Goal: Task Accomplishment & Management: Use online tool/utility

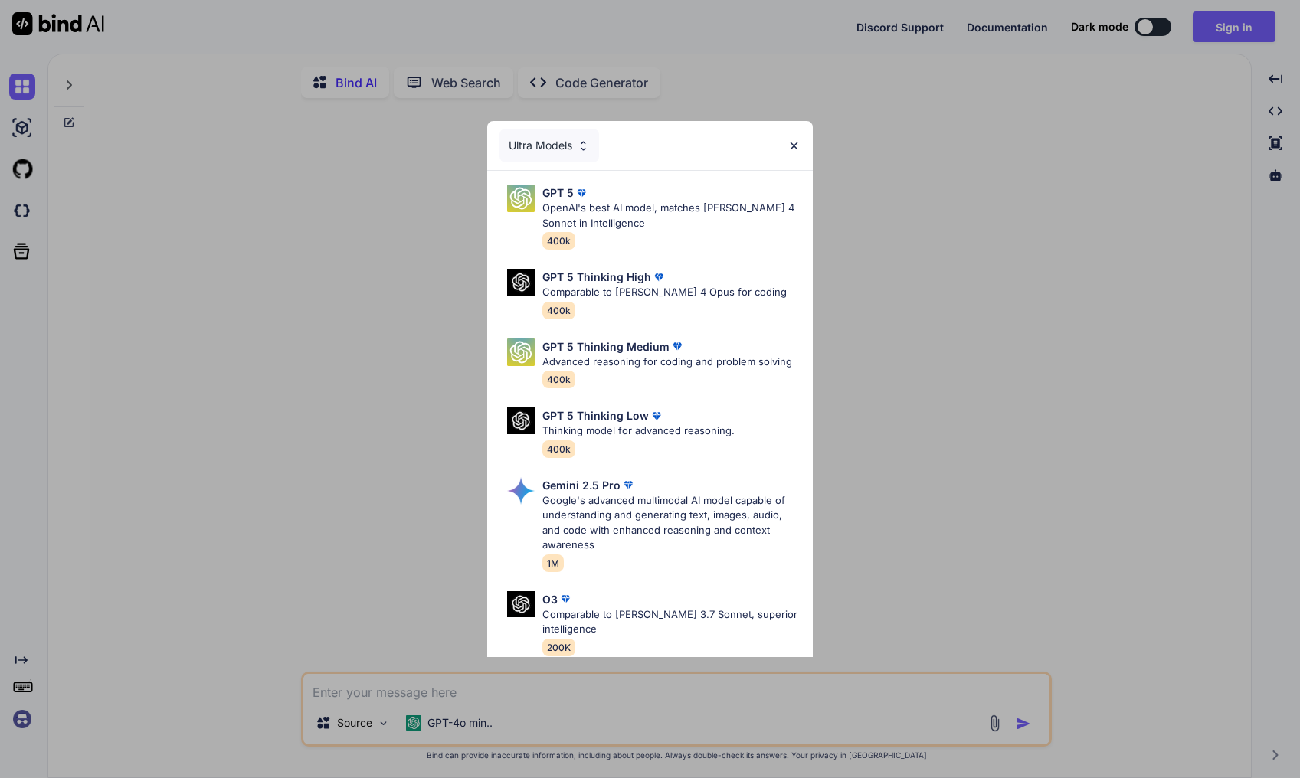
click at [795, 146] on img at bounding box center [794, 145] width 13 height 13
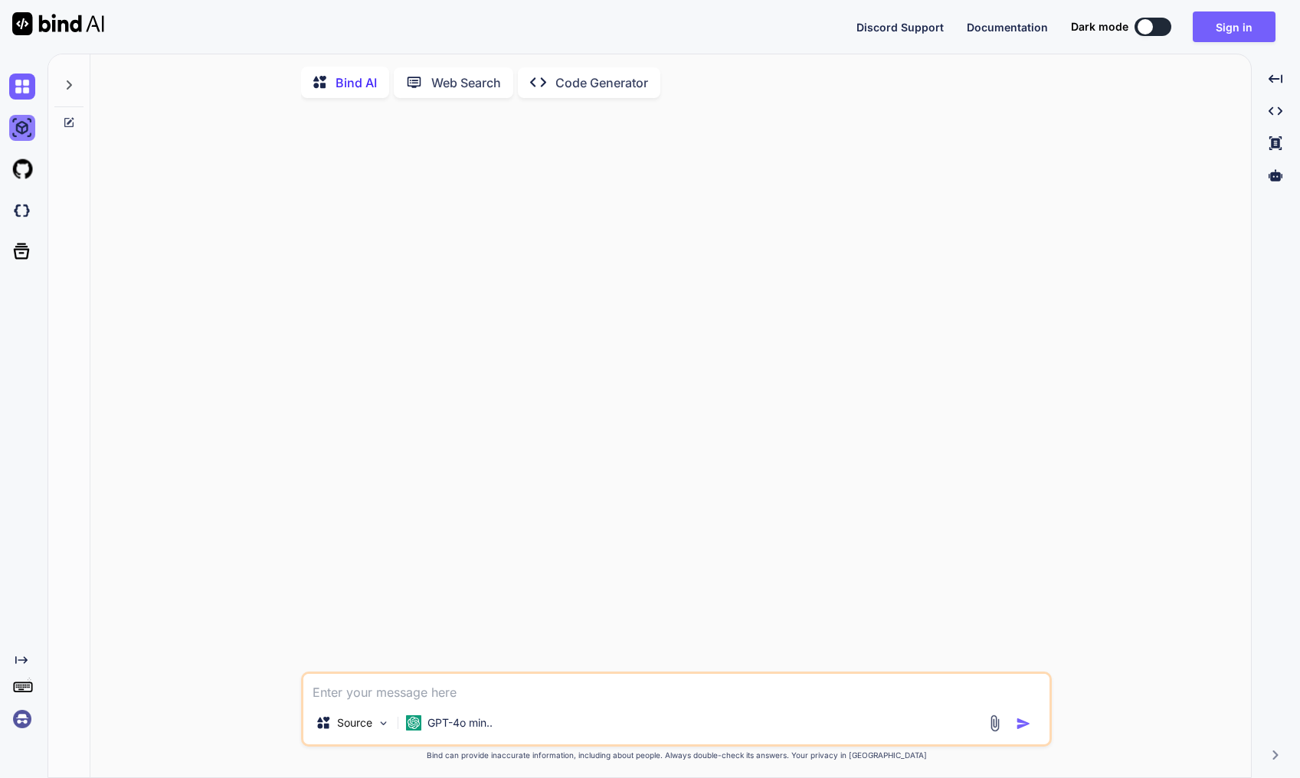
click at [33, 133] on img at bounding box center [22, 128] width 26 height 26
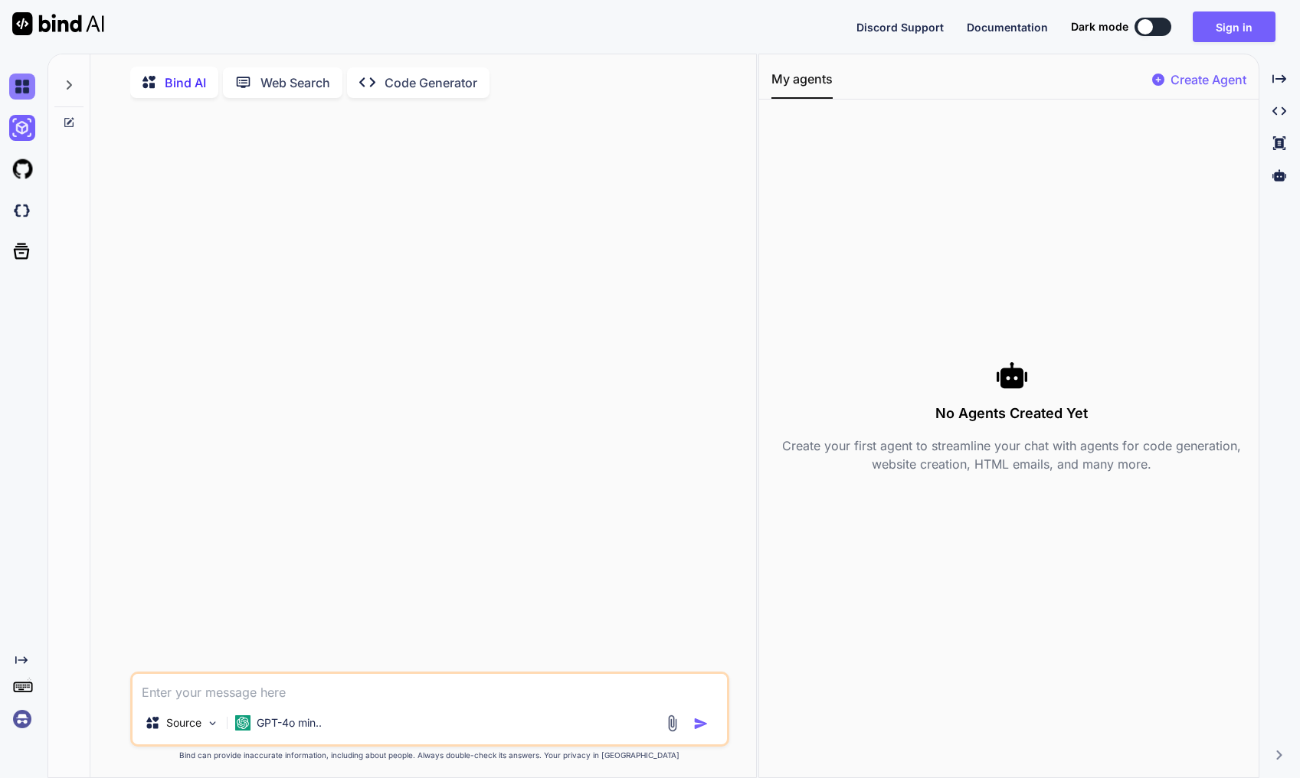
click at [30, 99] on img at bounding box center [22, 87] width 26 height 26
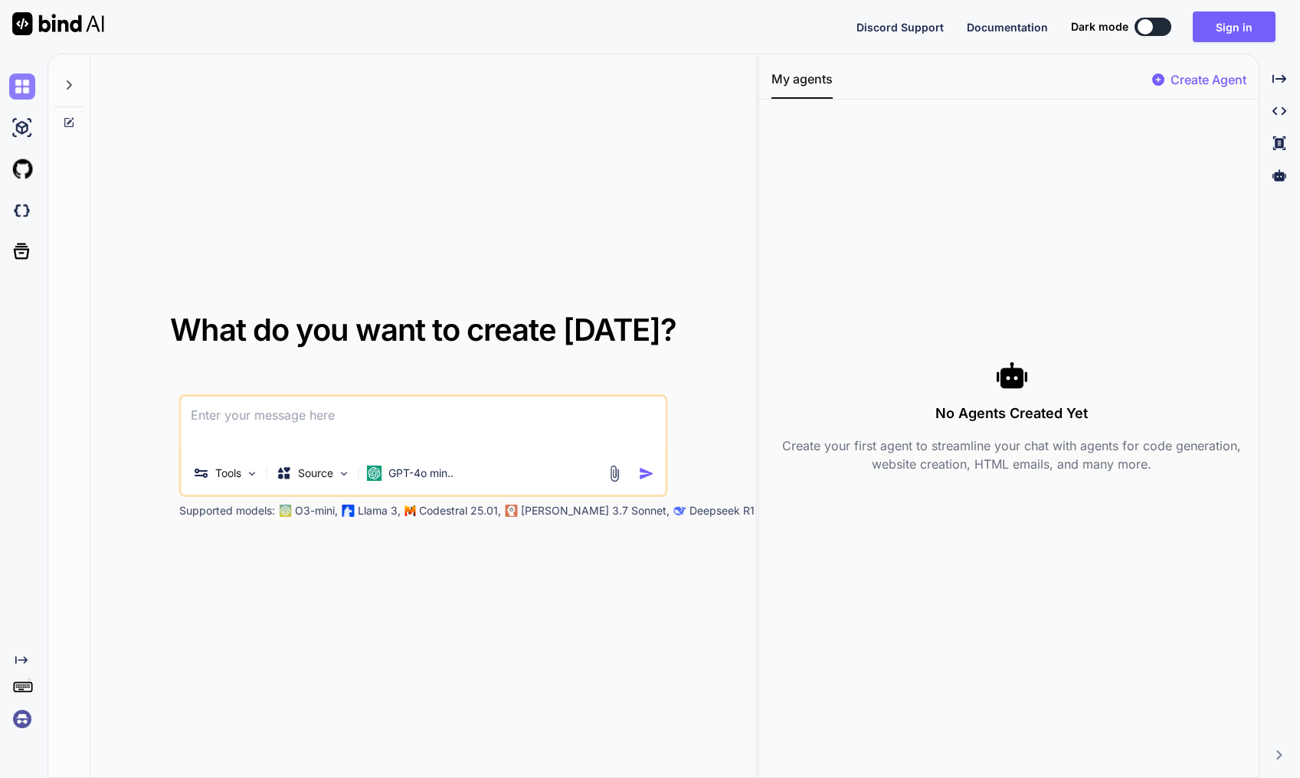
type textarea "x"
click at [19, 214] on img at bounding box center [22, 211] width 26 height 26
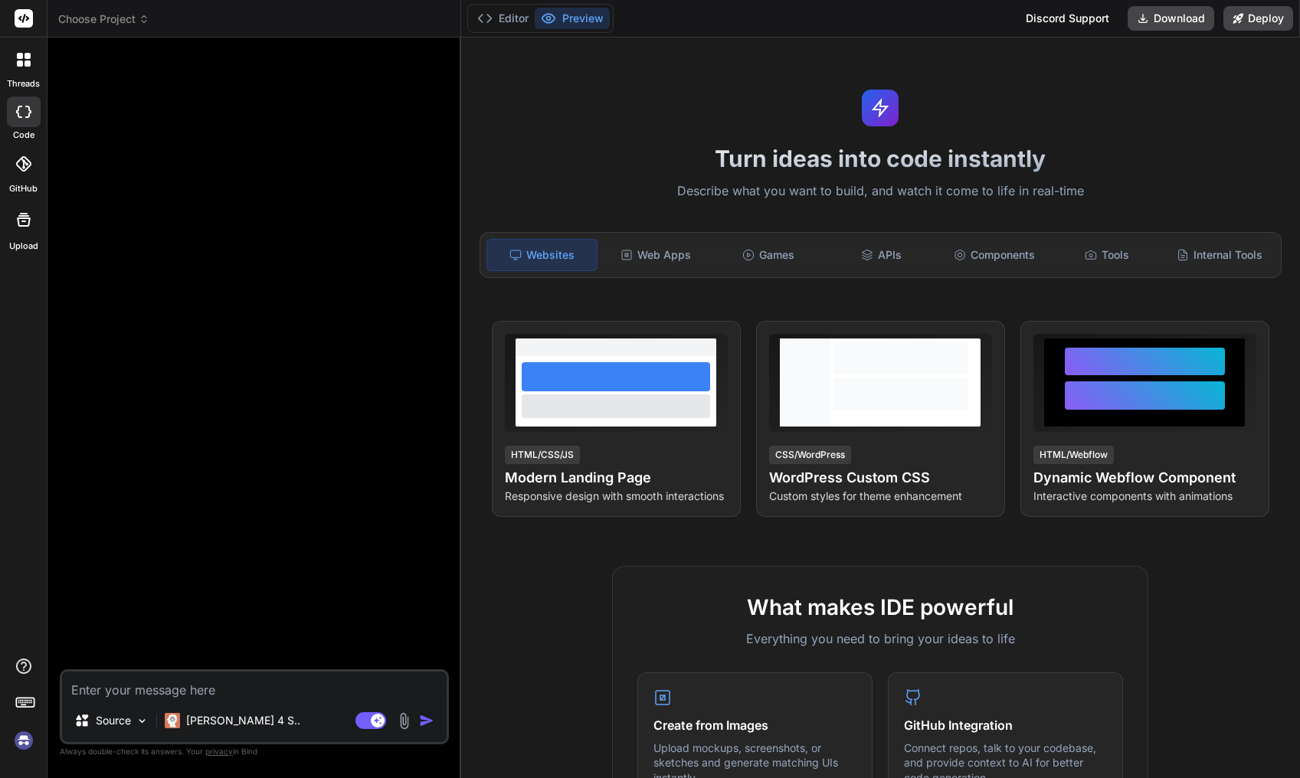
type textarea "x"
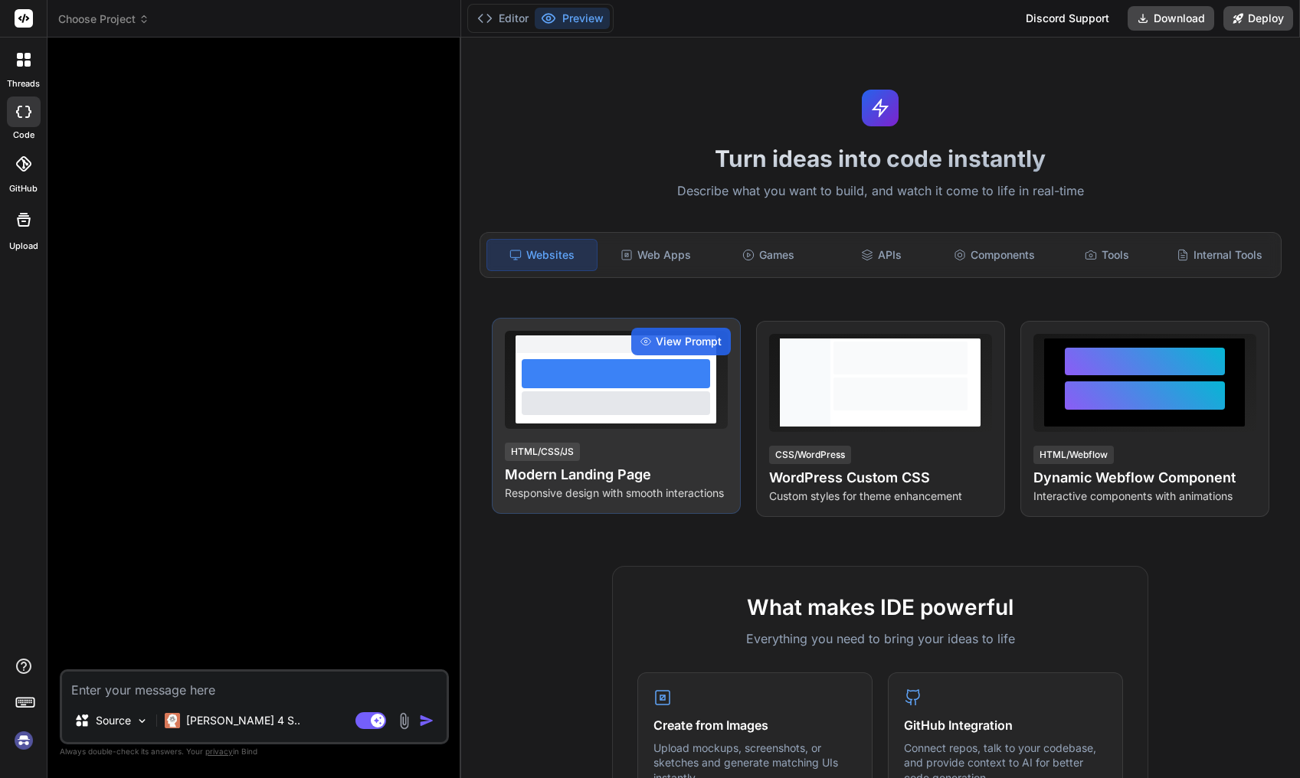
click at [667, 408] on div at bounding box center [616, 403] width 188 height 23
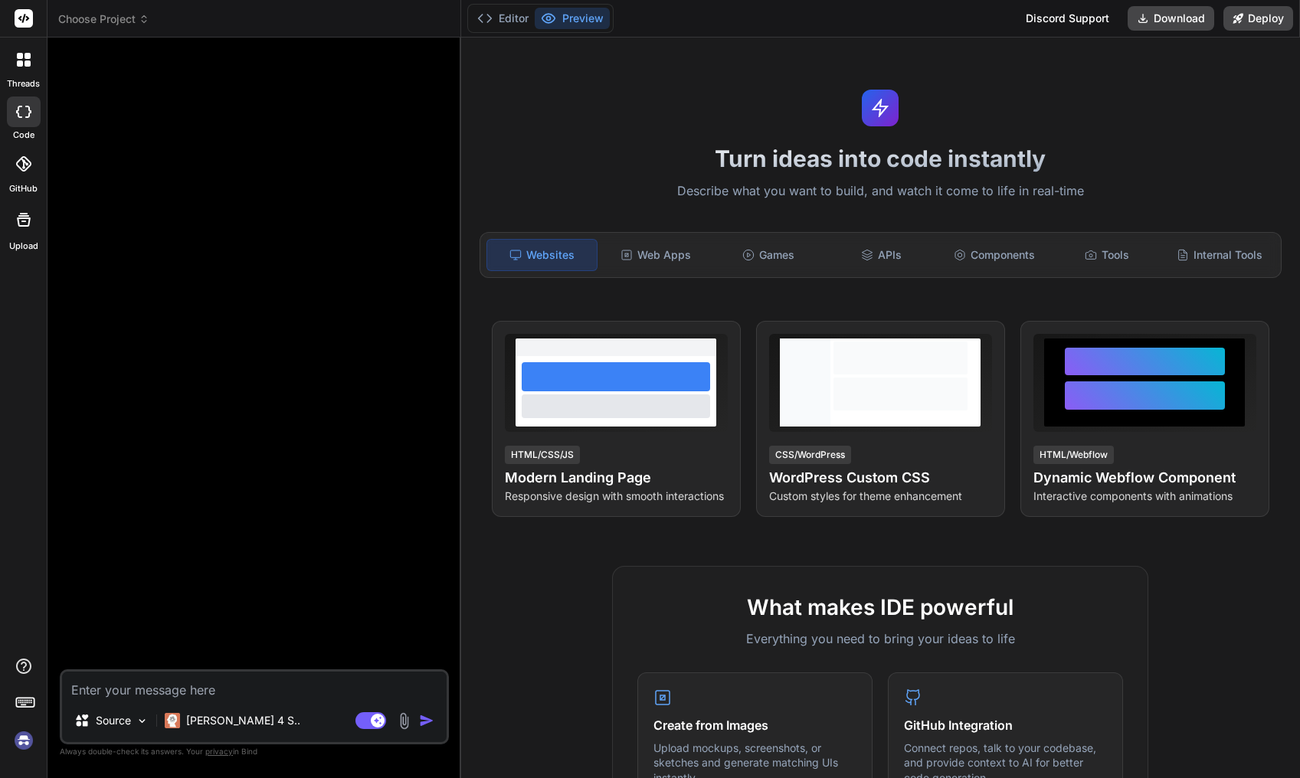
click at [22, 27] on rect at bounding box center [24, 18] width 18 height 18
click at [23, 21] on icon at bounding box center [23, 18] width 11 height 9
click at [22, 181] on div "GitHub" at bounding box center [23, 168] width 47 height 54
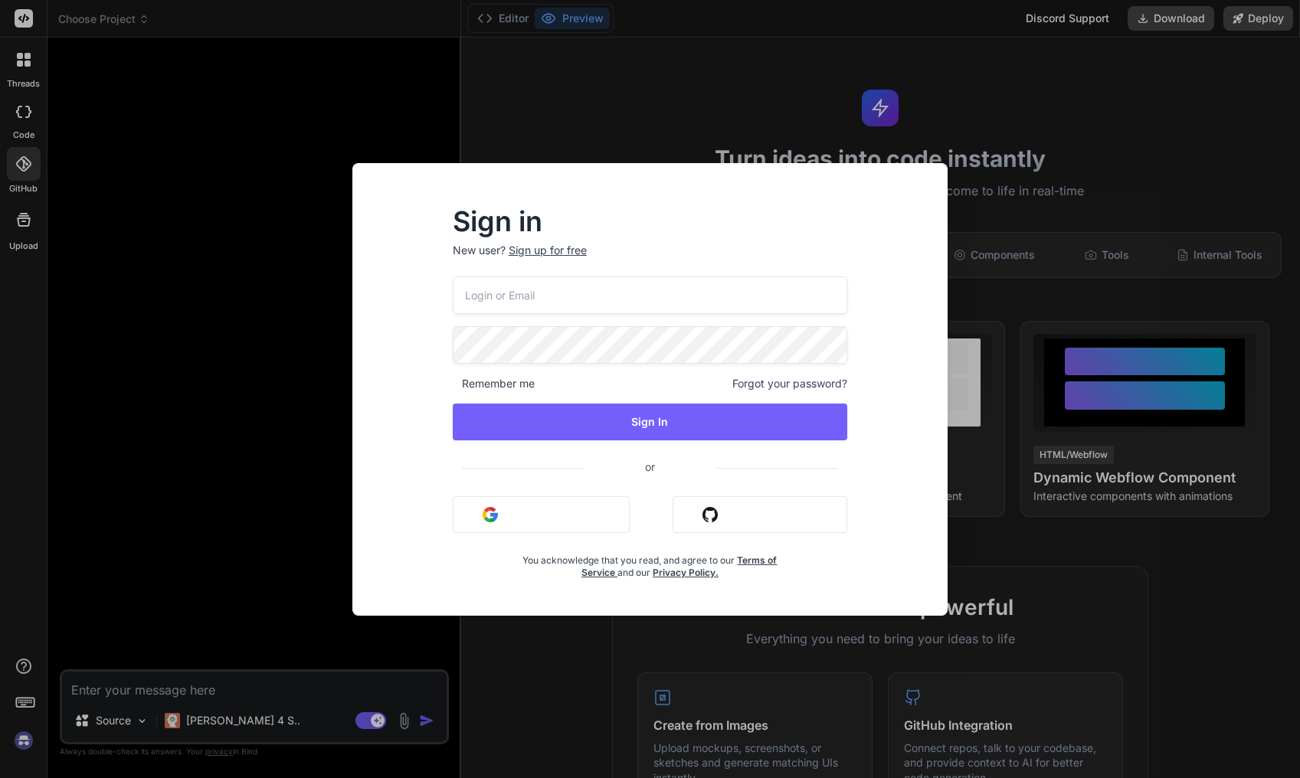
click at [709, 529] on button "Sign in with Github" at bounding box center [760, 515] width 175 height 37
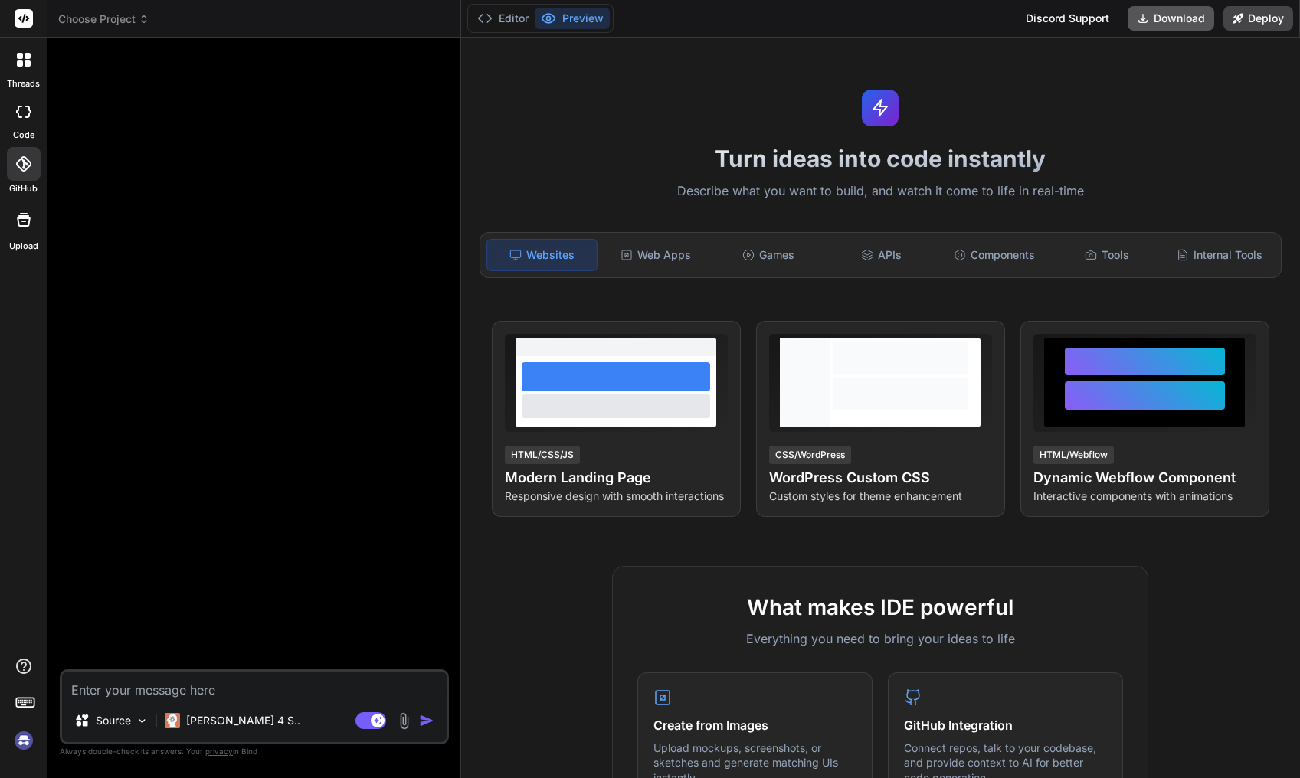
click at [1168, 16] on button "Download" at bounding box center [1171, 18] width 87 height 25
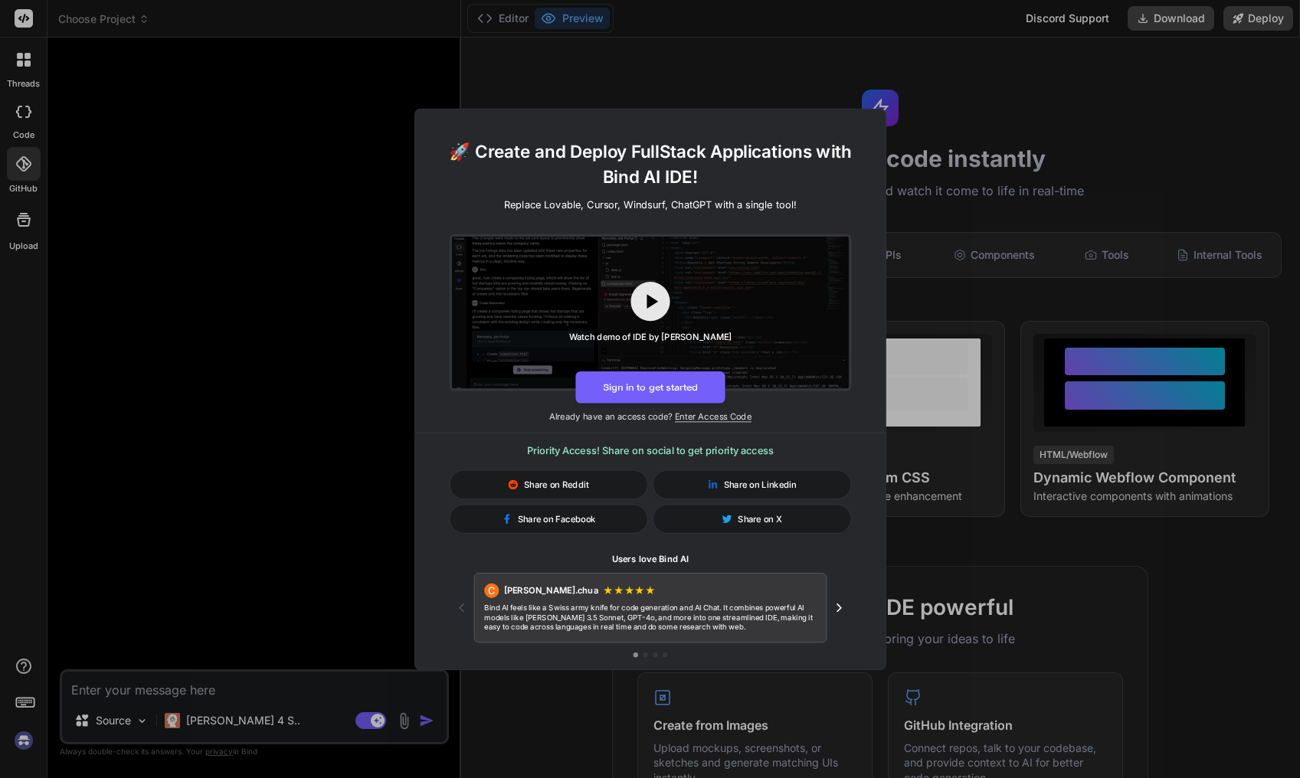
drag, startPoint x: 670, startPoint y: 398, endPoint x: 661, endPoint y: 471, distance: 74.0
click at [661, 469] on div "🚀 Create and Deploy FullStack Applications with Bind AI IDE! Replace Lovable, C…" at bounding box center [650, 397] width 470 height 519
click at [665, 392] on button "Sign in to get started" at bounding box center [649, 387] width 149 height 32
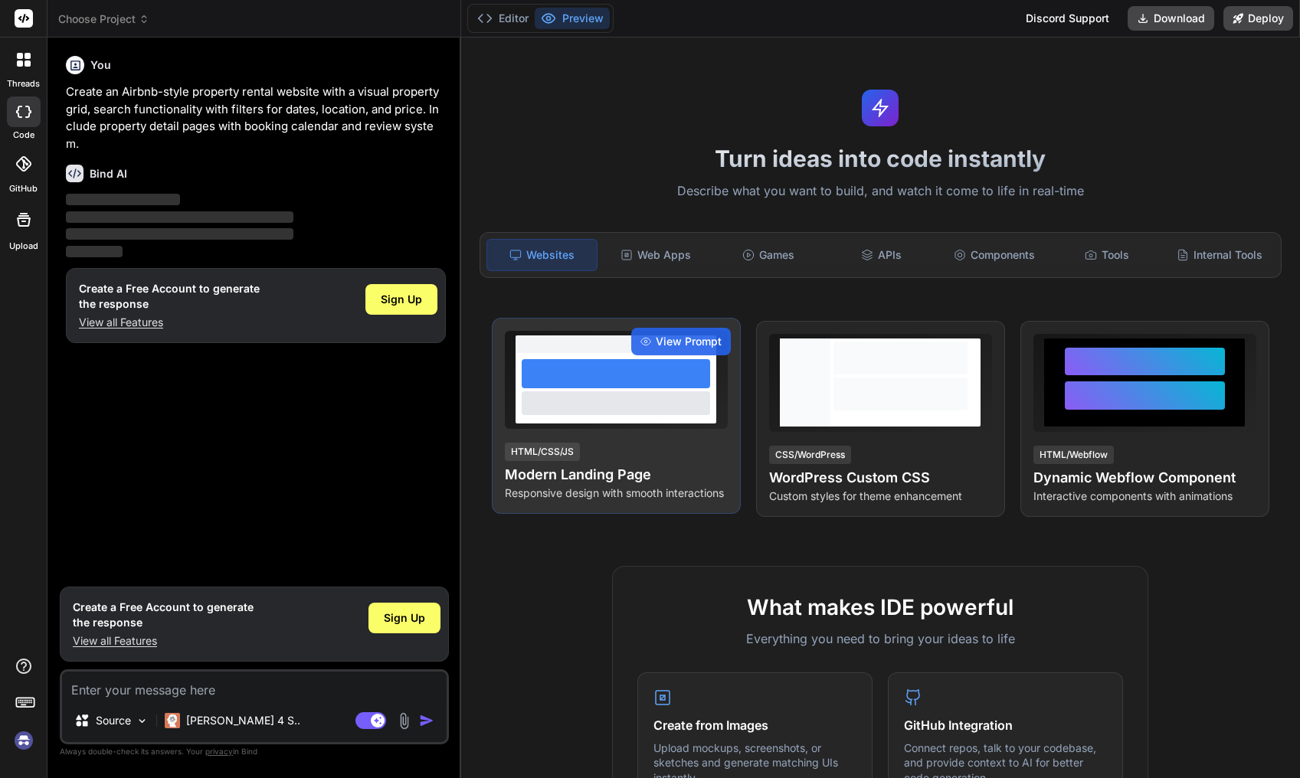
type textarea "x"
click at [667, 362] on div at bounding box center [616, 373] width 188 height 29
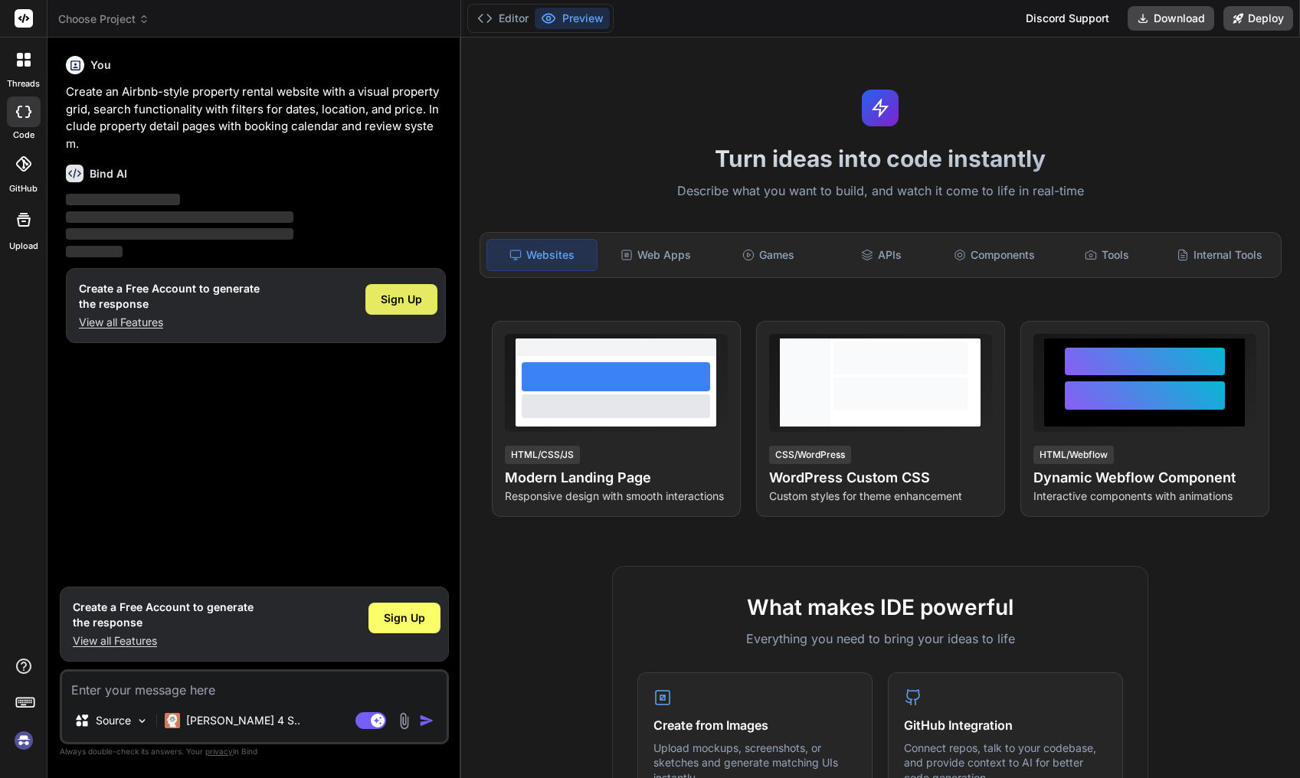
click at [407, 292] on div "Sign Up" at bounding box center [401, 299] width 72 height 31
click at [385, 292] on span "Sign Up" at bounding box center [401, 299] width 41 height 15
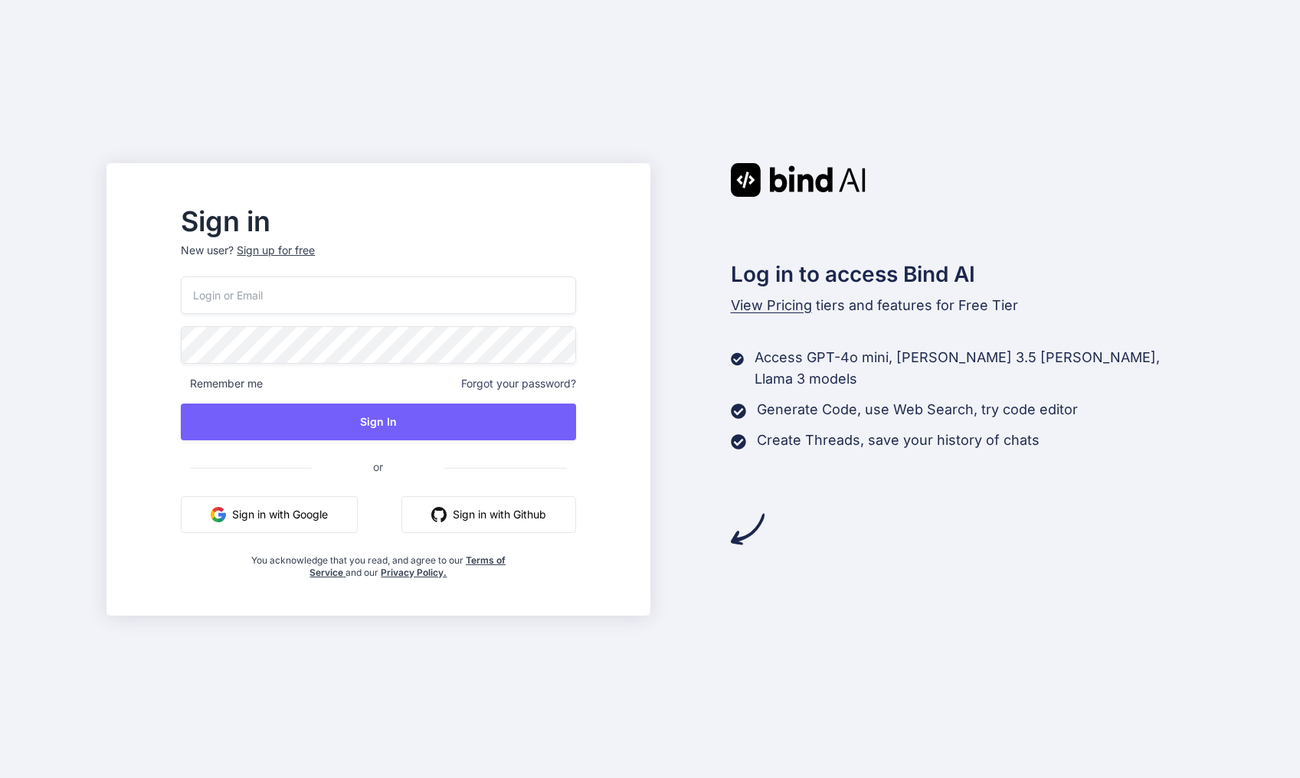
click at [476, 529] on button "Sign in with Github" at bounding box center [488, 515] width 175 height 37
click at [512, 526] on button "Sign in with Github" at bounding box center [488, 515] width 175 height 37
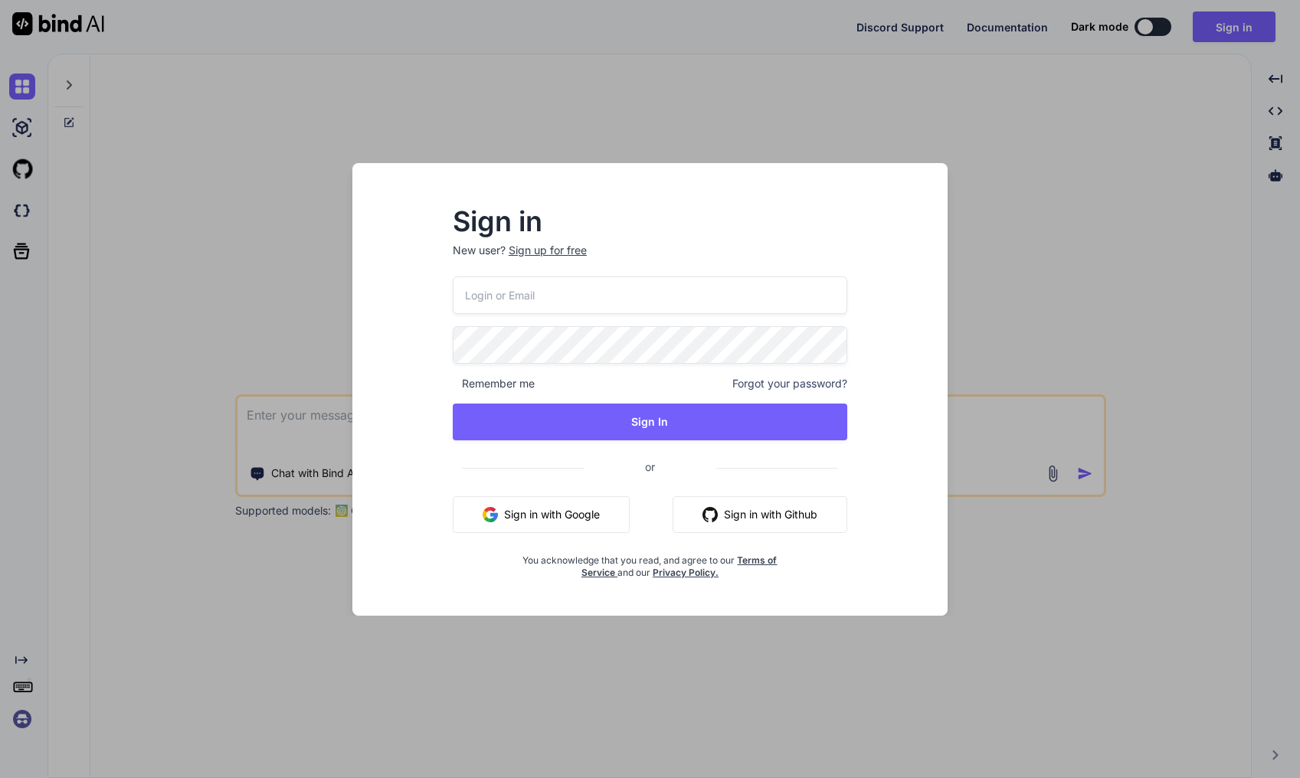
click at [785, 516] on button "Sign in with Github" at bounding box center [760, 515] width 175 height 37
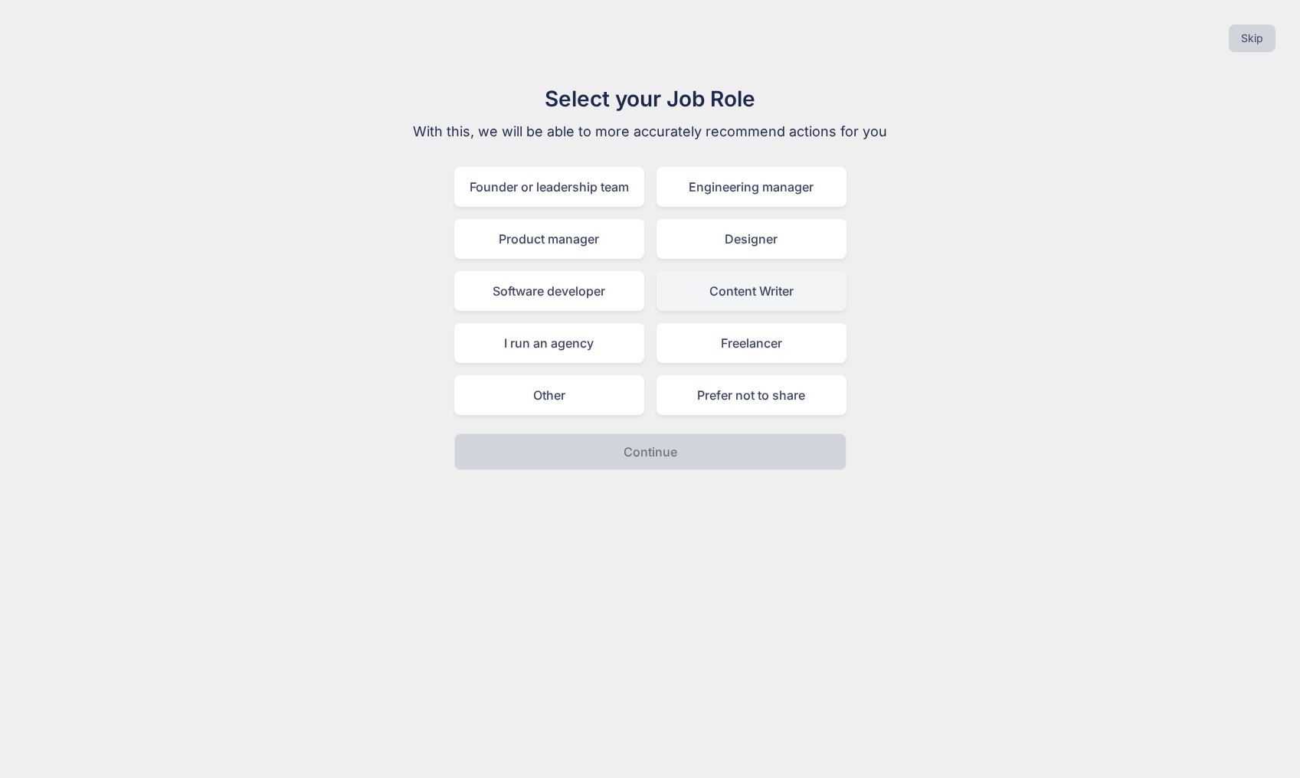
click at [726, 300] on div "Content Writer" at bounding box center [752, 291] width 190 height 40
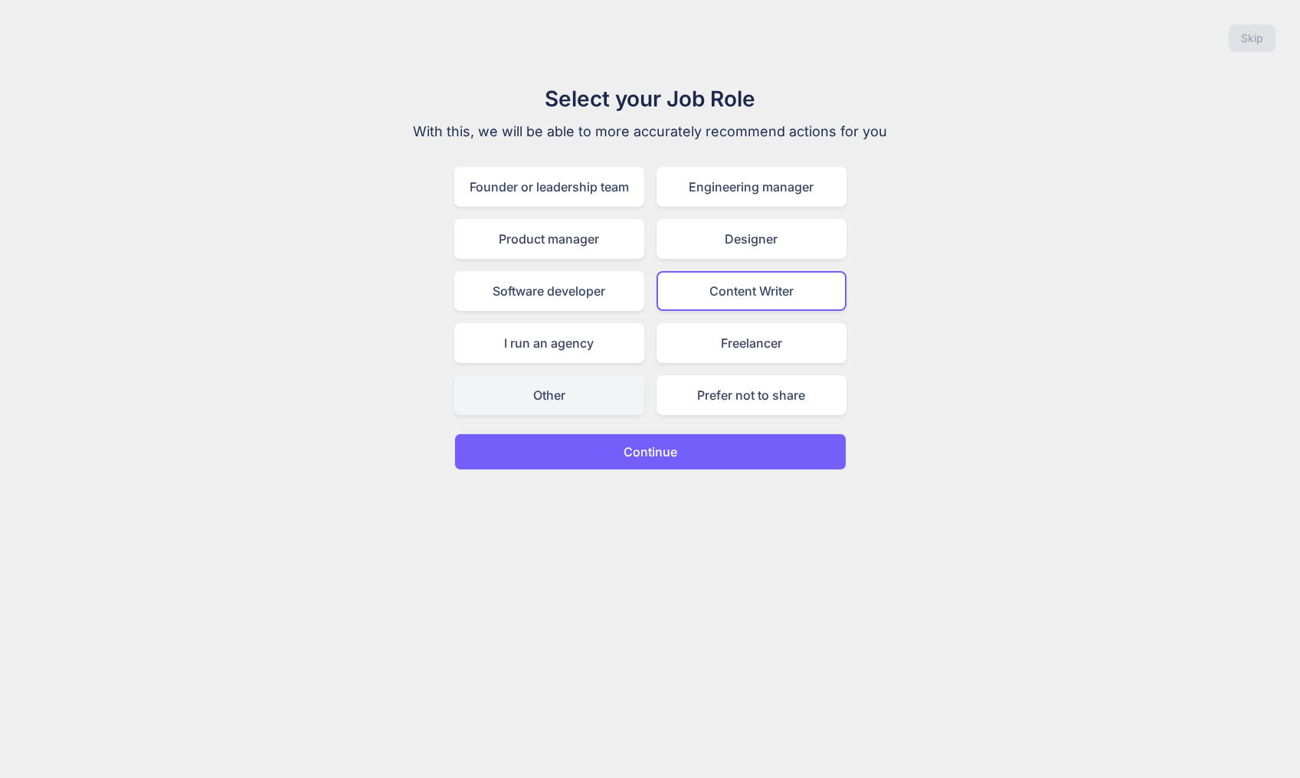
click at [615, 384] on div "Other" at bounding box center [549, 395] width 190 height 40
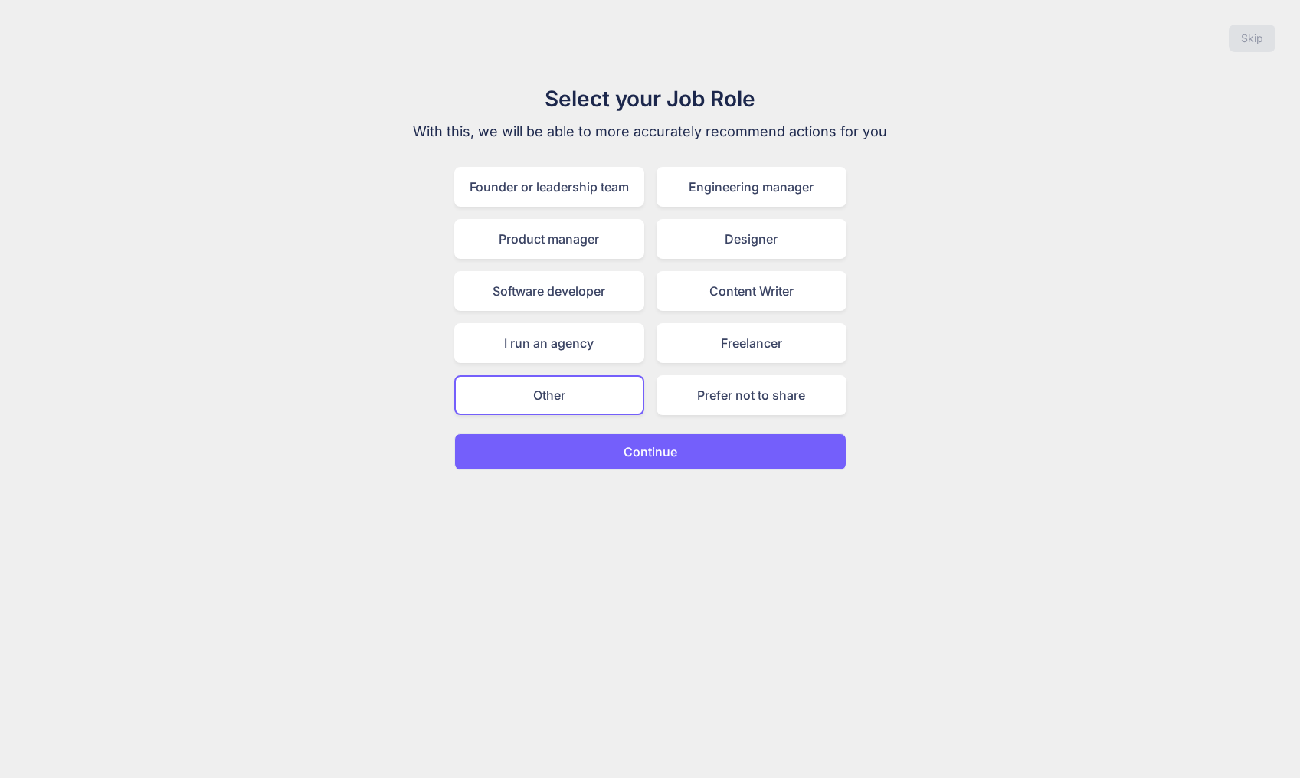
click at [656, 443] on p "Continue" at bounding box center [651, 452] width 54 height 18
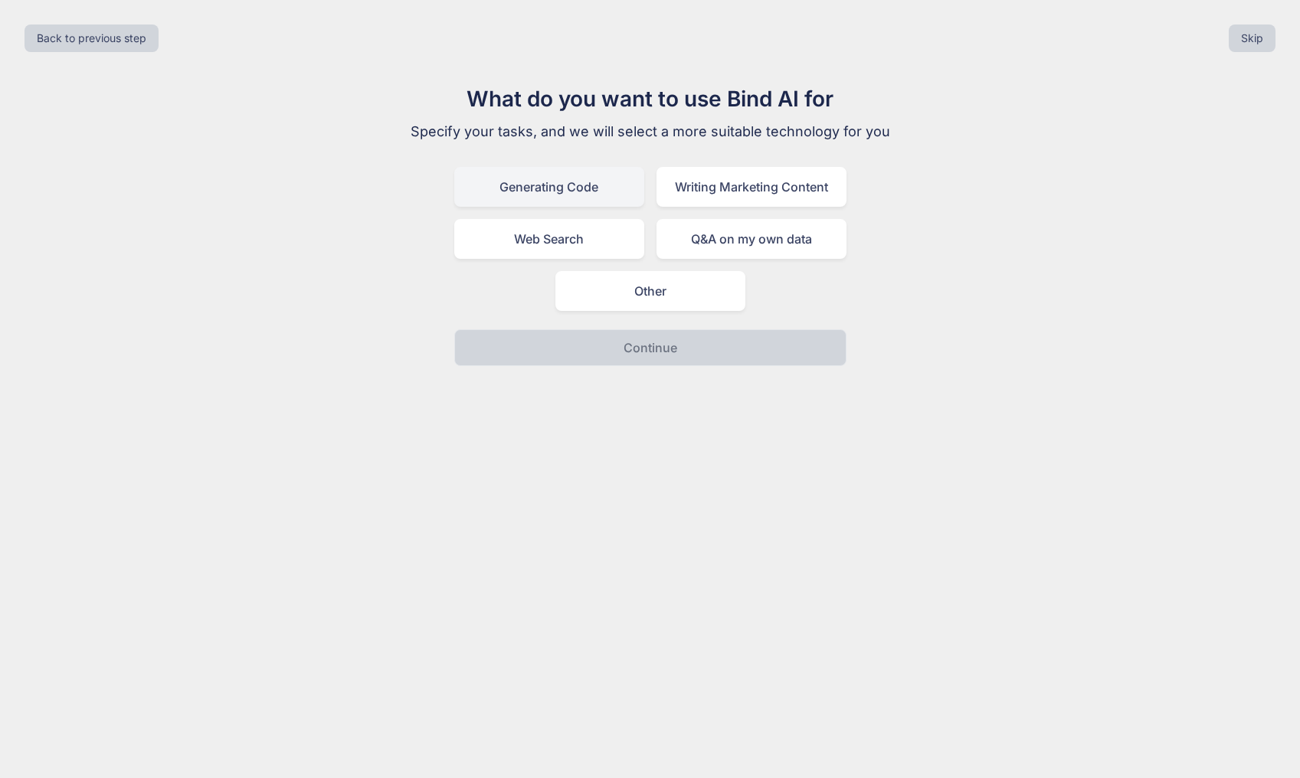
click at [595, 195] on div "Generating Code" at bounding box center [549, 187] width 190 height 40
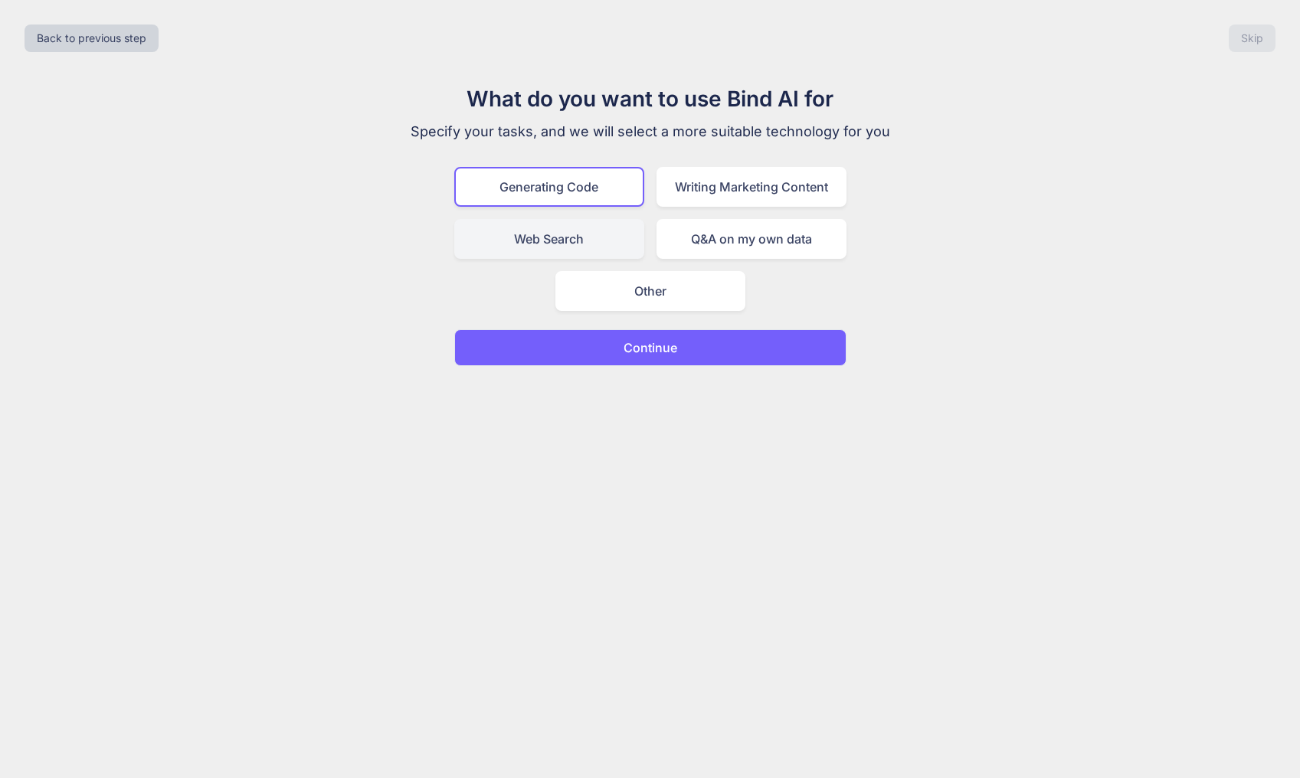
click at [621, 238] on div "Web Search" at bounding box center [549, 239] width 190 height 40
click at [611, 195] on div "Generating Code" at bounding box center [549, 187] width 190 height 40
click at [677, 344] on button "Continue" at bounding box center [650, 347] width 392 height 37
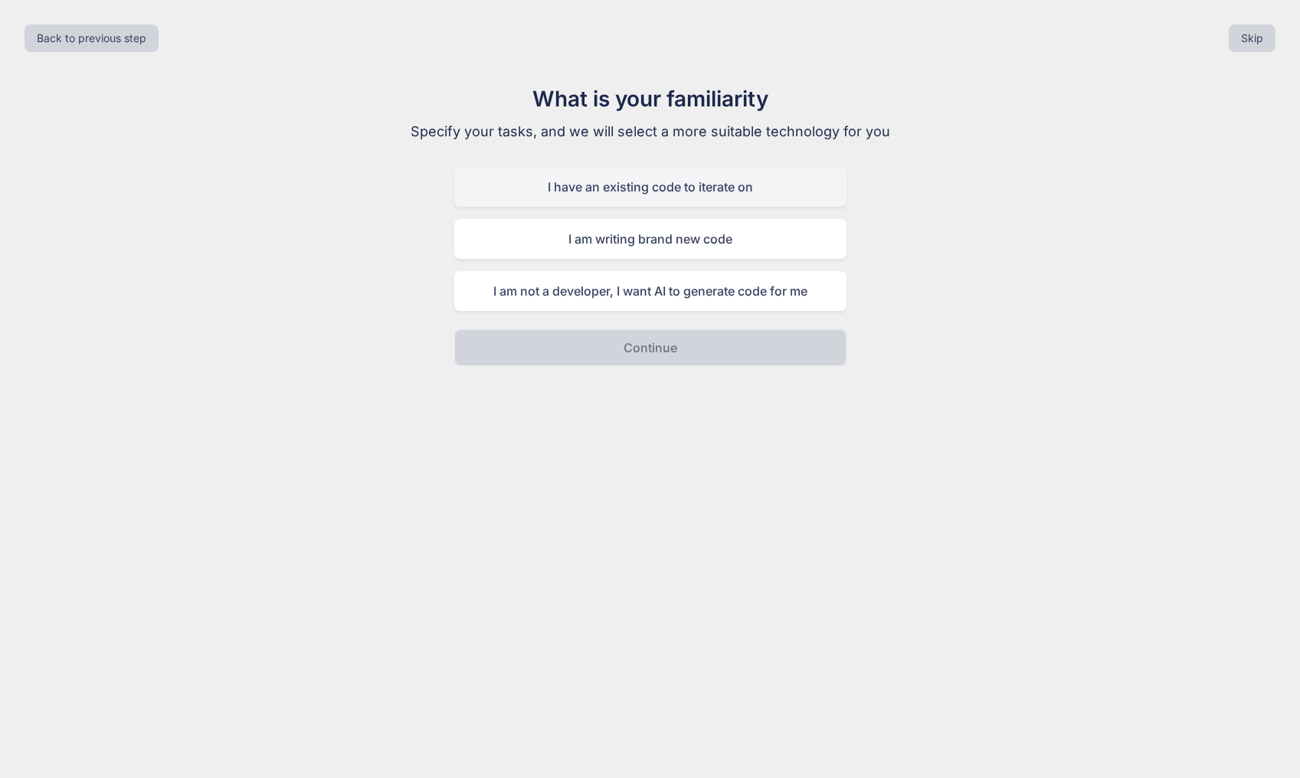
click at [752, 192] on div "I have an existing code to iterate on" at bounding box center [650, 187] width 392 height 40
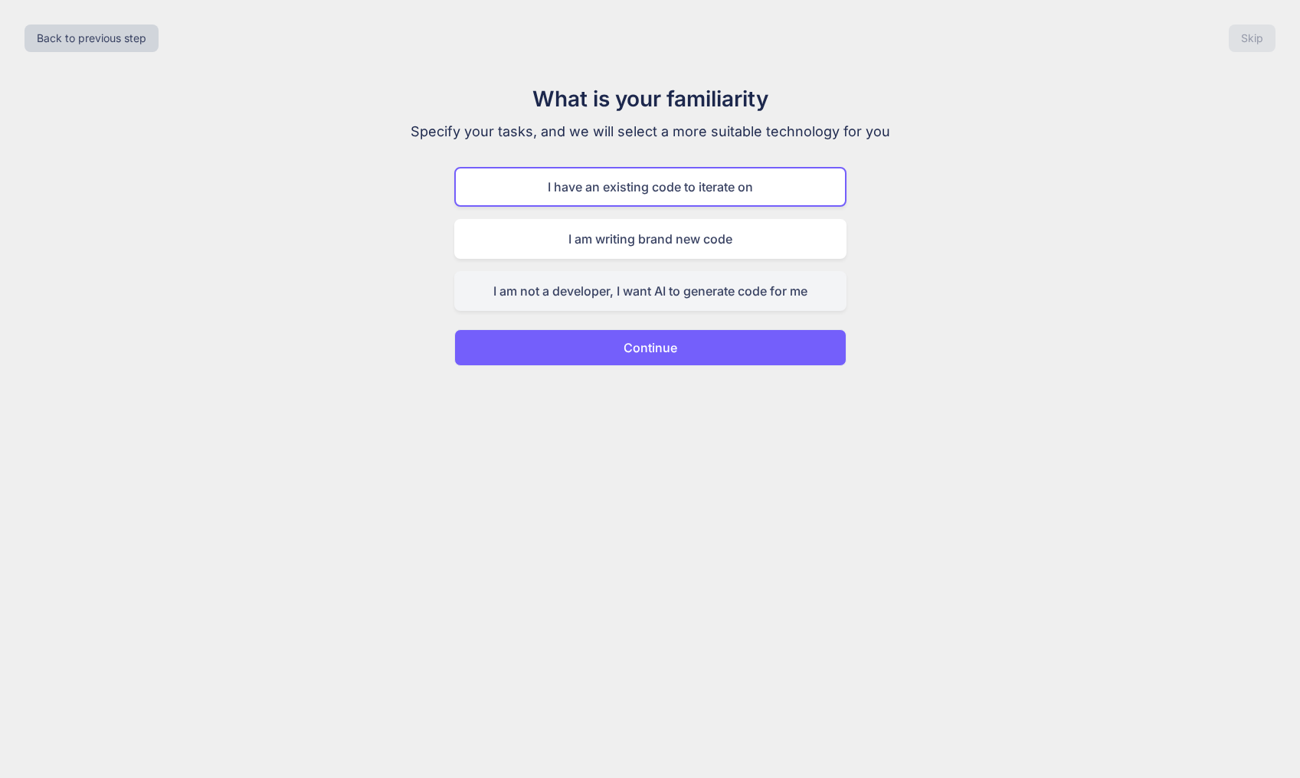
click at [710, 294] on div "I am not a developer, I want AI to generate code for me" at bounding box center [650, 291] width 392 height 40
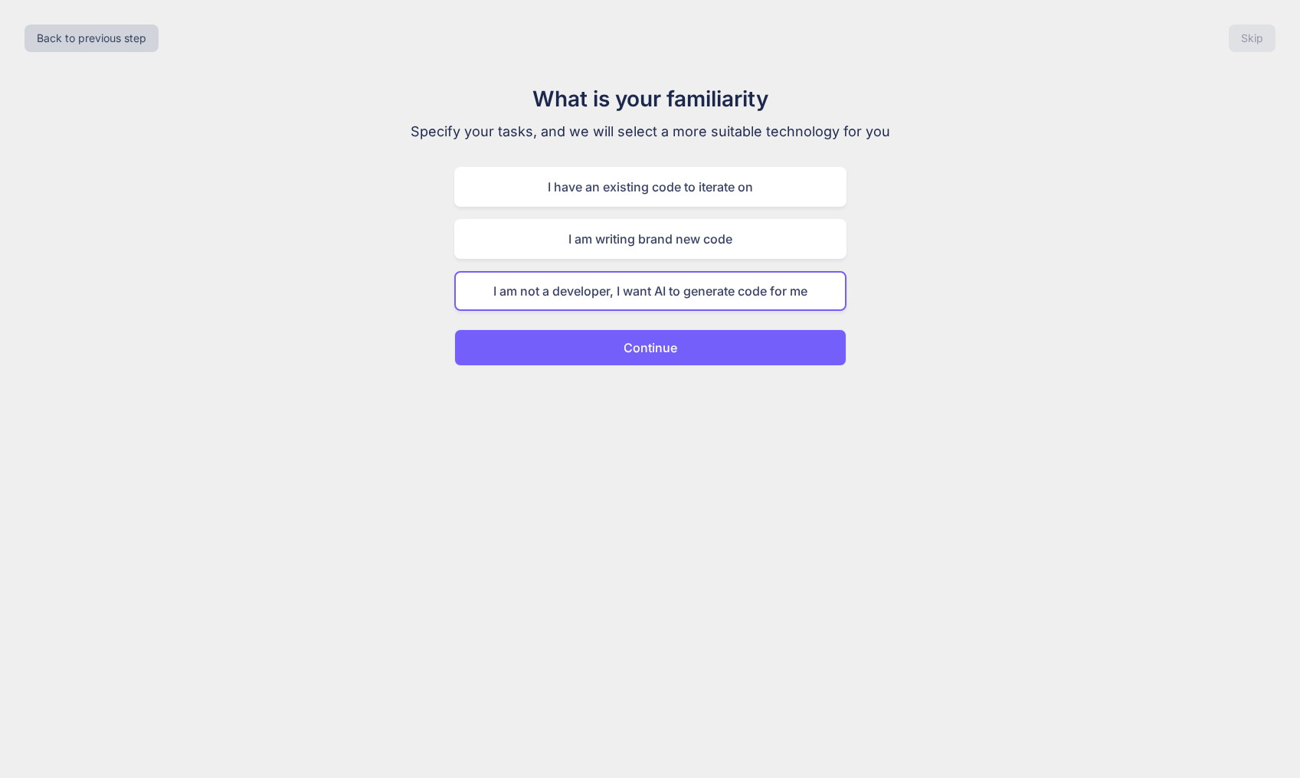
click at [726, 336] on button "Continue" at bounding box center [650, 347] width 392 height 37
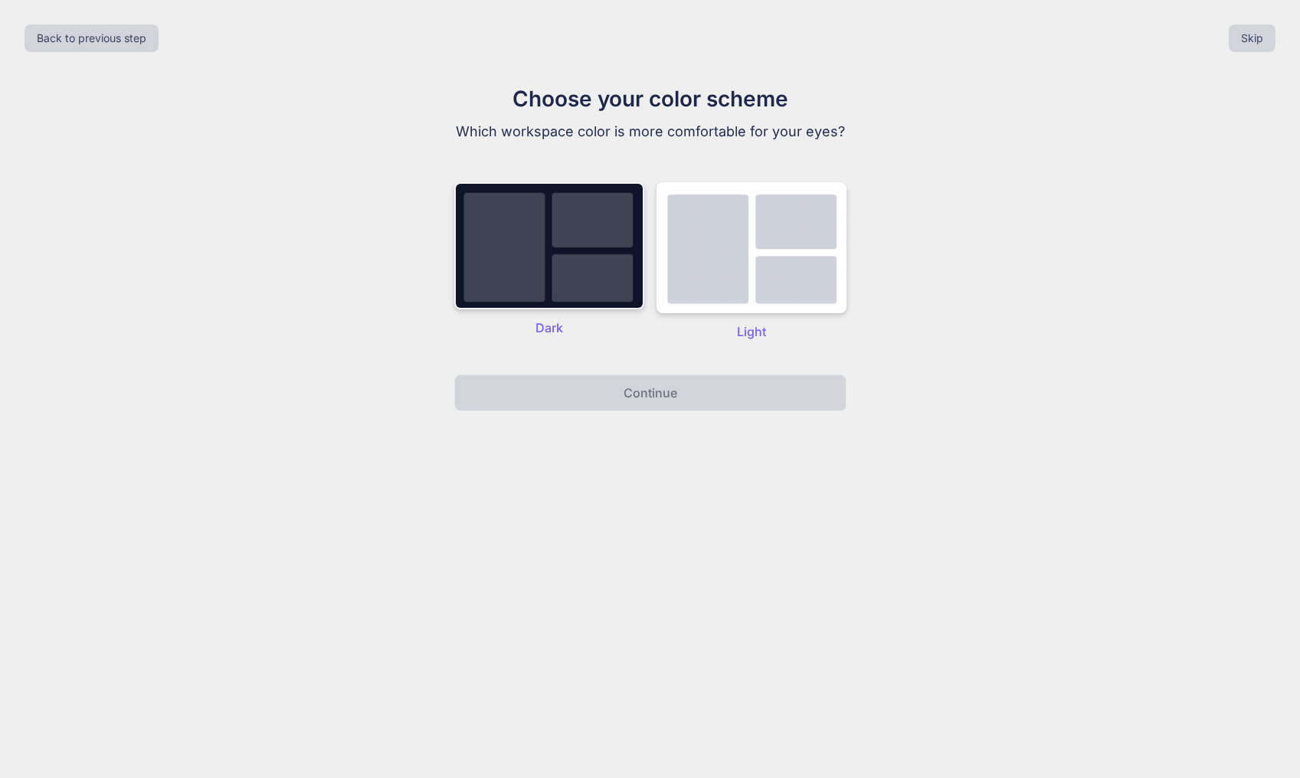
click at [607, 276] on img at bounding box center [549, 245] width 190 height 127
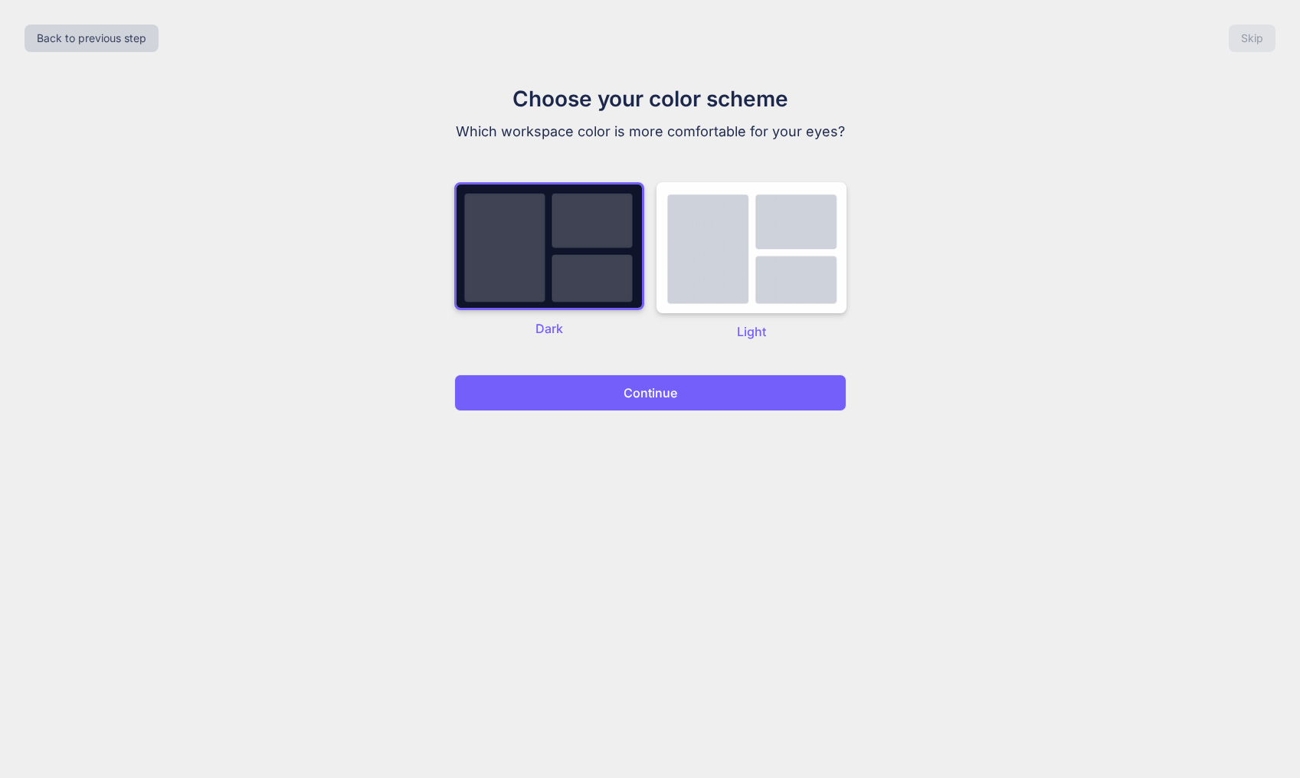
click at [657, 380] on button "Continue" at bounding box center [650, 393] width 392 height 37
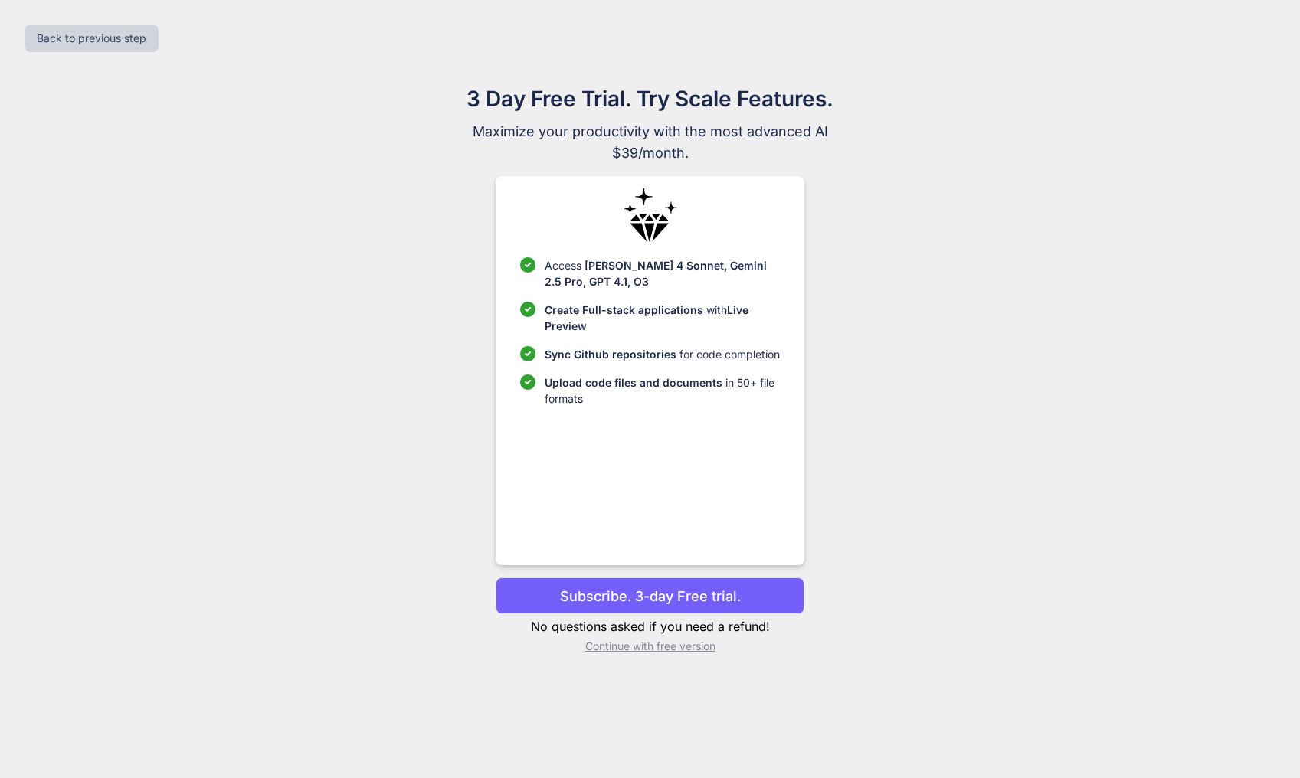
click at [668, 406] on p "Upload code files and documents in 50+ file formats" at bounding box center [662, 391] width 235 height 32
drag, startPoint x: 697, startPoint y: 600, endPoint x: 678, endPoint y: 641, distance: 44.9
click at [680, 634] on div "Subscribe. 3-day Free trial. No questions asked if you need a refund! Continue …" at bounding box center [650, 616] width 309 height 77
click at [678, 651] on p "Continue with free version" at bounding box center [650, 646] width 309 height 15
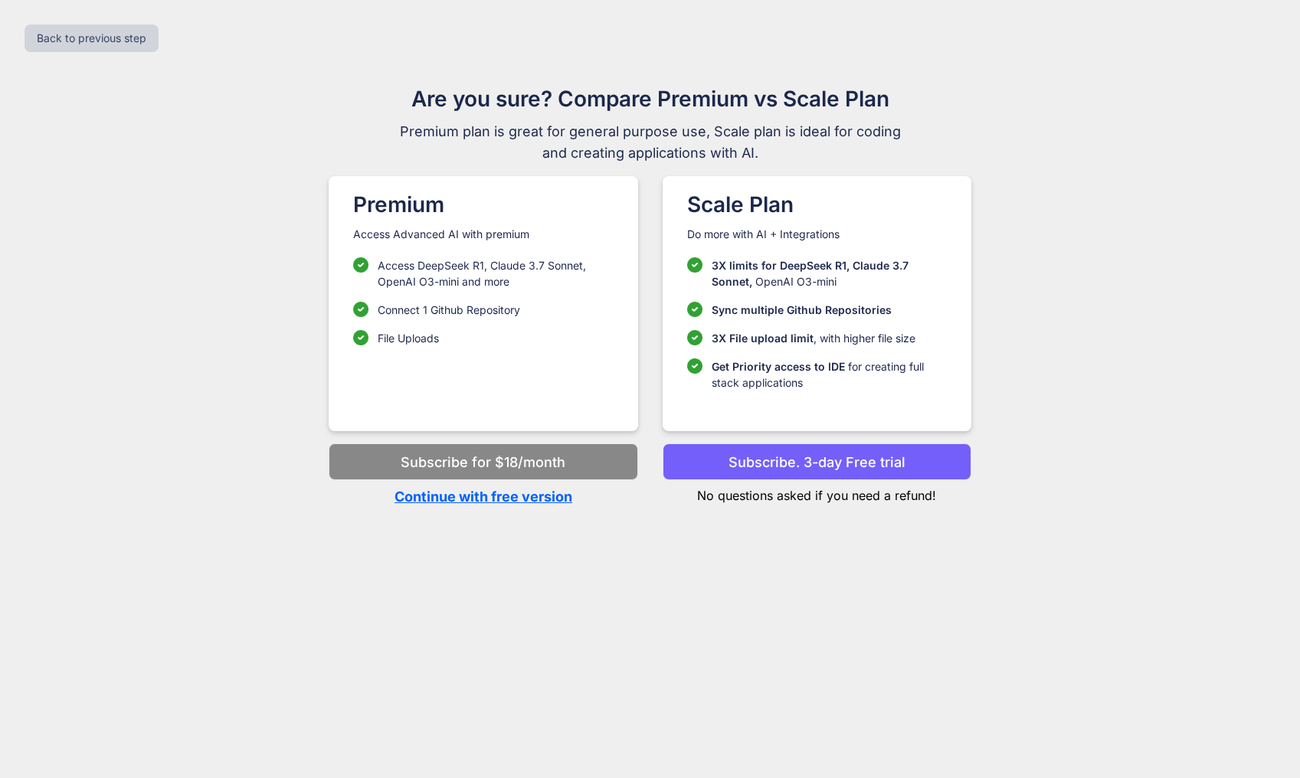
click at [518, 502] on p "Continue with free version" at bounding box center [483, 497] width 309 height 21
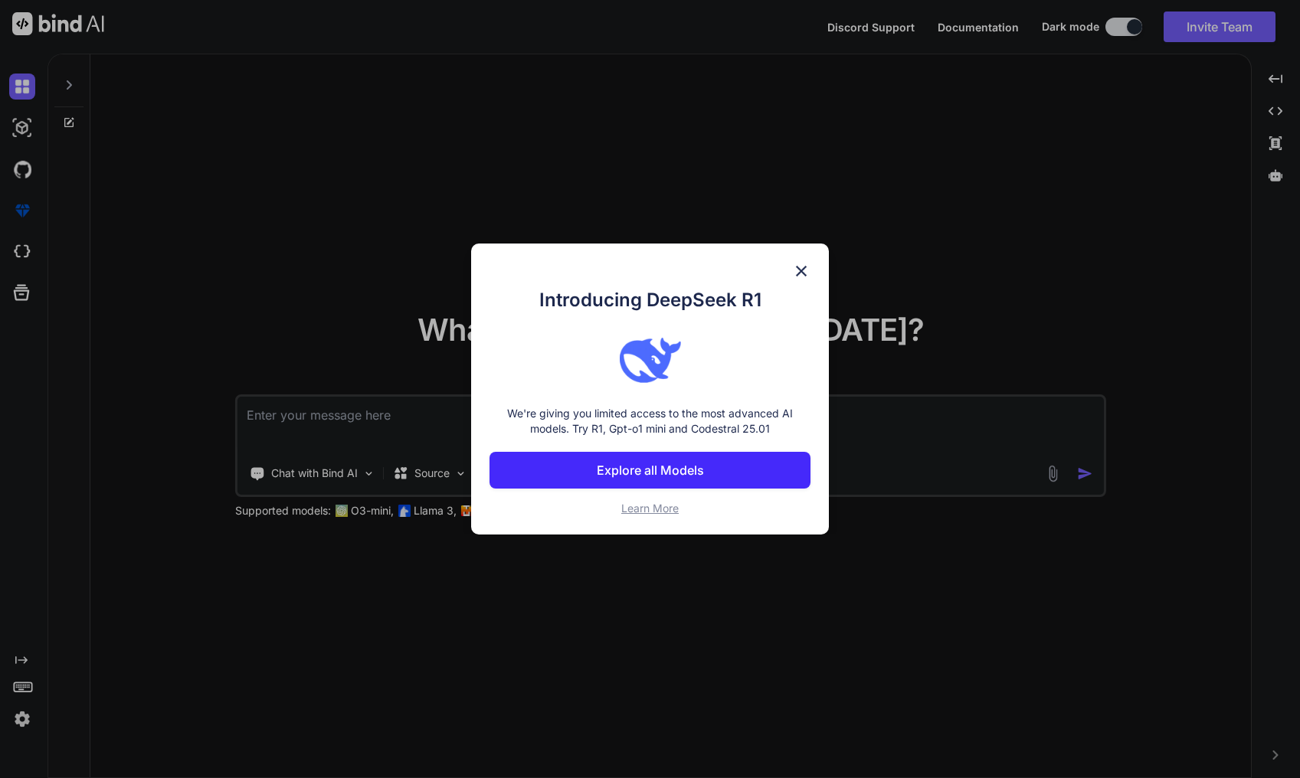
click at [801, 261] on div "Introducing DeepSeek R1 We're giving you limited access to the most advanced AI…" at bounding box center [650, 389] width 358 height 291
click at [805, 267] on img at bounding box center [801, 271] width 18 height 18
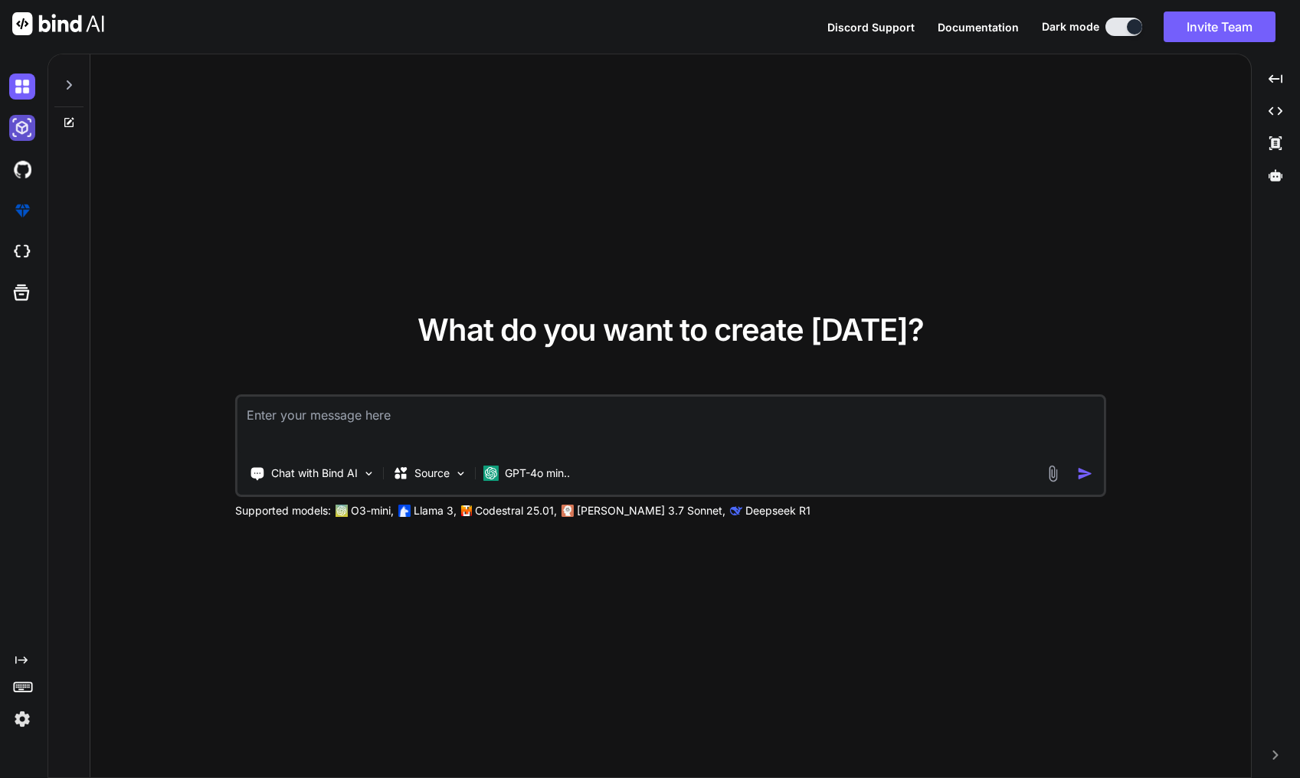
click at [31, 126] on img at bounding box center [22, 128] width 26 height 26
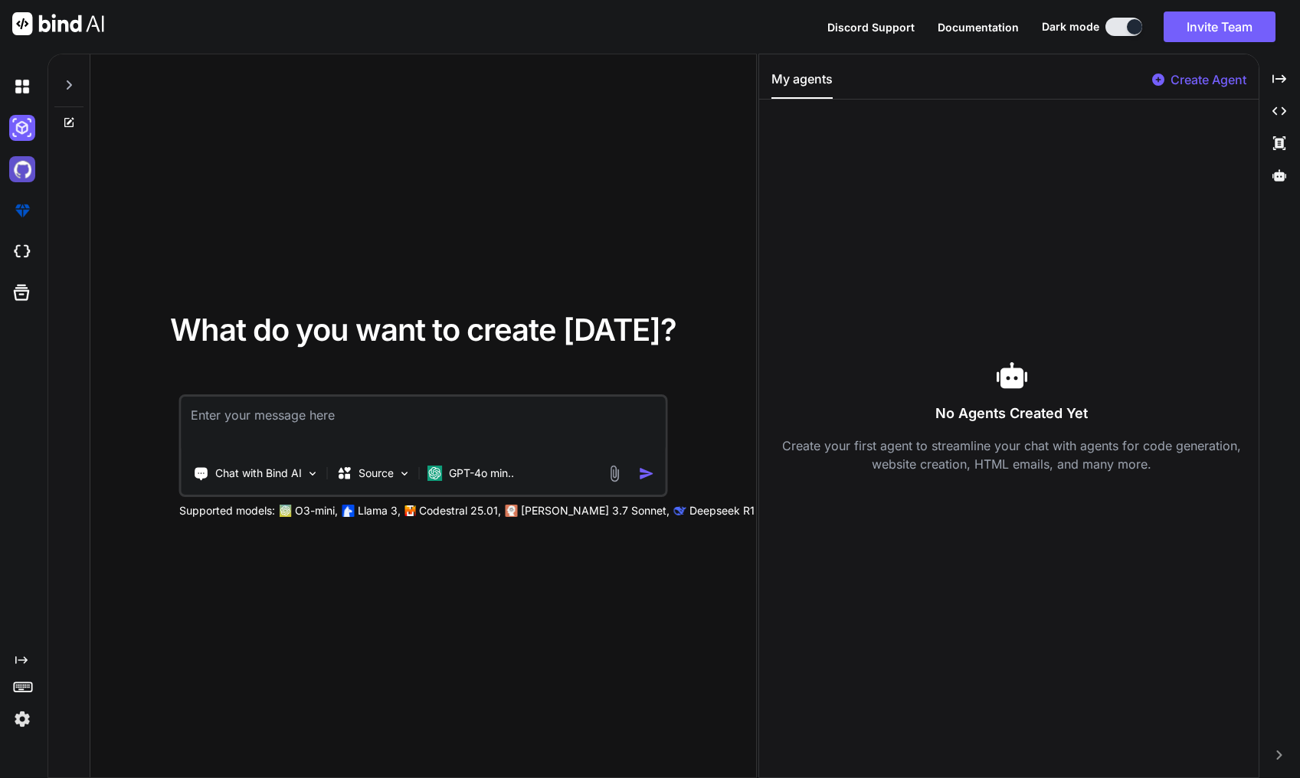
click at [28, 161] on img at bounding box center [22, 169] width 26 height 26
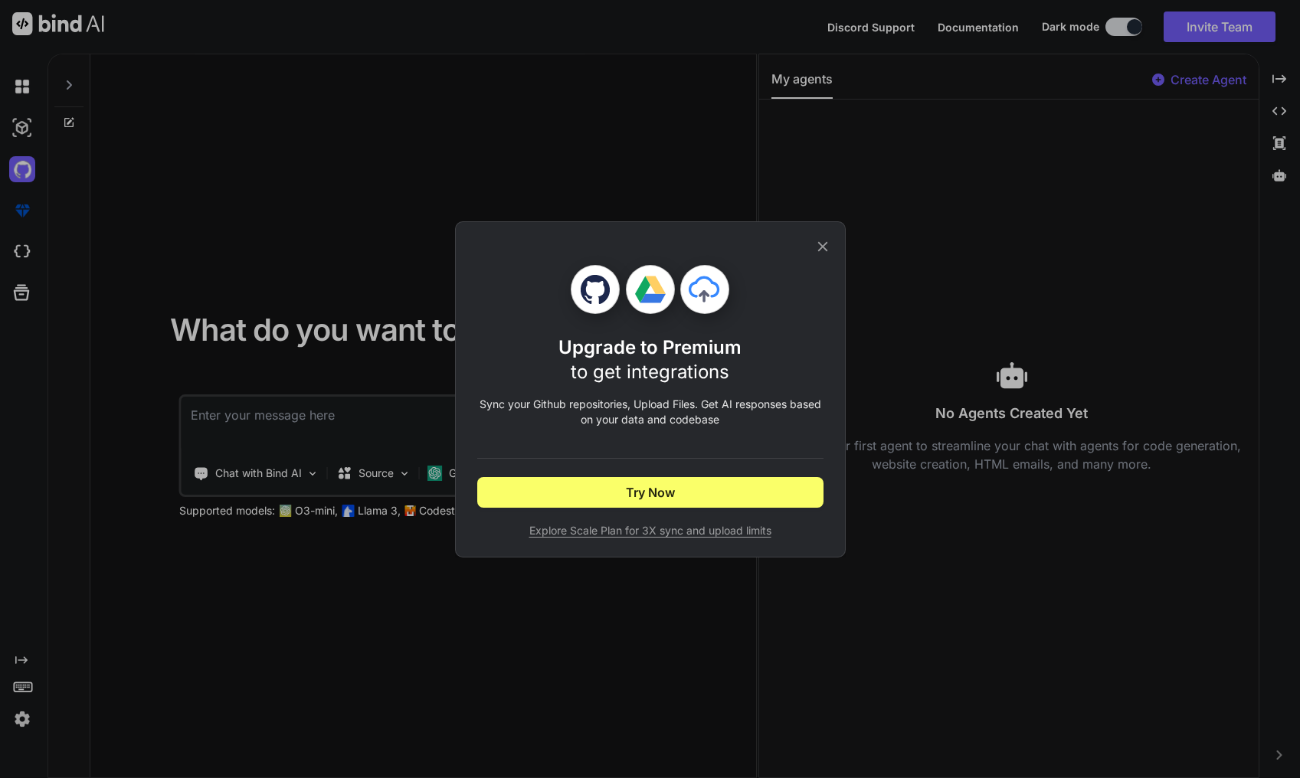
click at [825, 247] on icon at bounding box center [822, 246] width 17 height 17
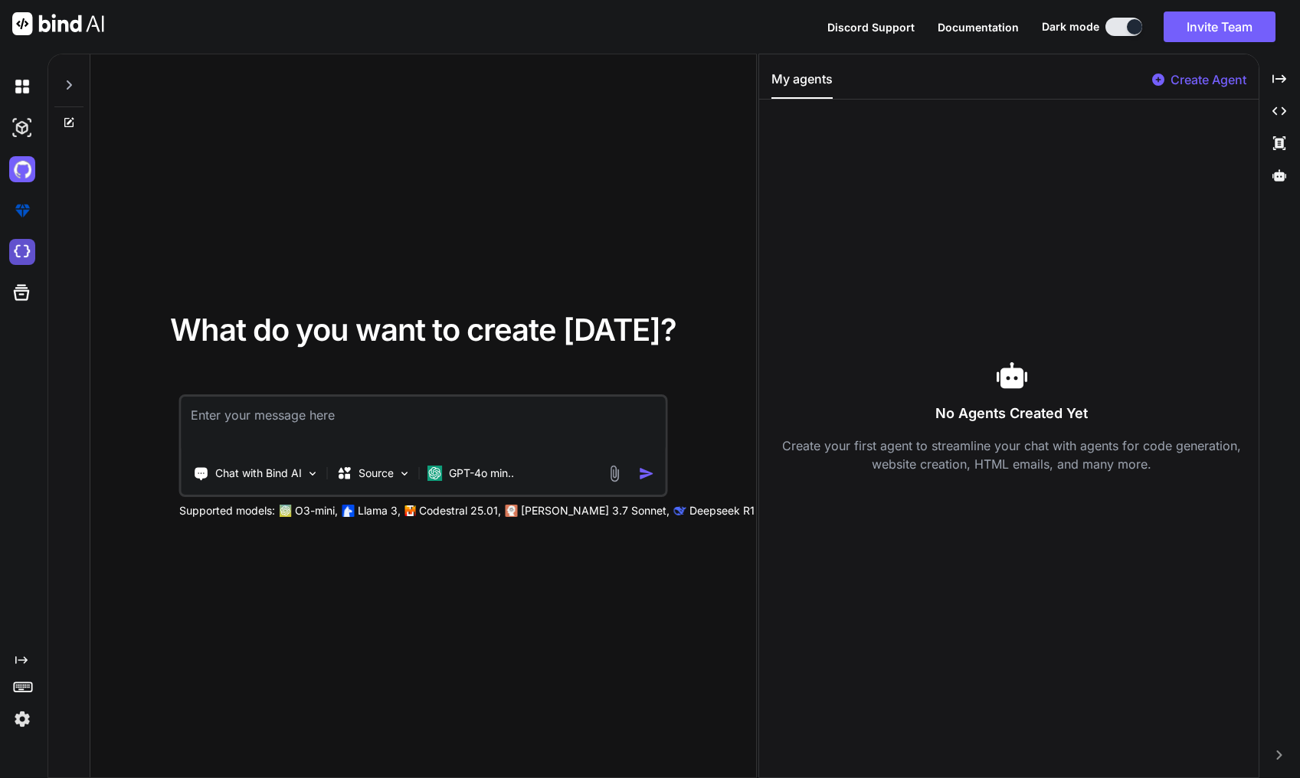
click at [17, 254] on img at bounding box center [22, 252] width 26 height 26
click at [22, 298] on icon at bounding box center [21, 292] width 21 height 21
type textarea "x"
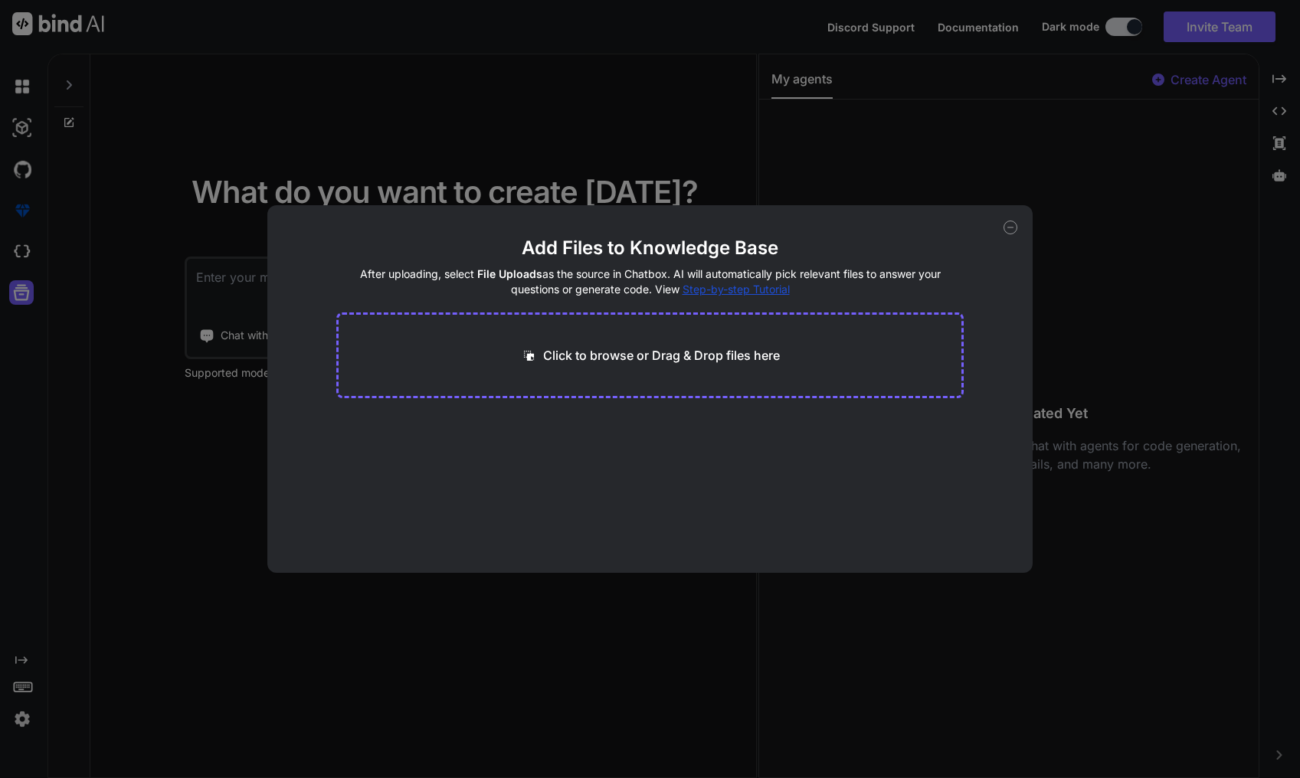
click at [659, 356] on p "Click to browse or Drag & Drop files here" at bounding box center [661, 355] width 237 height 18
type input "C:\fakepath\.env.local"
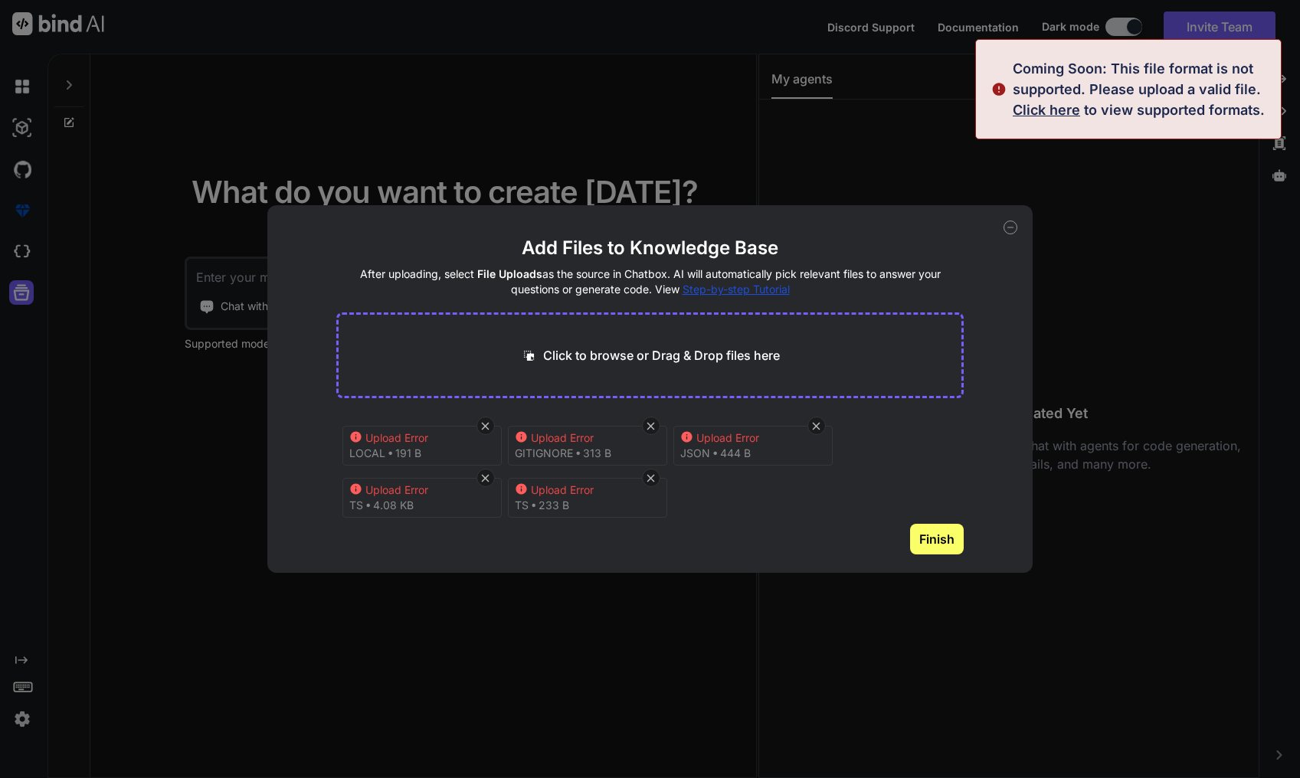
click at [961, 542] on button "Finish" at bounding box center [937, 539] width 54 height 31
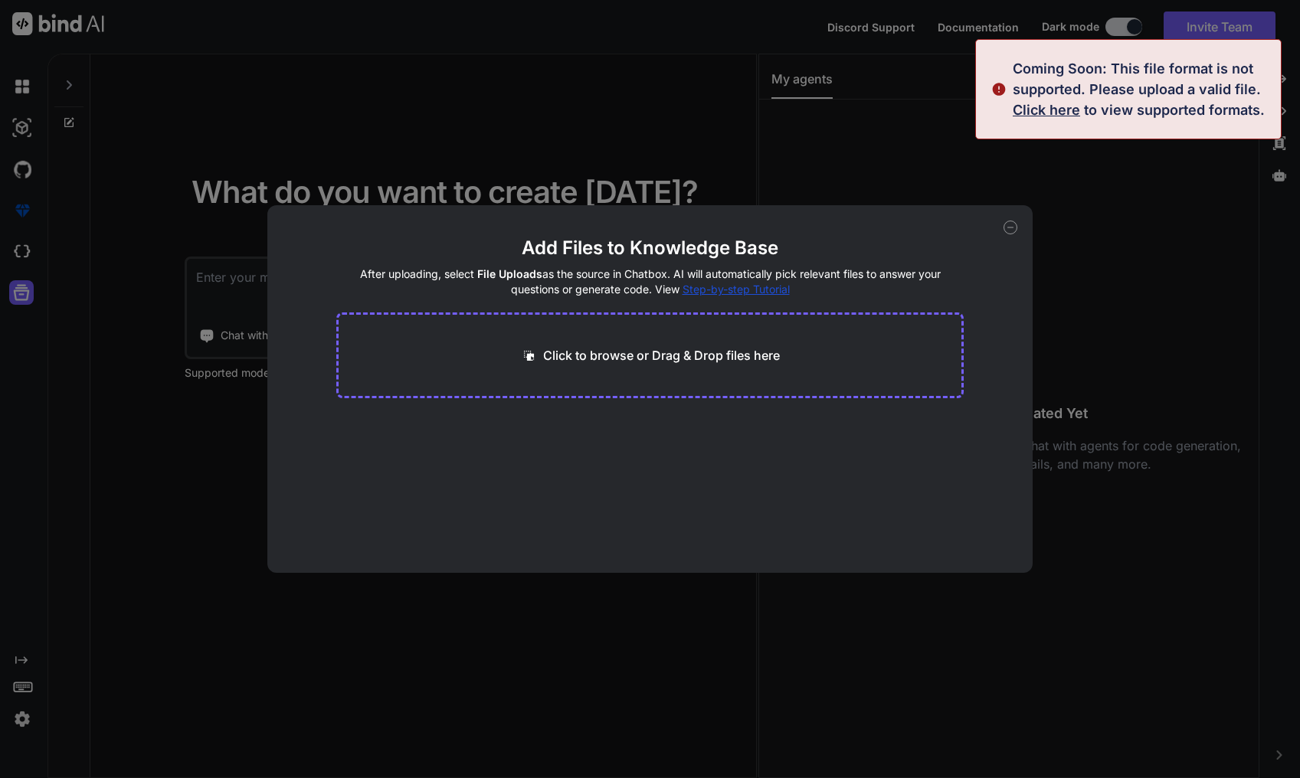
click at [676, 333] on div "Click to browse or Drag & Drop files here" at bounding box center [650, 356] width 628 height 86
click at [682, 353] on p "Click to browse or Drag & Drop files here" at bounding box center [661, 355] width 237 height 18
click at [529, 351] on icon at bounding box center [528, 355] width 10 height 10
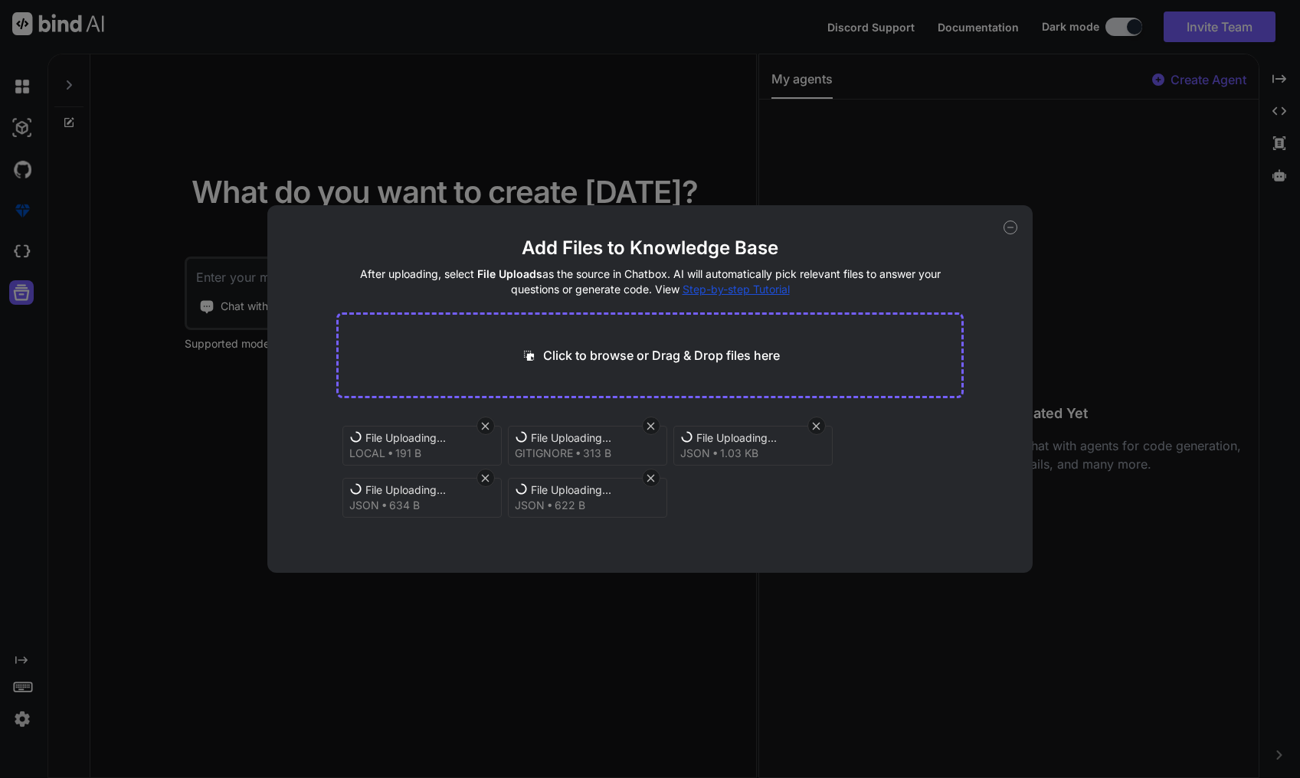
click at [651, 477] on icon at bounding box center [650, 478] width 13 height 13
click at [657, 425] on icon at bounding box center [650, 426] width 13 height 13
click at [486, 422] on icon at bounding box center [485, 420] width 13 height 13
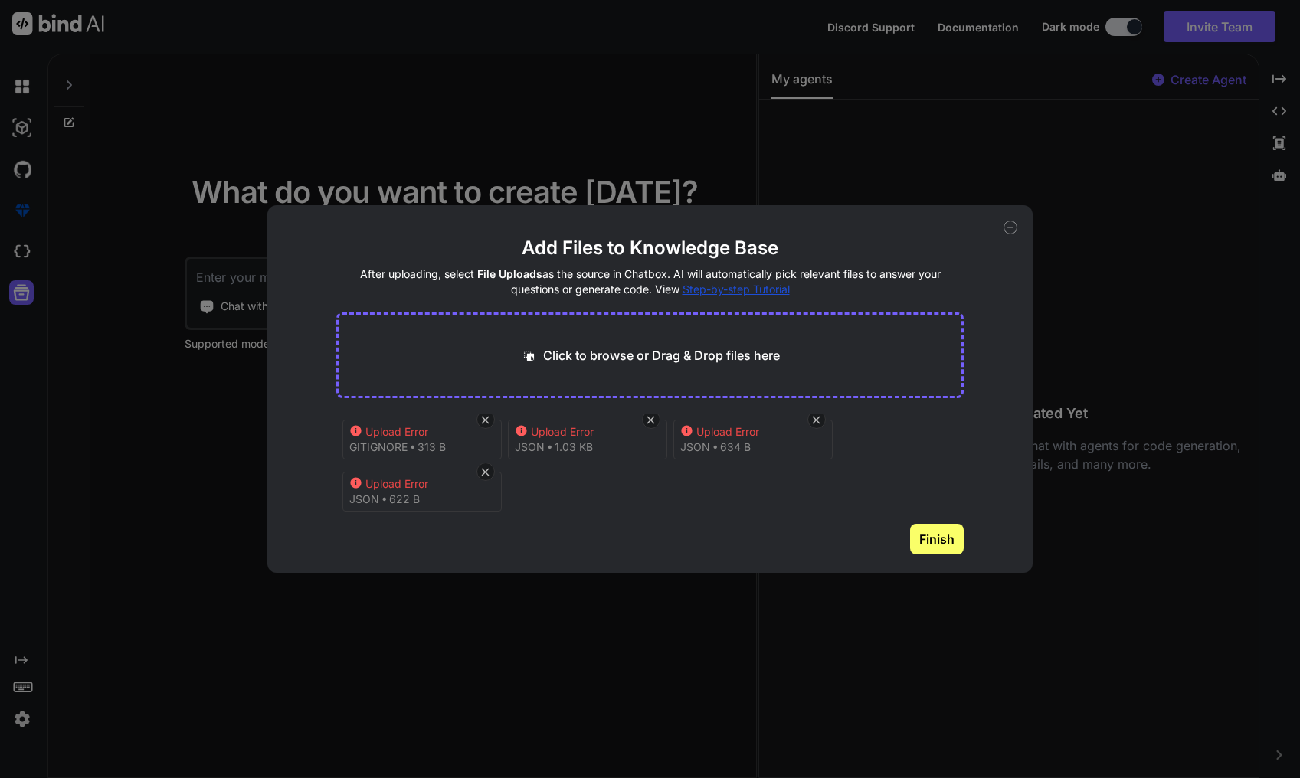
click at [485, 422] on icon at bounding box center [485, 420] width 13 height 13
click at [485, 422] on icon at bounding box center [485, 426] width 13 height 13
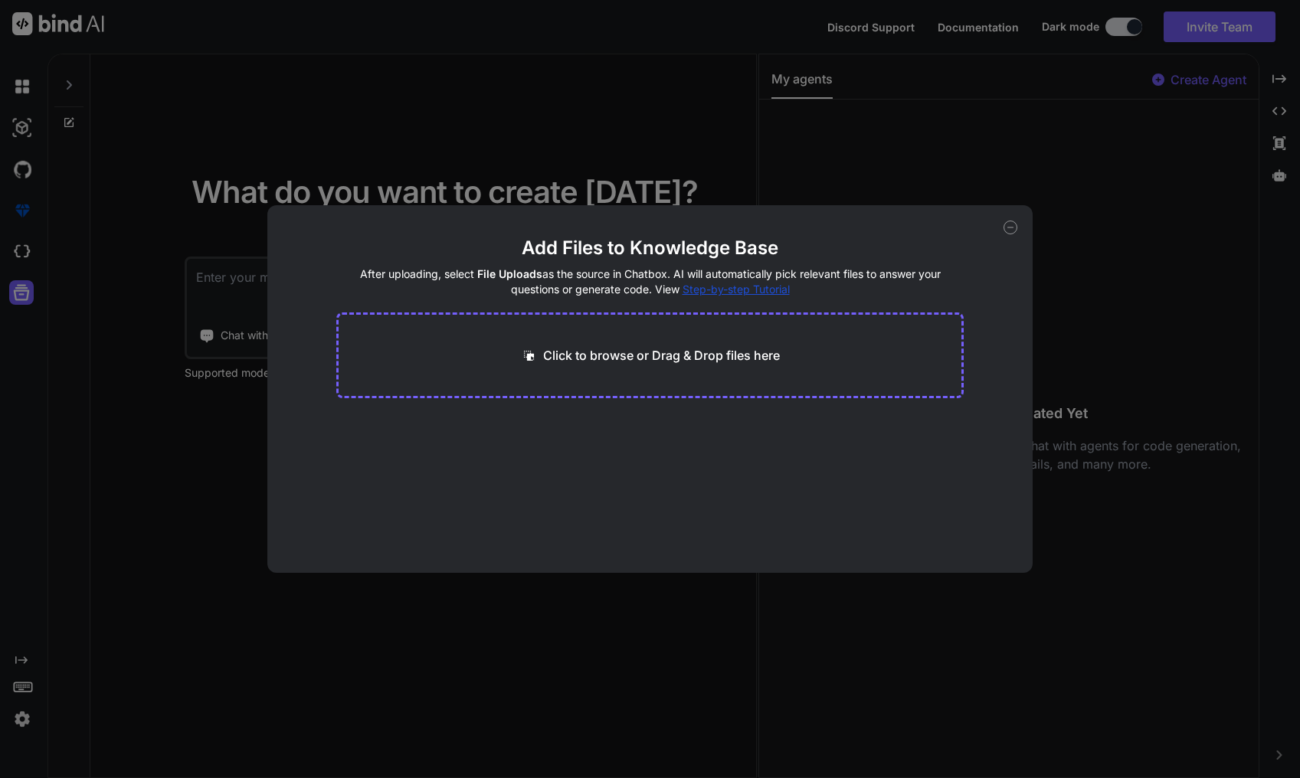
click at [1012, 228] on icon at bounding box center [1011, 228] width 14 height 14
click at [1012, 228] on div "No Agents Created Yet Create your first agent to streamline your chat with agen…" at bounding box center [1012, 417] width 481 height 610
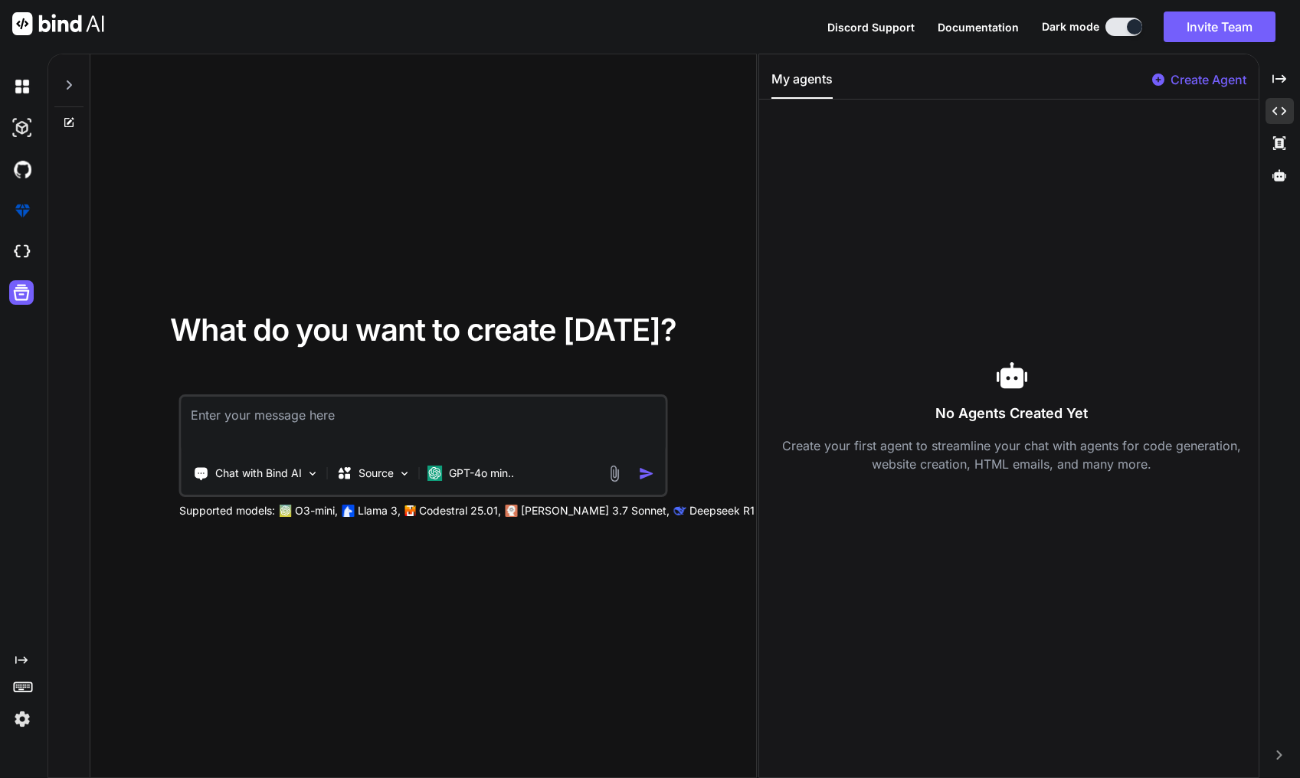
click at [1273, 112] on icon at bounding box center [1280, 111] width 14 height 8
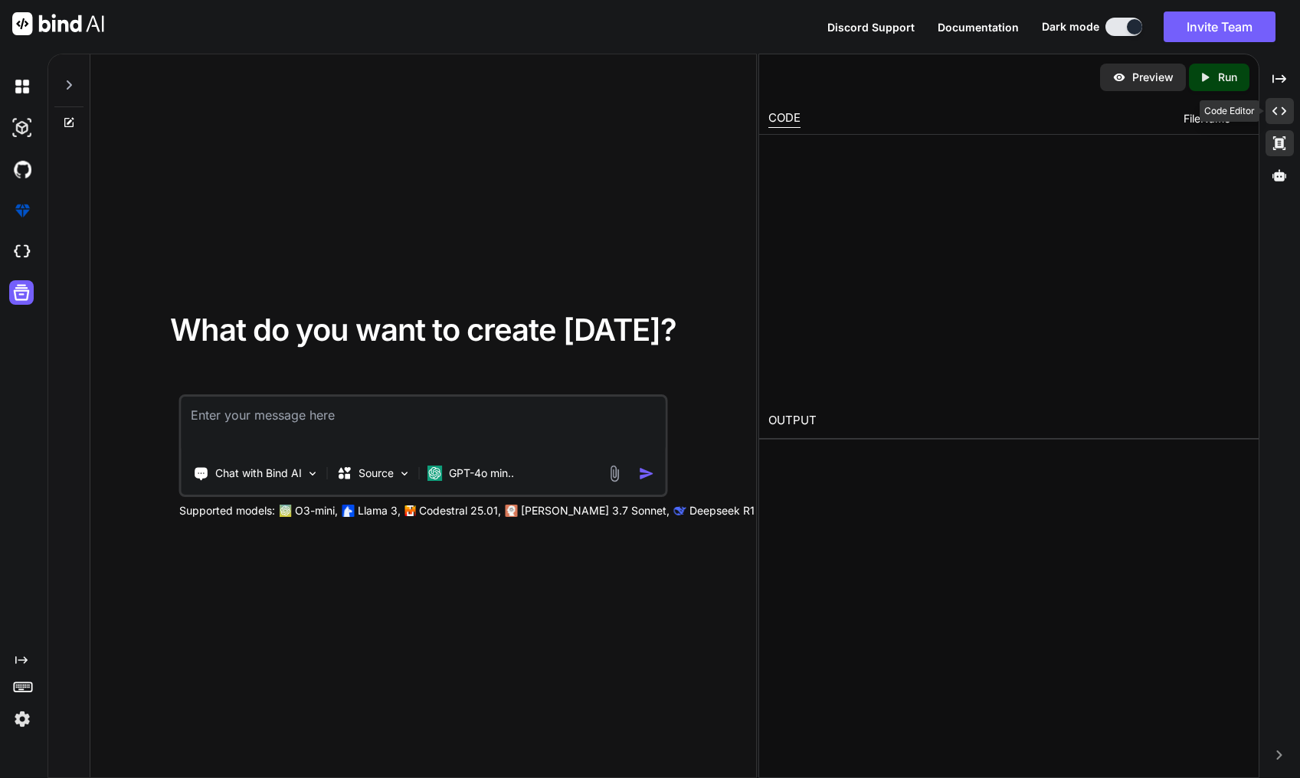
click at [1283, 147] on icon at bounding box center [1279, 143] width 12 height 14
click at [1284, 174] on icon at bounding box center [1280, 174] width 14 height 11
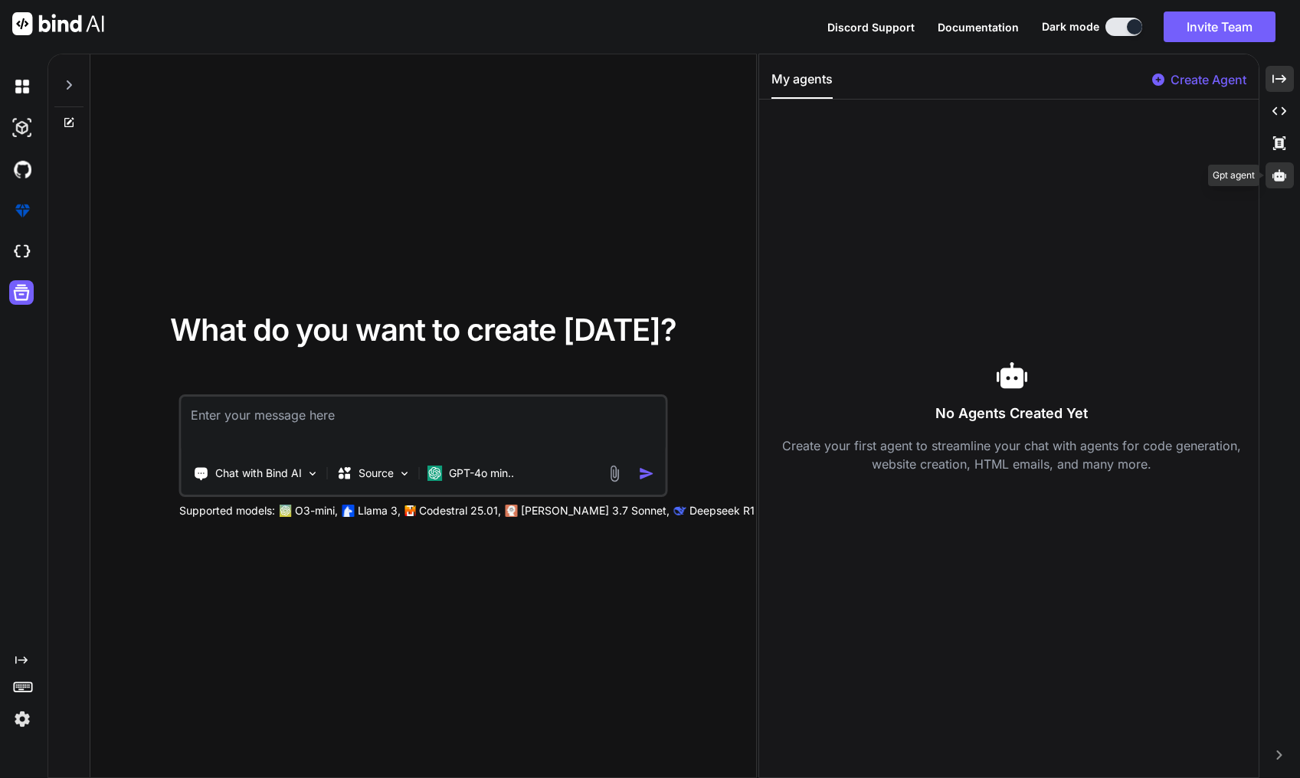
click at [1277, 90] on div "Created with Pixso." at bounding box center [1280, 79] width 28 height 26
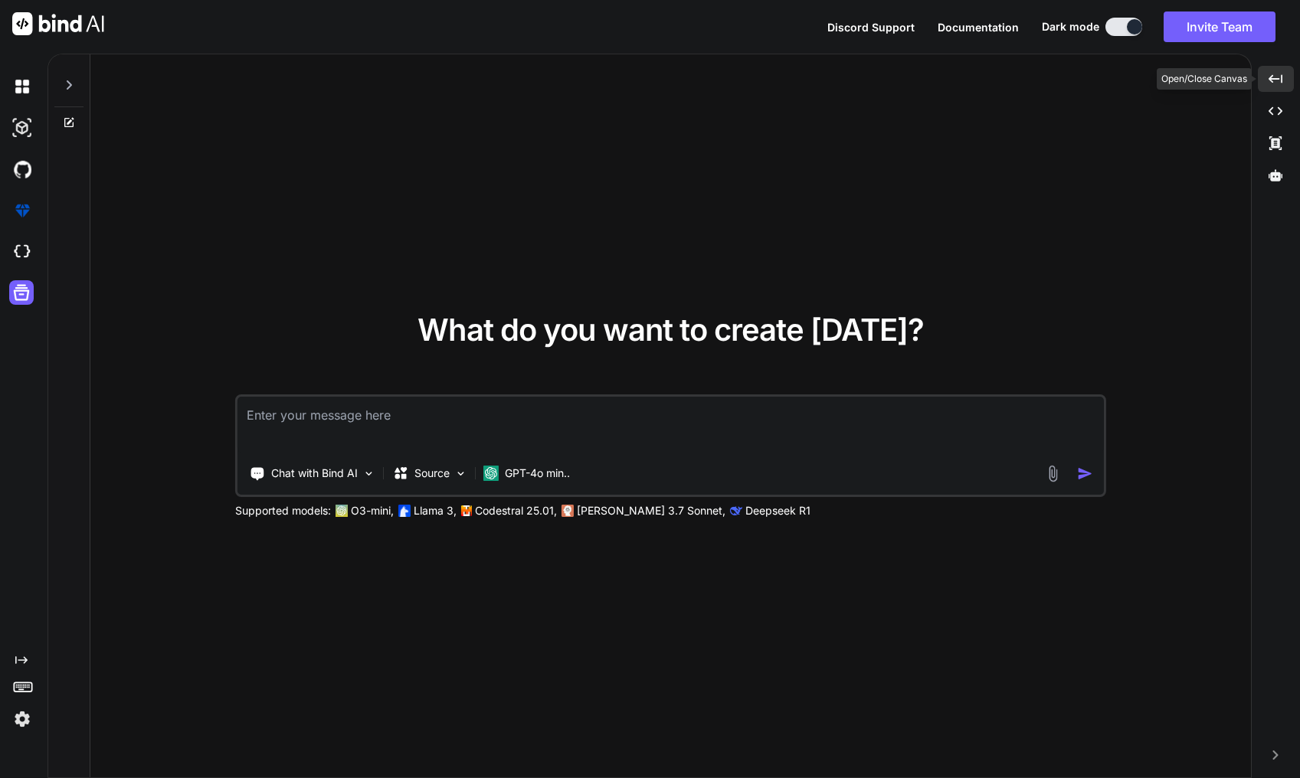
type textarea "x"
click at [383, 431] on textarea at bounding box center [671, 425] width 866 height 57
type textarea "pro"
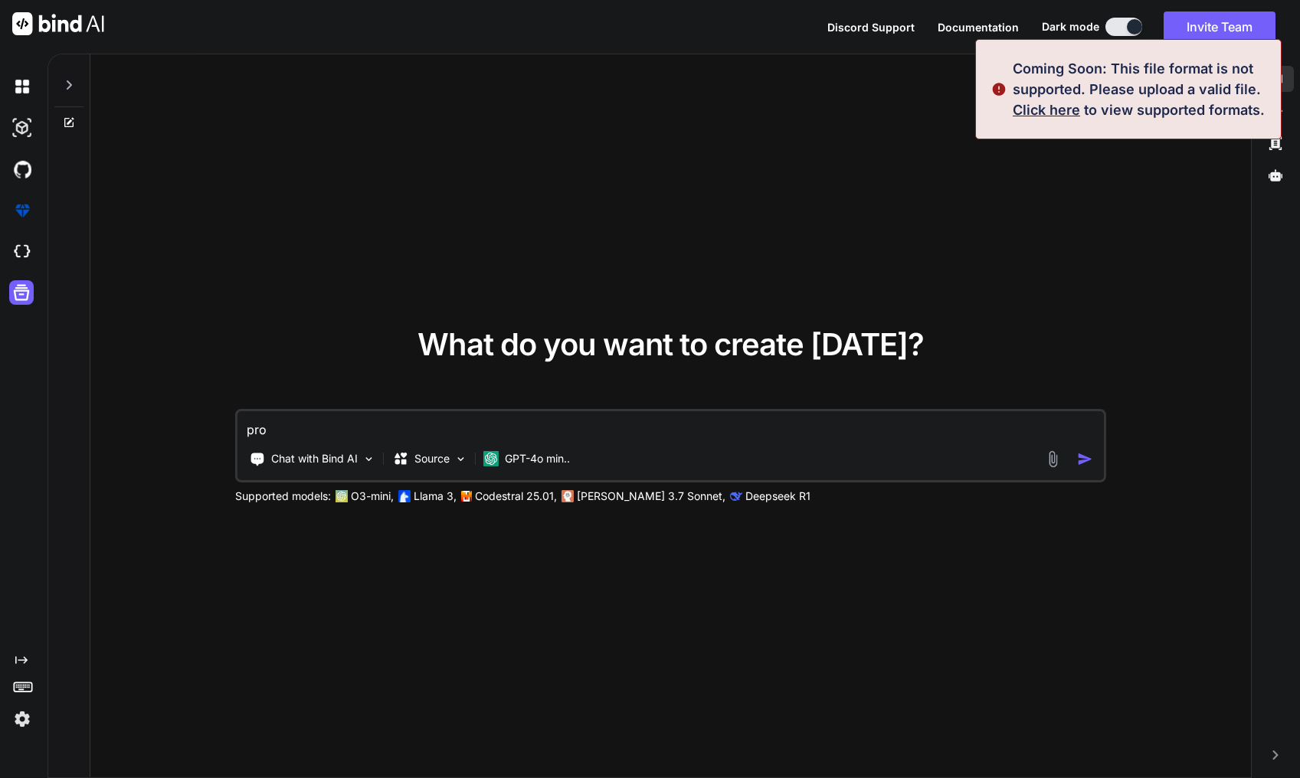
type textarea "x"
type textarea "proj"
type textarea "x"
type textarea "proje"
type textarea "x"
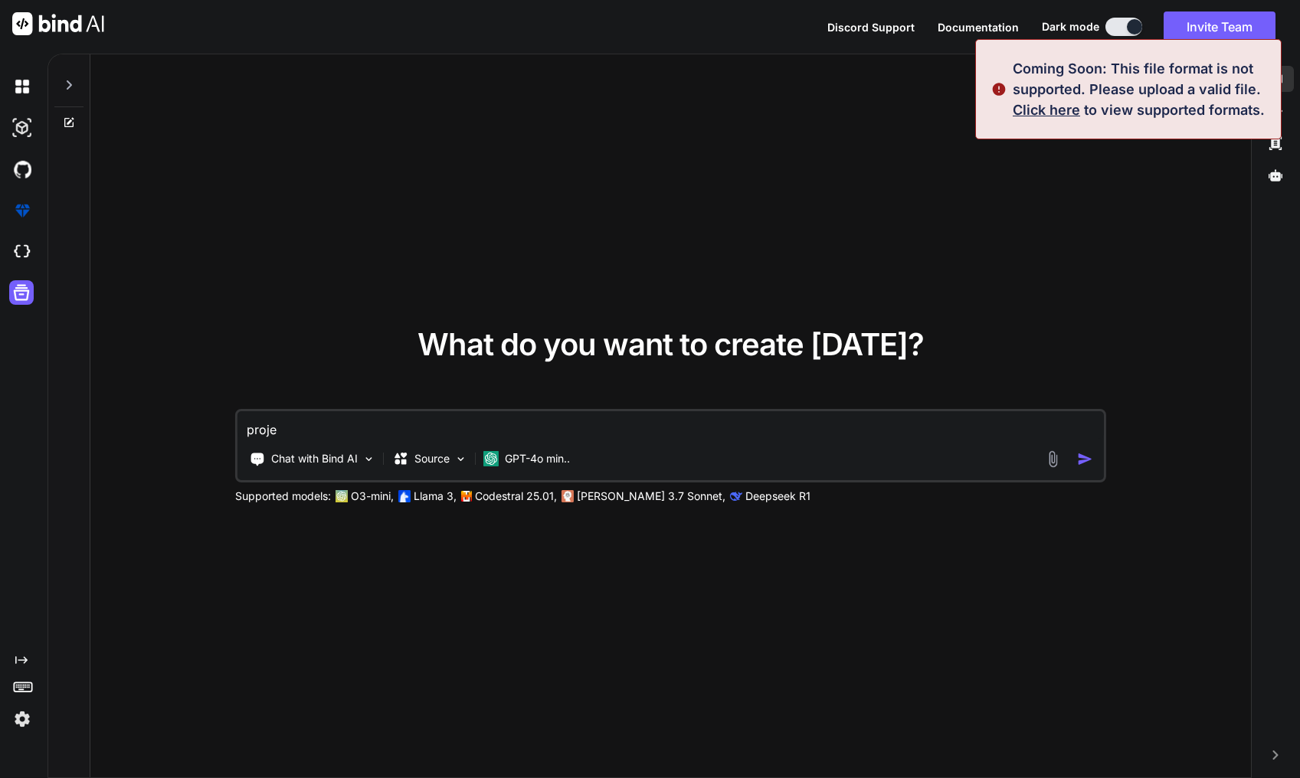
type textarea "proje"
type textarea "x"
type textarea "proje d"
type textarea "x"
type textarea "proje de"
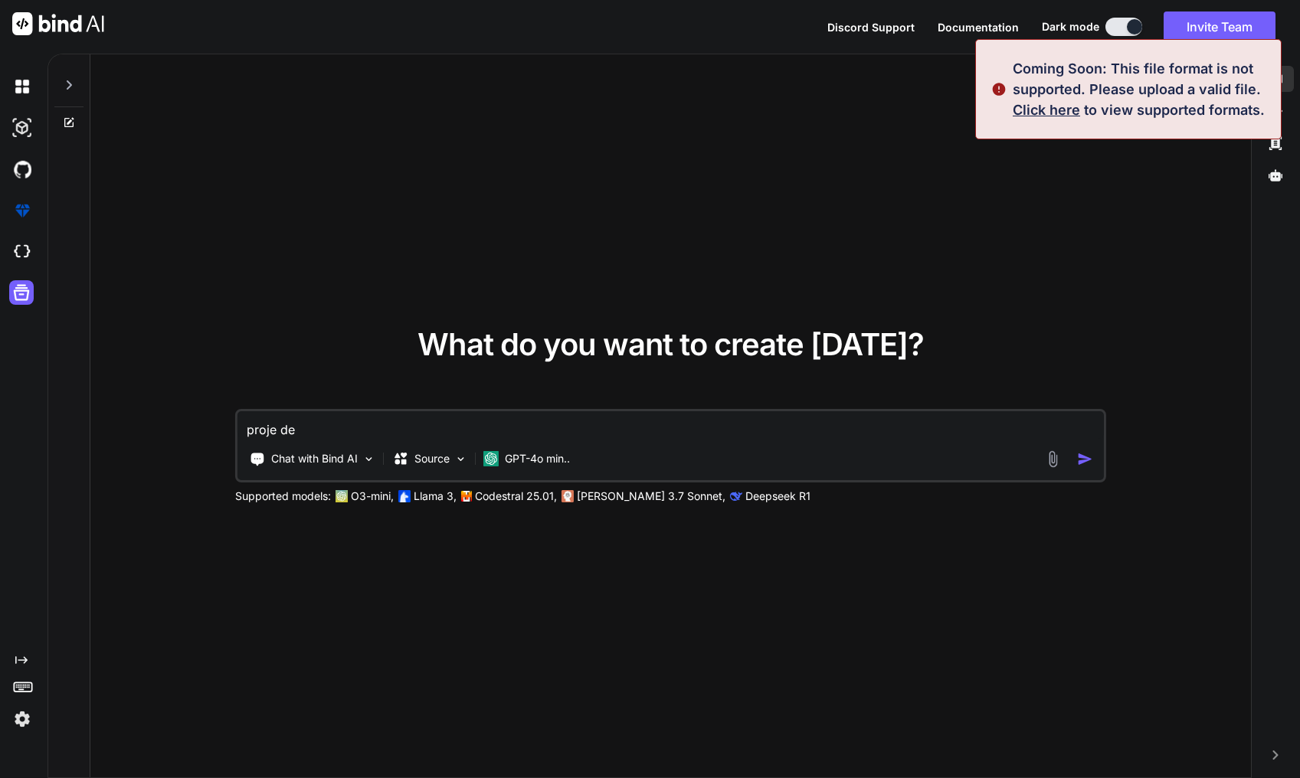
type textarea "x"
type textarea "proje de"
type textarea "x"
type textarea "proje de"
type textarea "x"
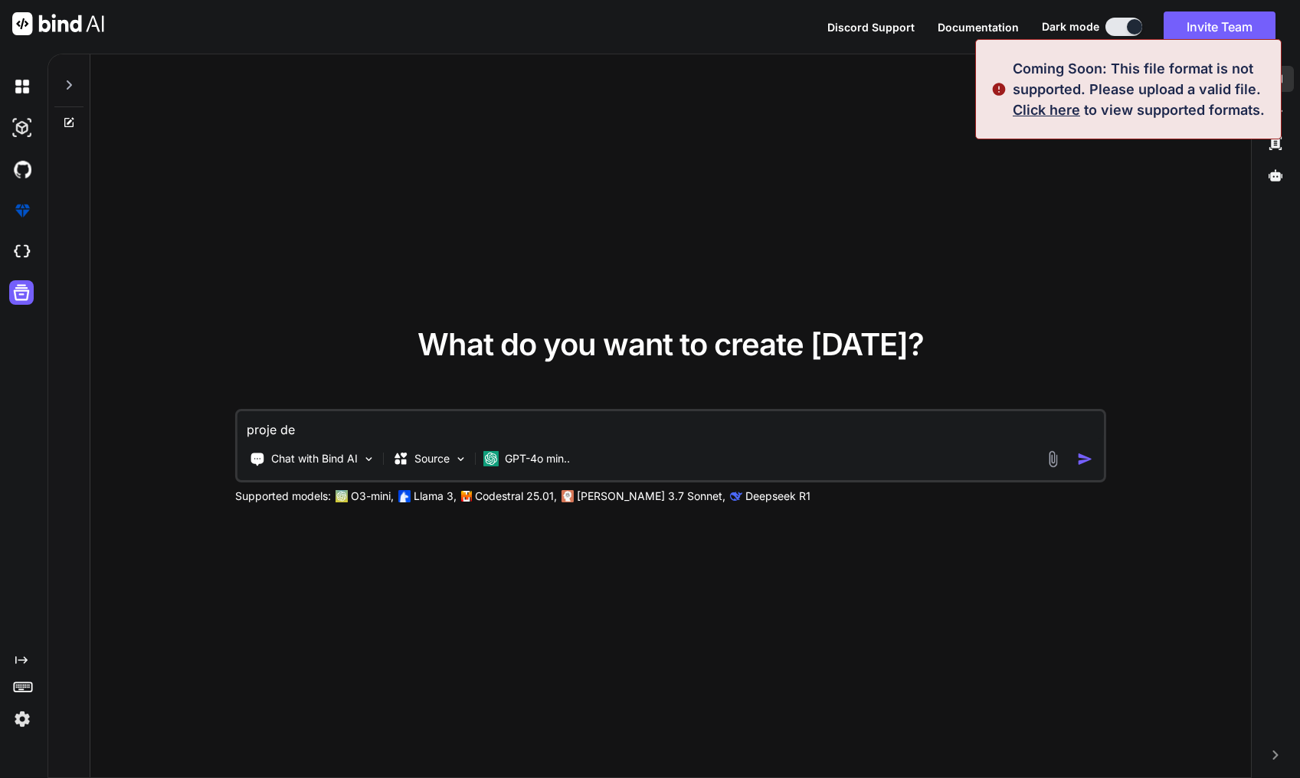
type textarea "proje d"
type textarea "x"
type textarea "proje"
type textarea "x"
type textarea "proje"
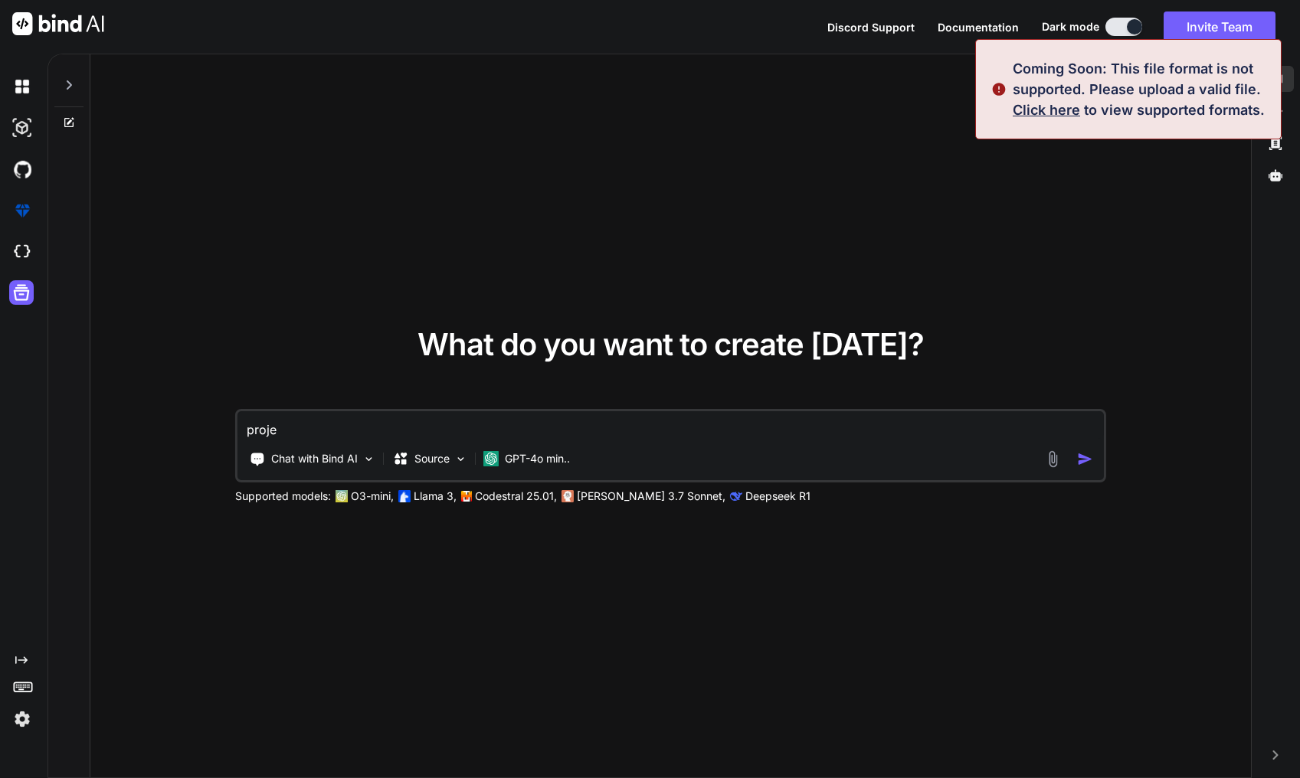
type textarea "x"
type textarea "proj"
type textarea "x"
type textarea "pro"
type textarea "x"
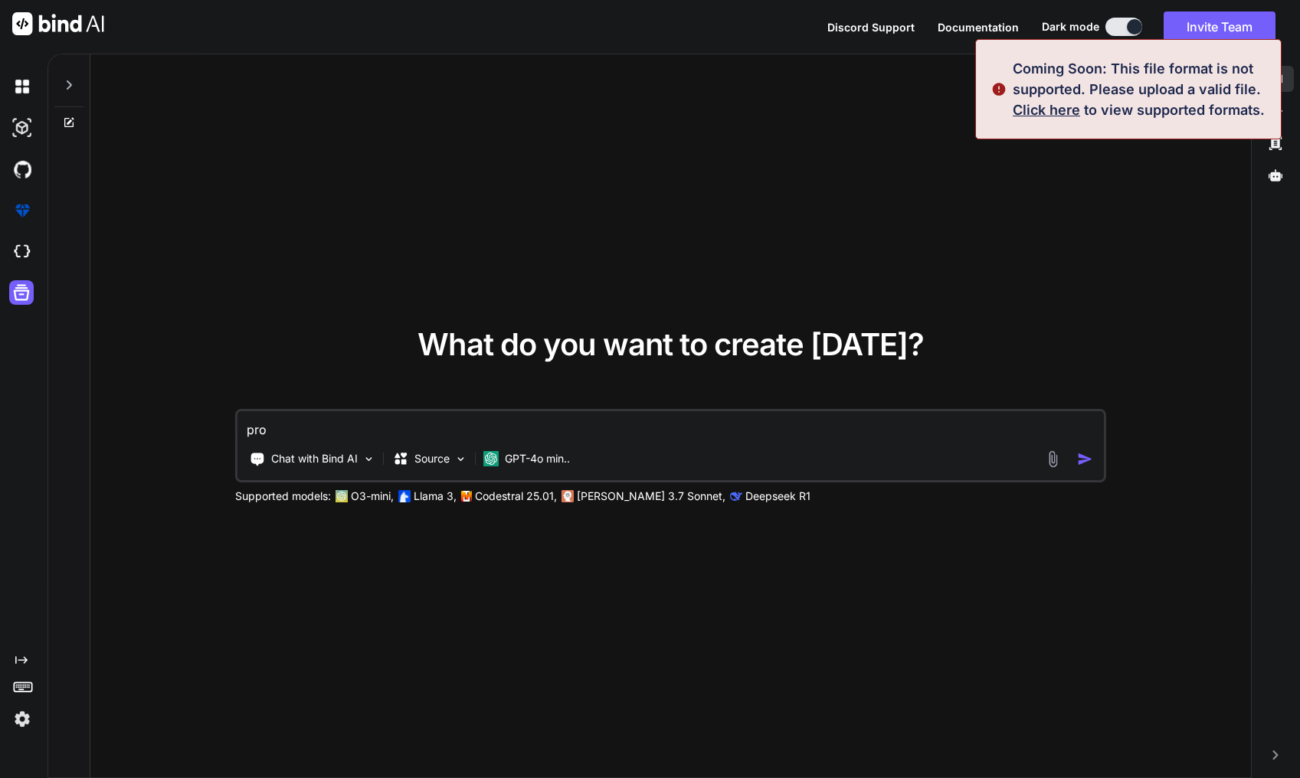
type textarea "pr"
type textarea "x"
type textarea "p"
type textarea "x"
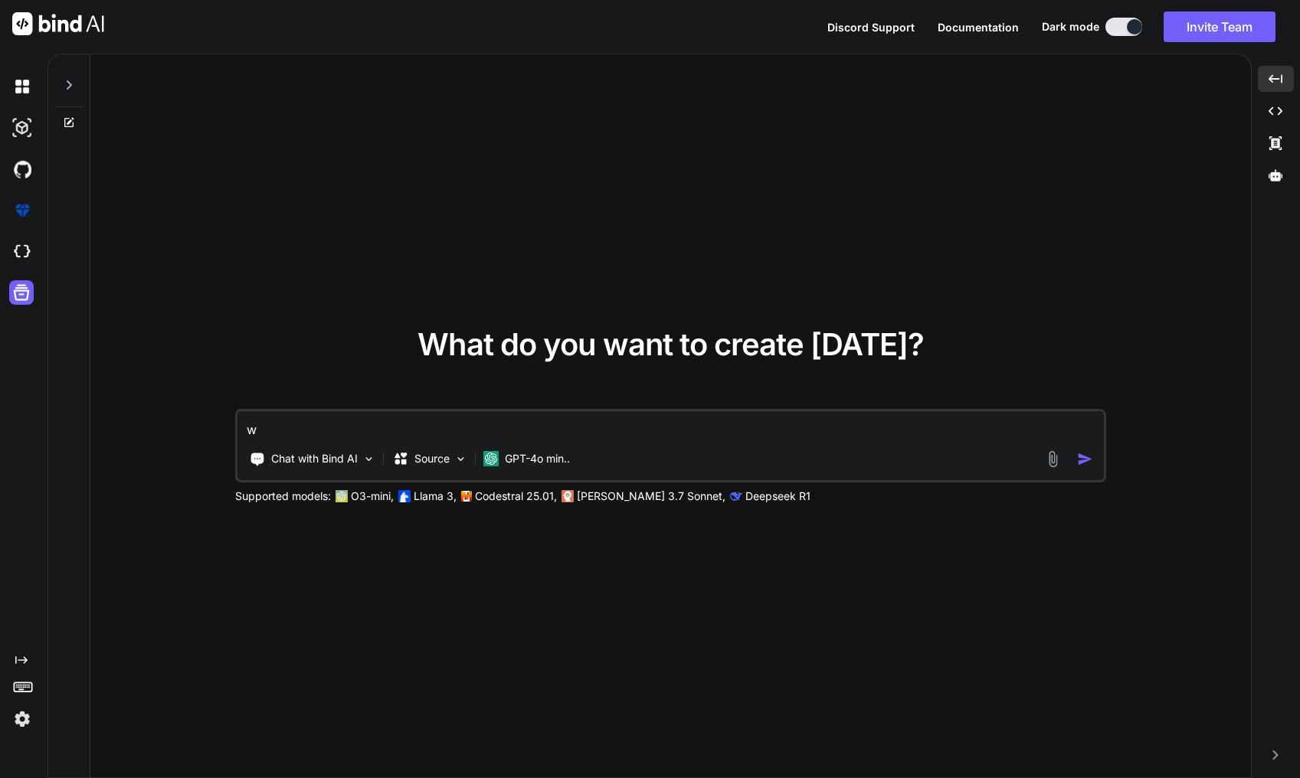
type textarea "w"
click at [25, 712] on img at bounding box center [22, 719] width 26 height 26
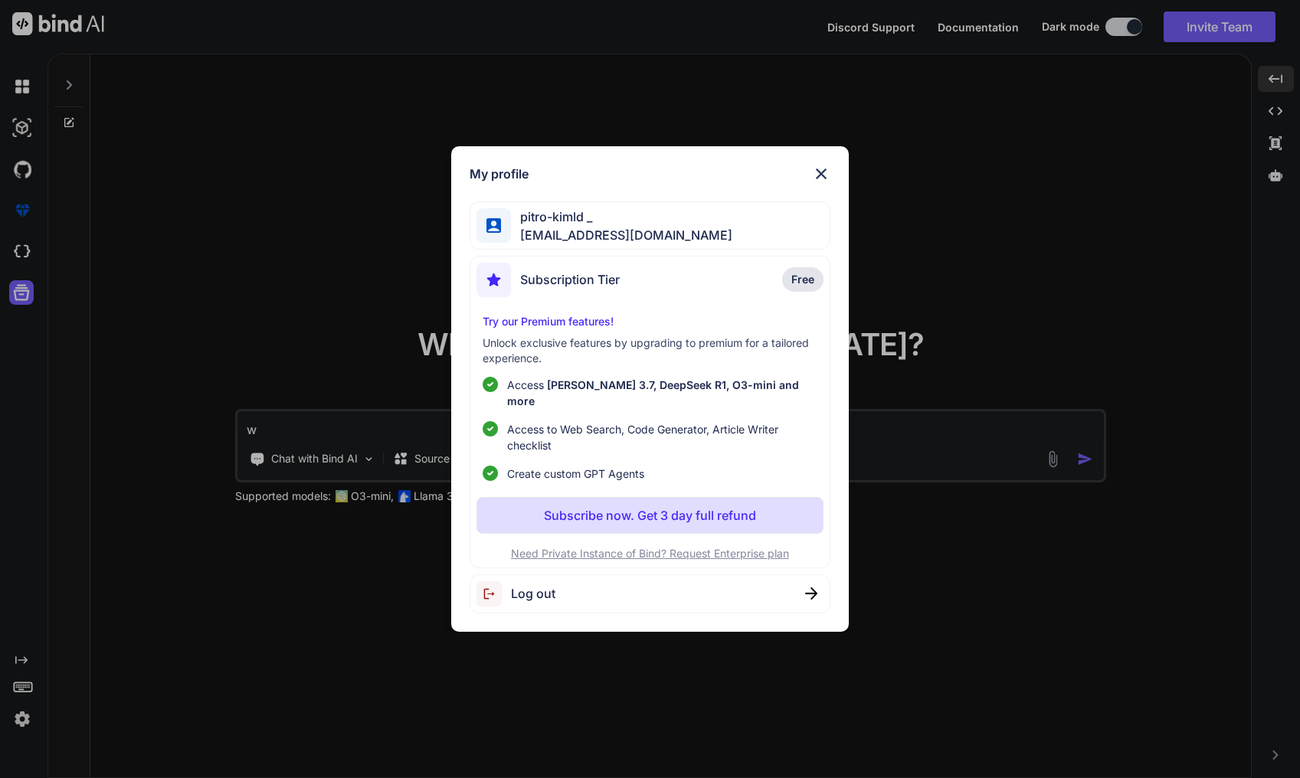
click at [253, 243] on div "My profile pitro-kimld _ saadjokir9@gmail.com Subscription Tier Free Try our Pr…" at bounding box center [650, 389] width 1300 height 778
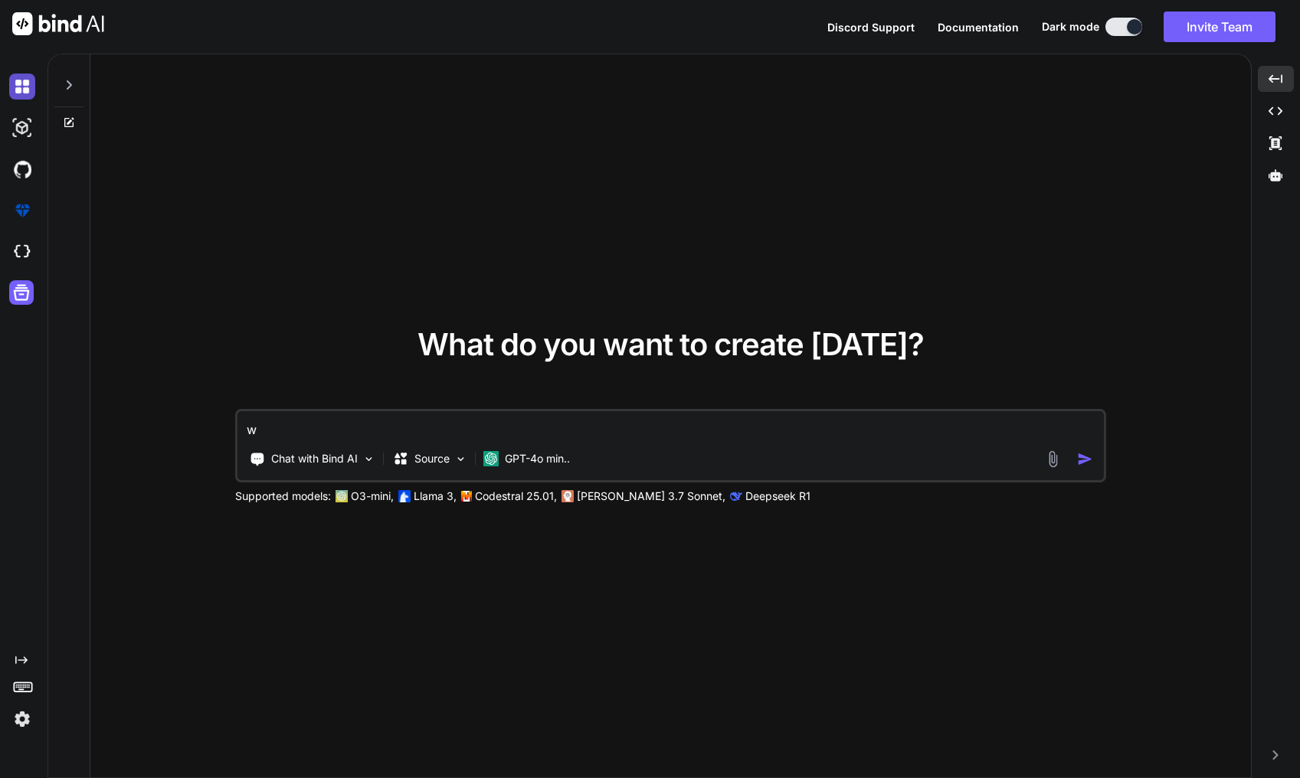
click at [27, 80] on img at bounding box center [22, 87] width 26 height 26
click at [1198, 29] on button "Invite Team" at bounding box center [1220, 26] width 112 height 31
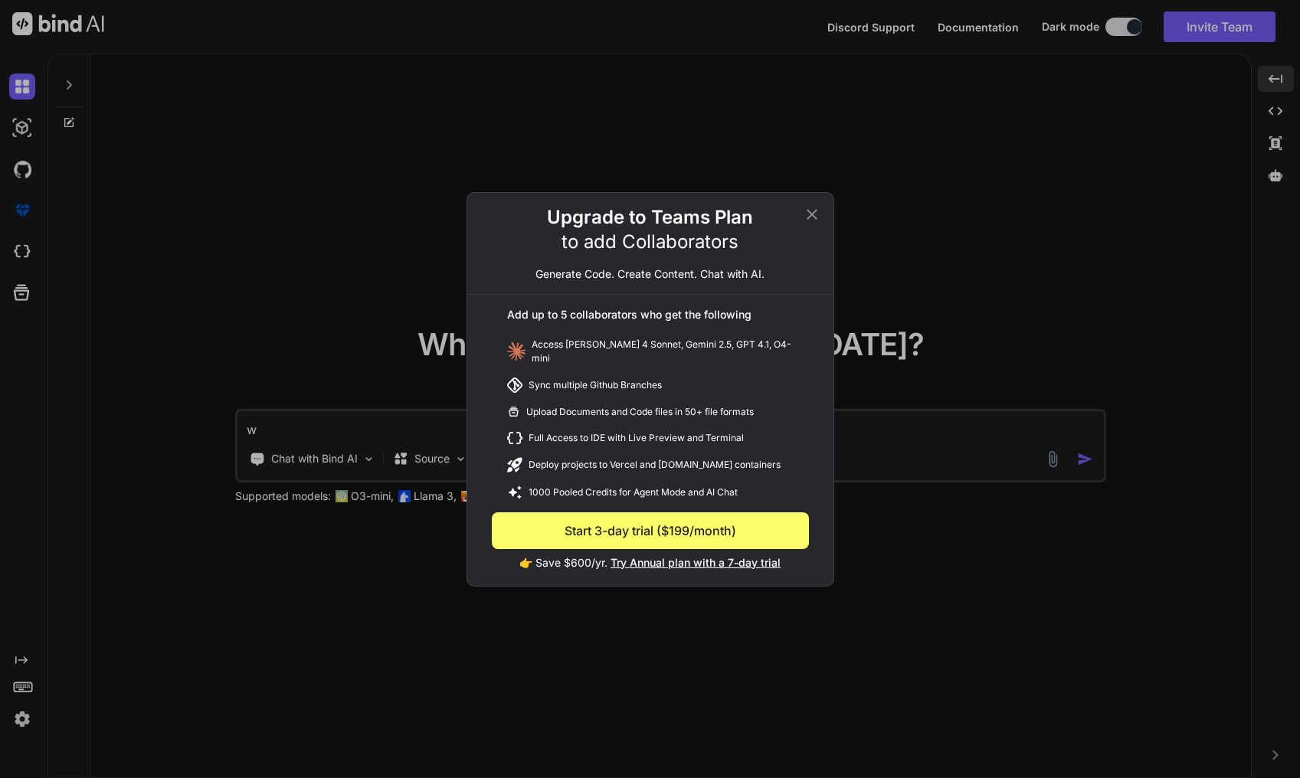
click at [815, 209] on div "Upgrade to Teams Plan to add Collaborators Generate Code. Create Content. Chat …" at bounding box center [650, 389] width 366 height 393
click at [808, 206] on div "Upgrade to Teams Plan to add Collaborators Generate Code. Create Content. Chat …" at bounding box center [650, 389] width 366 height 393
click at [810, 220] on icon at bounding box center [812, 214] width 18 height 18
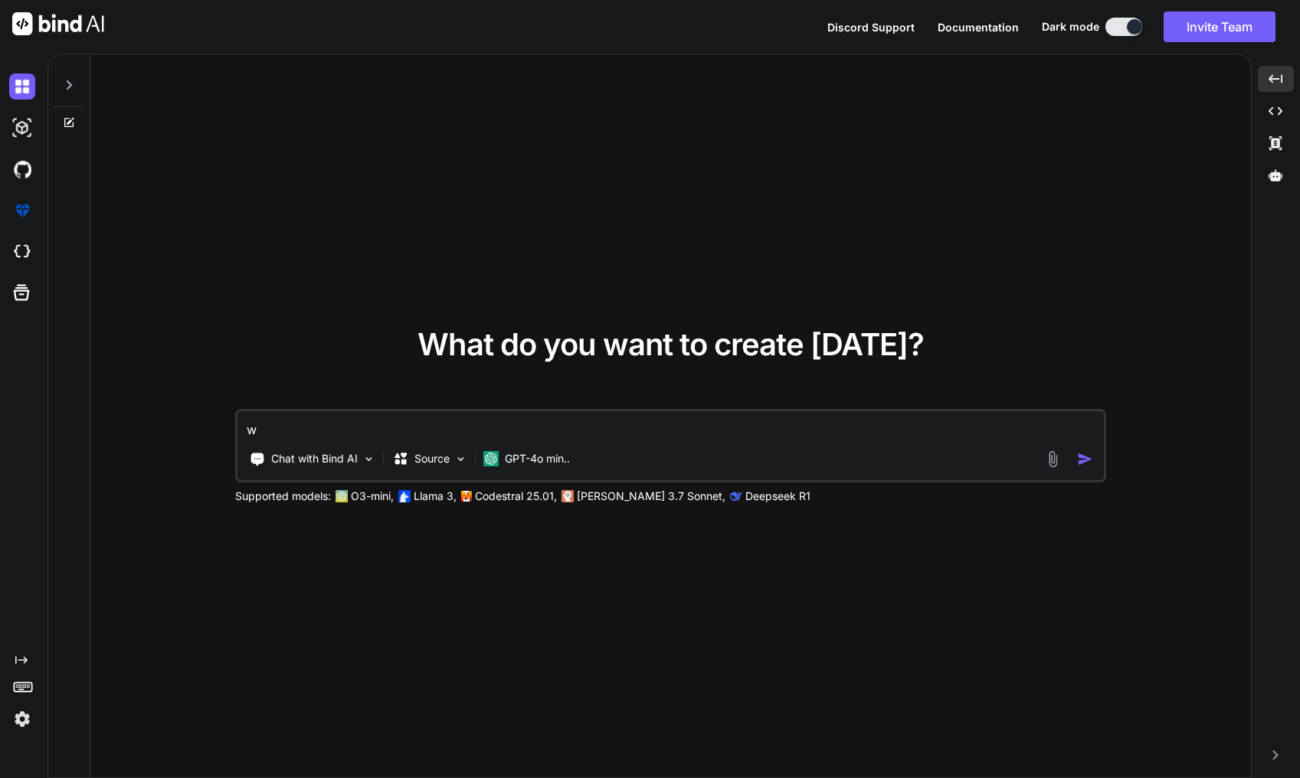
click at [994, 33] on button "Documentation" at bounding box center [978, 27] width 81 height 16
click at [874, 25] on span "Discord Support" at bounding box center [871, 27] width 87 height 13
click at [73, 119] on icon at bounding box center [70, 120] width 7 height 7
click at [69, 92] on div at bounding box center [68, 80] width 29 height 53
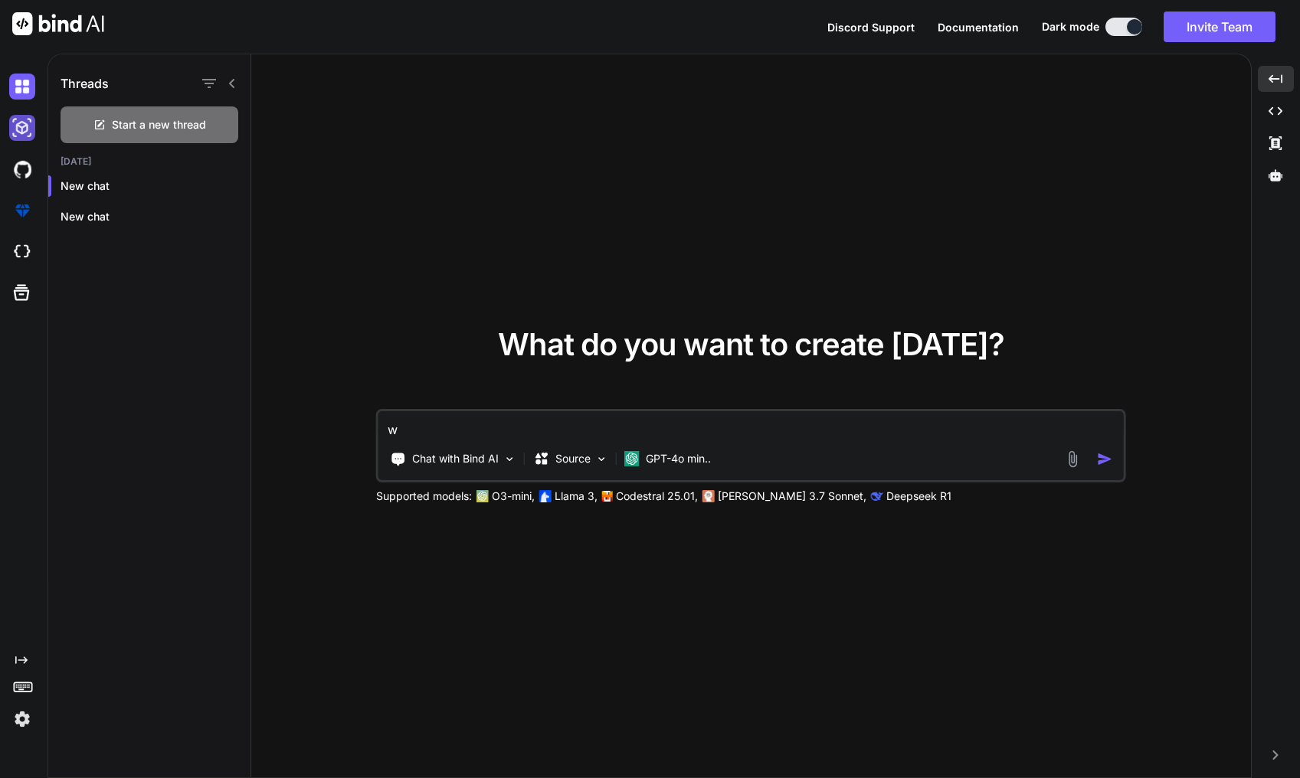
click at [24, 120] on img at bounding box center [22, 128] width 26 height 26
type textarea "x"
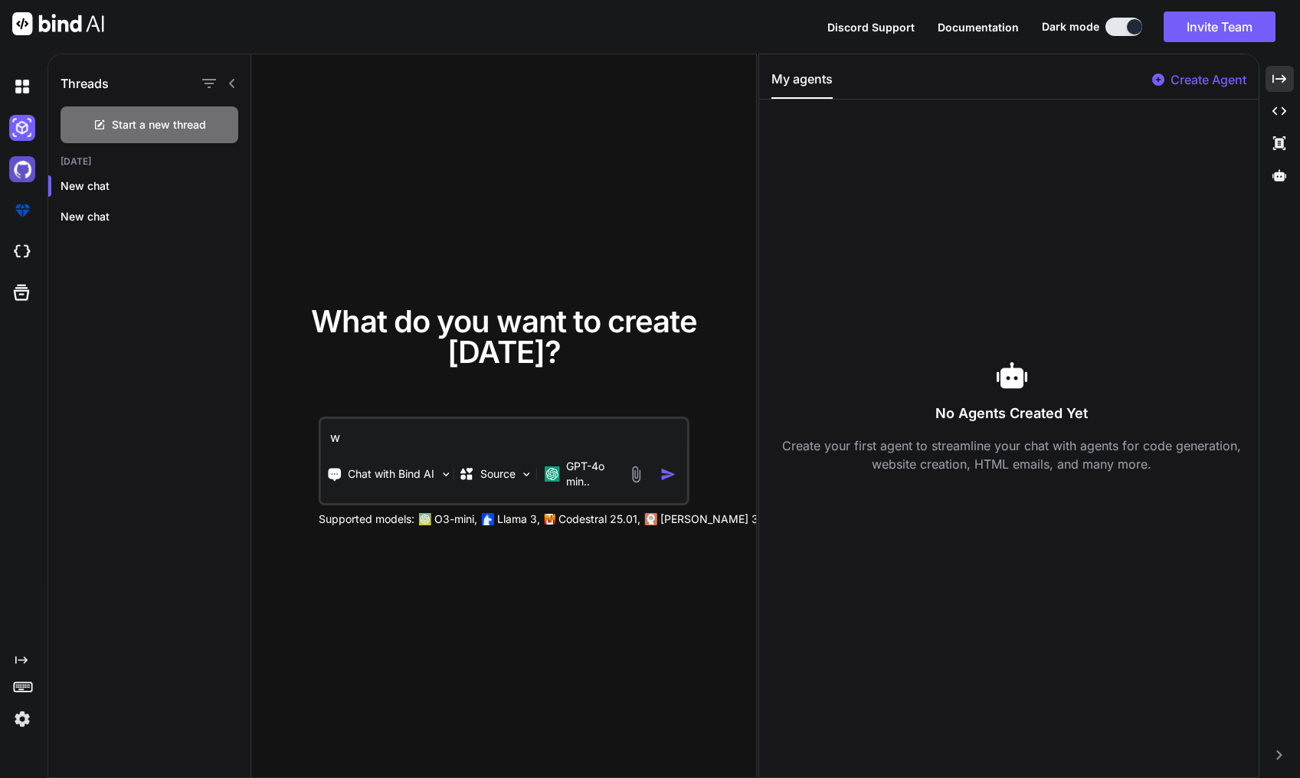
click at [24, 171] on img at bounding box center [22, 169] width 26 height 26
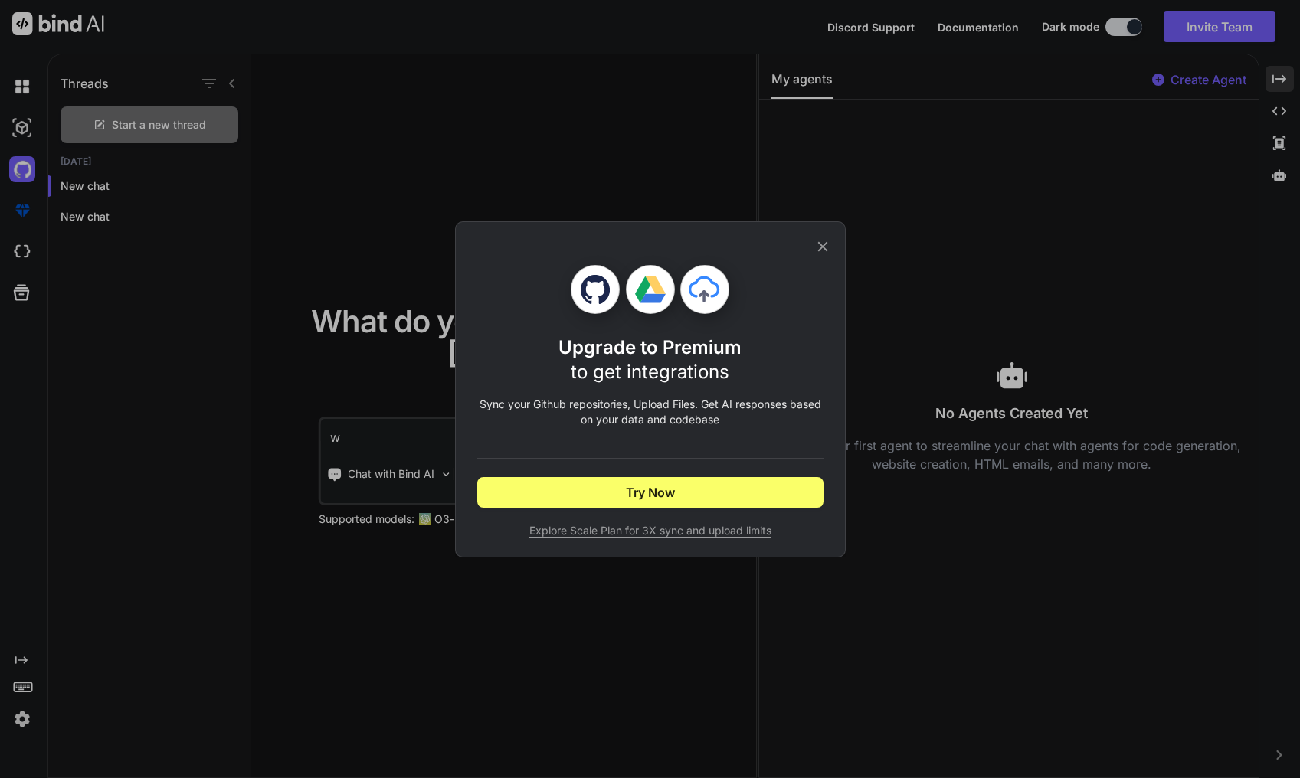
click at [835, 251] on div "Upgrade to Premium to get integrations Sync your Github repositories, Upload Fi…" at bounding box center [650, 389] width 391 height 336
click at [741, 484] on button "Try Now" at bounding box center [650, 492] width 346 height 31
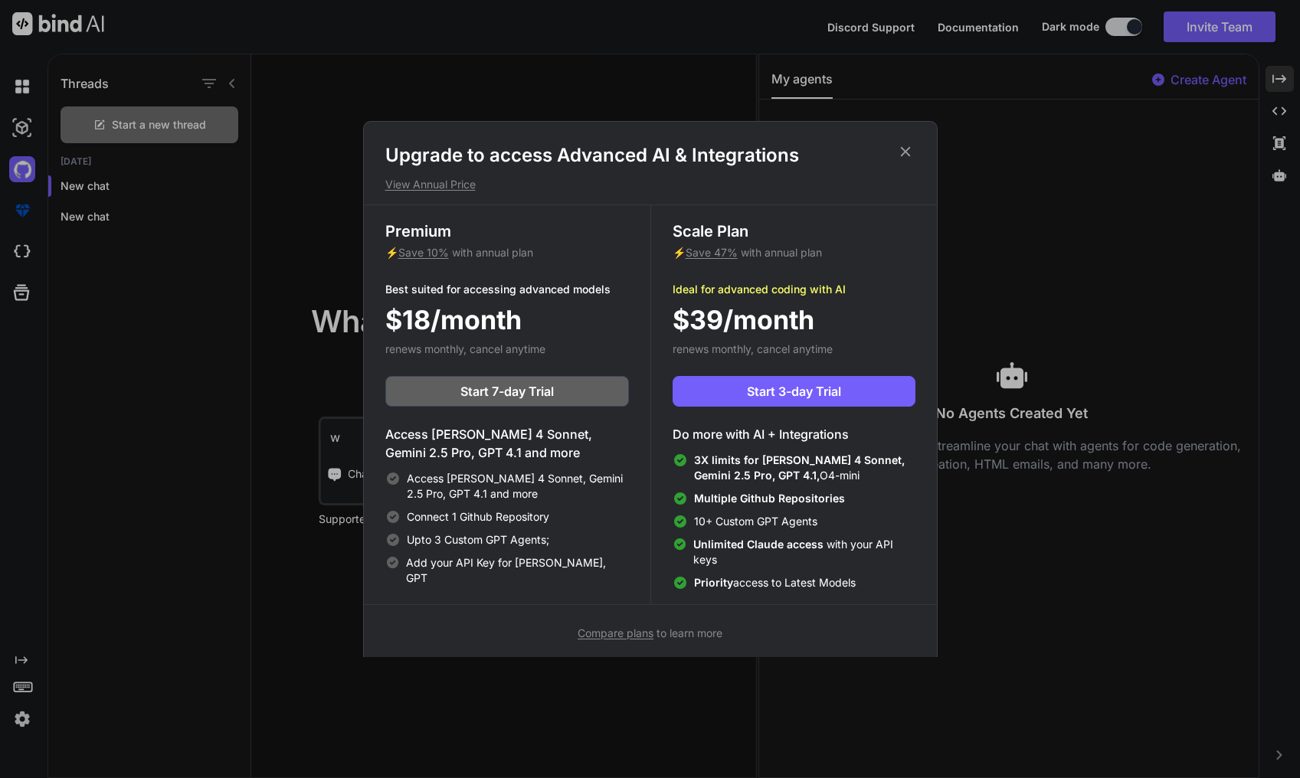
scroll to position [7, 0]
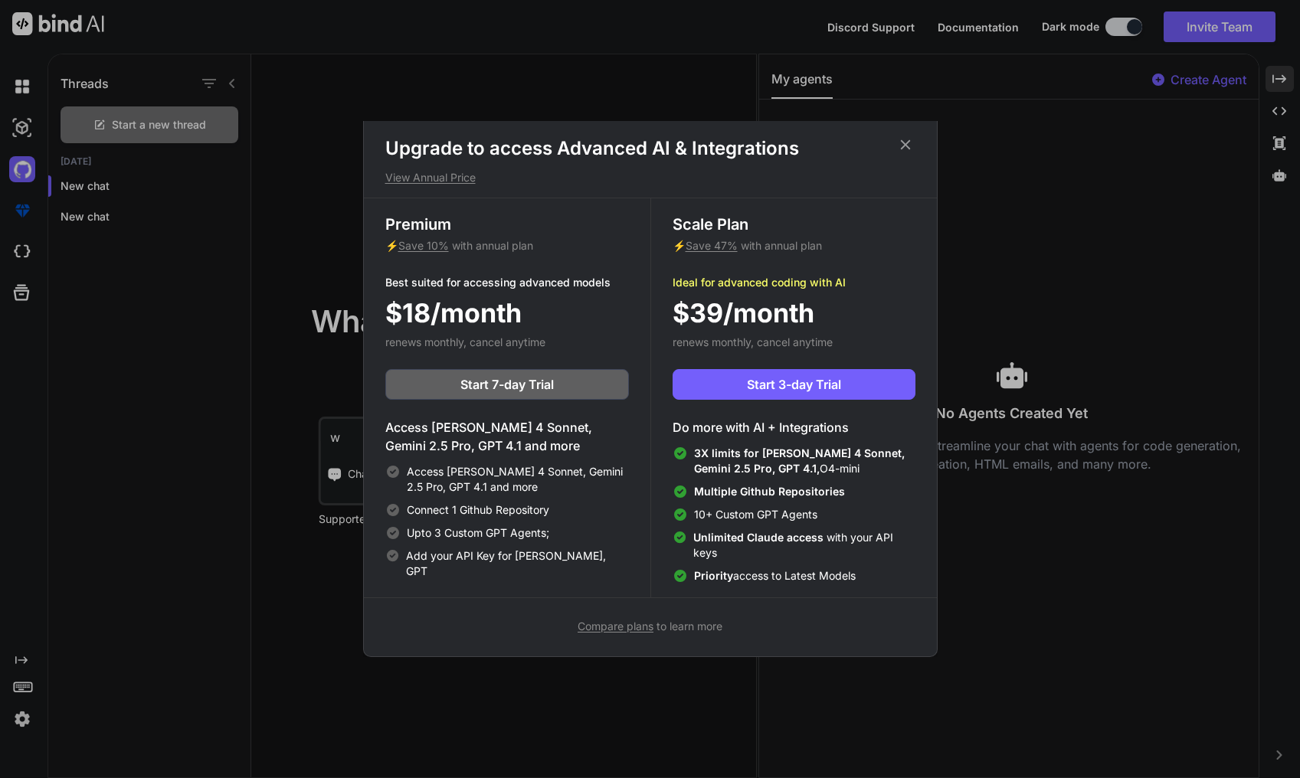
click at [903, 148] on icon at bounding box center [905, 145] width 10 height 10
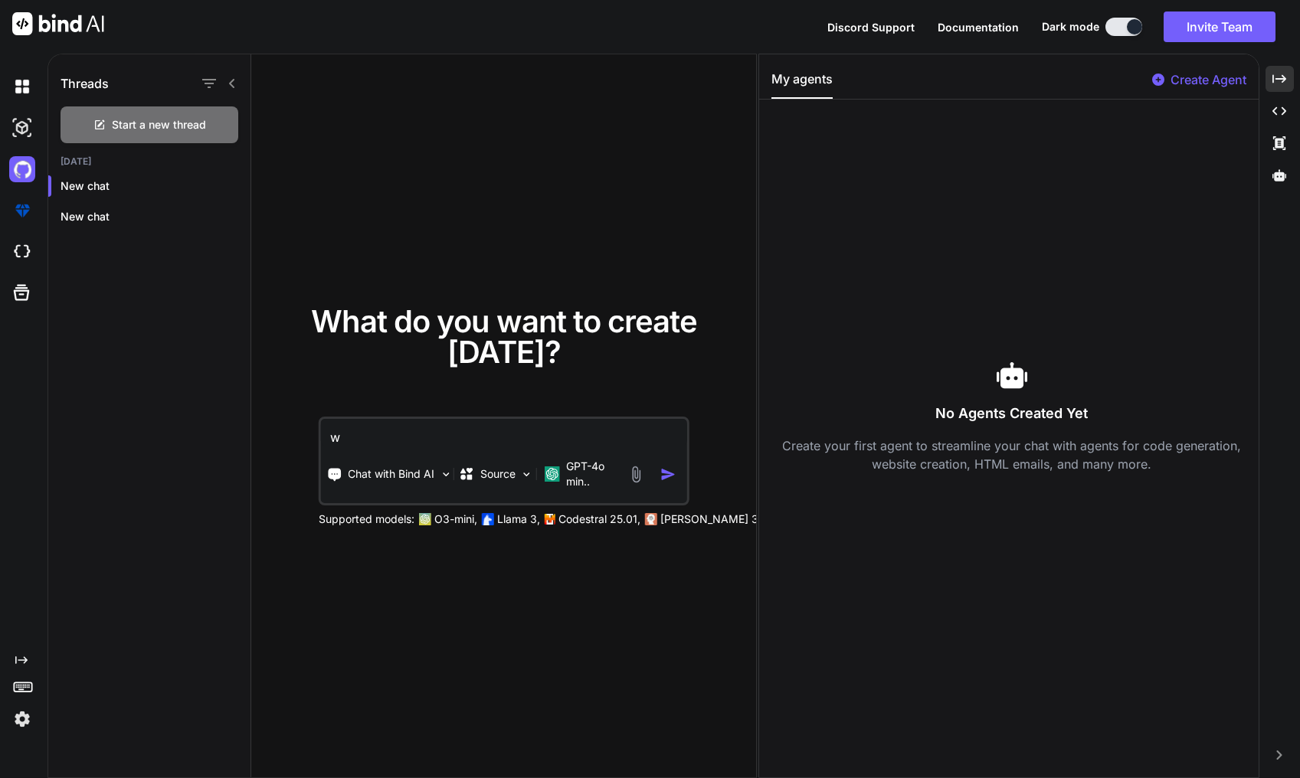
click at [8, 210] on div at bounding box center [20, 210] width 41 height 41
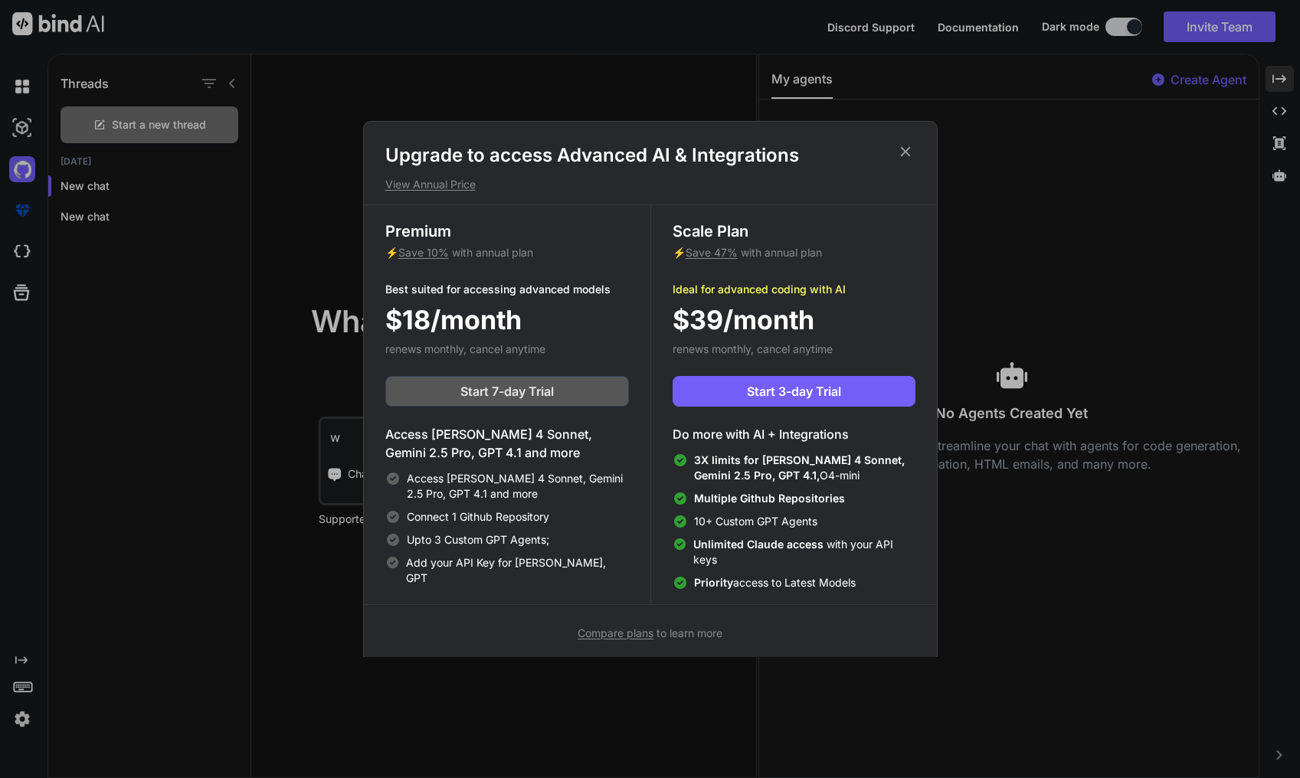
click at [621, 395] on button "Start 7-day Trial" at bounding box center [507, 391] width 244 height 31
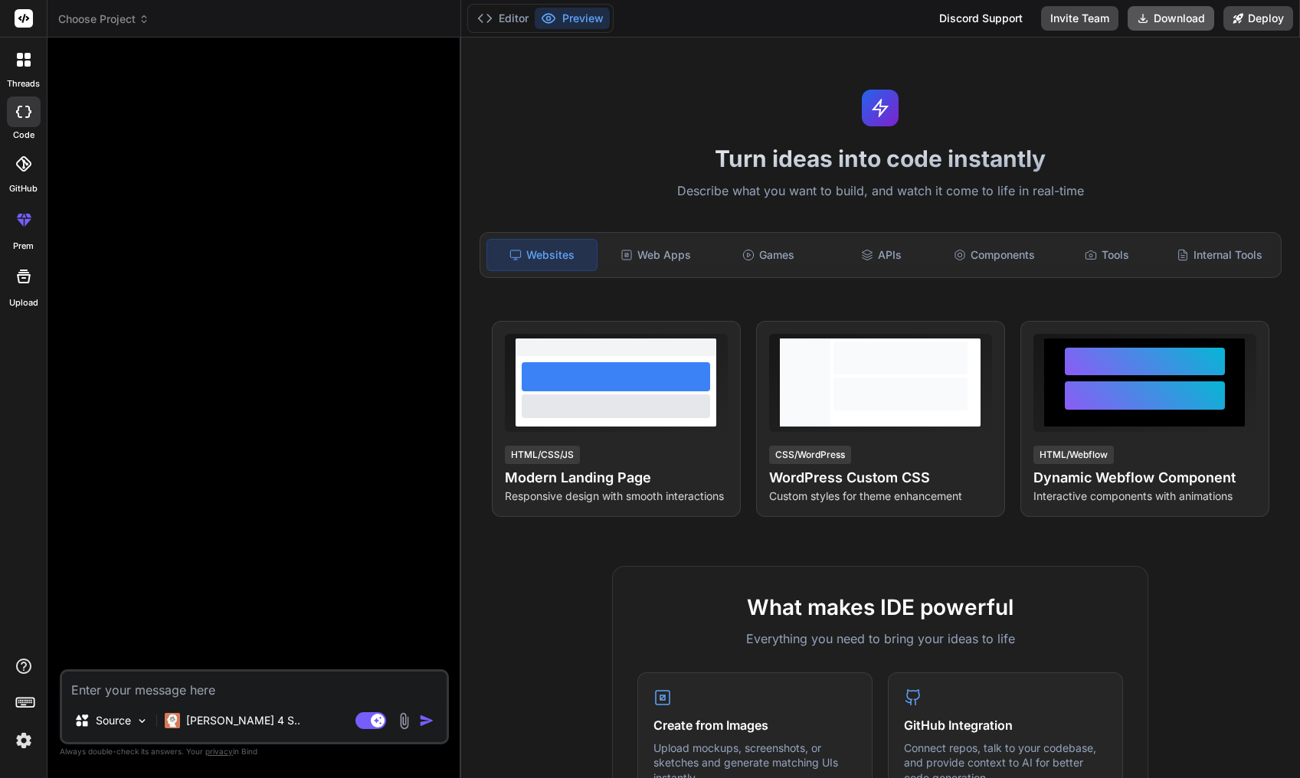
click at [1188, 21] on button "Download" at bounding box center [1171, 18] width 87 height 25
click at [28, 280] on icon at bounding box center [24, 277] width 14 height 14
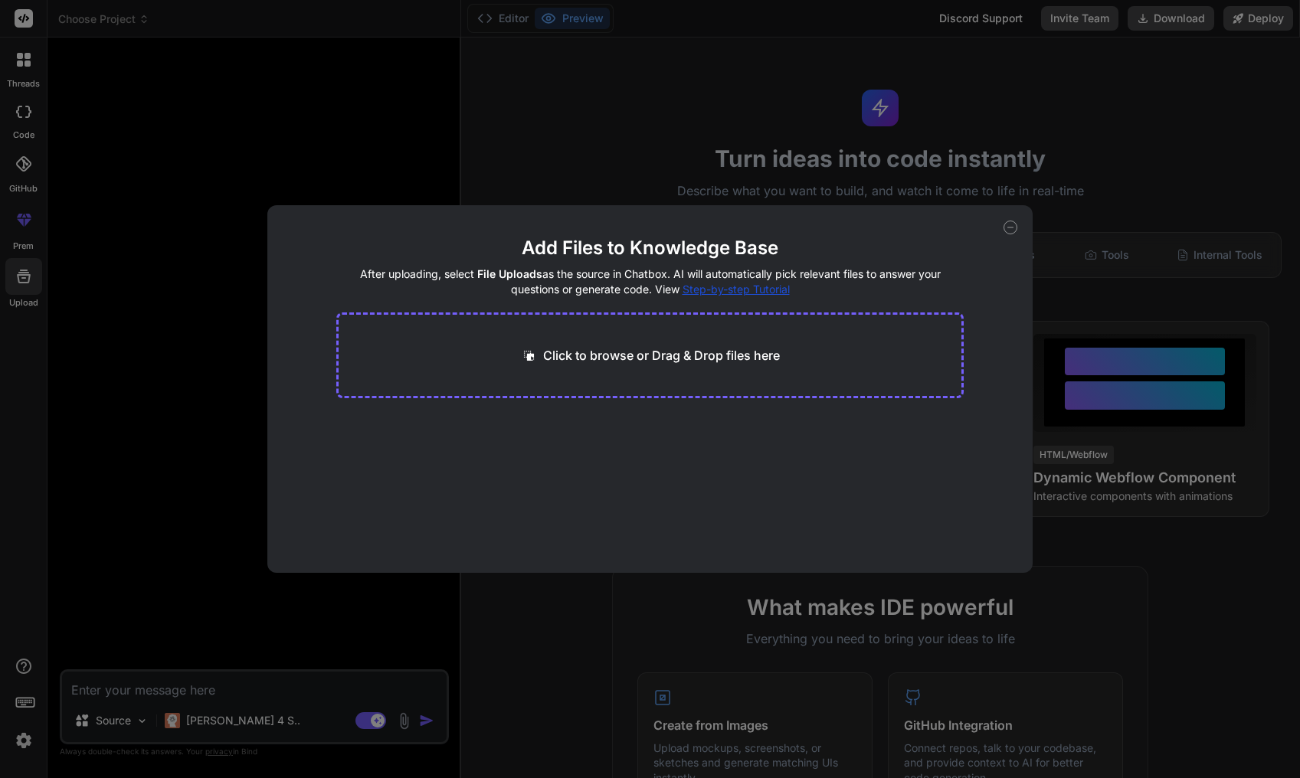
click at [113, 267] on div "Add Files to Knowledge Base After uploading, select File Uploads as the source …" at bounding box center [650, 389] width 1300 height 778
type textarea "x"
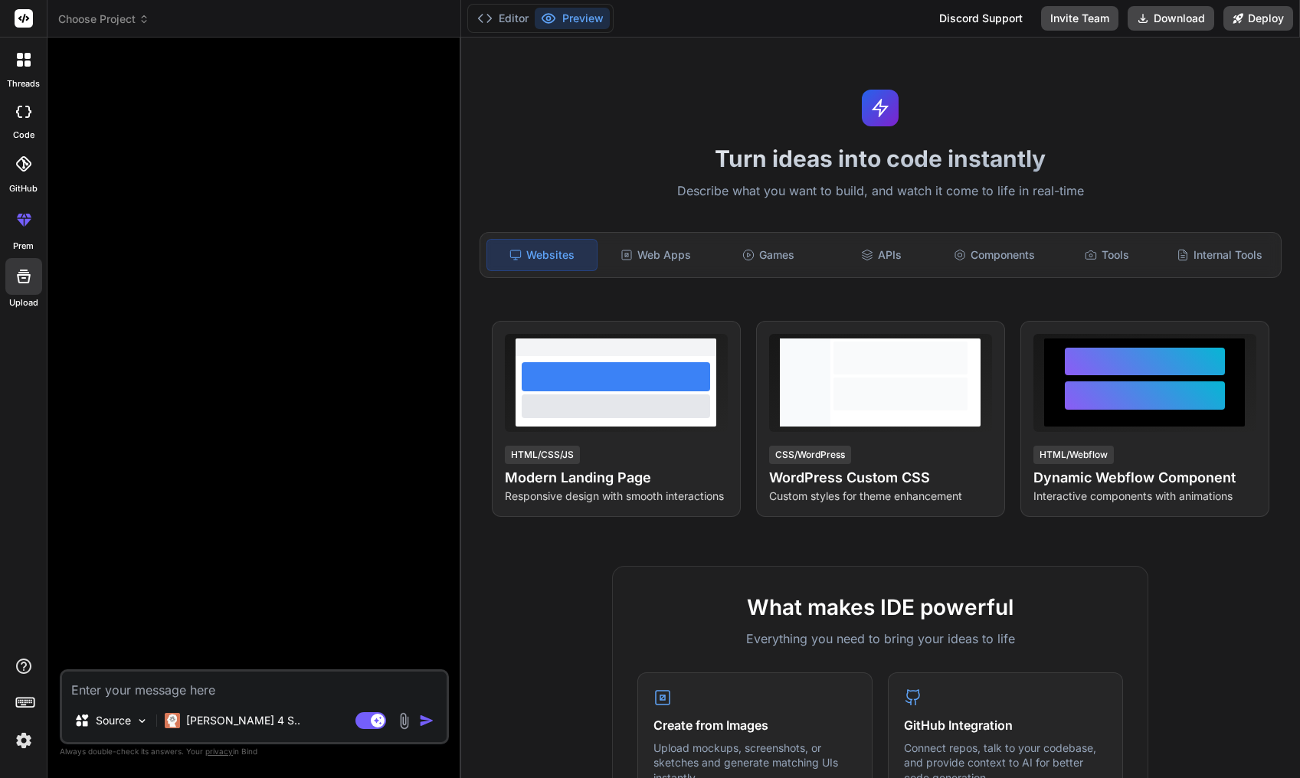
click at [28, 179] on div at bounding box center [24, 164] width 34 height 34
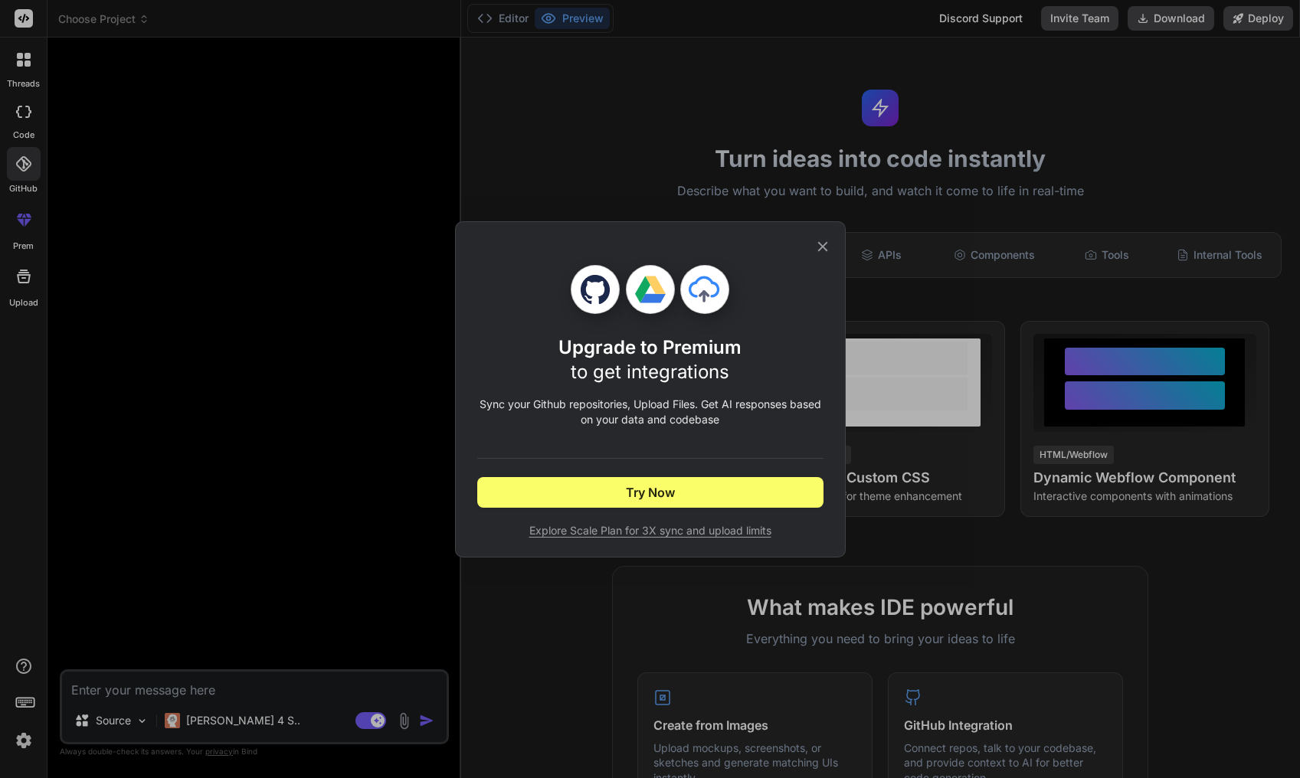
click at [823, 241] on icon at bounding box center [822, 246] width 17 height 17
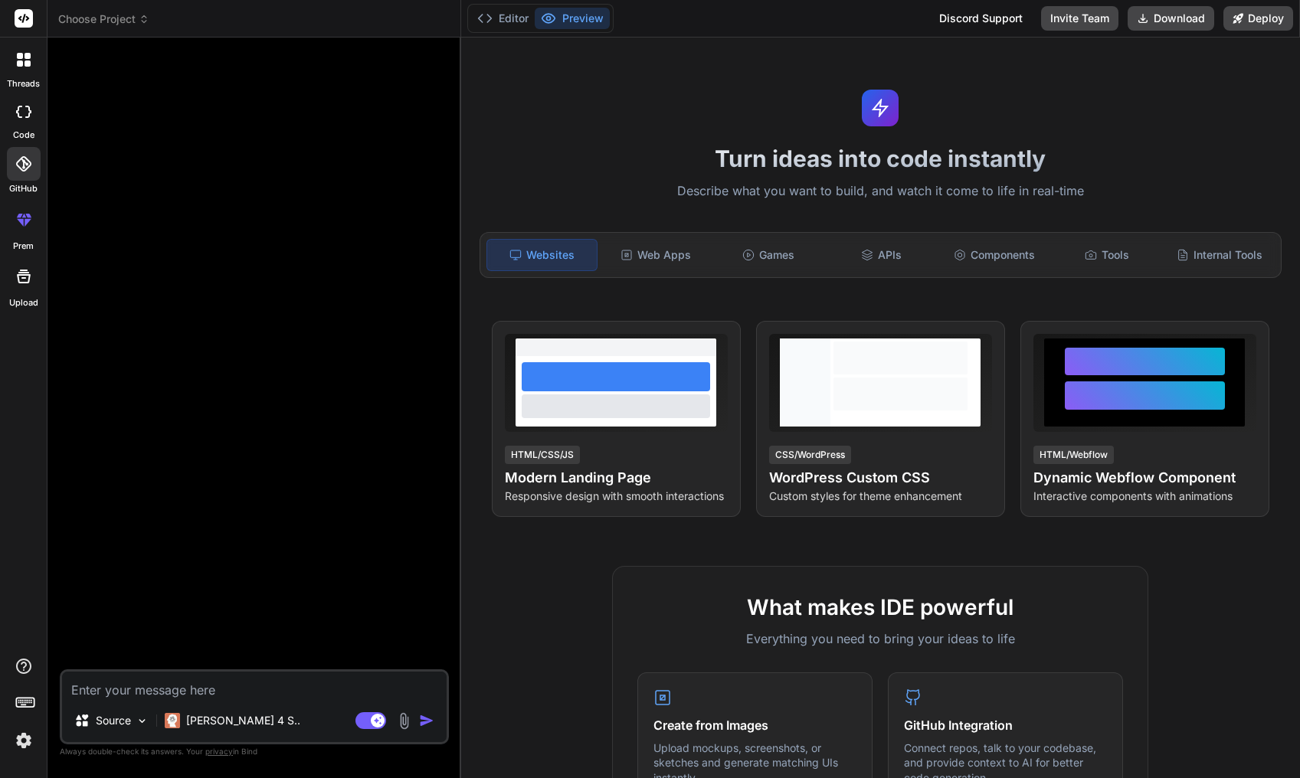
click at [275, 677] on textarea at bounding box center [254, 686] width 385 height 28
type textarea "p"
type textarea "x"
type textarea "pr"
type textarea "x"
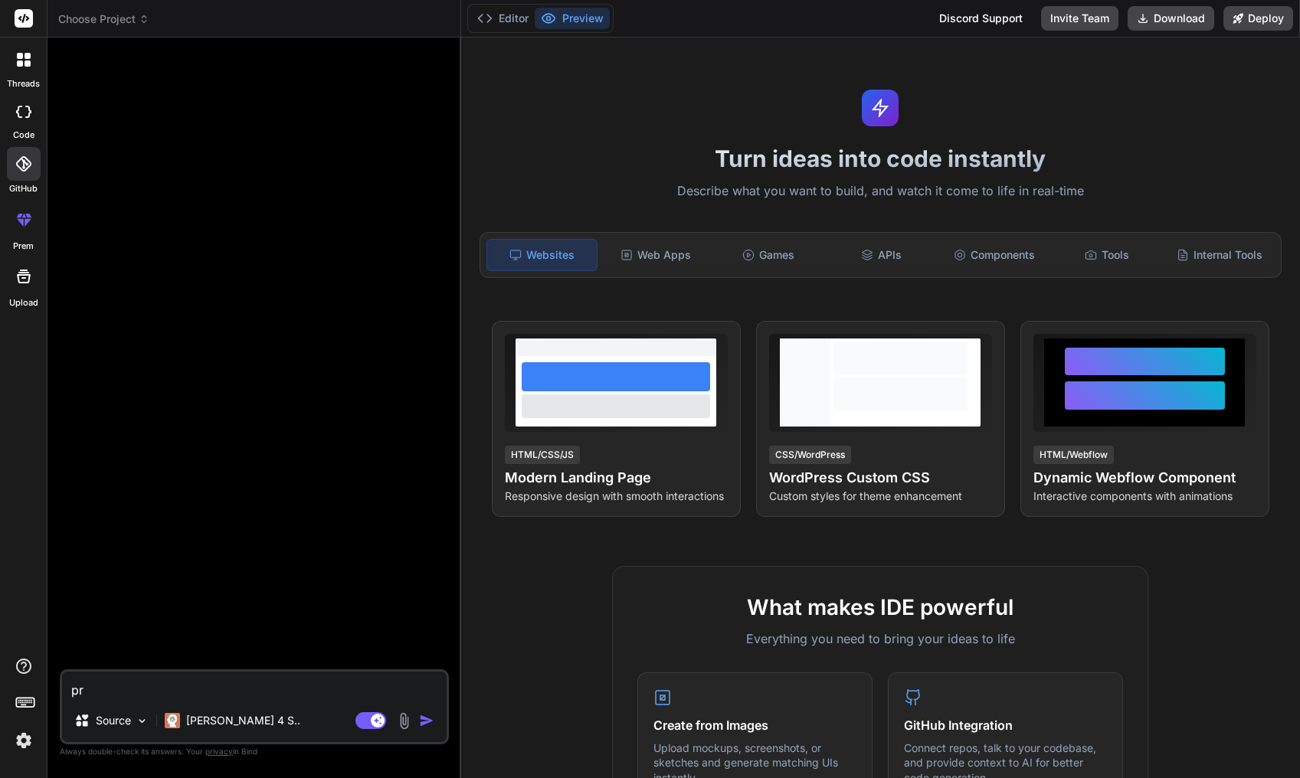
type textarea "pro"
type textarea "x"
type textarea "pr"
type textarea "x"
type textarea "p"
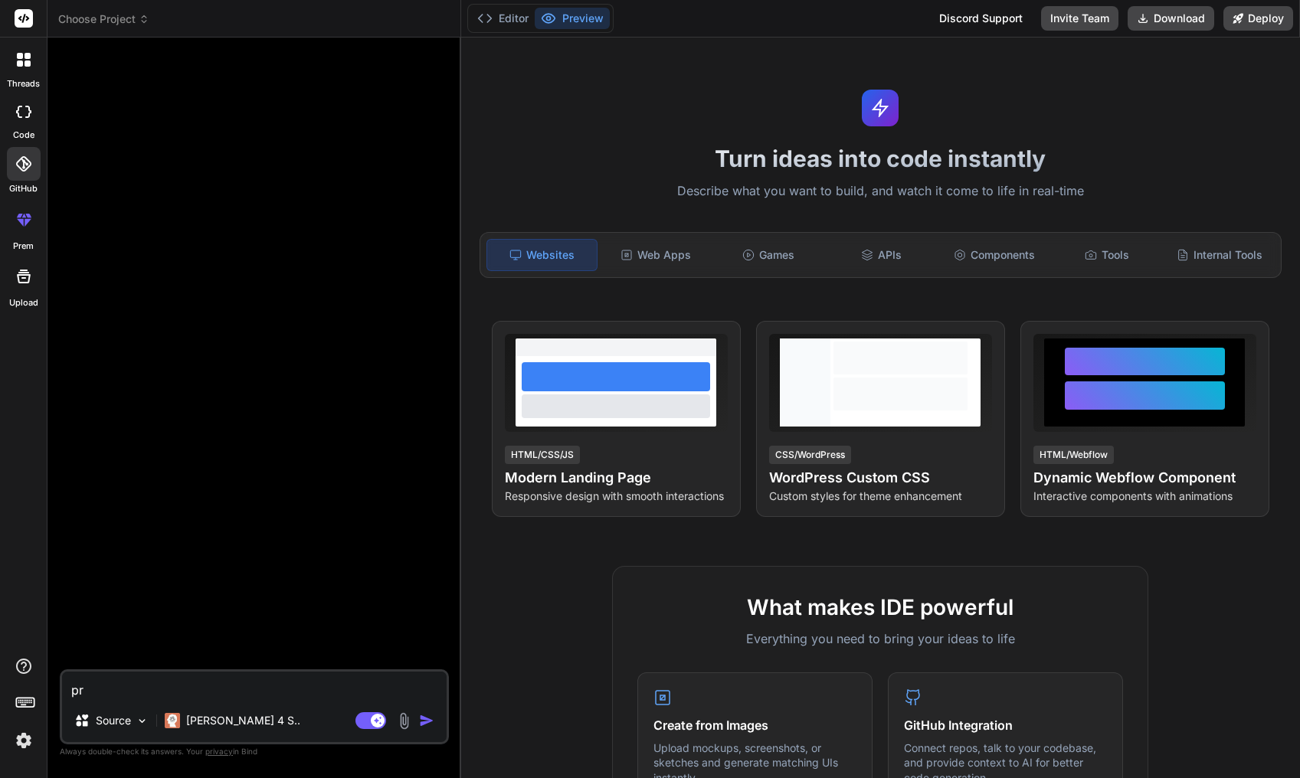
type textarea "x"
type textarea "l"
type textarea "x"
type textarea "lo"
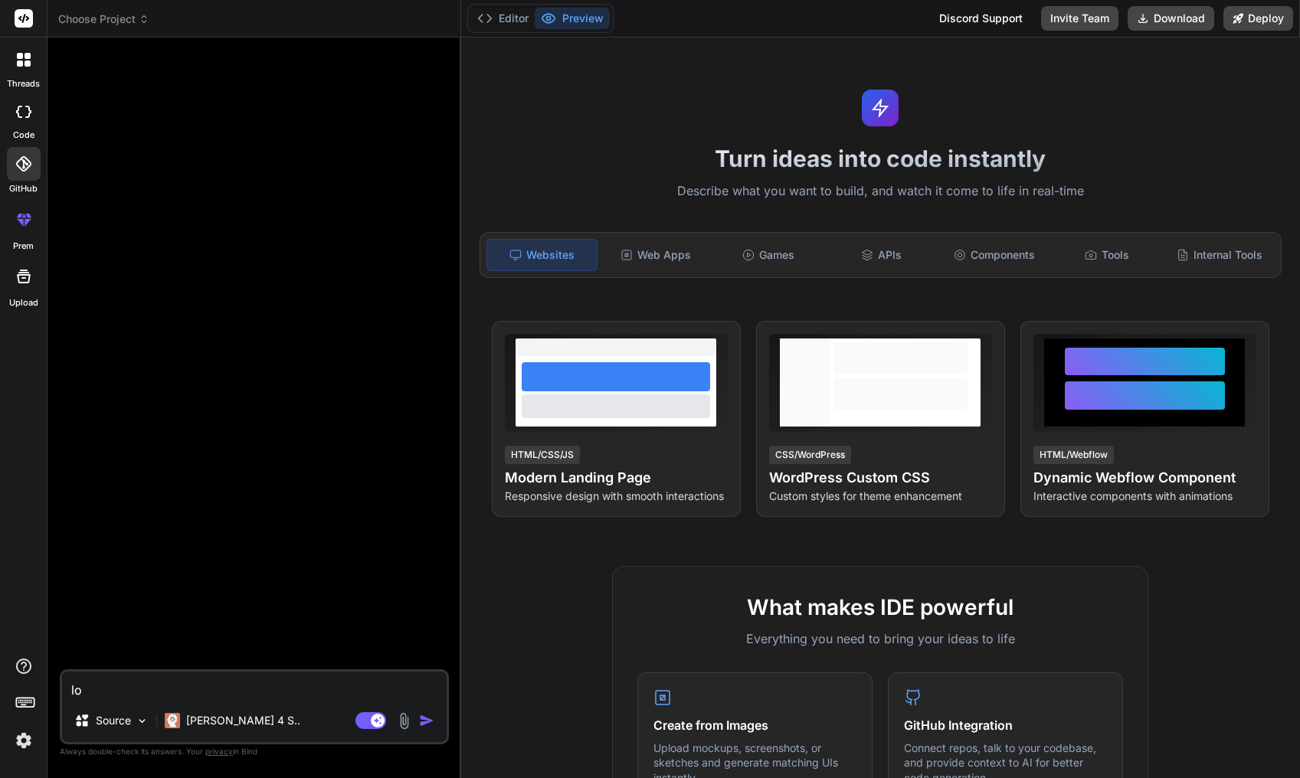
type textarea "x"
type textarea "loc"
type textarea "x"
type textarea "loca"
type textarea "x"
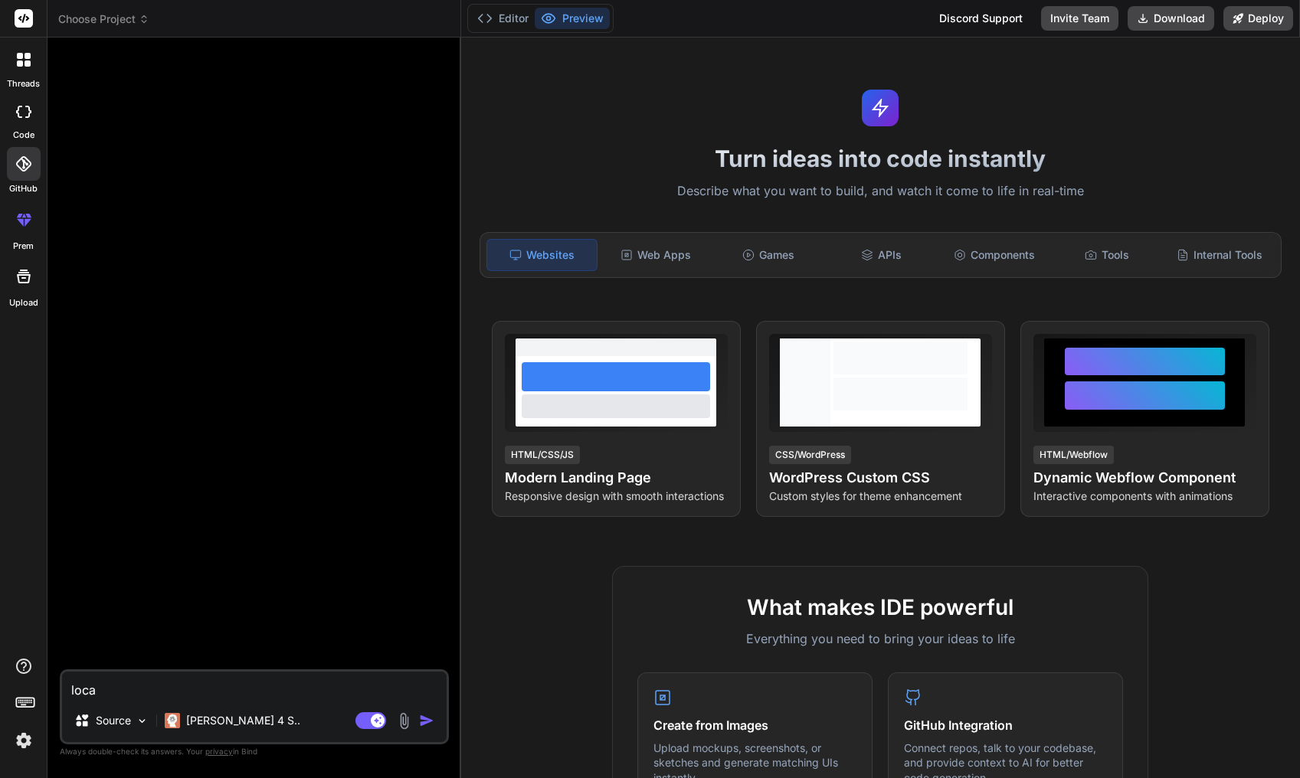
type textarea "locat"
type textarea "x"
type textarea "locati"
type textarea "x"
type textarea "locatio"
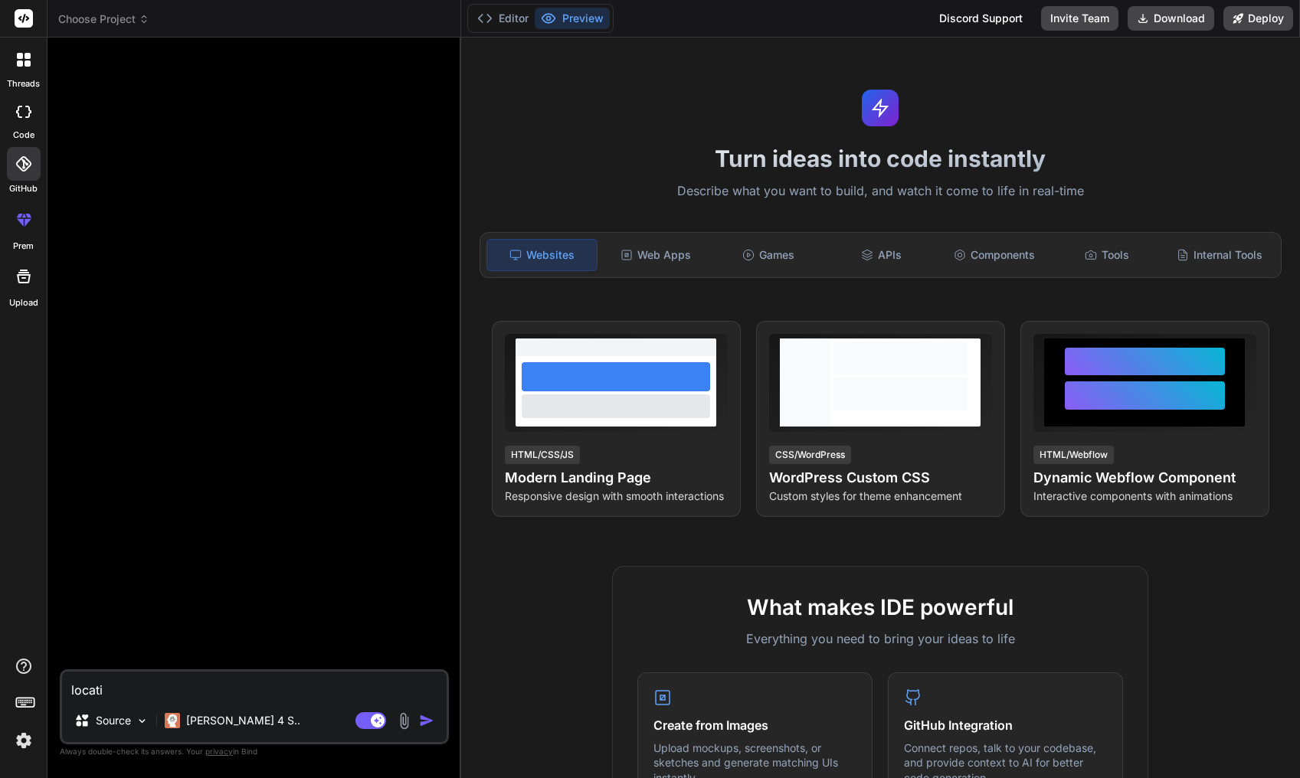
type textarea "x"
type textarea "location"
type textarea "x"
type textarea "location"
type textarea "x"
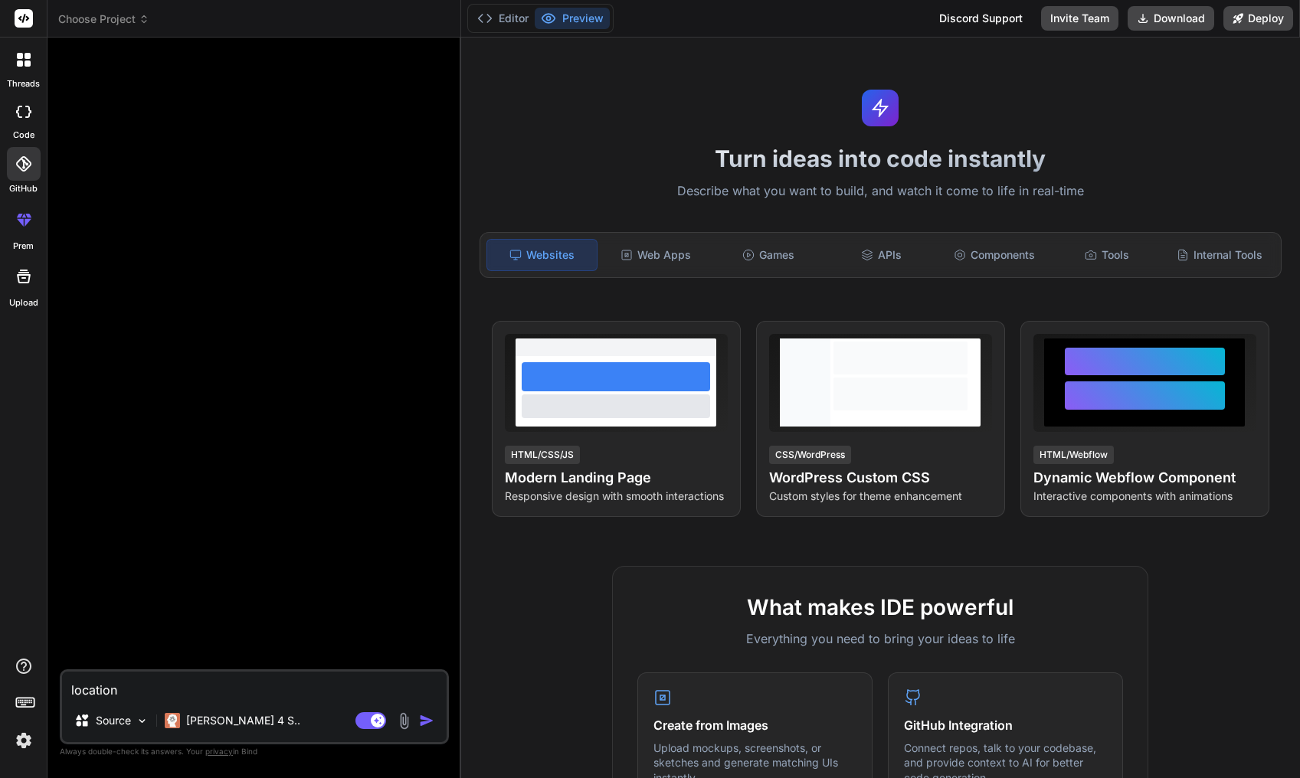
type textarea "location d"
type textarea "x"
type textarea "location de"
type textarea "x"
type textarea "location de"
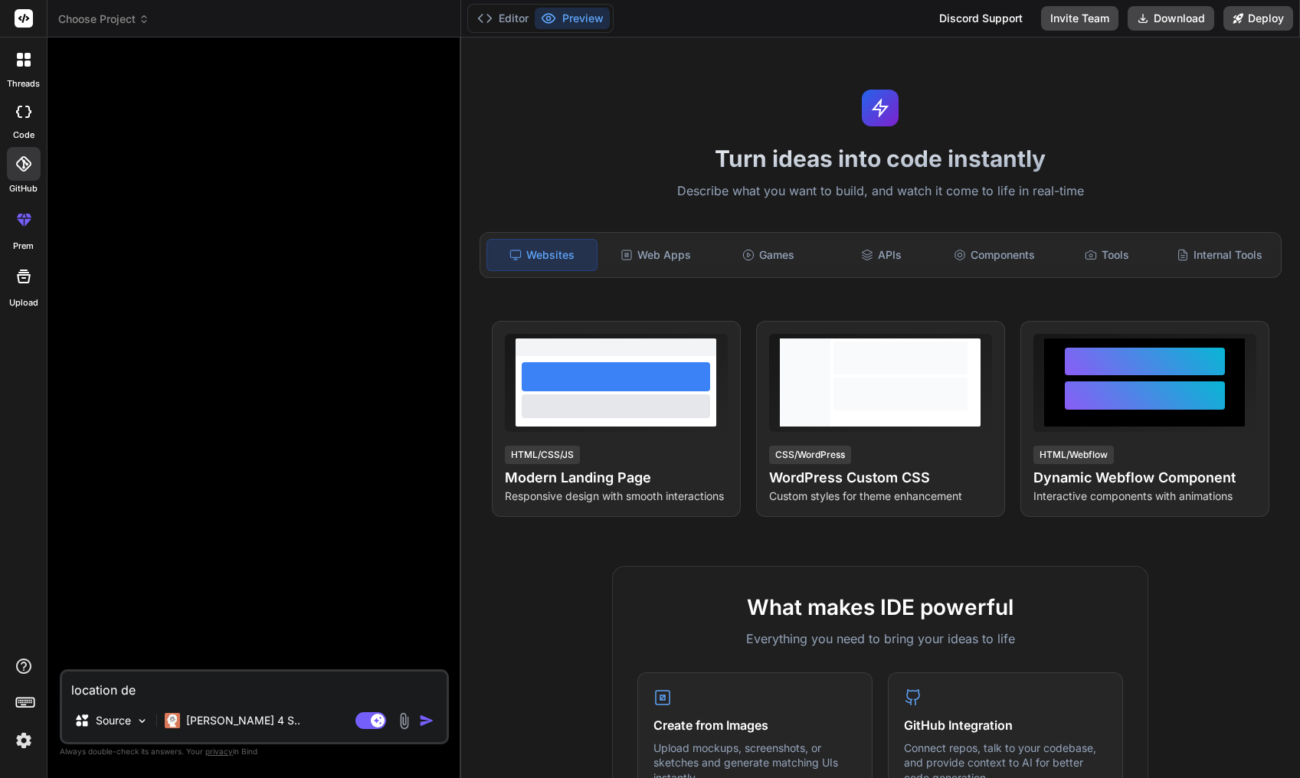
type textarea "x"
type textarea "location de v"
type textarea "x"
type textarea "location de vo"
type textarea "x"
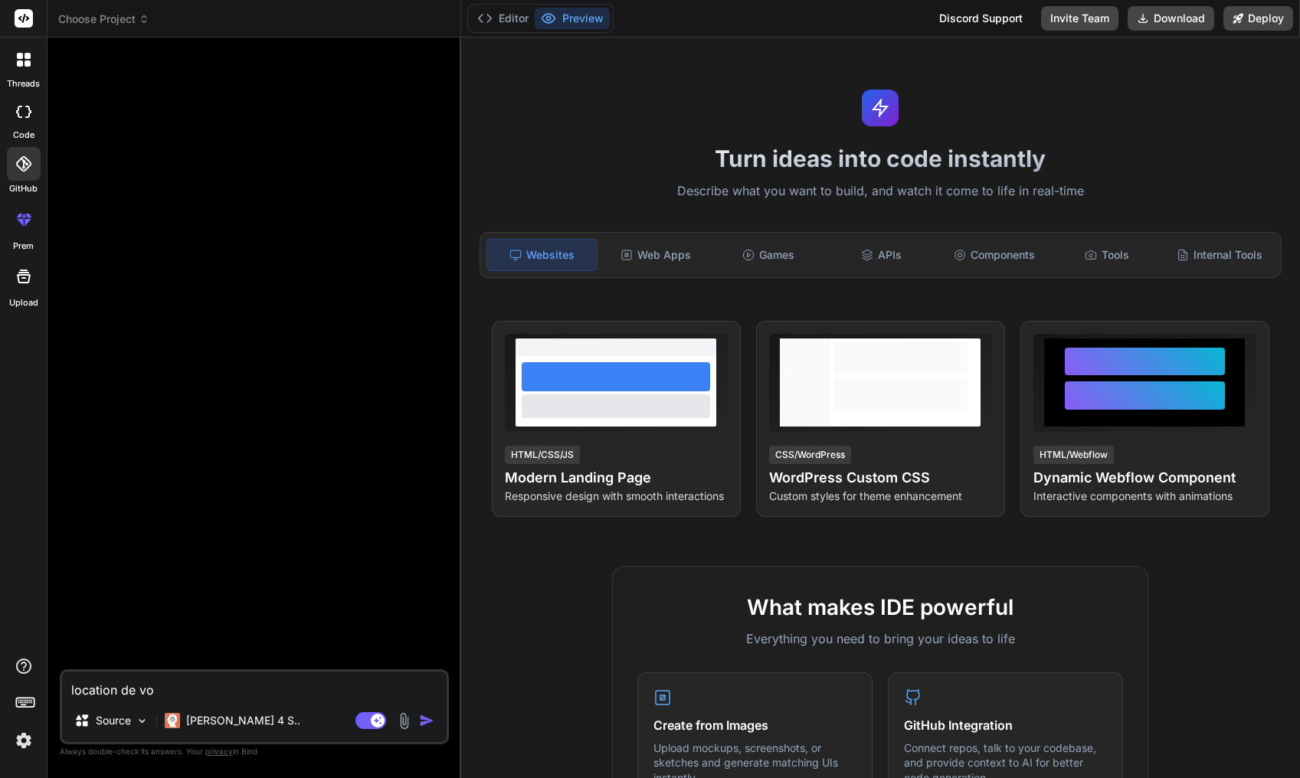
type textarea "location de voi"
type textarea "x"
type textarea "location de voit"
type textarea "x"
type textarea "location de voitu"
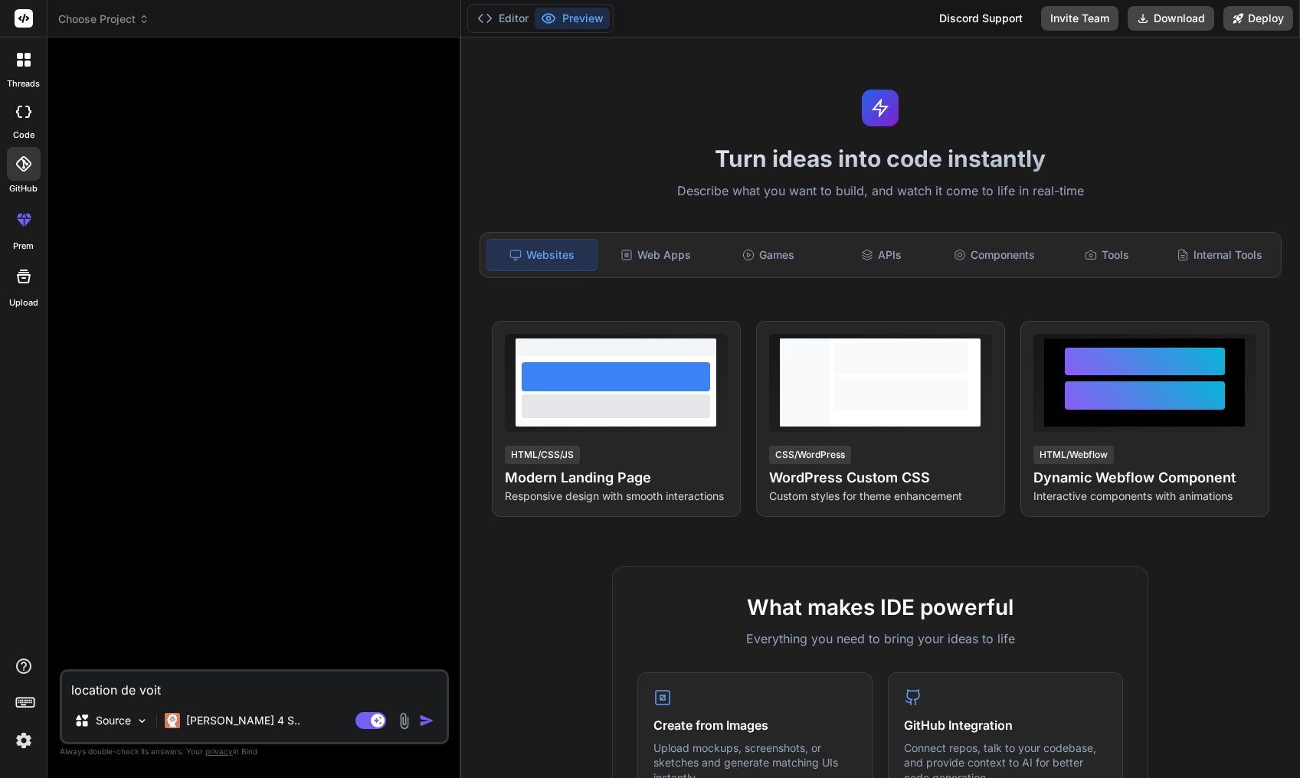
type textarea "x"
type textarea "location de [GEOGRAPHIC_DATA]"
type textarea "x"
type textarea "location de voiture"
type textarea "x"
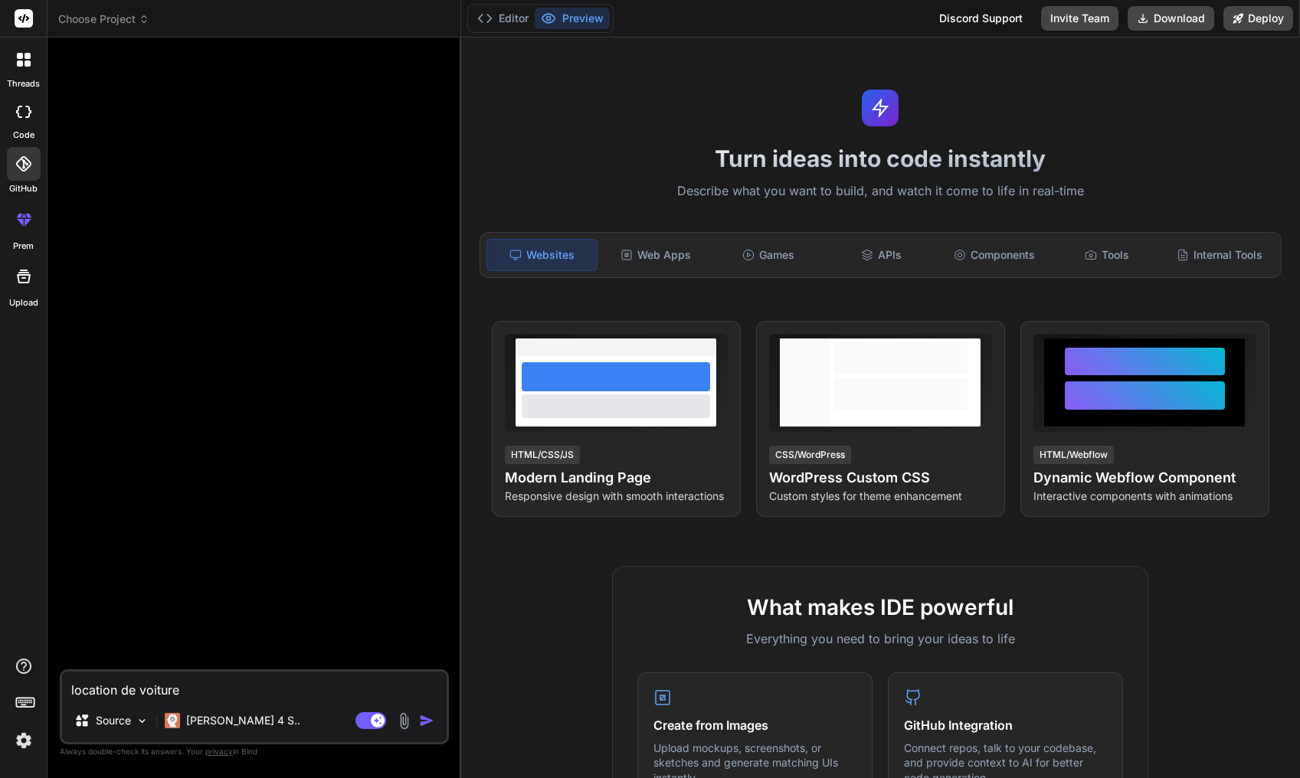
type textarea "location de voiture"
click at [436, 724] on button "button" at bounding box center [429, 720] width 21 height 15
click at [279, 649] on p "Try again" at bounding box center [265, 642] width 48 height 15
click at [254, 644] on p "Try again" at bounding box center [265, 642] width 48 height 15
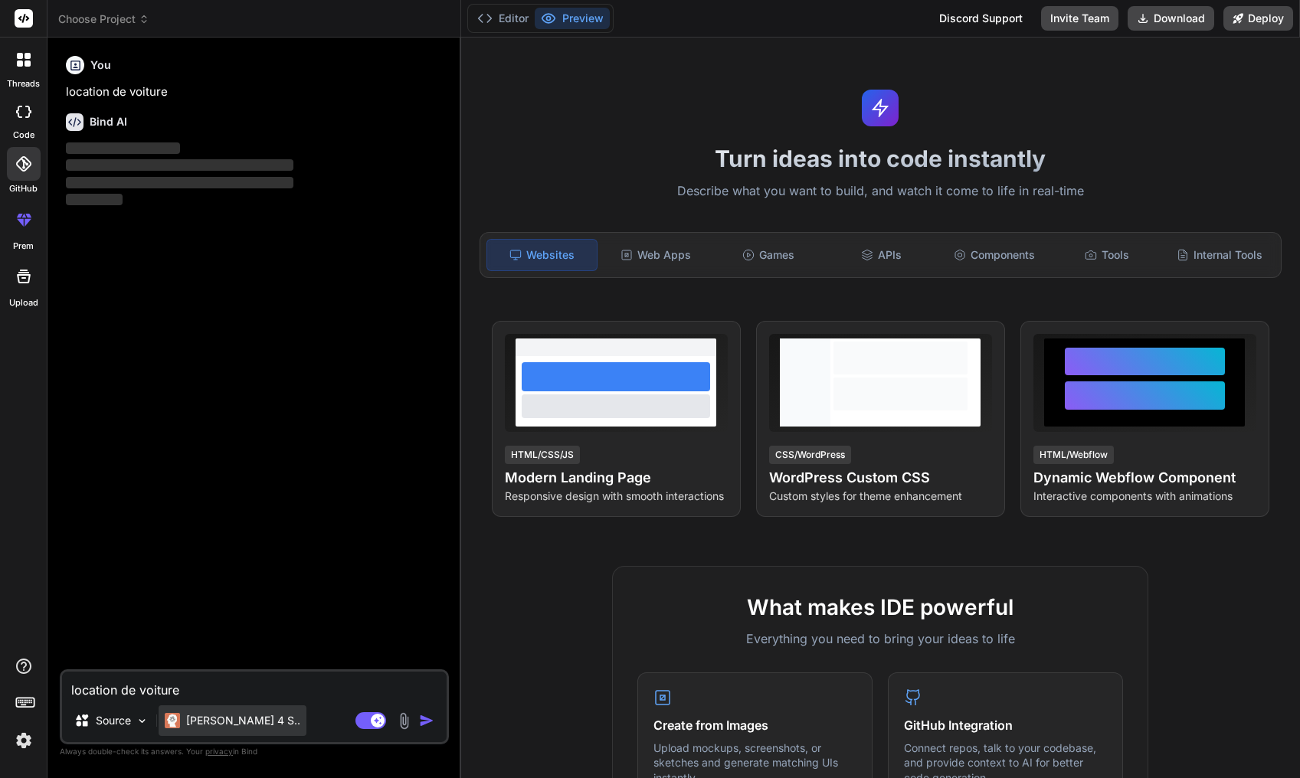
click at [244, 715] on p "[PERSON_NAME] 4 S.." at bounding box center [243, 720] width 114 height 15
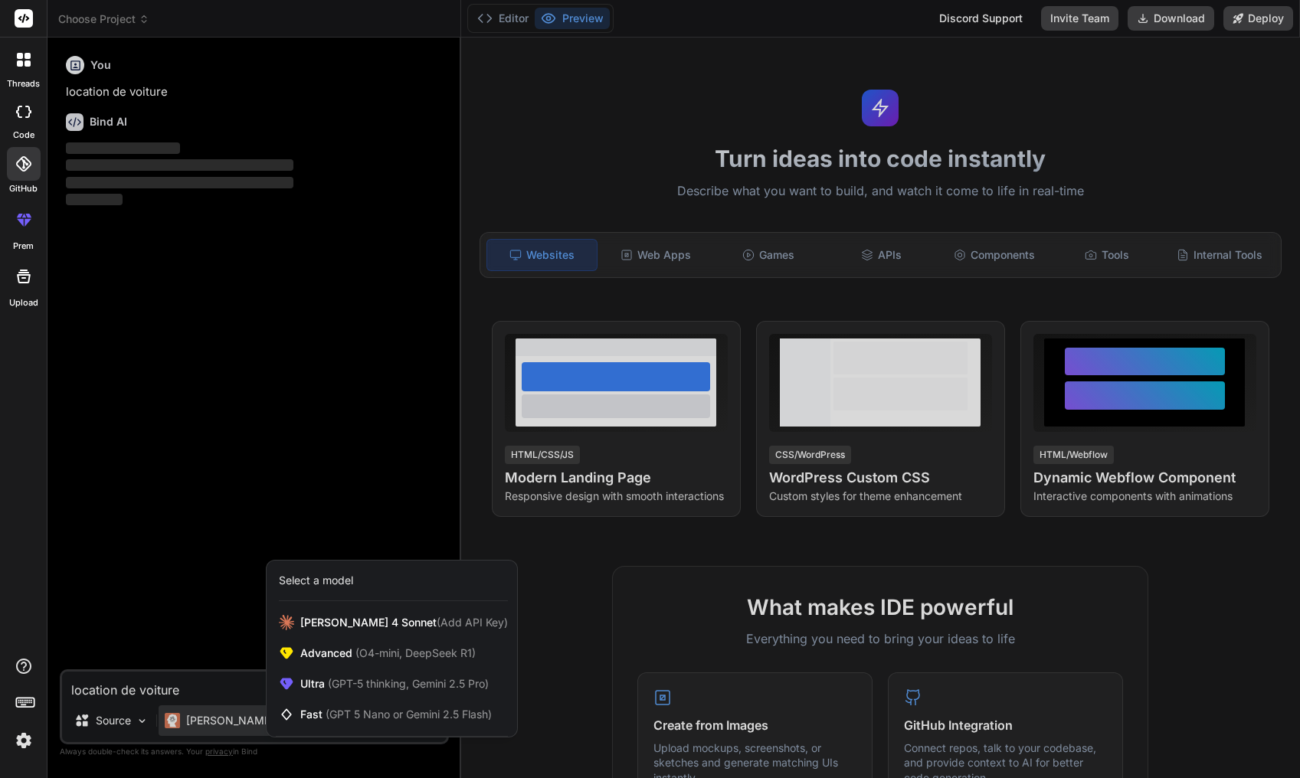
click at [197, 573] on div at bounding box center [650, 389] width 1300 height 778
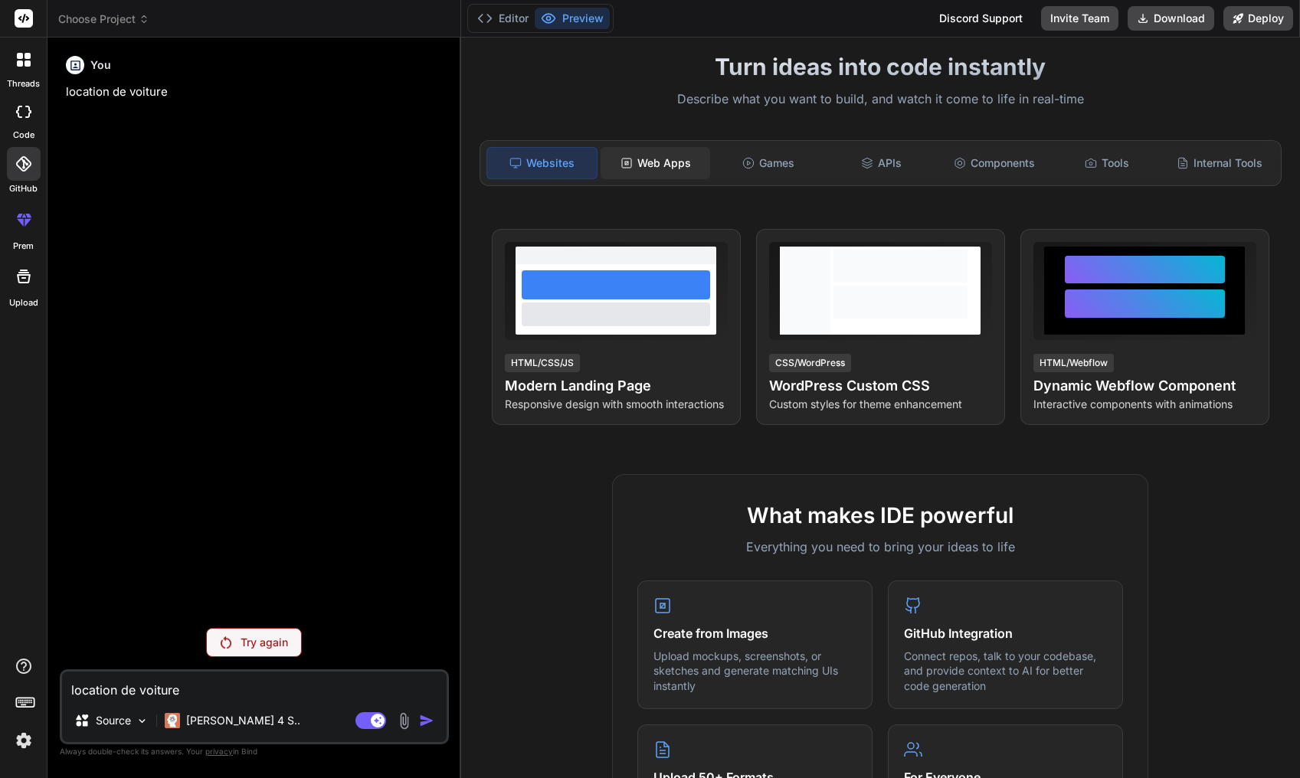
click at [639, 167] on div "Web Apps" at bounding box center [656, 163] width 110 height 32
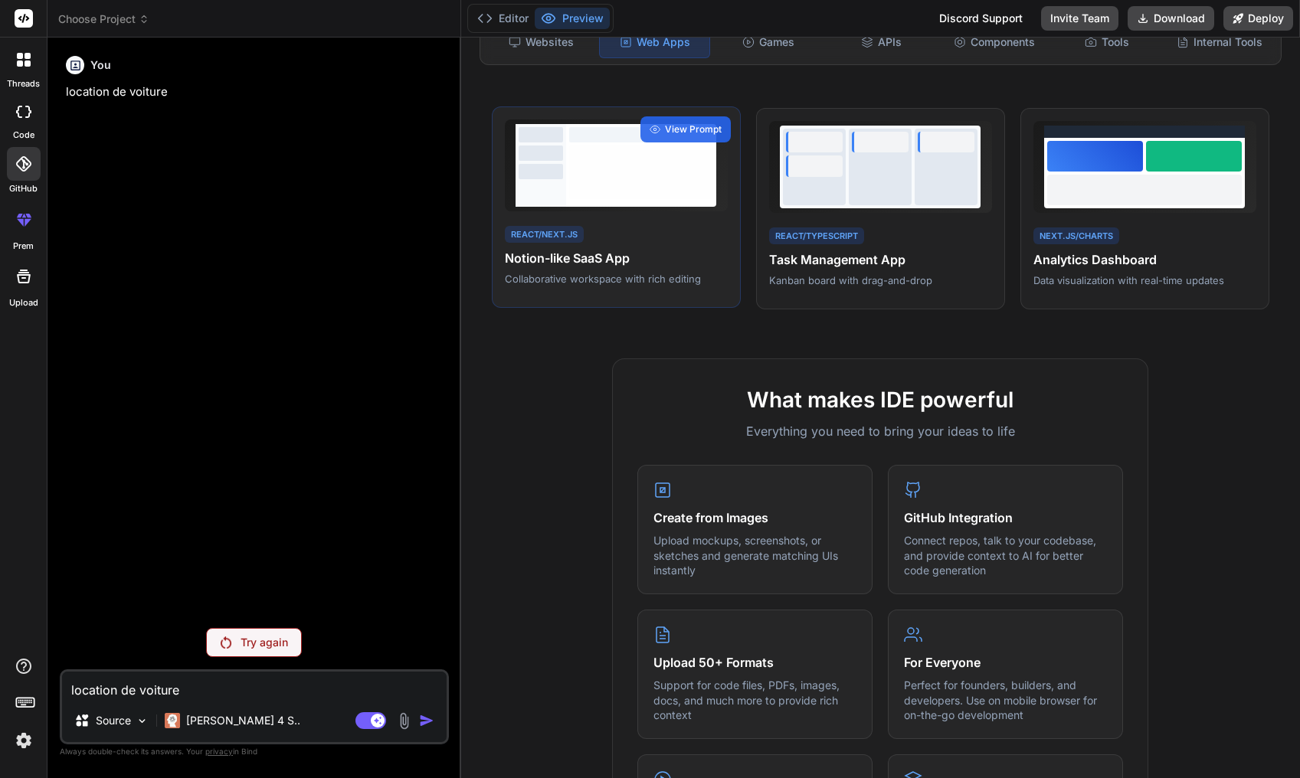
click at [545, 211] on div "React/Next.js Notion-like SaaS App Collaborative workspace with rich editing Vi…" at bounding box center [616, 208] width 249 height 202
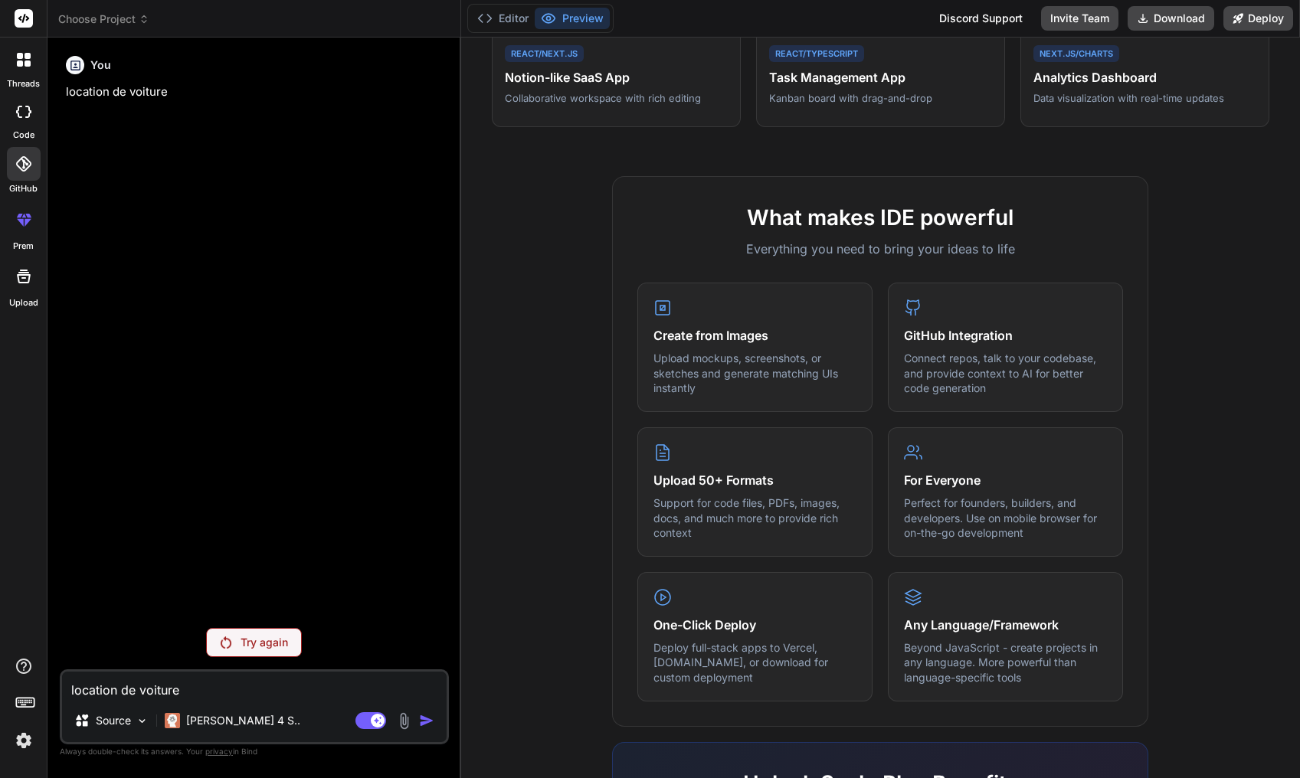
scroll to position [397, 0]
click at [11, 127] on div "code" at bounding box center [23, 115] width 47 height 51
click at [22, 78] on label "threads" at bounding box center [23, 83] width 33 height 13
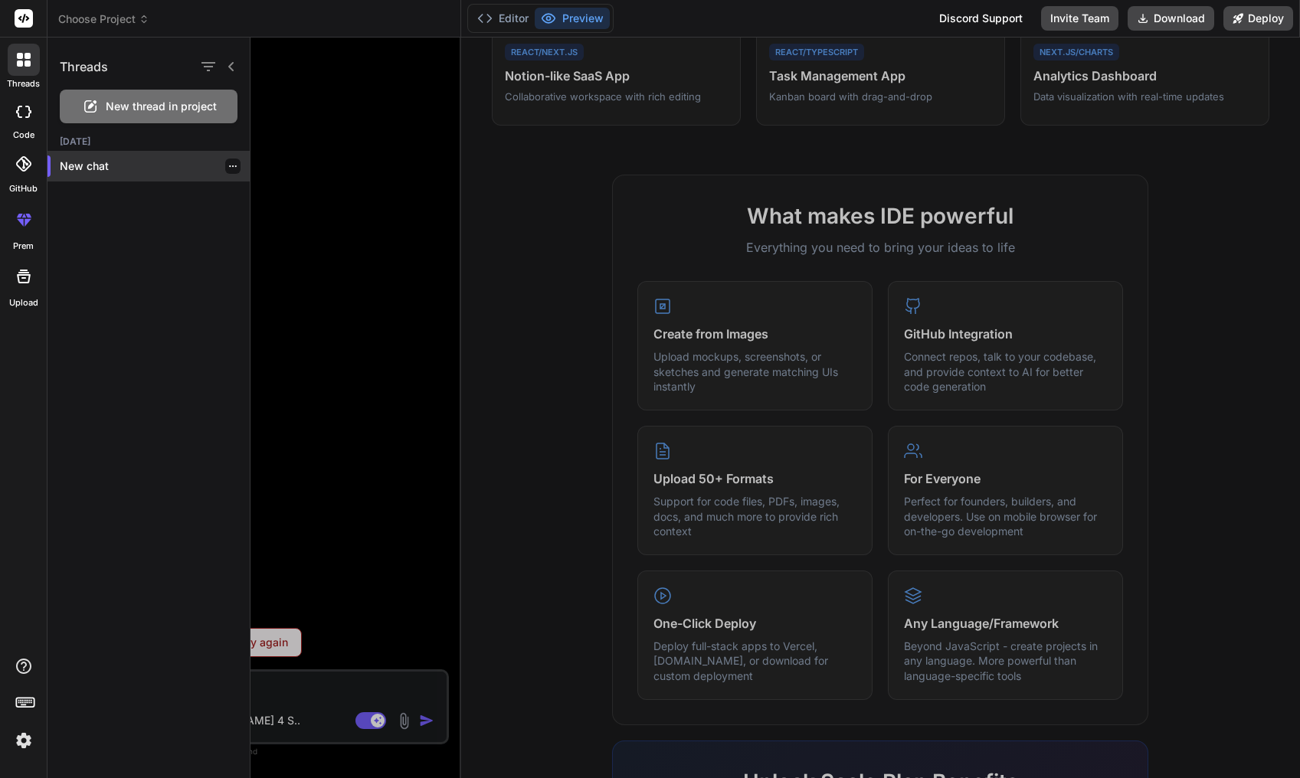
click at [104, 177] on div "New chat" at bounding box center [149, 166] width 202 height 31
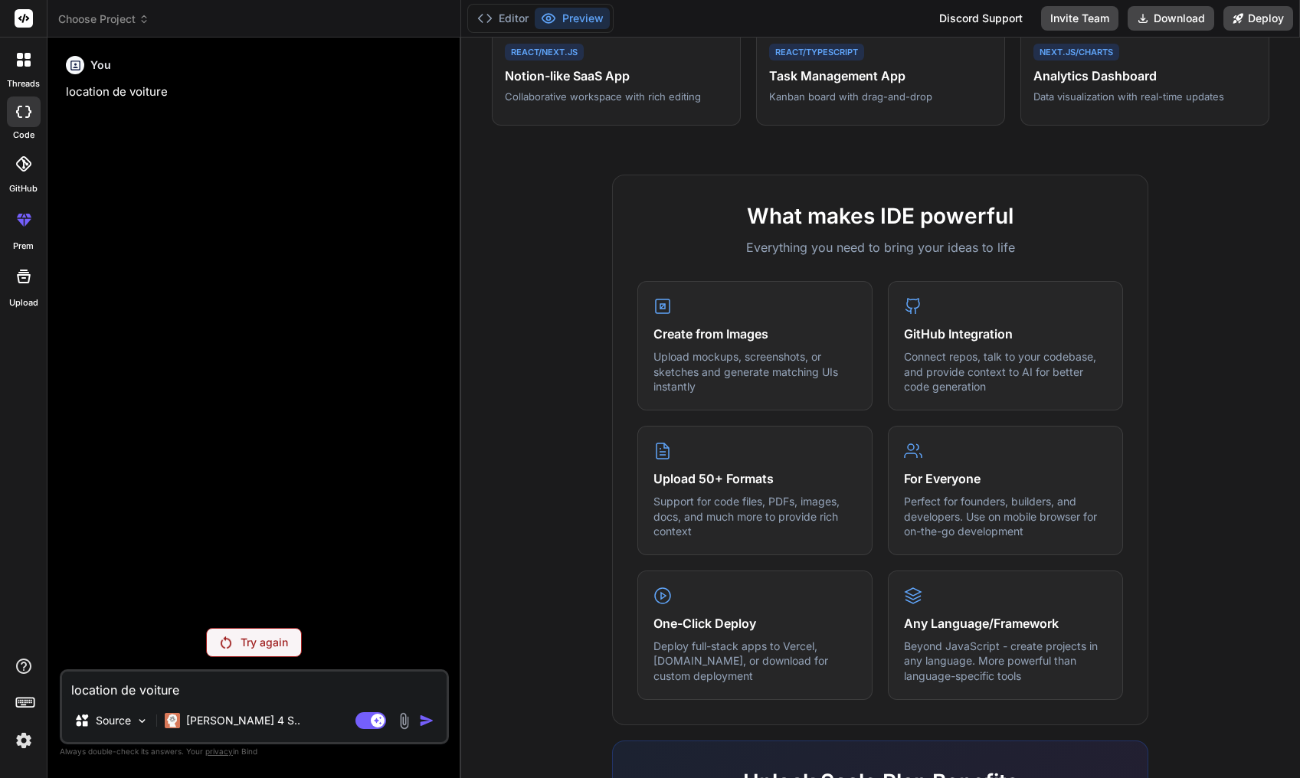
click at [236, 699] on textarea "location de voiture" at bounding box center [254, 686] width 385 height 28
click at [363, 725] on rect at bounding box center [371, 721] width 31 height 17
type textarea "x"
click at [316, 683] on textarea "location de voiture" at bounding box center [254, 686] width 385 height 28
type textarea "w"
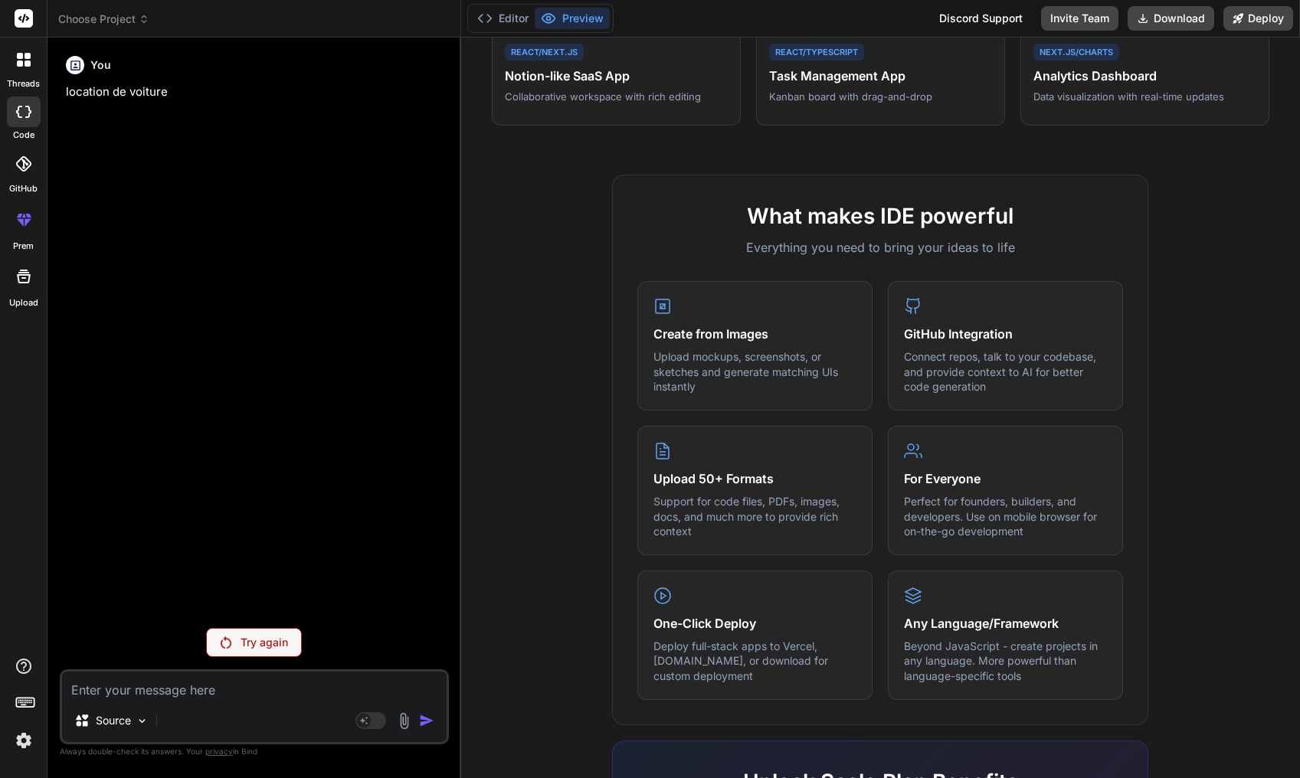
type textarea "x"
type textarea "we"
type textarea "x"
type textarea "web"
type textarea "x"
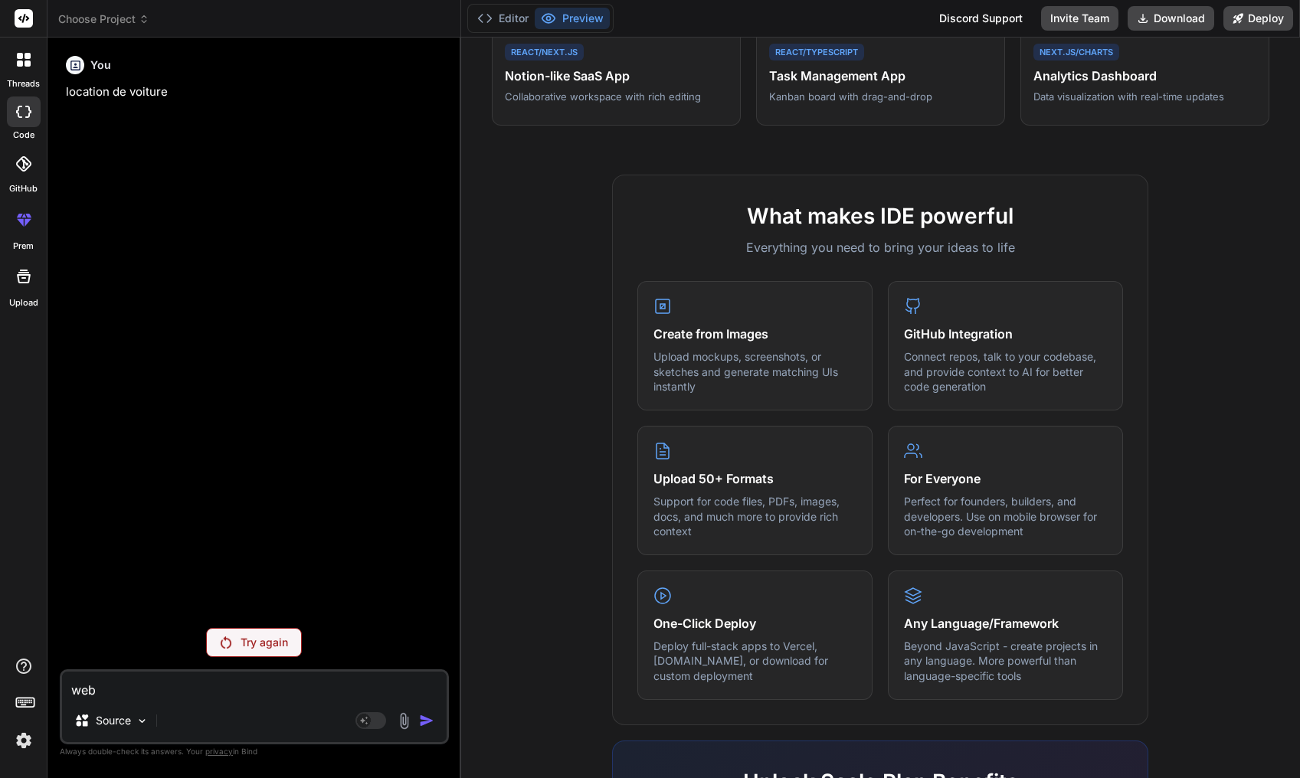
type textarea "web"
type textarea "x"
type textarea "web l"
type textarea "x"
type textarea "web lo"
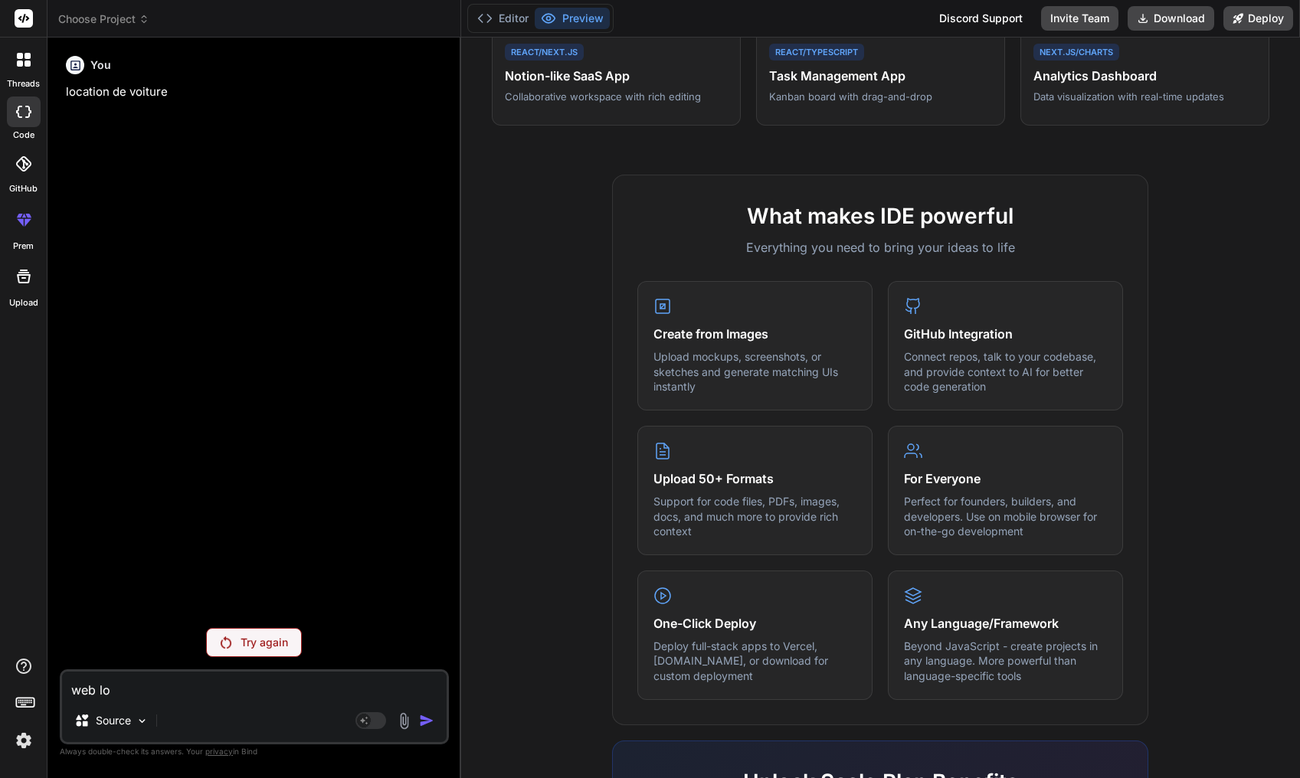
type textarea "x"
type textarea "web loc"
type textarea "x"
type textarea "web loca"
type textarea "x"
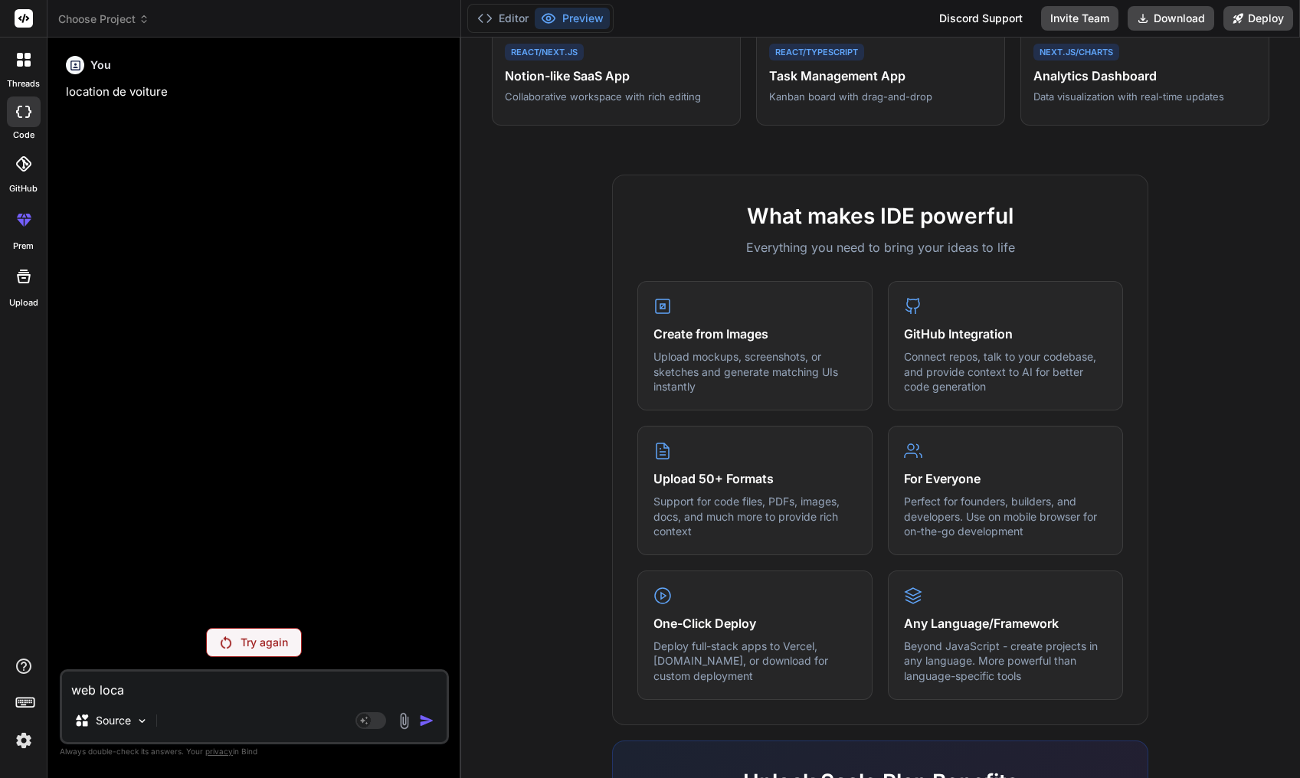
type textarea "web locat"
type textarea "x"
type textarea "web locati"
type textarea "x"
type textarea "web locatio"
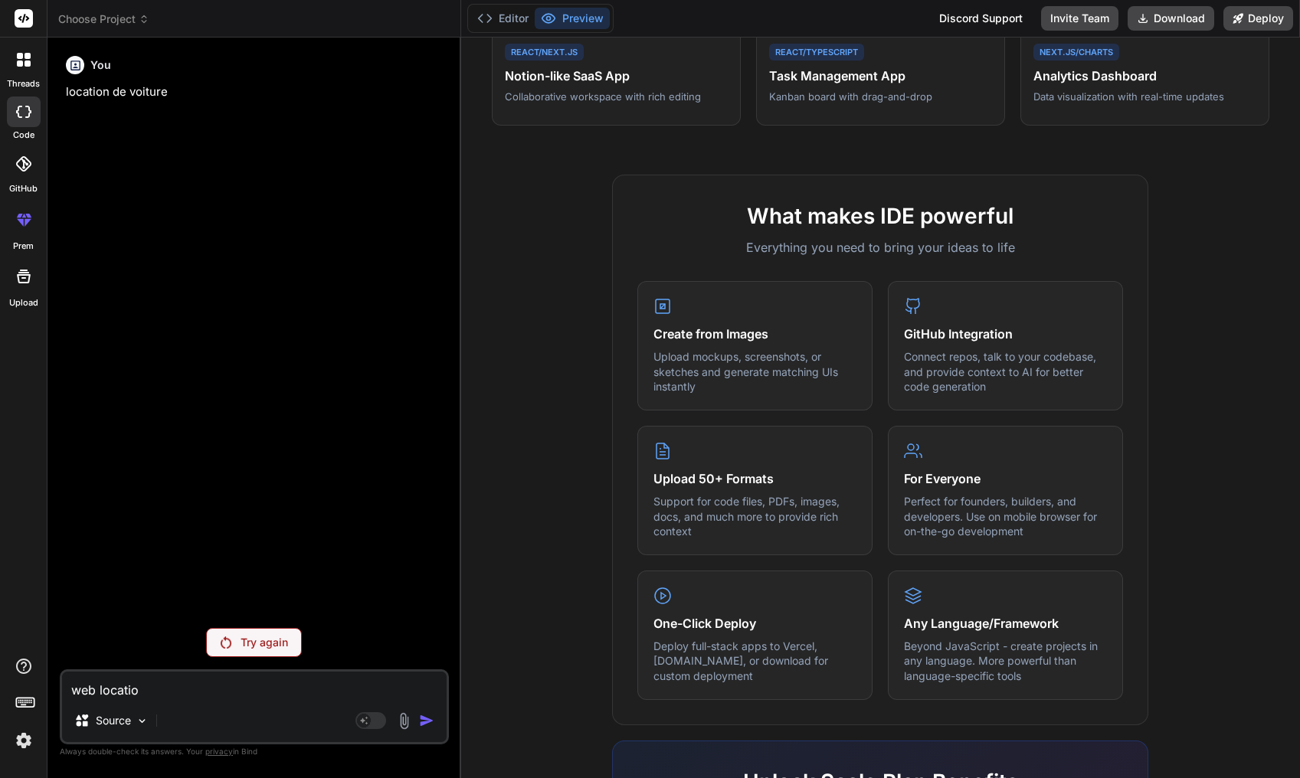
type textarea "x"
type textarea "web location"
type textarea "x"
type textarea "web location"
type textarea "x"
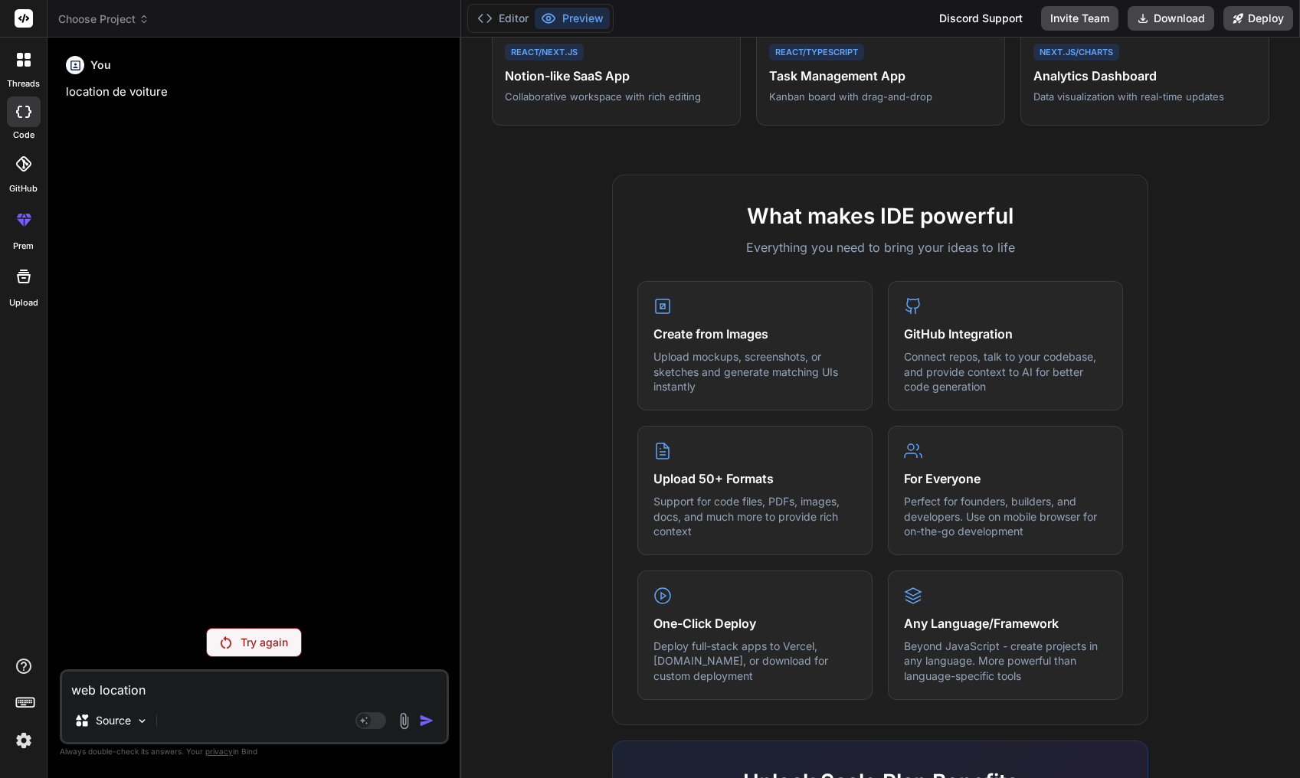
type textarea "web location d"
type textarea "x"
type textarea "web location de"
type textarea "x"
type textarea "web location de"
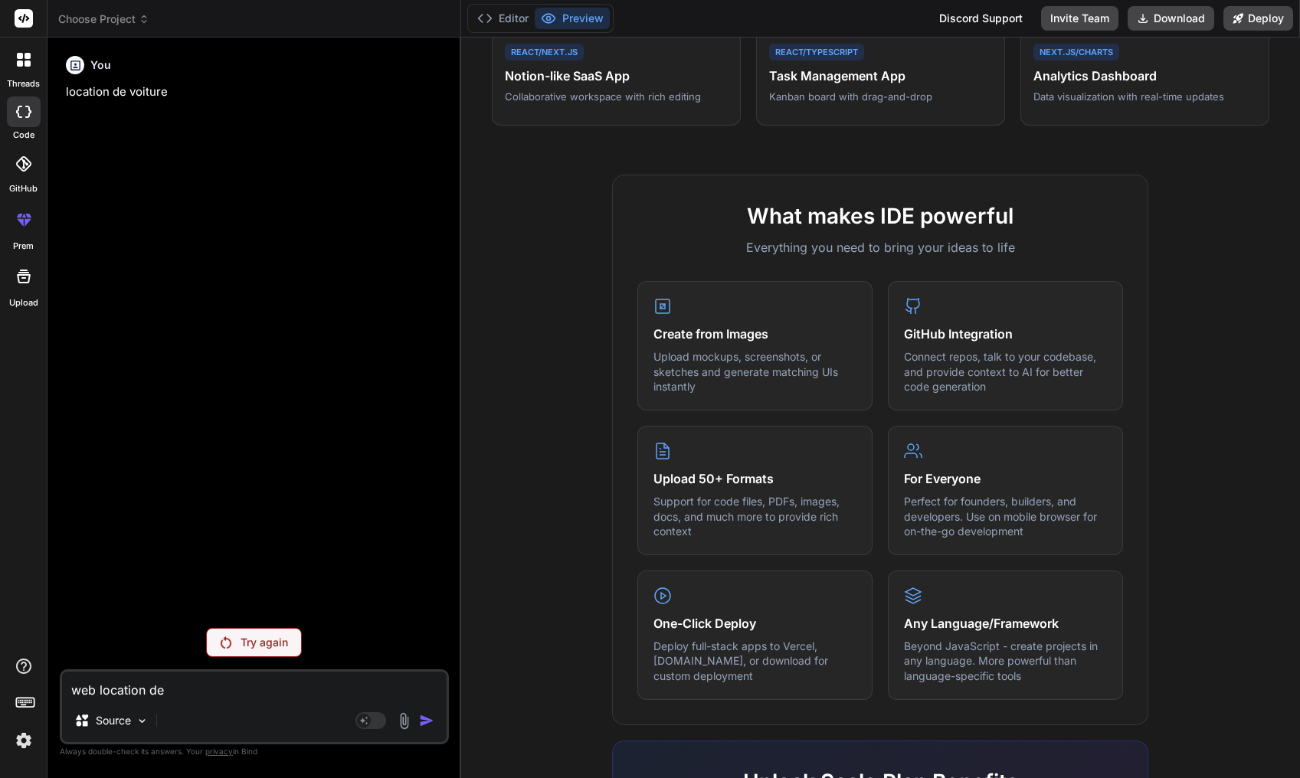
type textarea "x"
type textarea "web location de v"
type textarea "x"
type textarea "web location de vo"
type textarea "x"
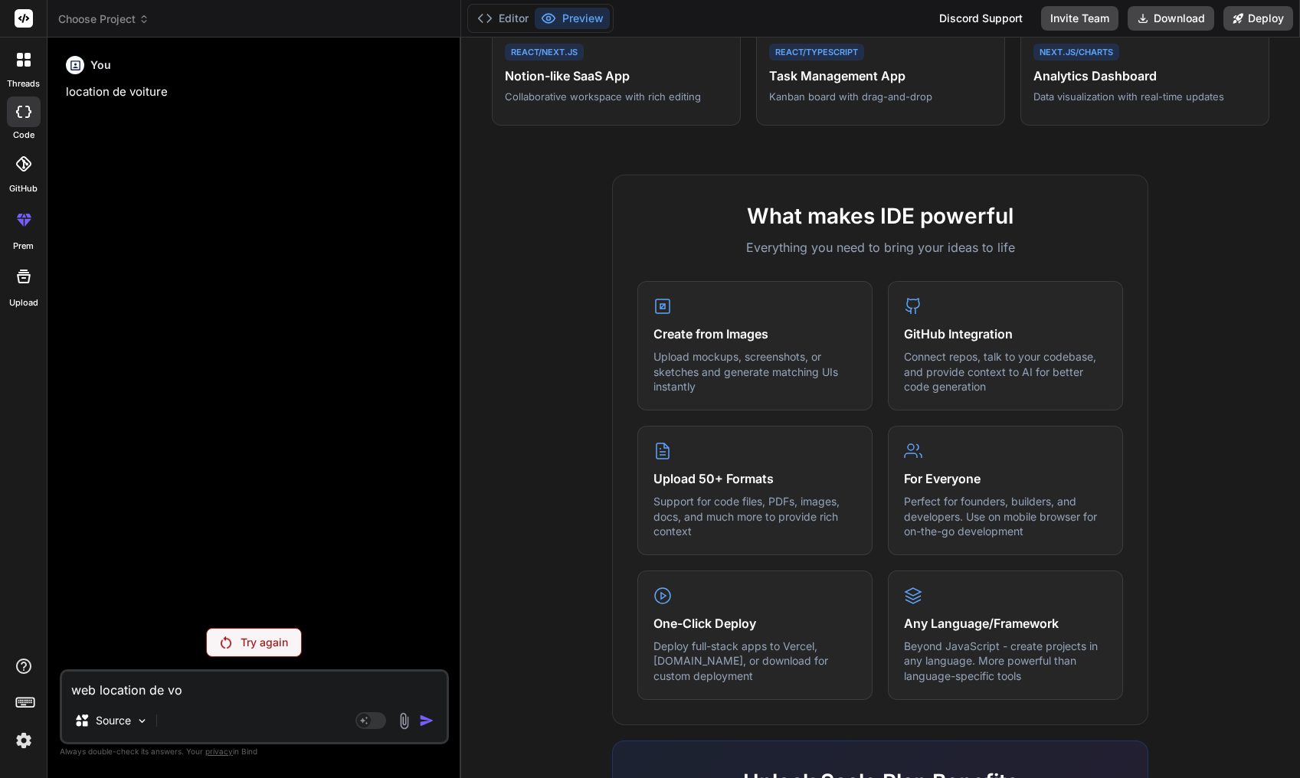
type textarea "web location de vou"
type textarea "x"
type textarea "web location de vout"
type textarea "x"
type textarea "web location de voutu"
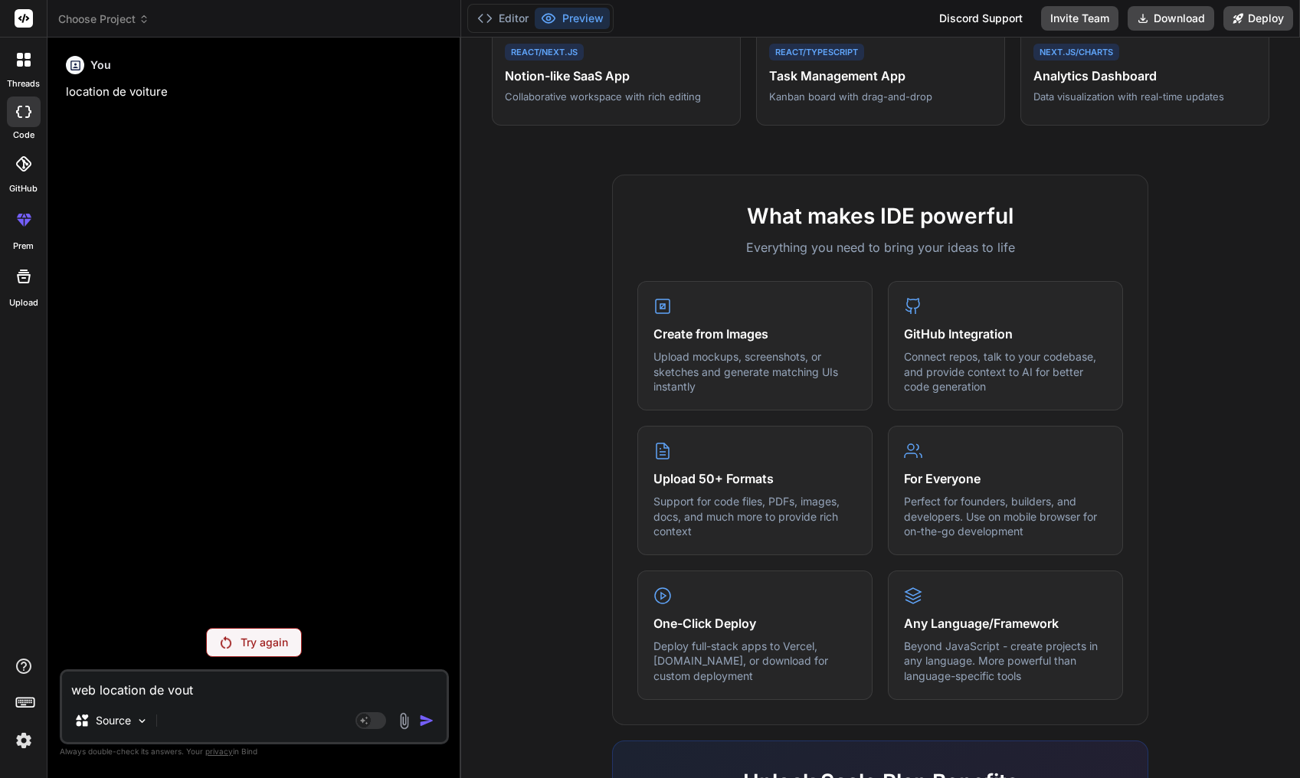
type textarea "x"
type textarea "web location de voutur"
type textarea "x"
type textarea "web location de vouture"
type textarea "x"
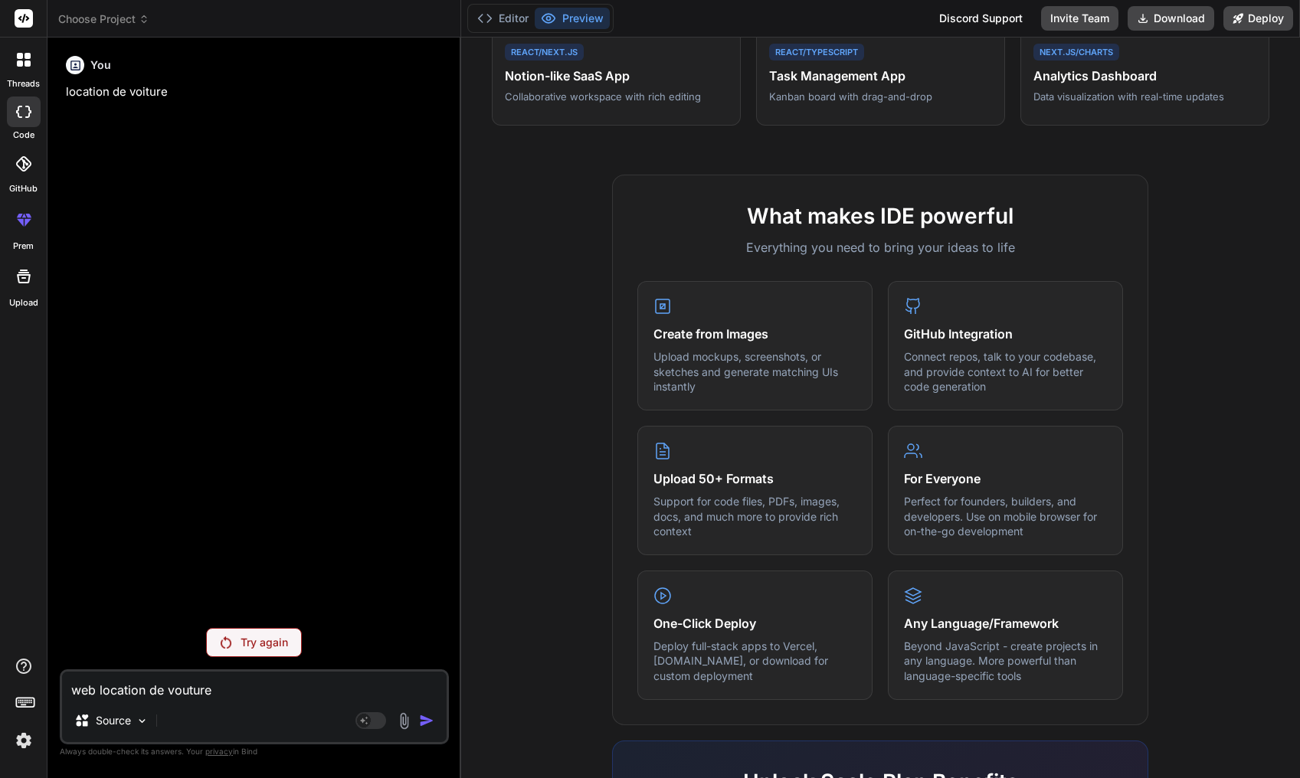
type textarea "web location de vouture'"
type textarea "x"
type textarea "web location de vouture"
type textarea "x"
type textarea "web location de vouture"
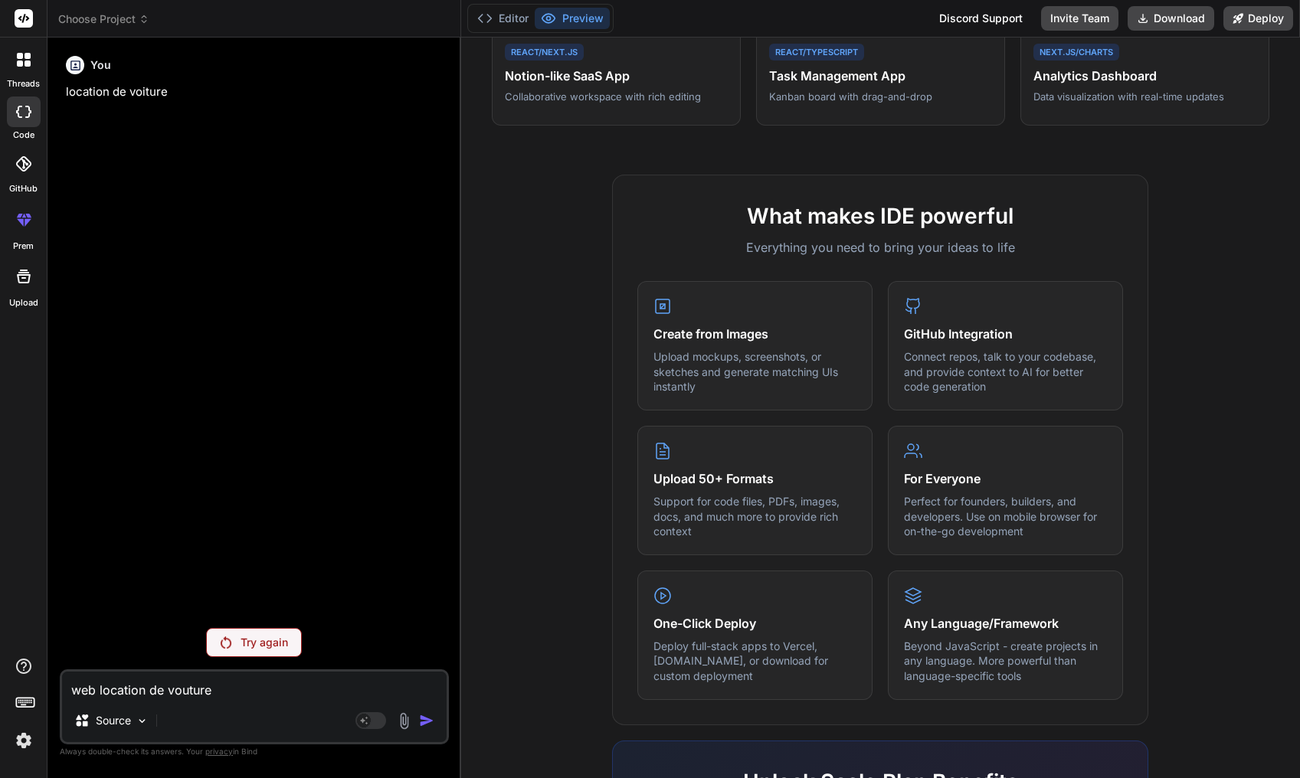
type textarea "x"
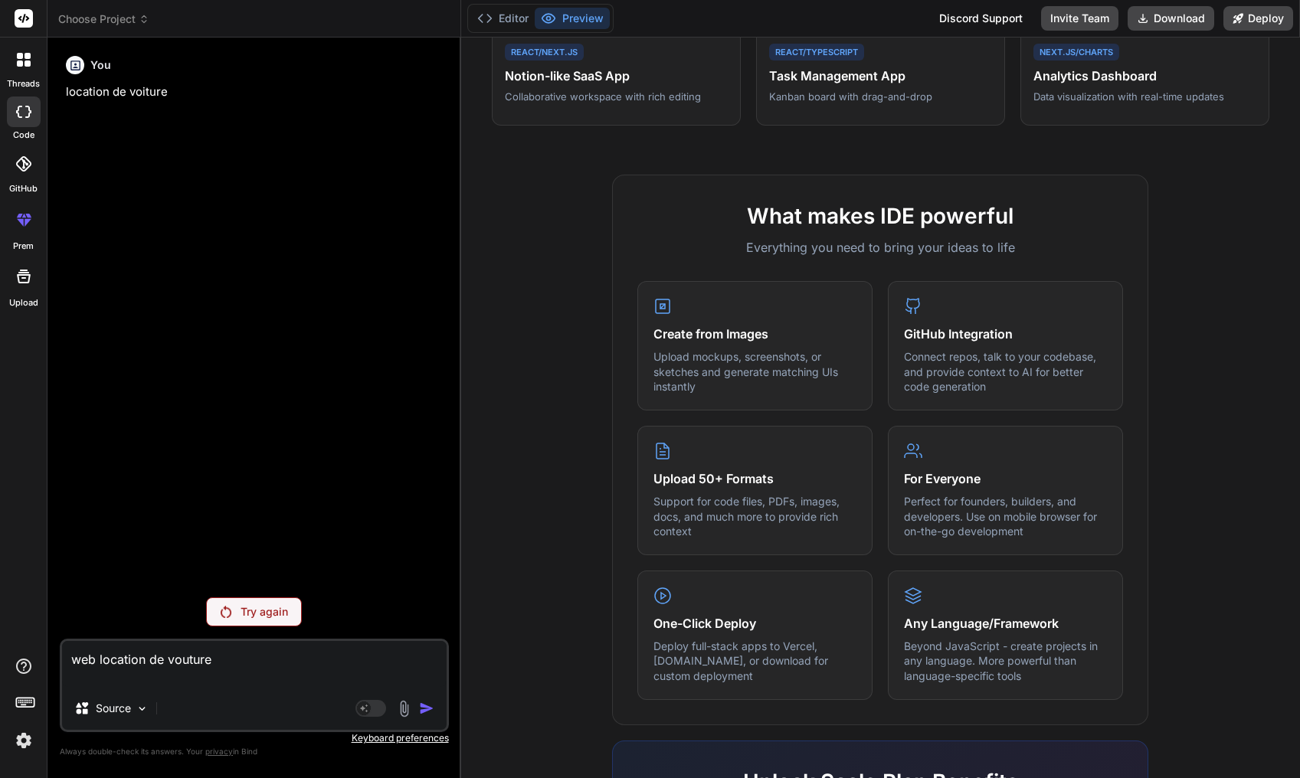
type textarea "web location de vouture"
click at [113, 709] on p "Source" at bounding box center [113, 708] width 35 height 15
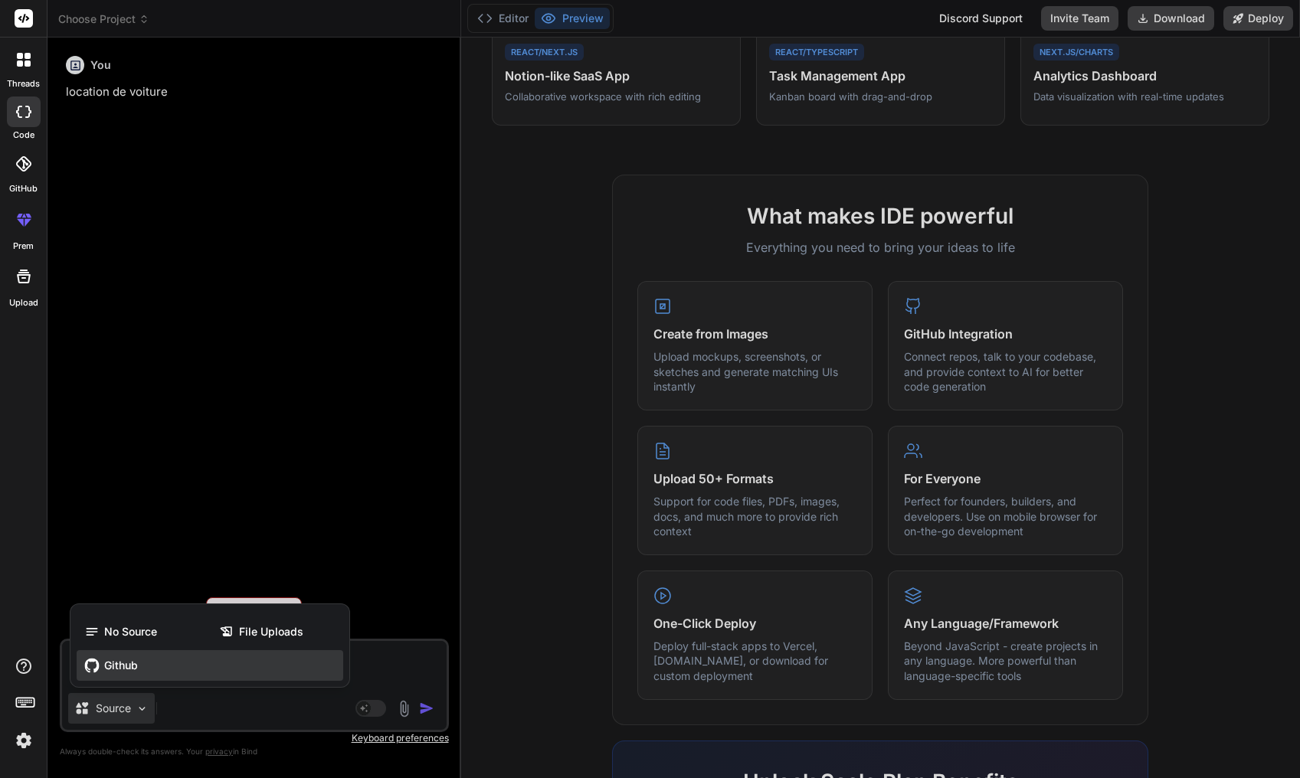
click at [156, 662] on div "Github" at bounding box center [210, 666] width 267 height 31
type textarea "x"
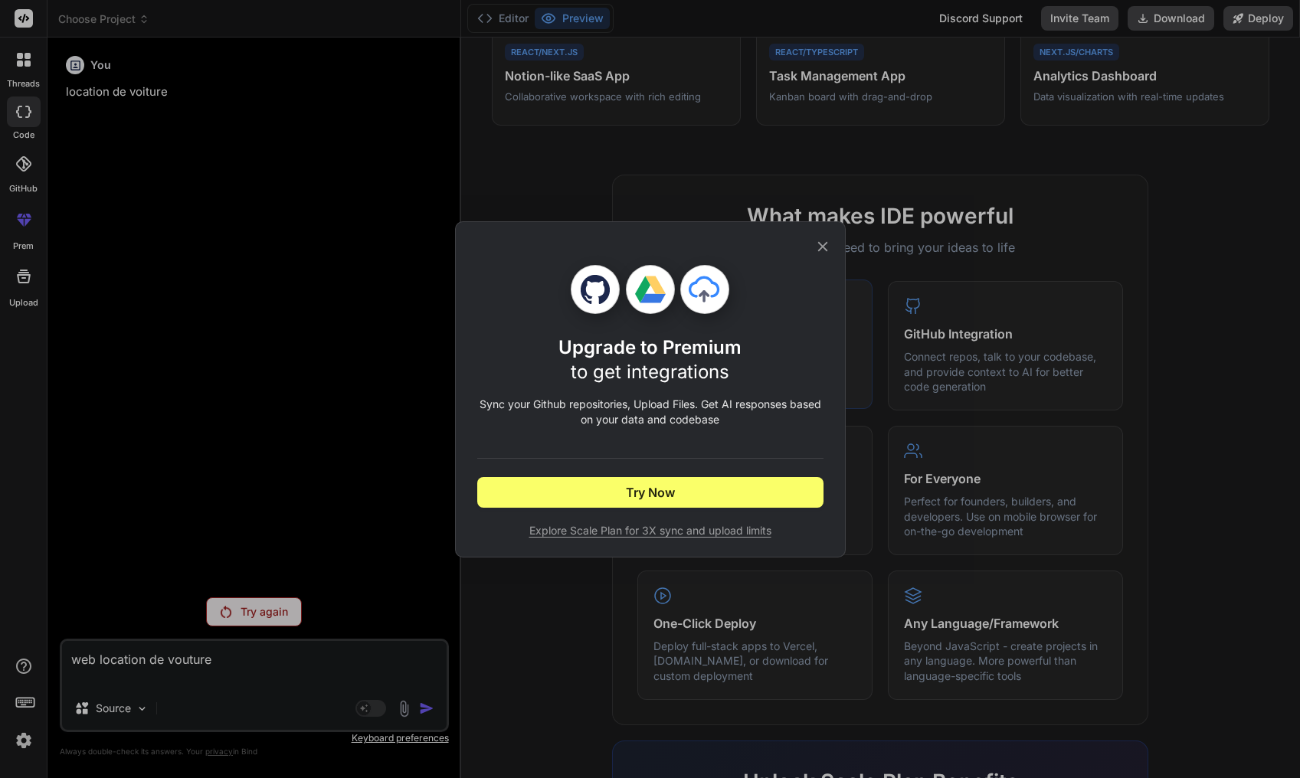
drag, startPoint x: 829, startPoint y: 240, endPoint x: 687, endPoint y: 380, distance: 199.4
click at [829, 241] on icon at bounding box center [822, 246] width 17 height 17
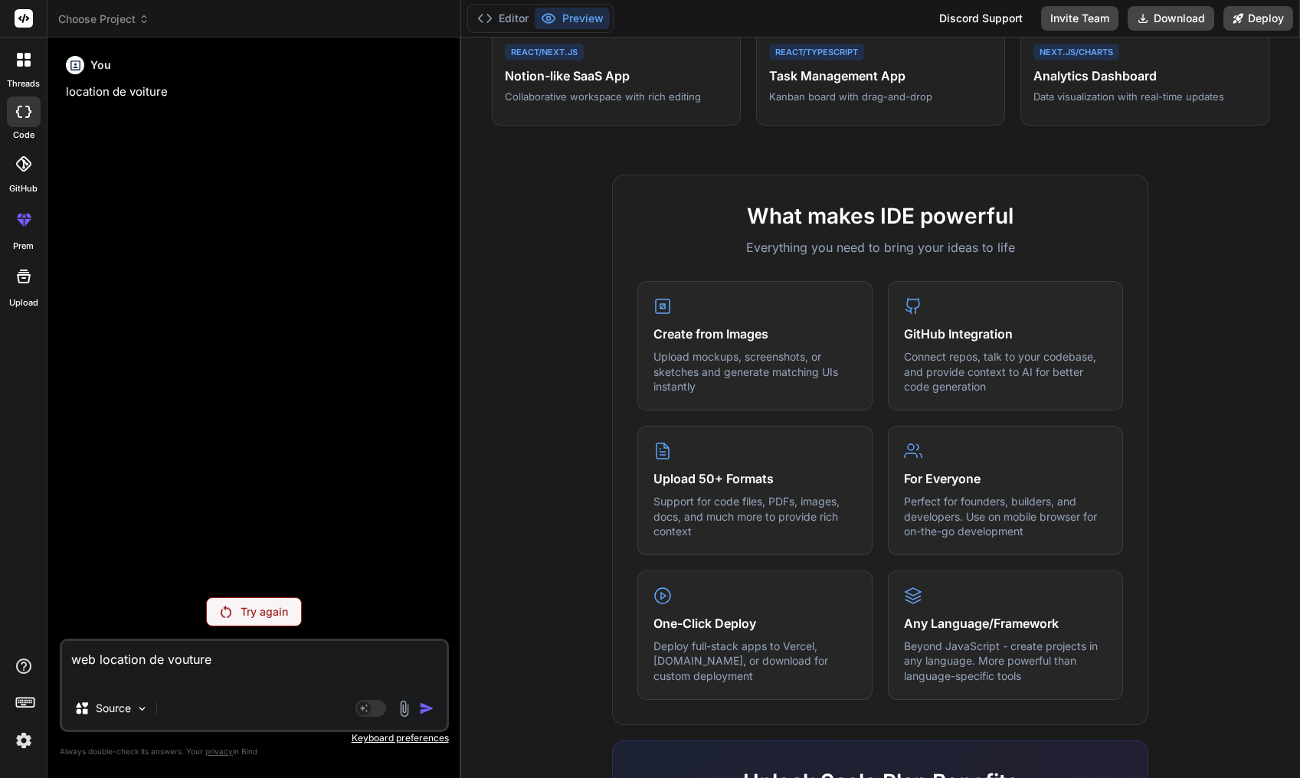
click at [401, 674] on textarea "web location de vouture" at bounding box center [254, 664] width 385 height 46
type textarea "web location de vouture \"
type textarea "x"
type textarea "web location de vouture \"
click at [290, 609] on div "Try again" at bounding box center [254, 612] width 96 height 29
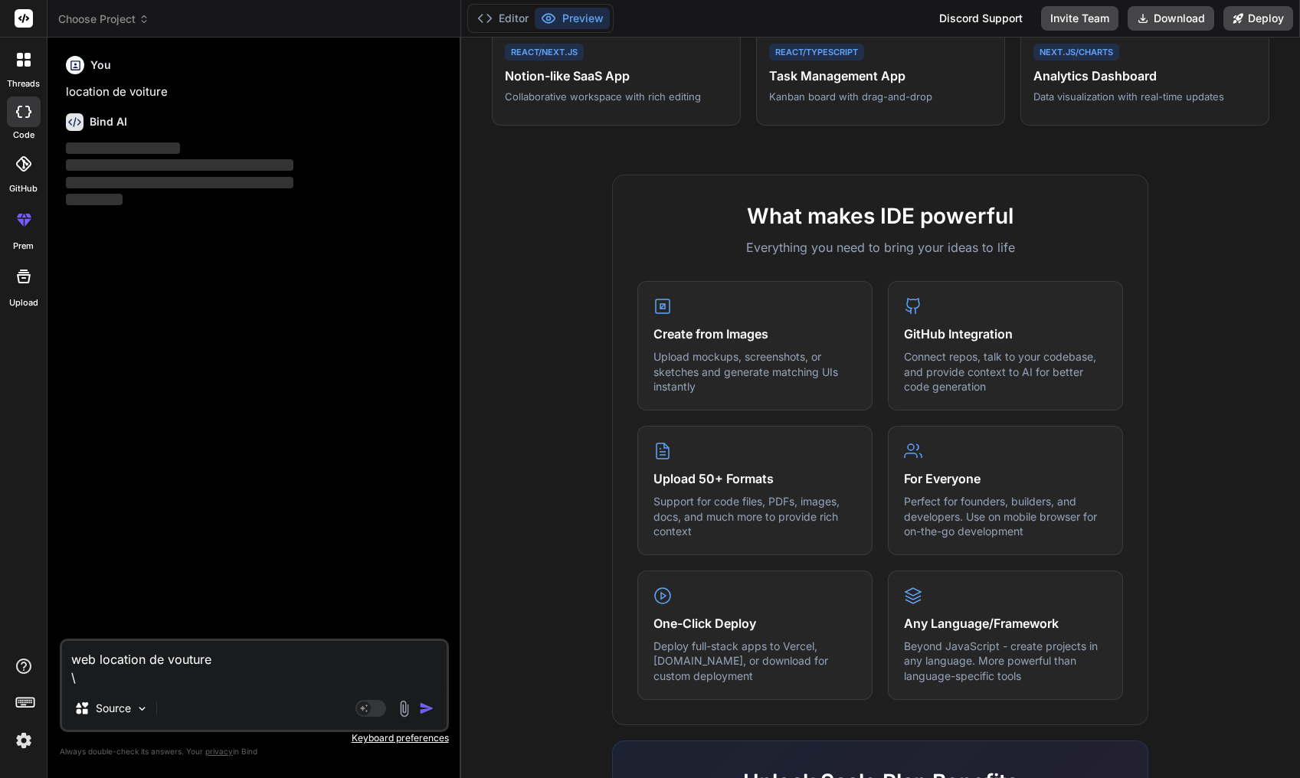
click at [434, 706] on button "button" at bounding box center [429, 708] width 21 height 15
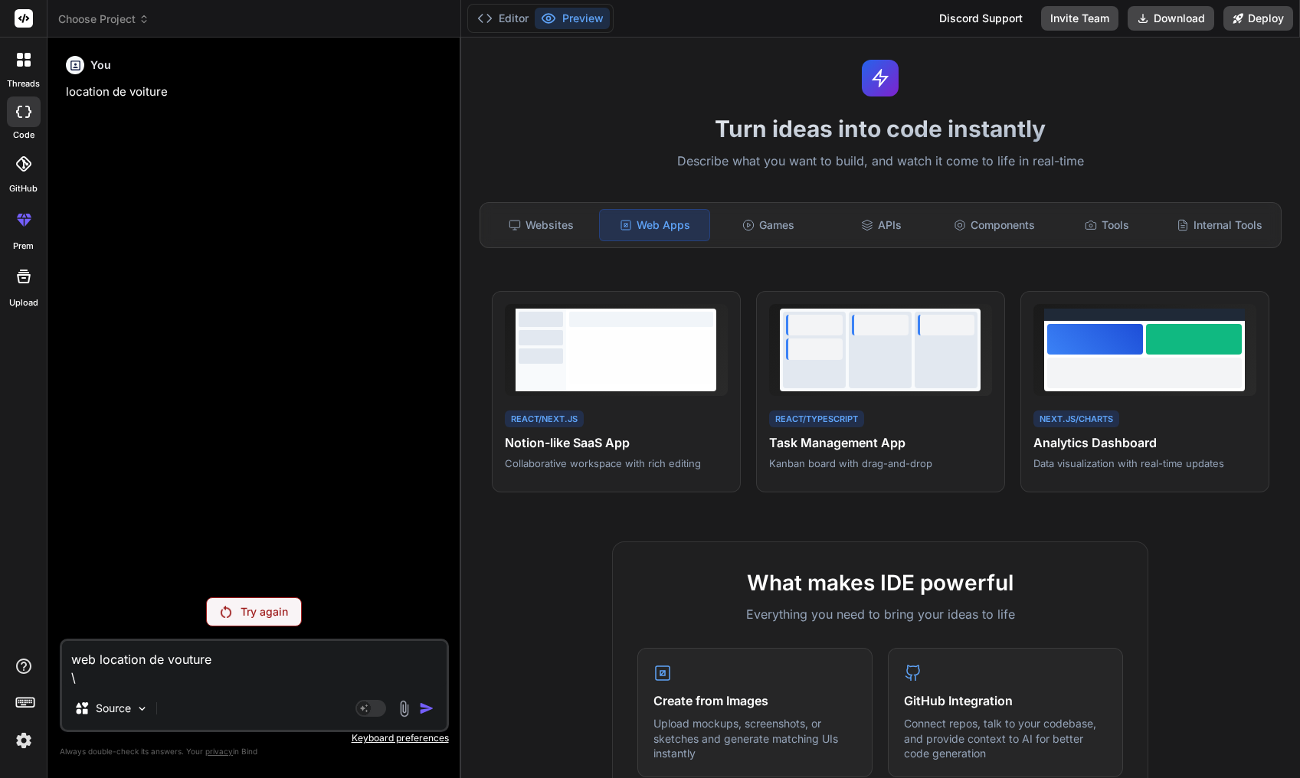
scroll to position [29, 0]
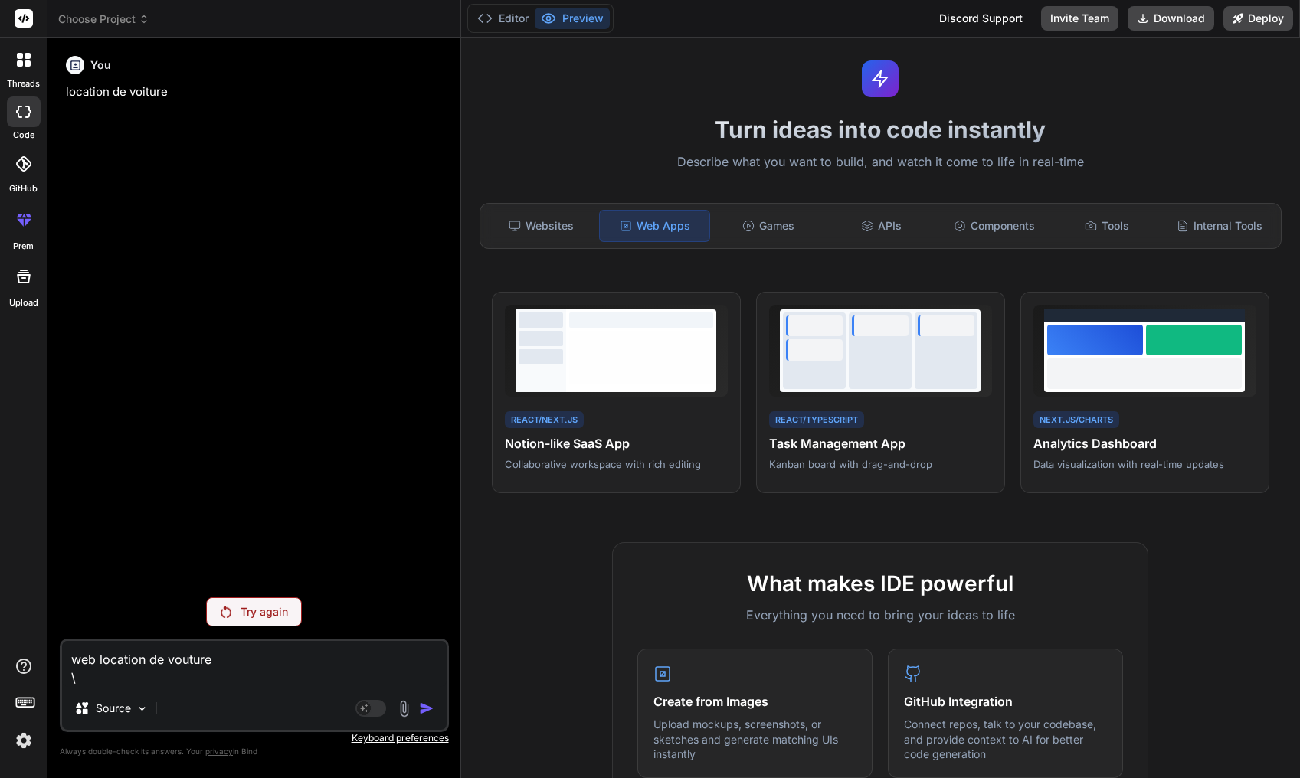
click at [34, 63] on div at bounding box center [24, 60] width 32 height 32
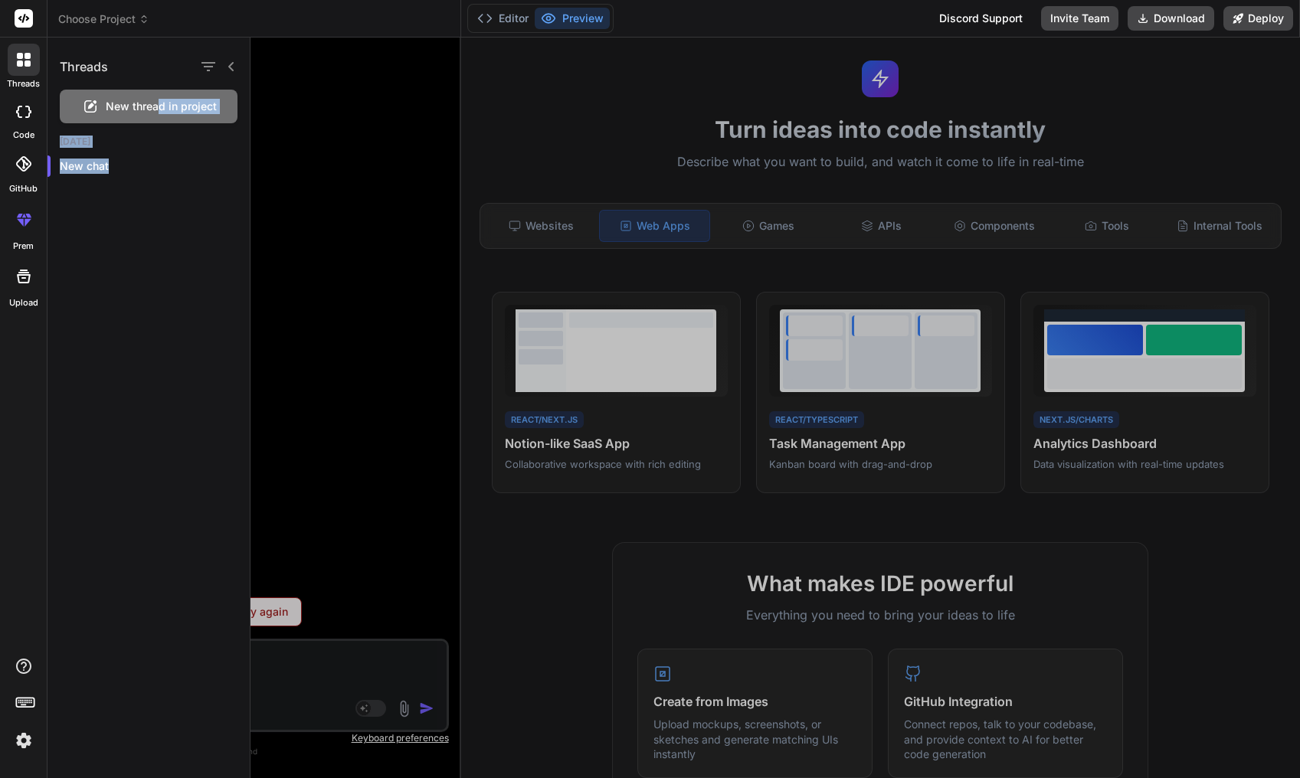
drag, startPoint x: 120, startPoint y: 166, endPoint x: 156, endPoint y: 114, distance: 62.7
click at [156, 159] on p "New chat" at bounding box center [155, 166] width 190 height 15
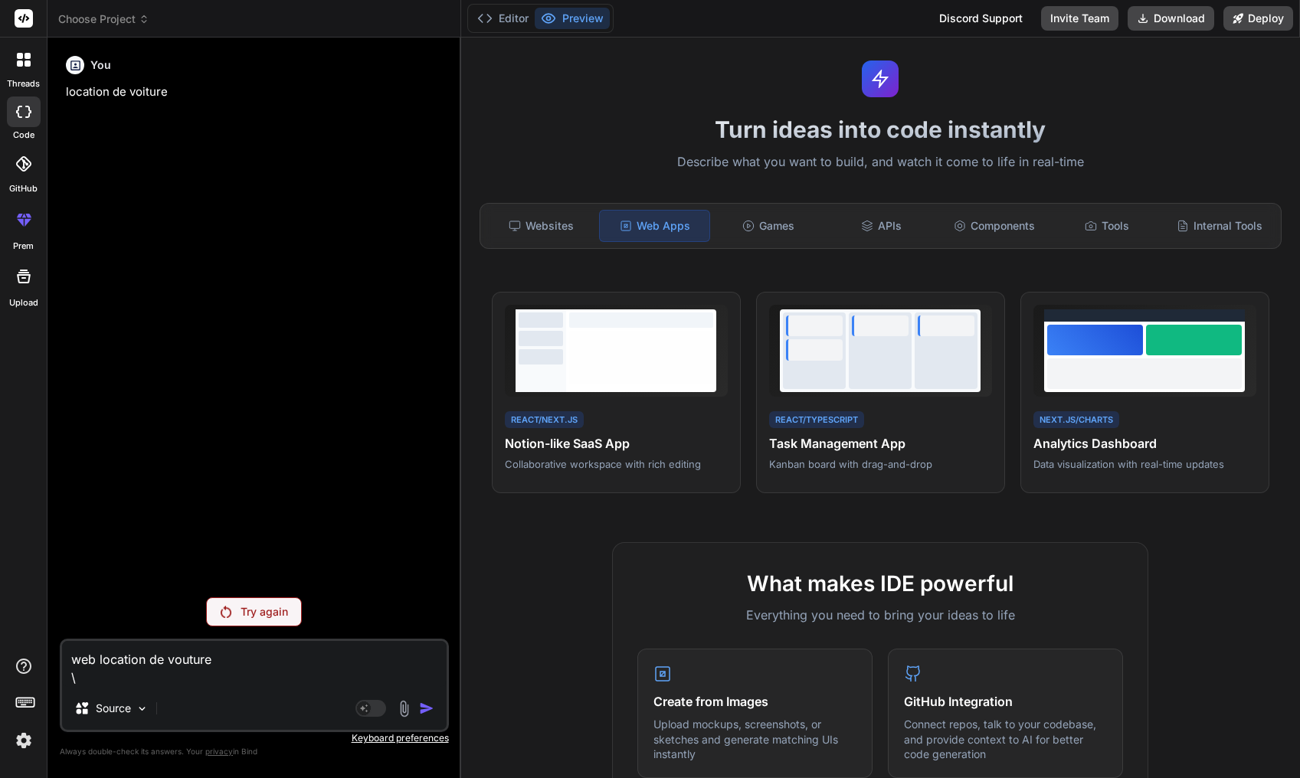
drag, startPoint x: 53, startPoint y: 55, endPoint x: 35, endPoint y: 57, distance: 17.8
click at [49, 55] on div "Bind AI Web Search Created with Pixso. Code Generator You location de voiture T…" at bounding box center [255, 408] width 414 height 740
click at [31, 57] on div at bounding box center [24, 60] width 32 height 32
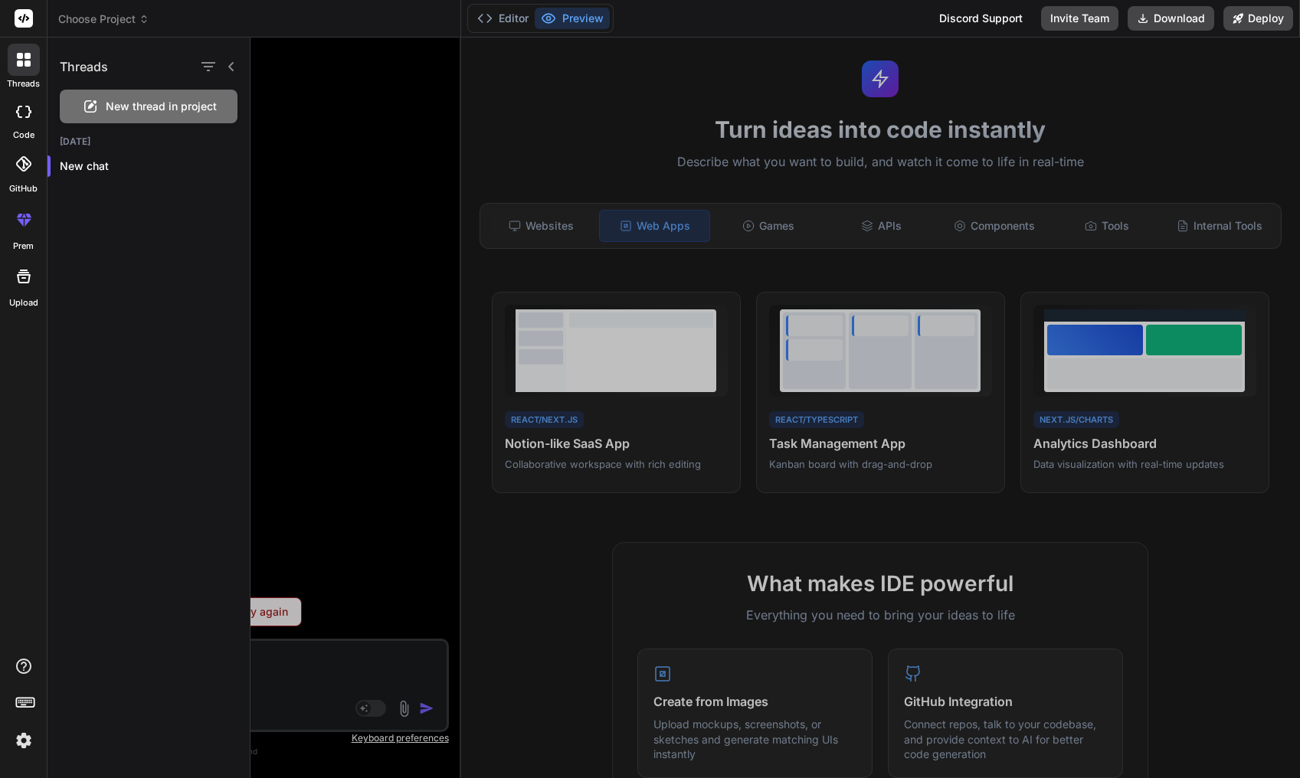
click at [176, 107] on span "New thread in project" at bounding box center [161, 106] width 111 height 15
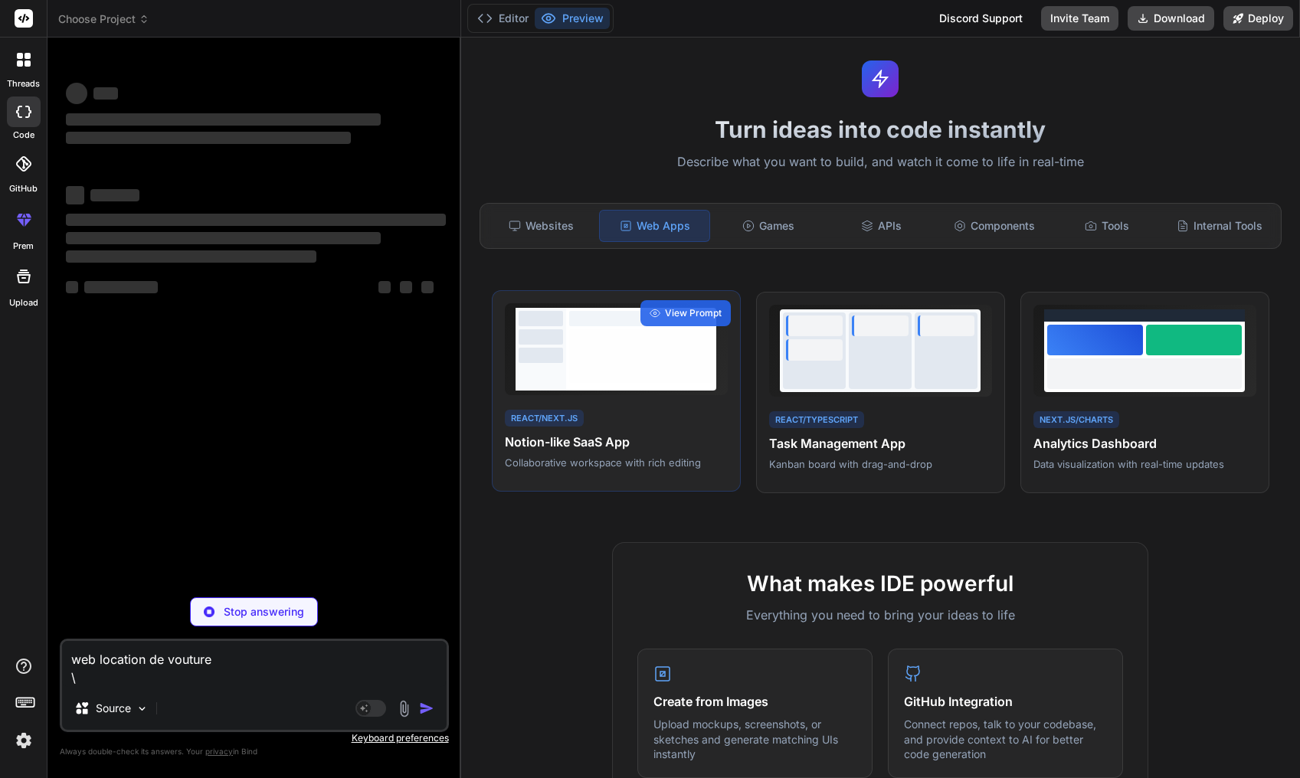
click at [548, 348] on div at bounding box center [541, 355] width 44 height 15
type textarea "x"
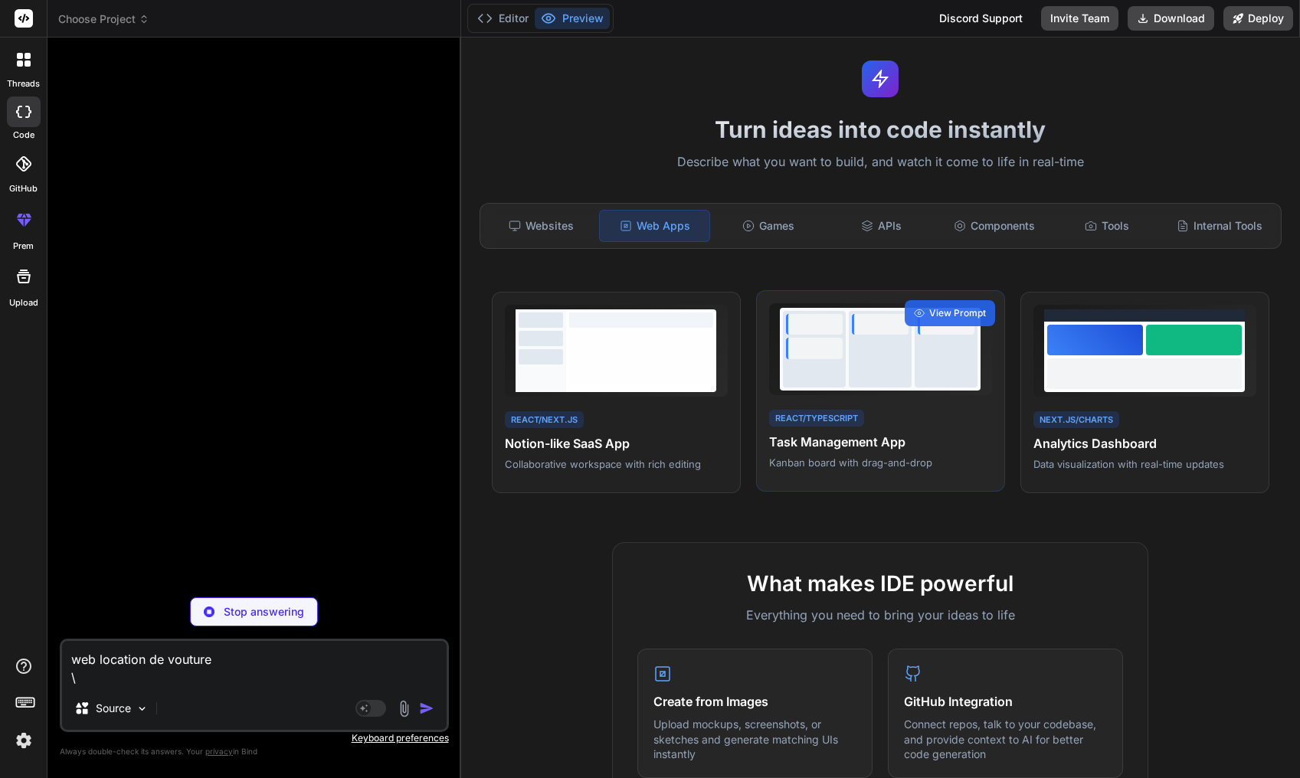
click at [922, 422] on div "React/TypeScript Task Management App Kanban board with drag-and-drop" at bounding box center [880, 439] width 223 height 63
click at [879, 395] on div at bounding box center [880, 349] width 223 height 92
click at [941, 308] on span "View Prompt" at bounding box center [957, 313] width 57 height 14
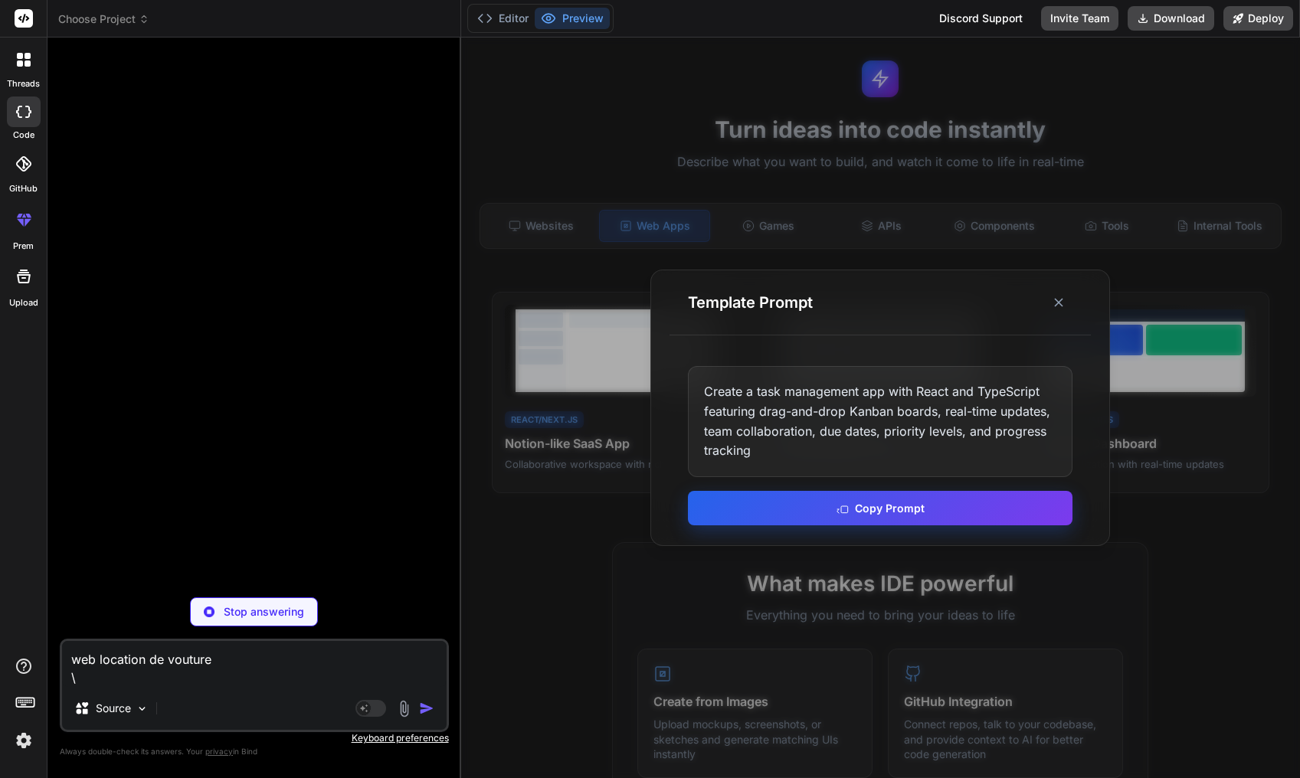
click at [864, 505] on button "Copy Prompt" at bounding box center [880, 508] width 385 height 34
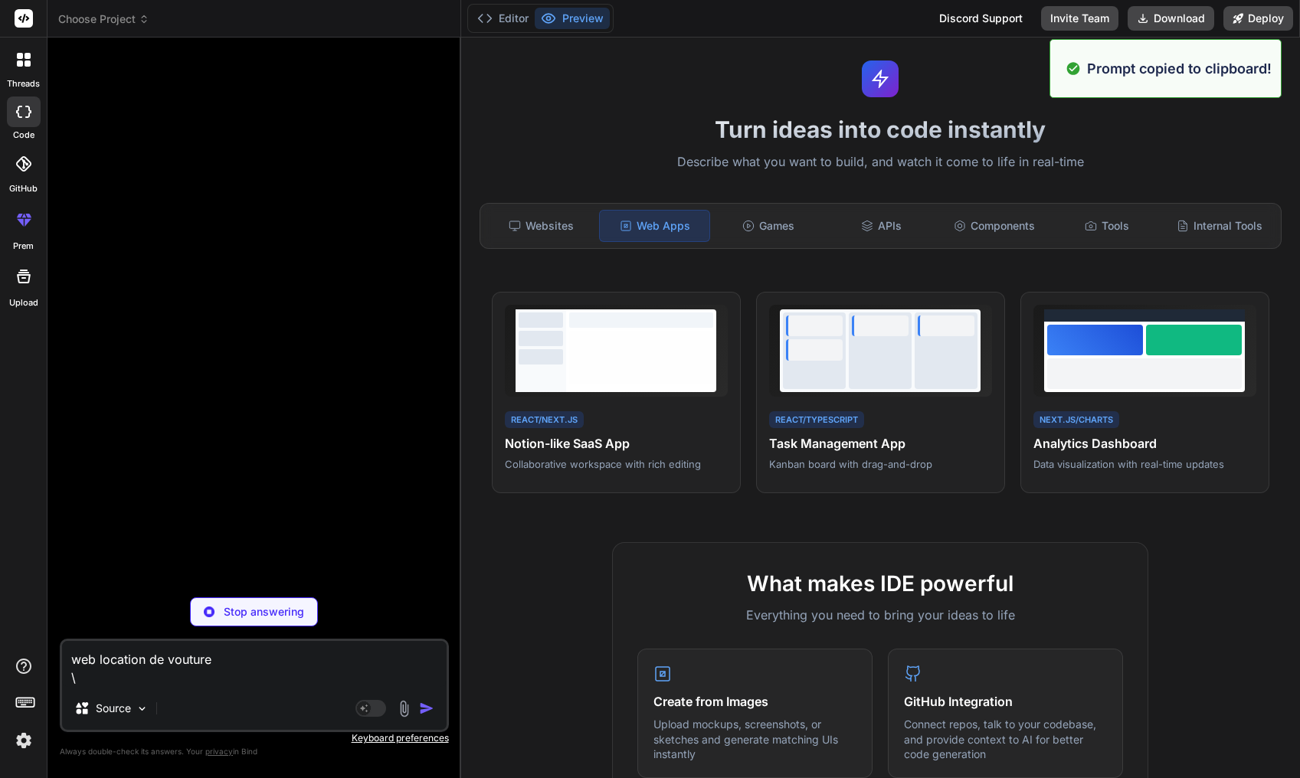
drag, startPoint x: 244, startPoint y: 667, endPoint x: 91, endPoint y: 691, distance: 155.2
click at [84, 687] on textarea "web location de vouture \" at bounding box center [254, 664] width 385 height 46
drag, startPoint x: 99, startPoint y: 687, endPoint x: 73, endPoint y: 659, distance: 37.9
click at [73, 659] on textarea "web location de vouture \" at bounding box center [254, 664] width 385 height 46
paste textarea "Create a task management app with React and TypeScript featuring drag-and-drop …"
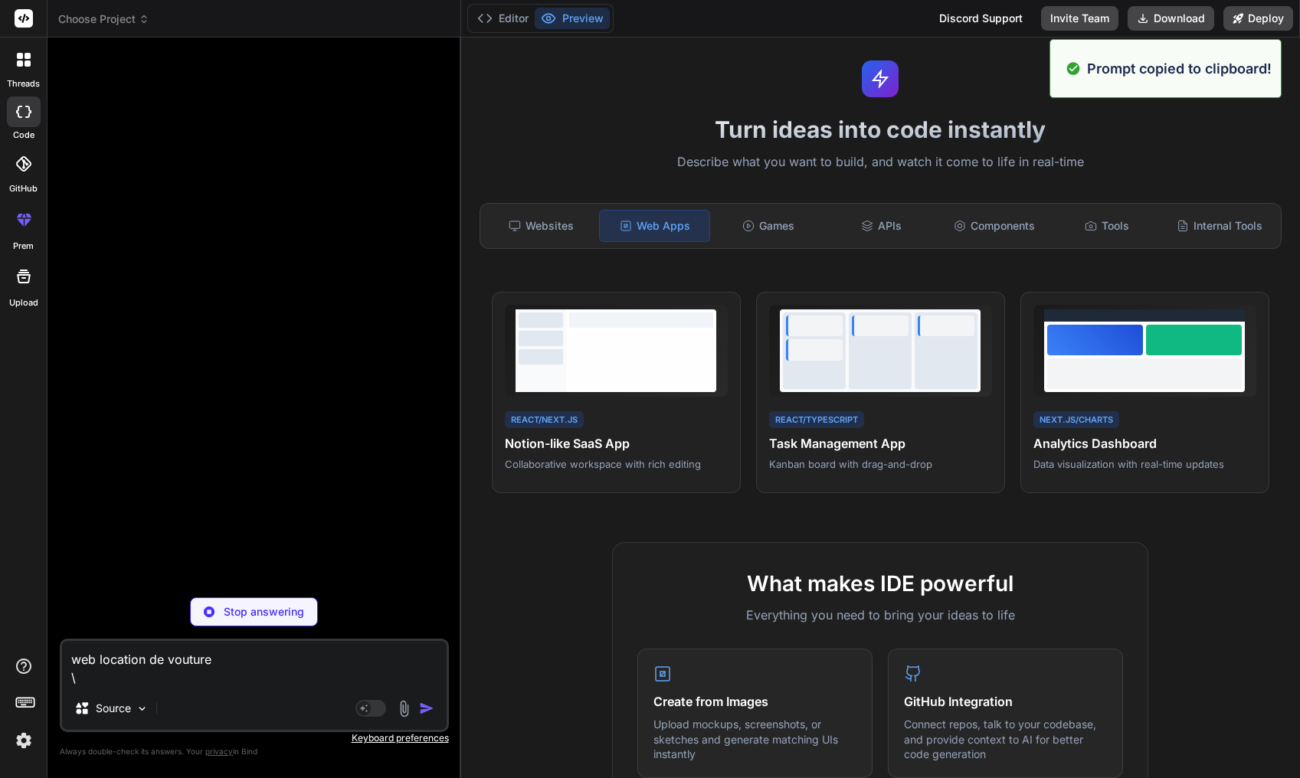
type textarea "Create a task management app with React and TypeScript featuring drag-and-drop …"
type textarea "x"
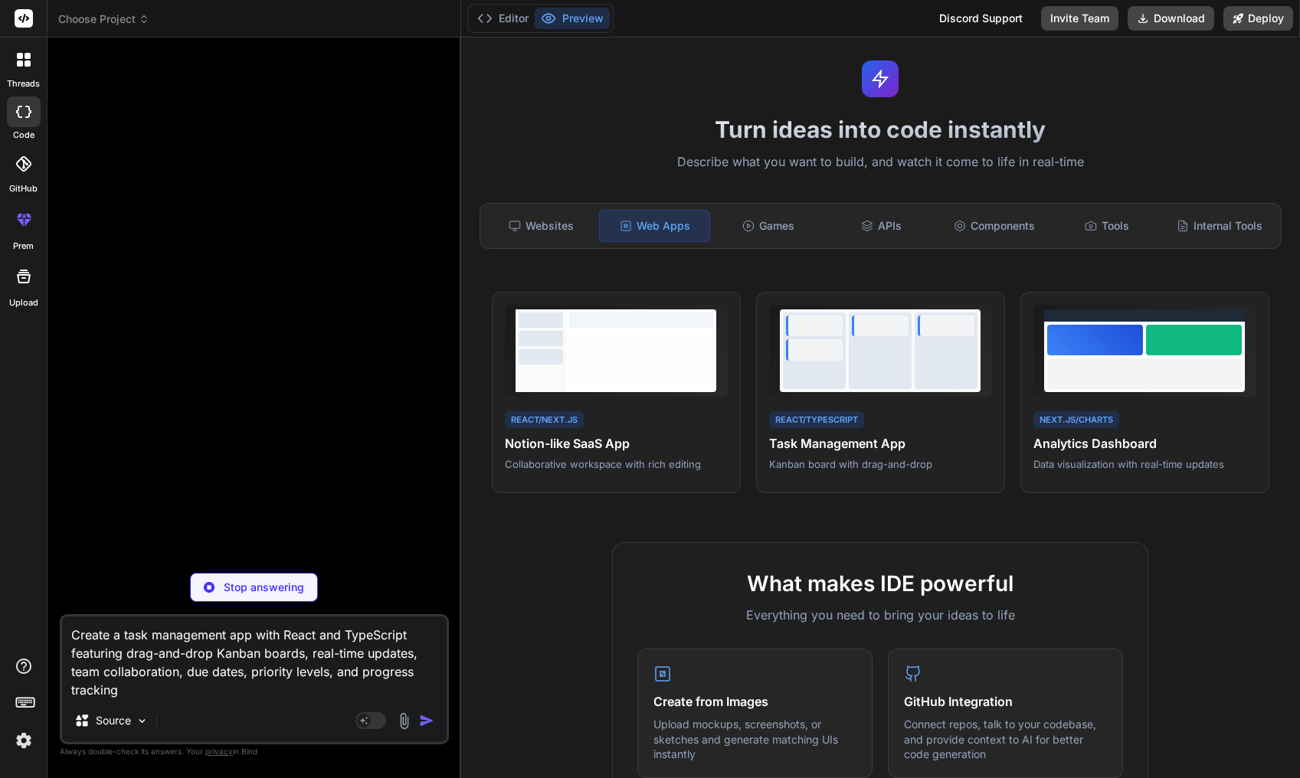
type textarea "Create a task management app with React and TypeScript featuring drag-and-drop …"
click at [293, 585] on p "Stop answering" at bounding box center [264, 587] width 80 height 15
click at [418, 710] on div "Source" at bounding box center [254, 724] width 385 height 37
click at [423, 716] on img "button" at bounding box center [426, 720] width 15 height 15
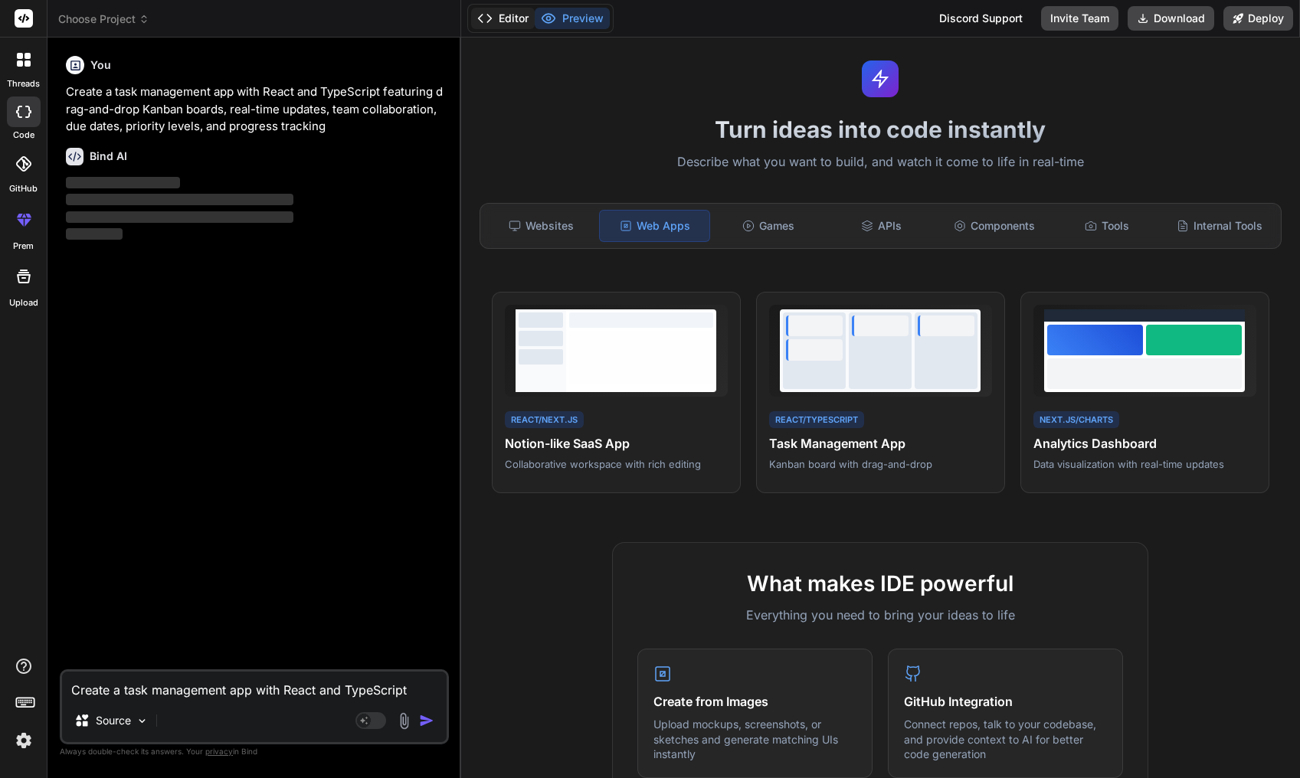
click at [494, 11] on button "Editor" at bounding box center [503, 18] width 64 height 21
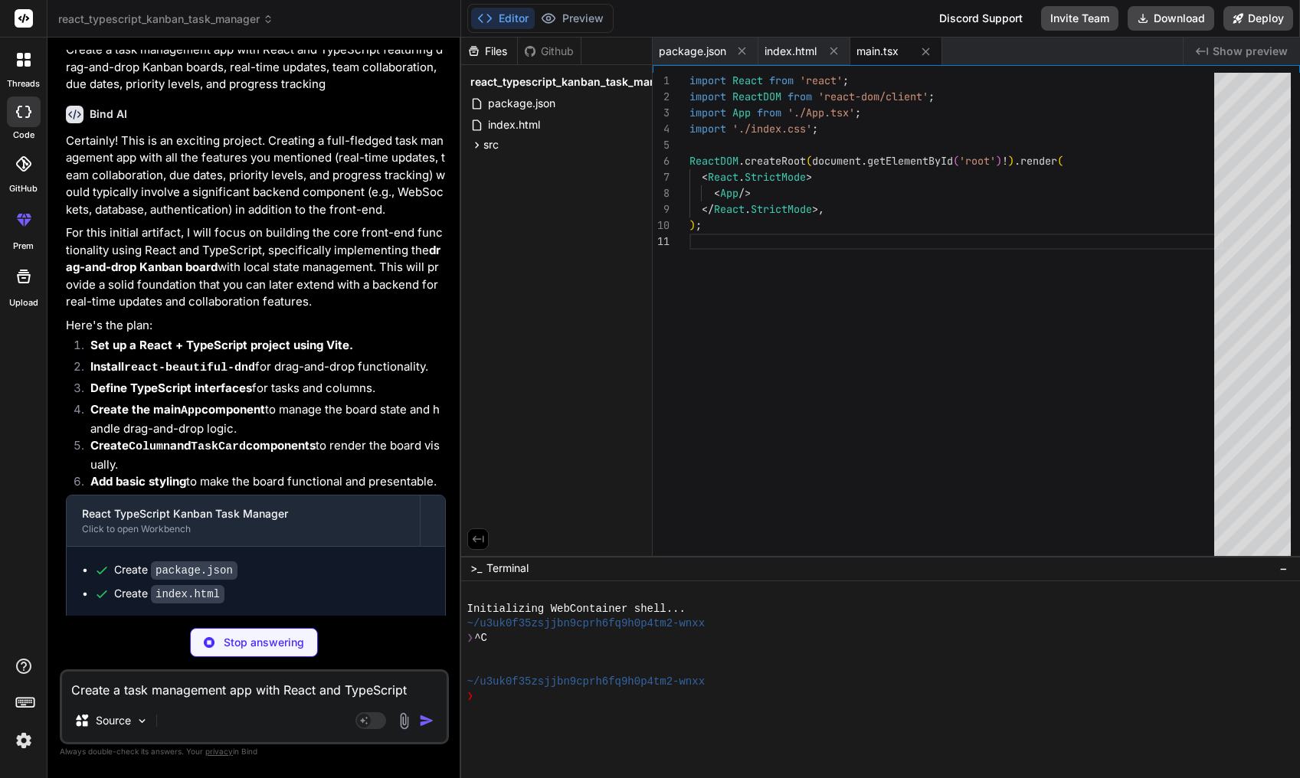
scroll to position [90, 0]
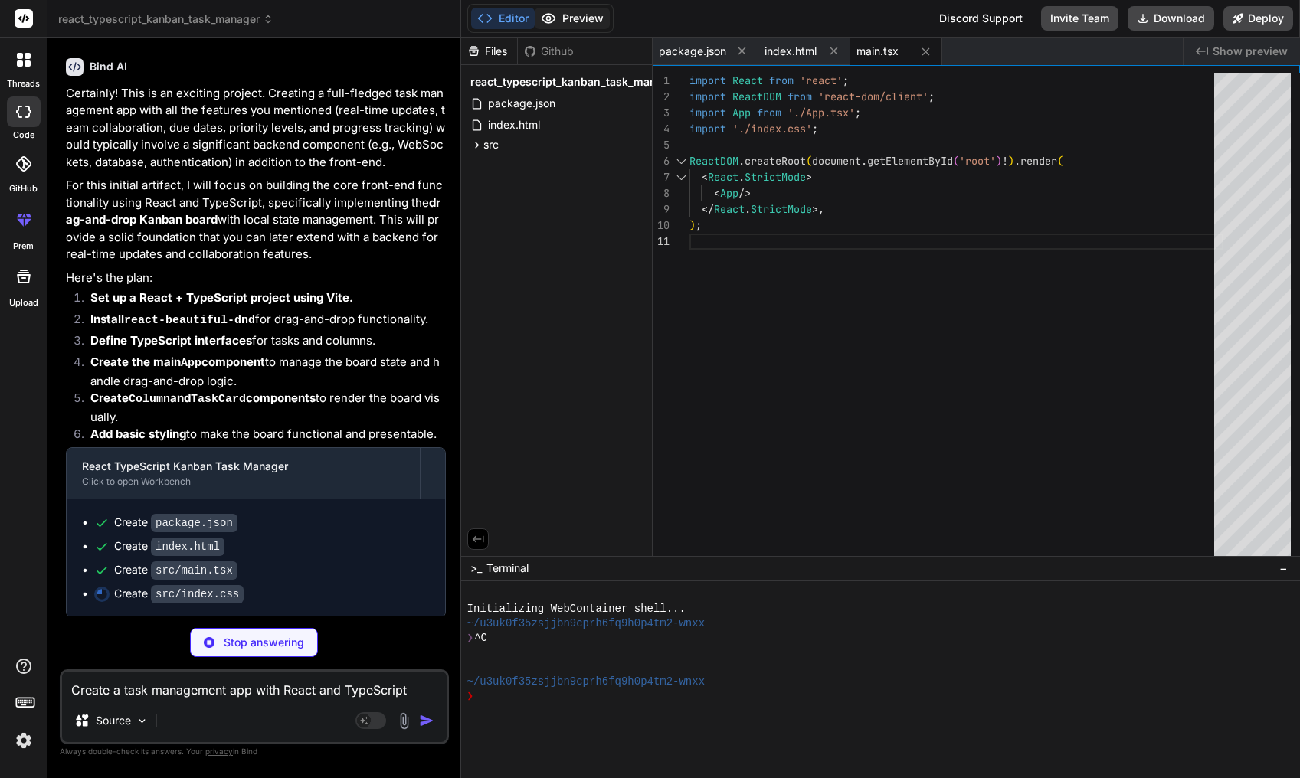
click at [586, 19] on button "Preview" at bounding box center [572, 18] width 75 height 21
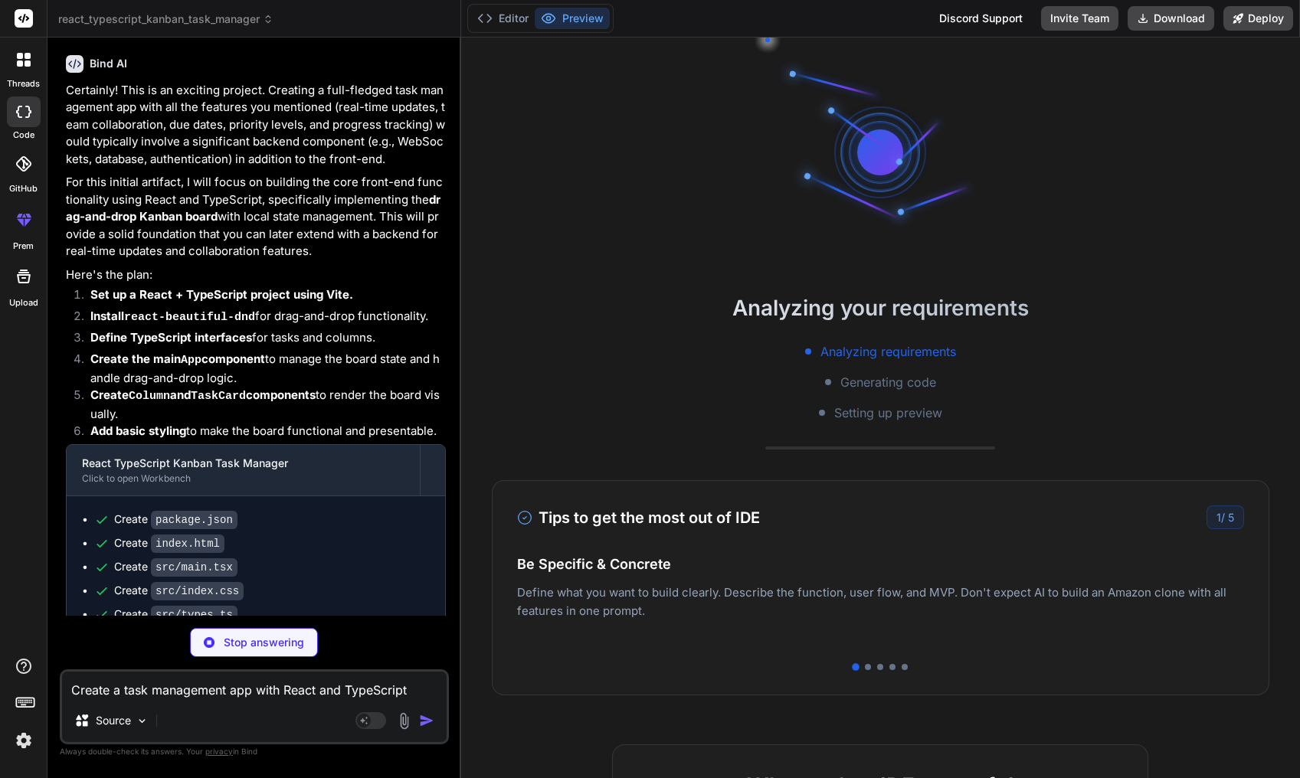
scroll to position [15, 0]
type textarea "x"
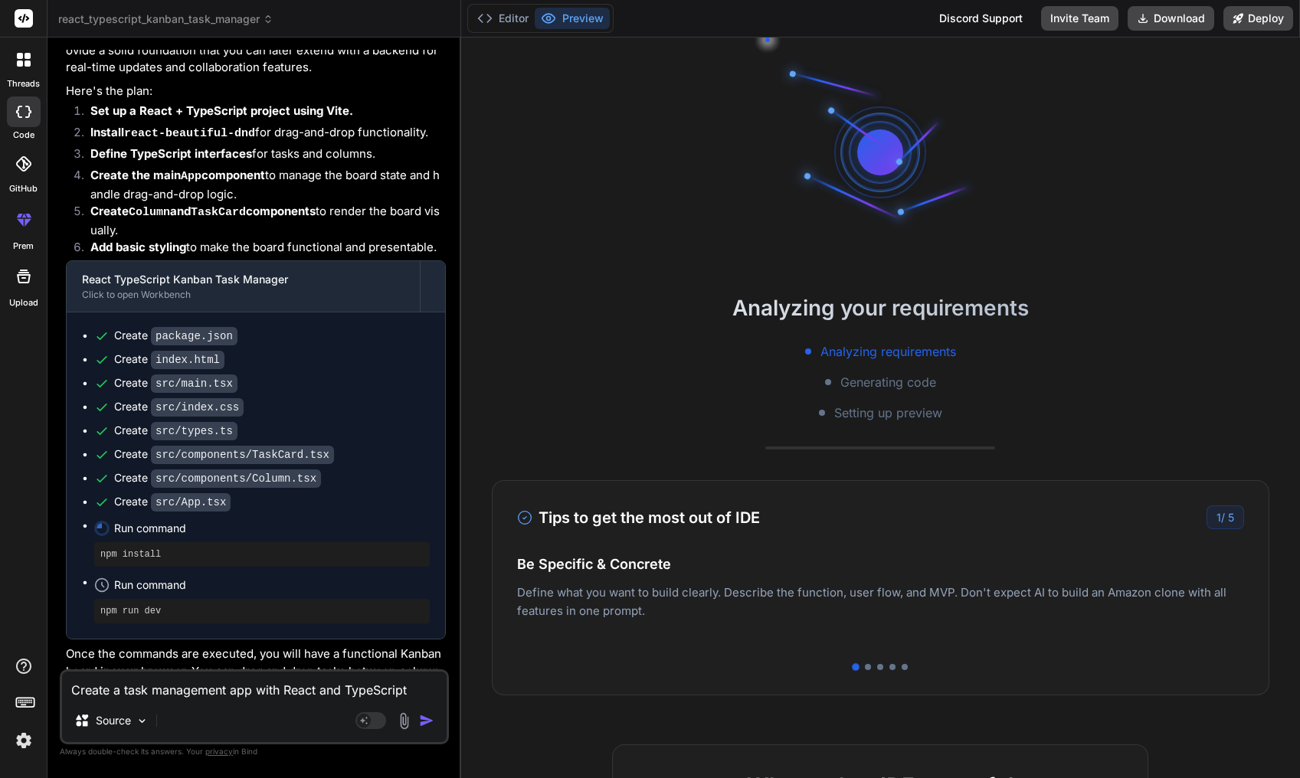
scroll to position [606, 0]
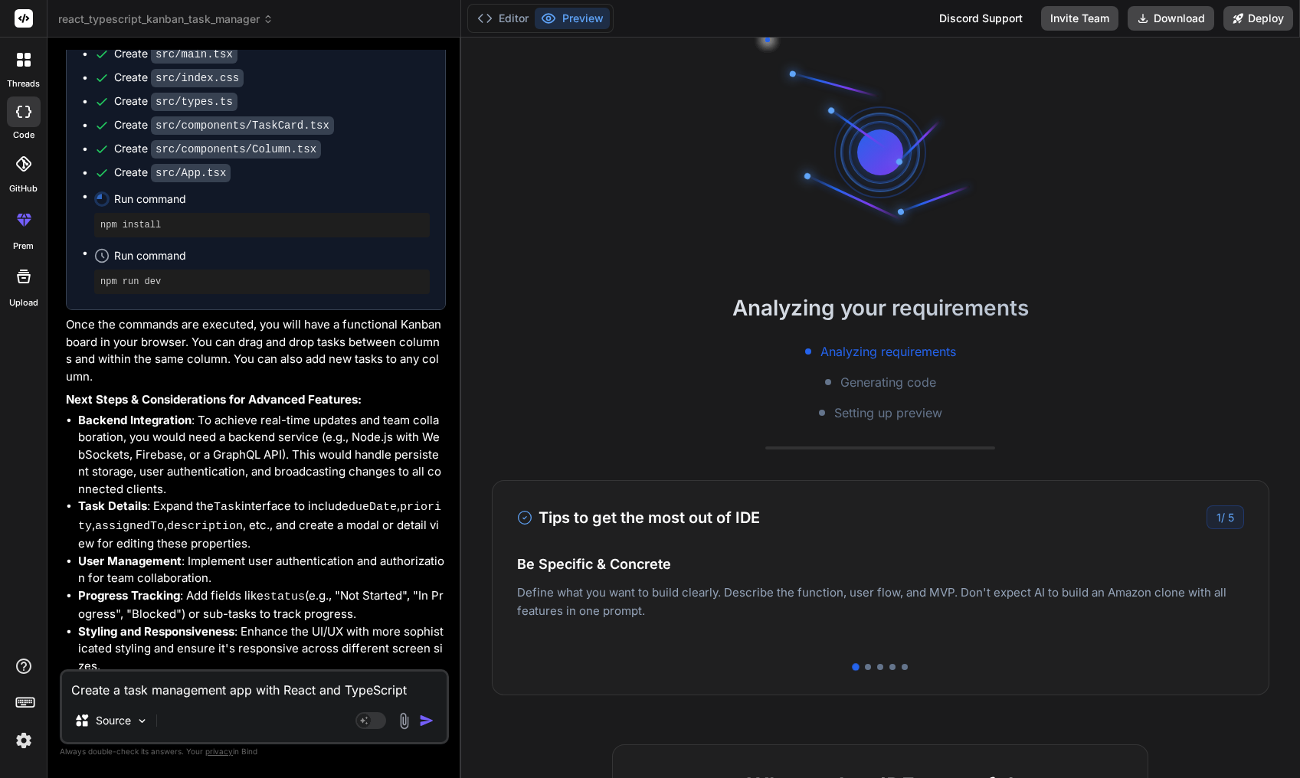
click at [274, 680] on textarea "Create a task management app with React and TypeScript featuring drag-and-drop …" at bounding box center [254, 686] width 385 height 28
type textarea "g"
type textarea "x"
type textarea "go"
type textarea "x"
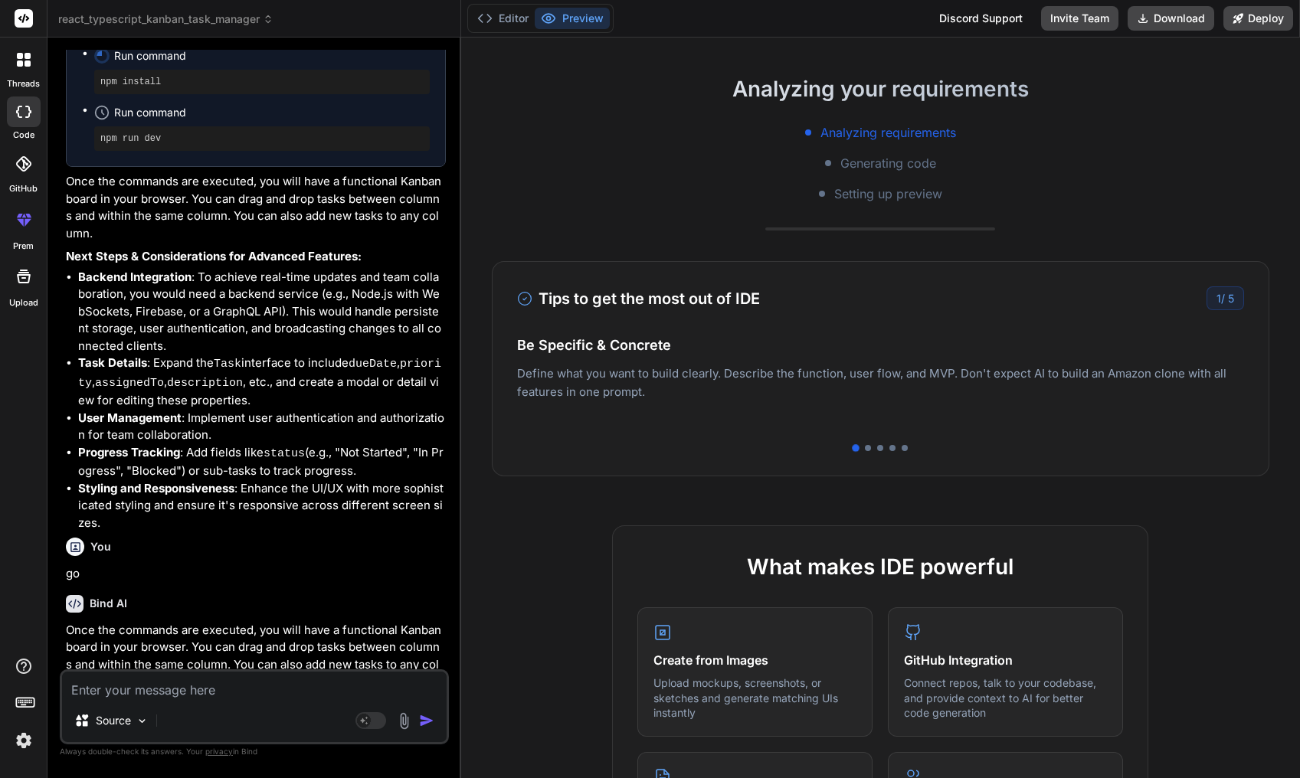
scroll to position [224, 0]
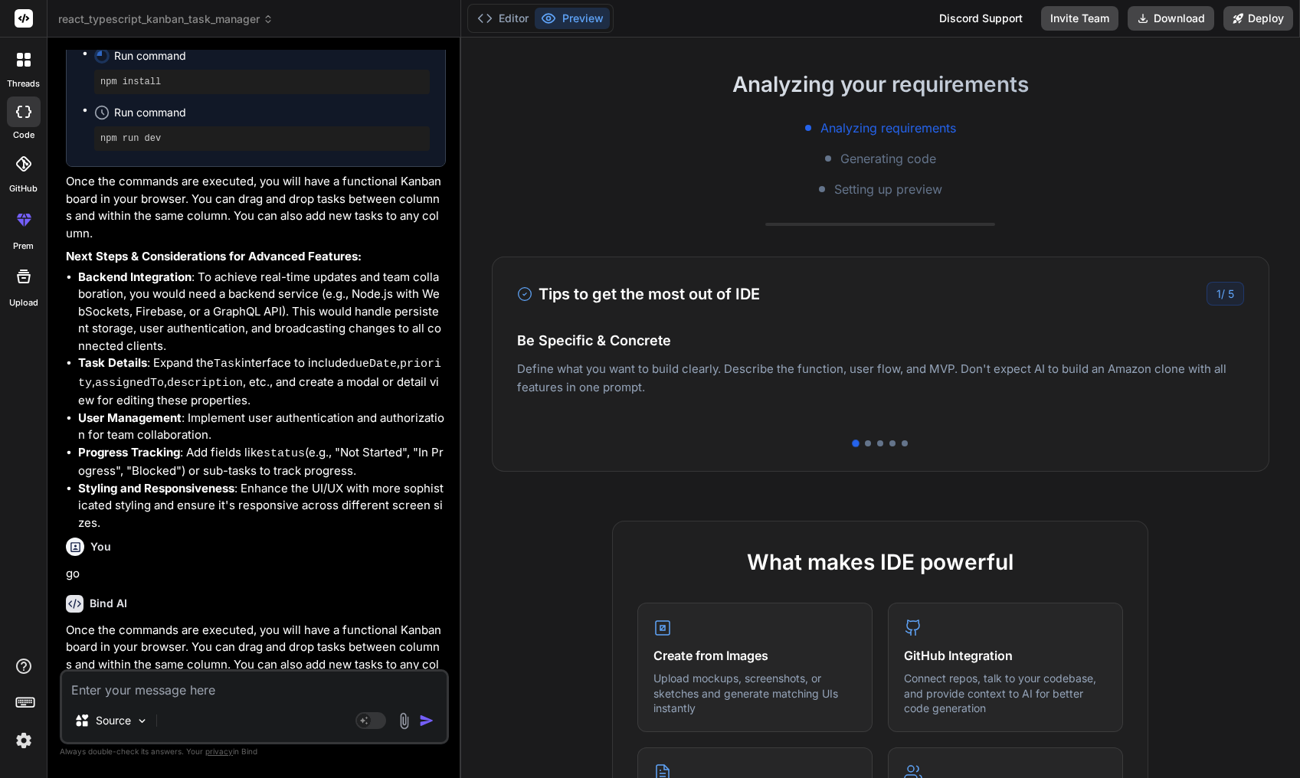
type textarea "x"
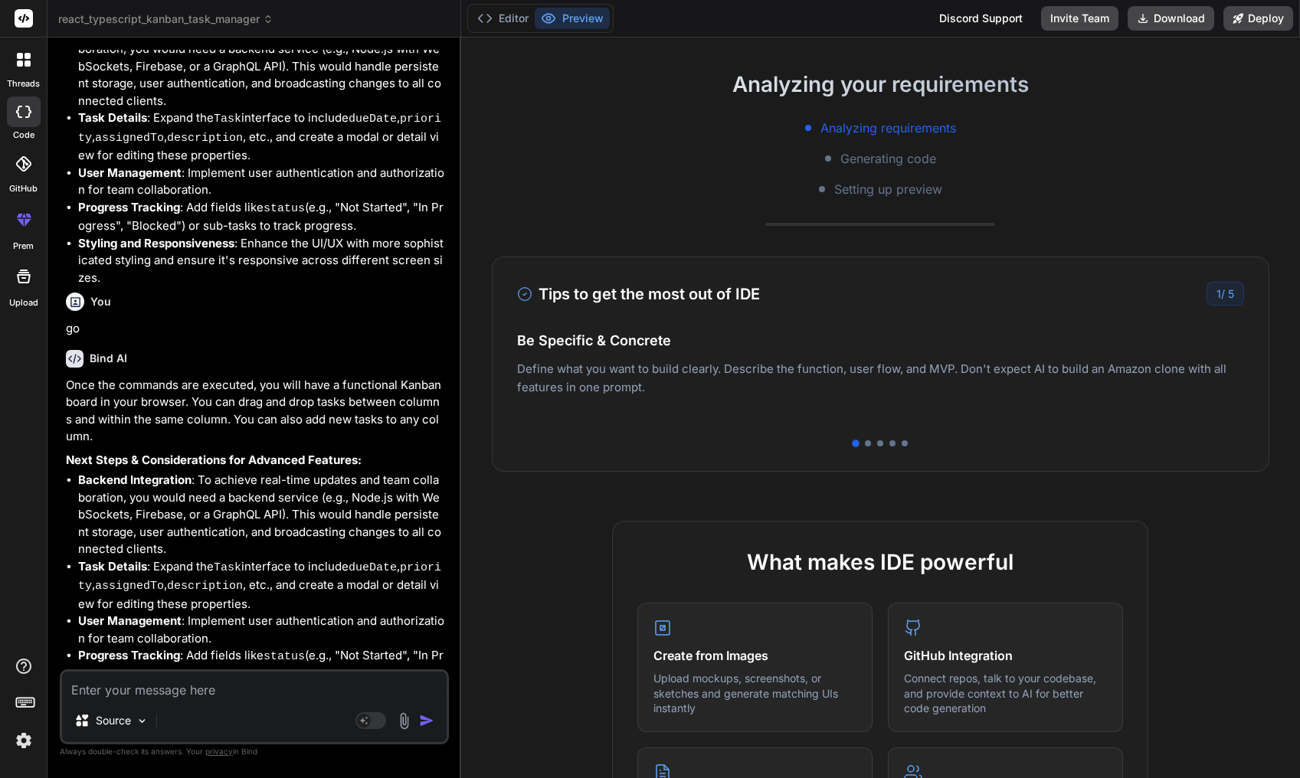
scroll to position [1051, 0]
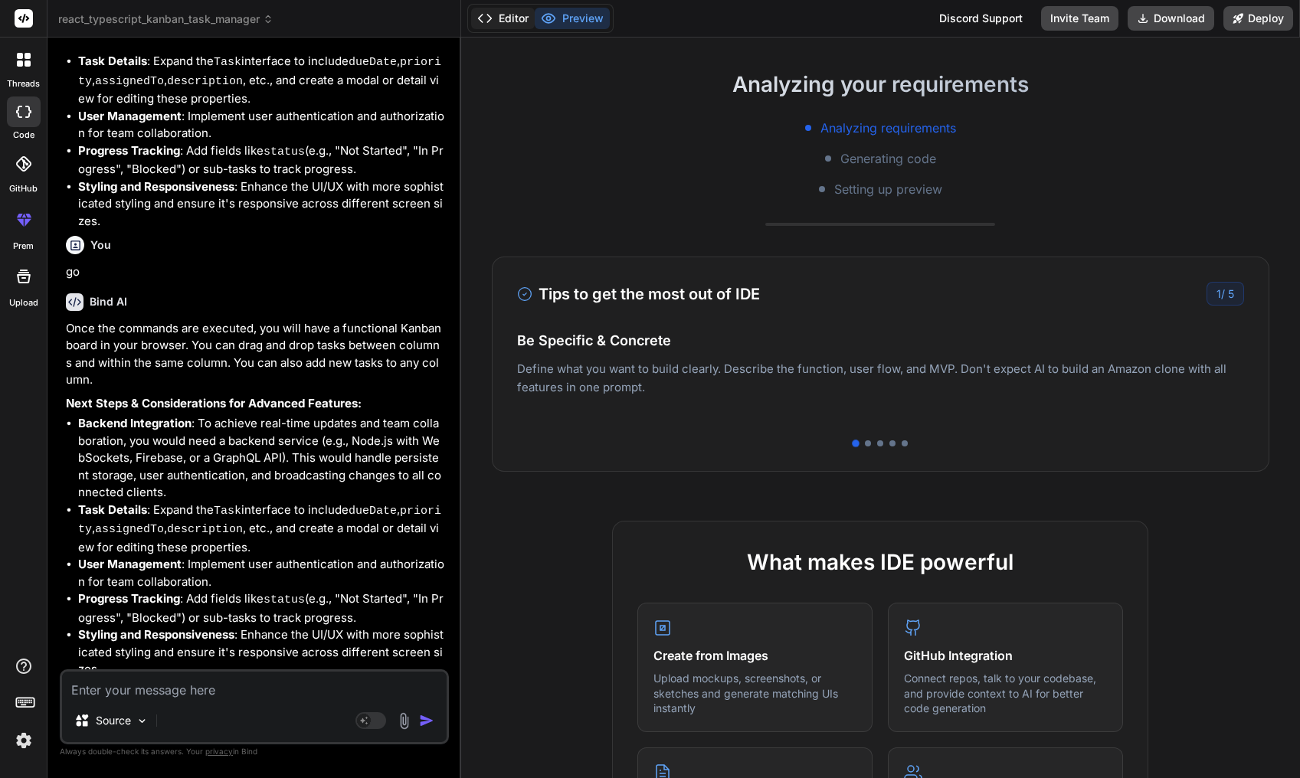
click at [515, 25] on button "Editor" at bounding box center [503, 18] width 64 height 21
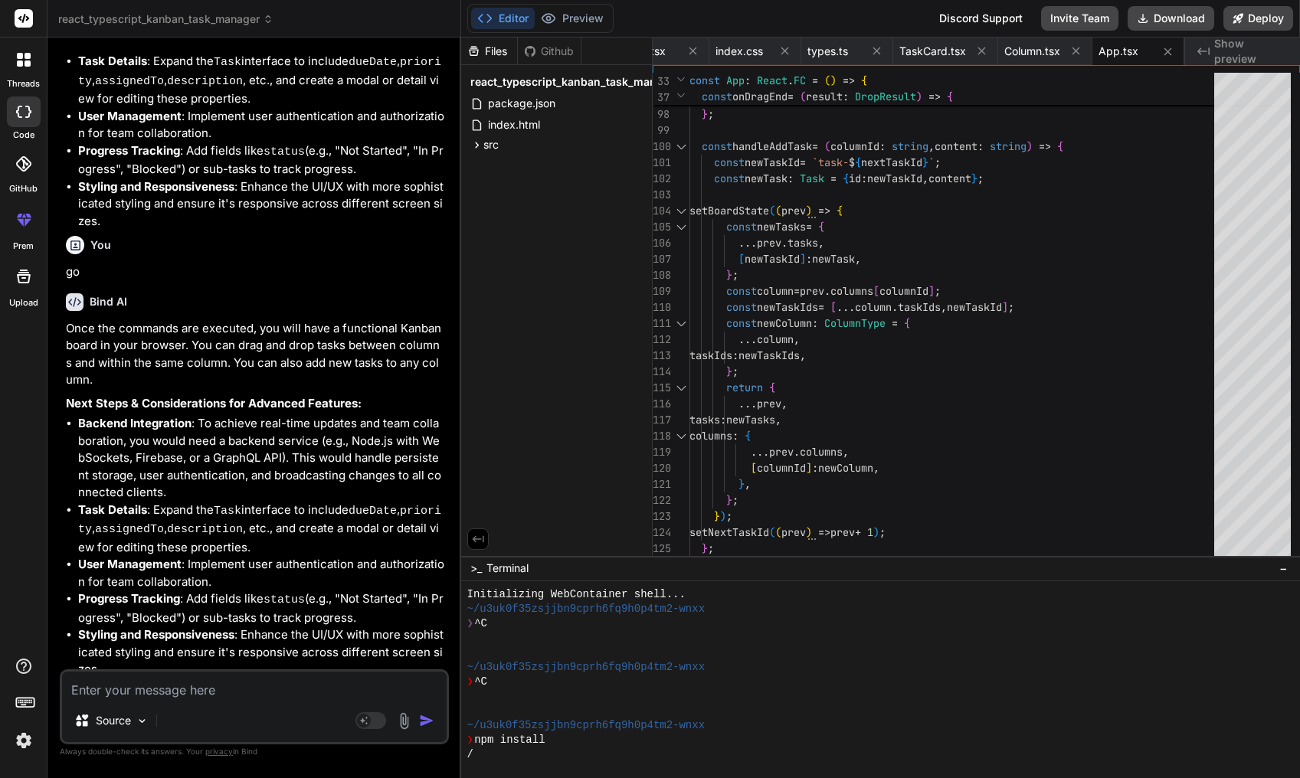
click at [125, 680] on textarea at bounding box center [254, 686] width 385 height 28
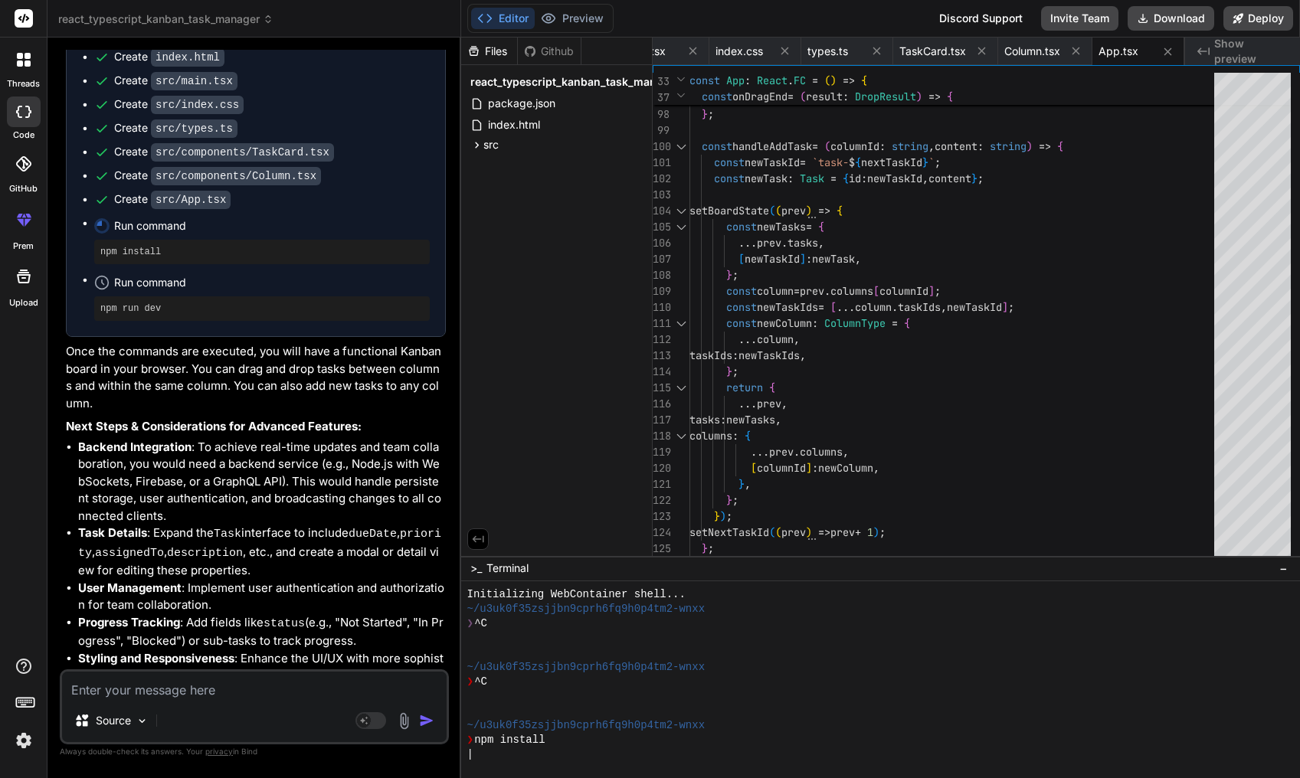
scroll to position [561, 0]
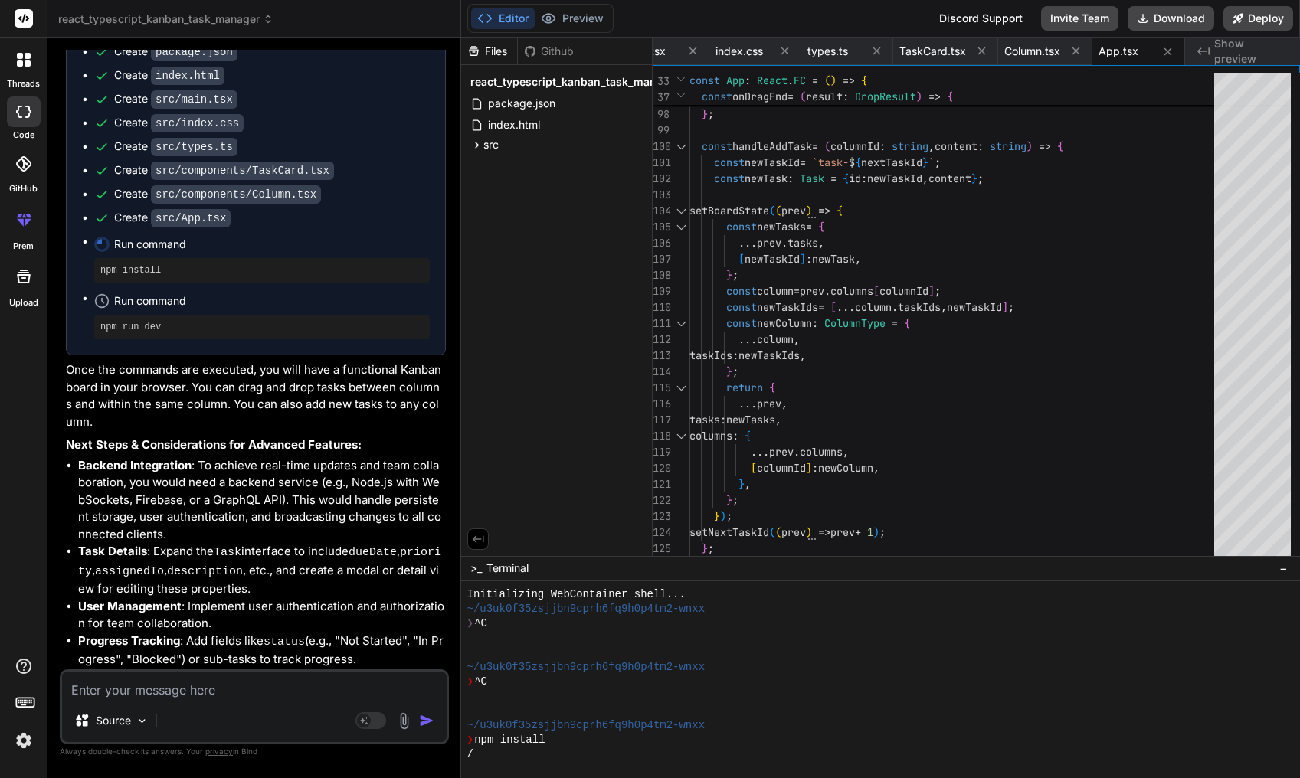
click at [150, 270] on pre "npm install" at bounding box center [261, 270] width 323 height 12
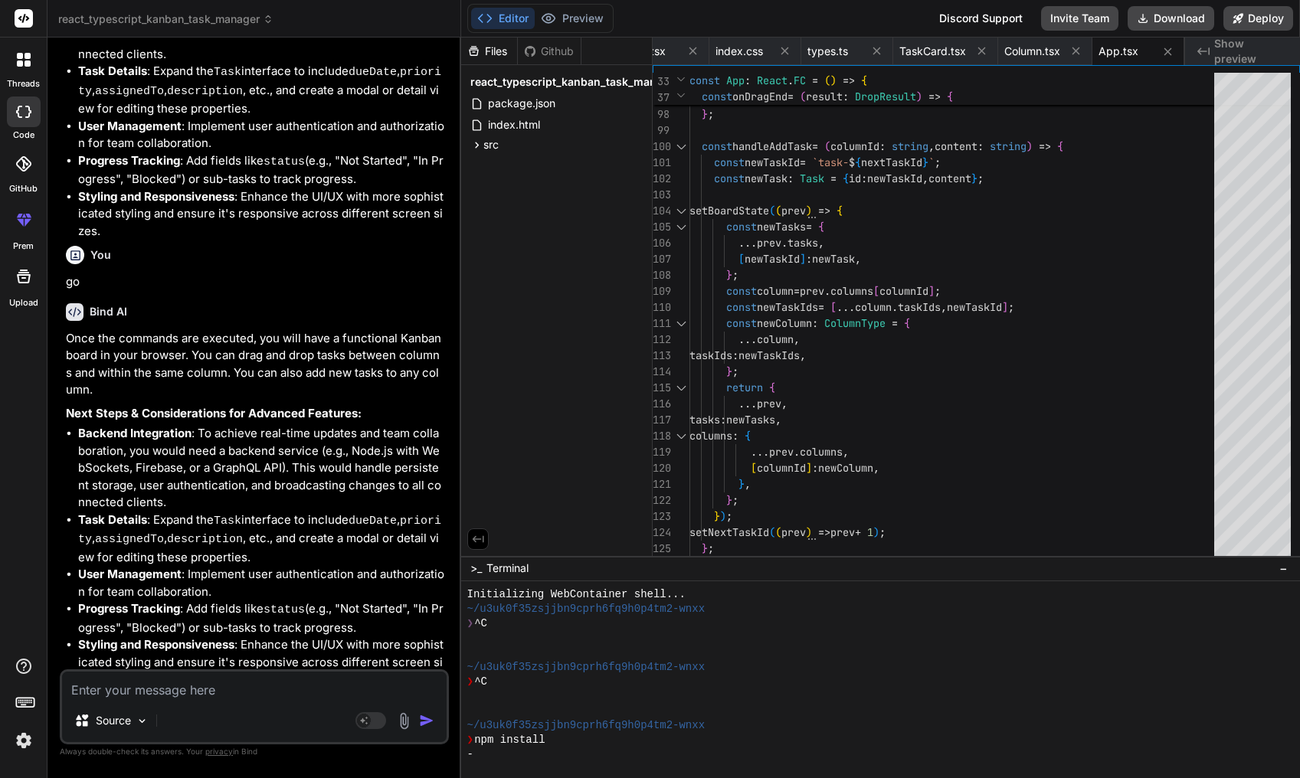
scroll to position [1051, 0]
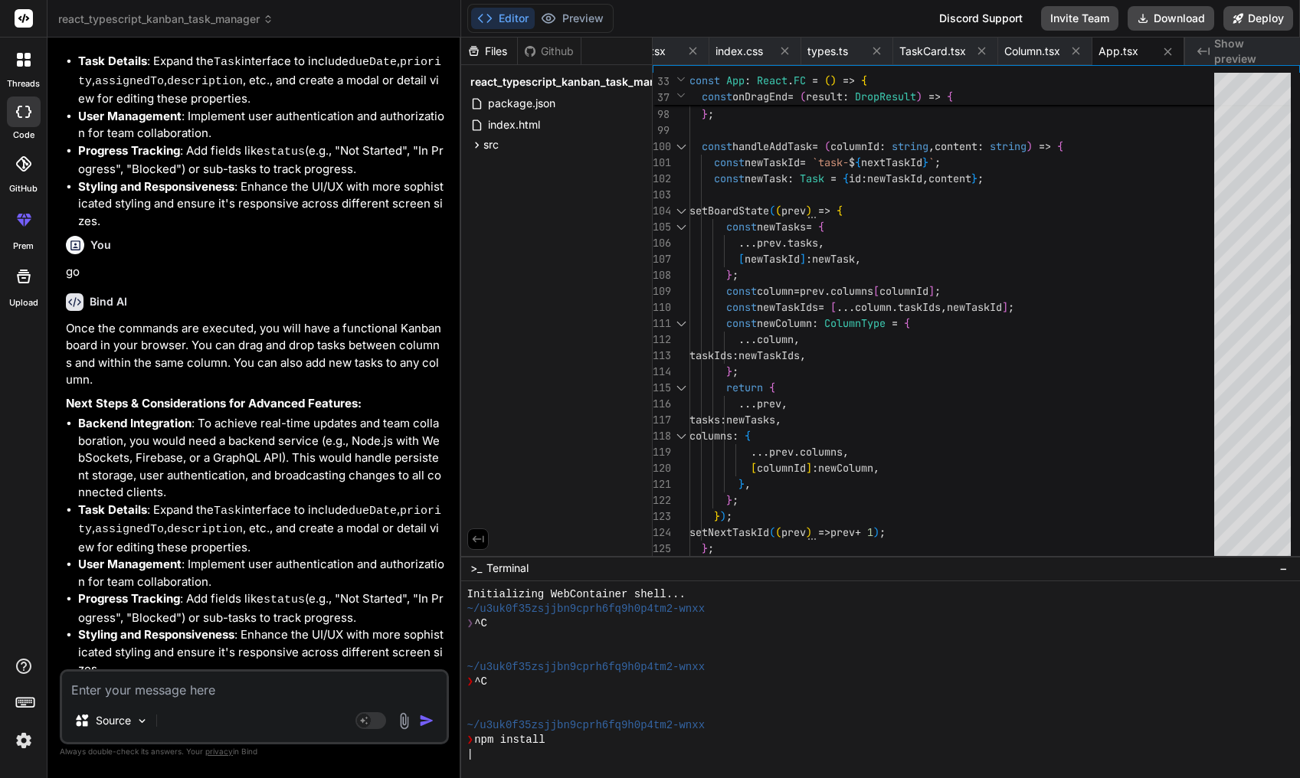
click at [169, 693] on textarea at bounding box center [254, 686] width 385 height 28
type textarea "d"
type textarea "x"
type textarea "de"
type textarea "x"
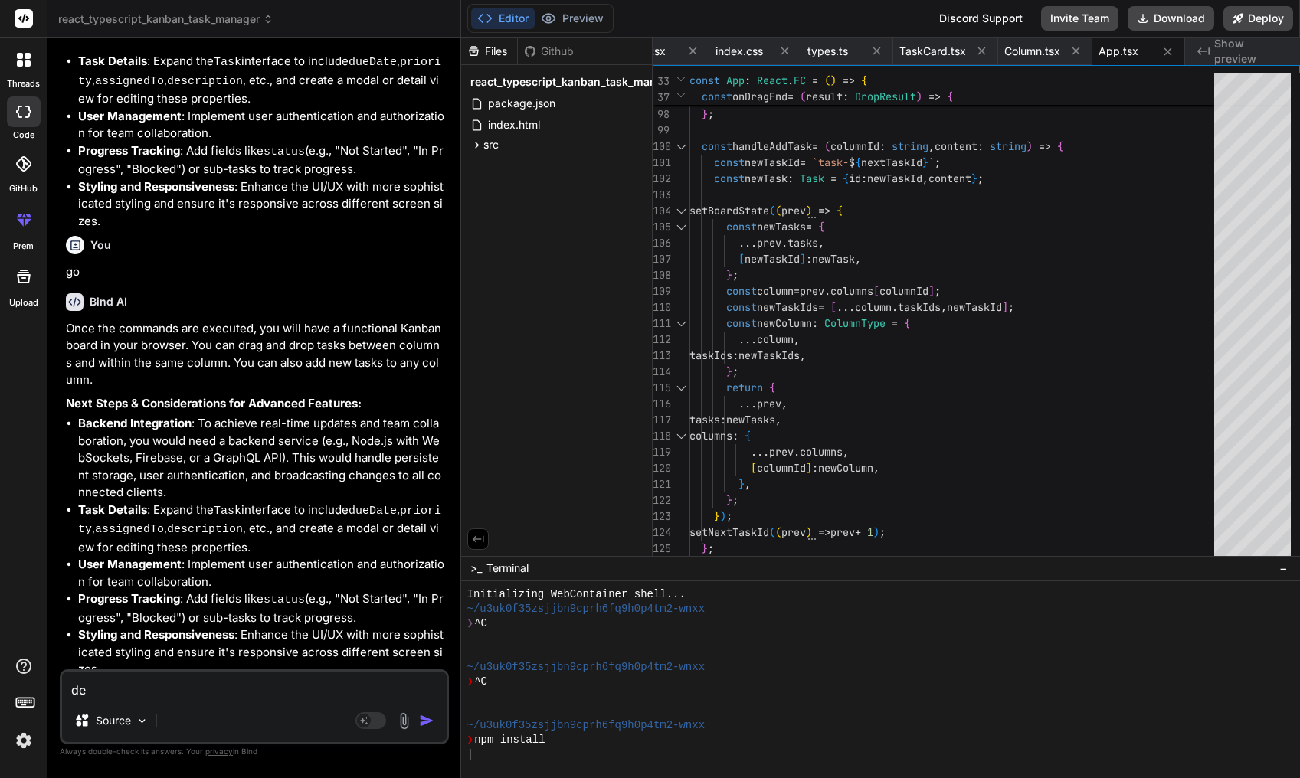
type textarea "dev"
type textarea "x"
type textarea "devl"
type textarea "x"
type textarea "devlo"
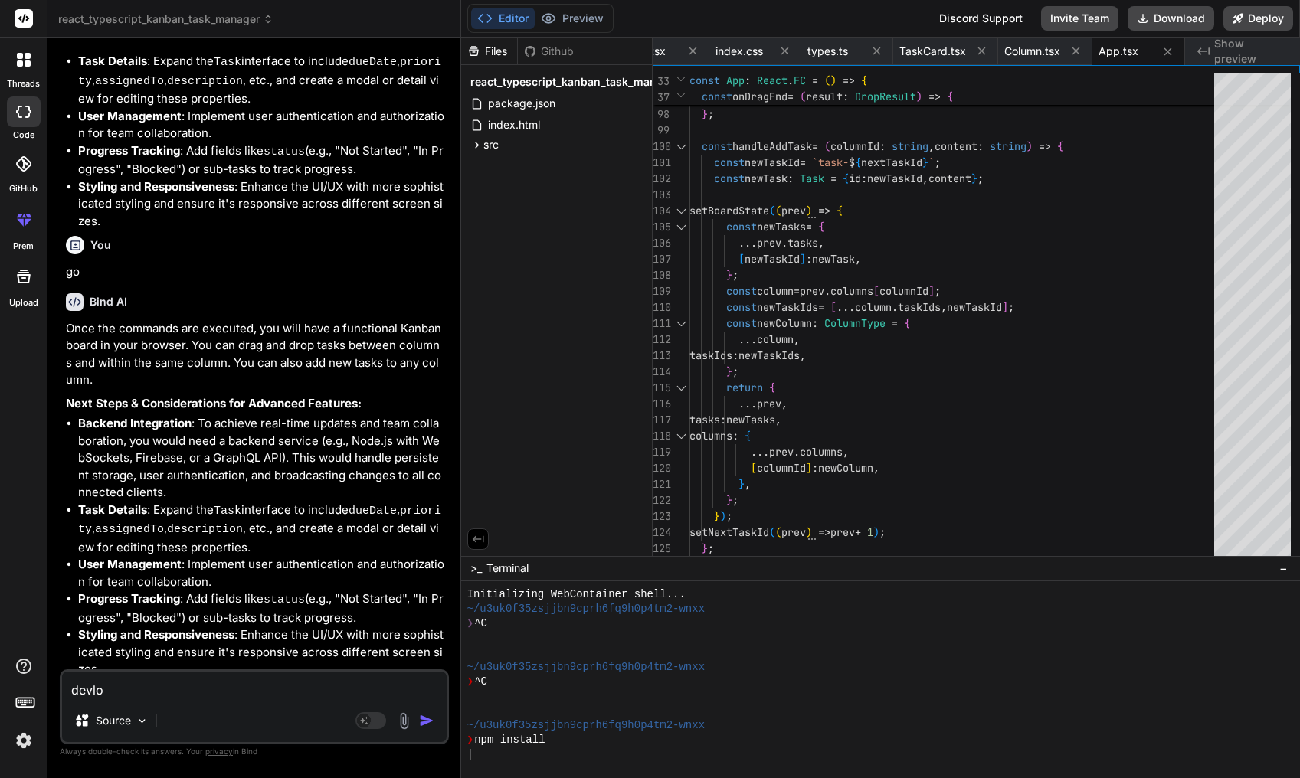
type textarea "x"
type textarea "devlop"
type textarea "x"
type textarea "devlop"
type textarea "x"
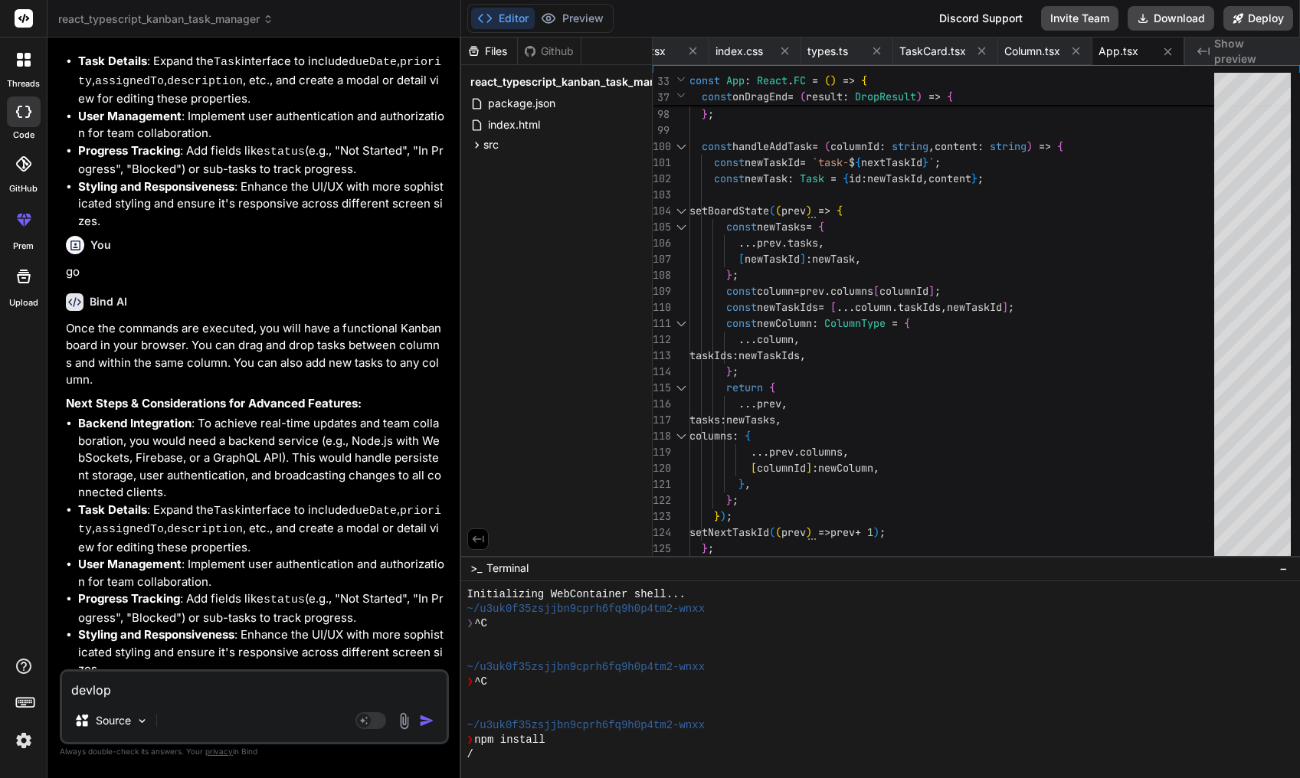
type textarea "devlop l"
type textarea "x"
type textarea "devlop le"
type textarea "x"
type textarea "devlop le"
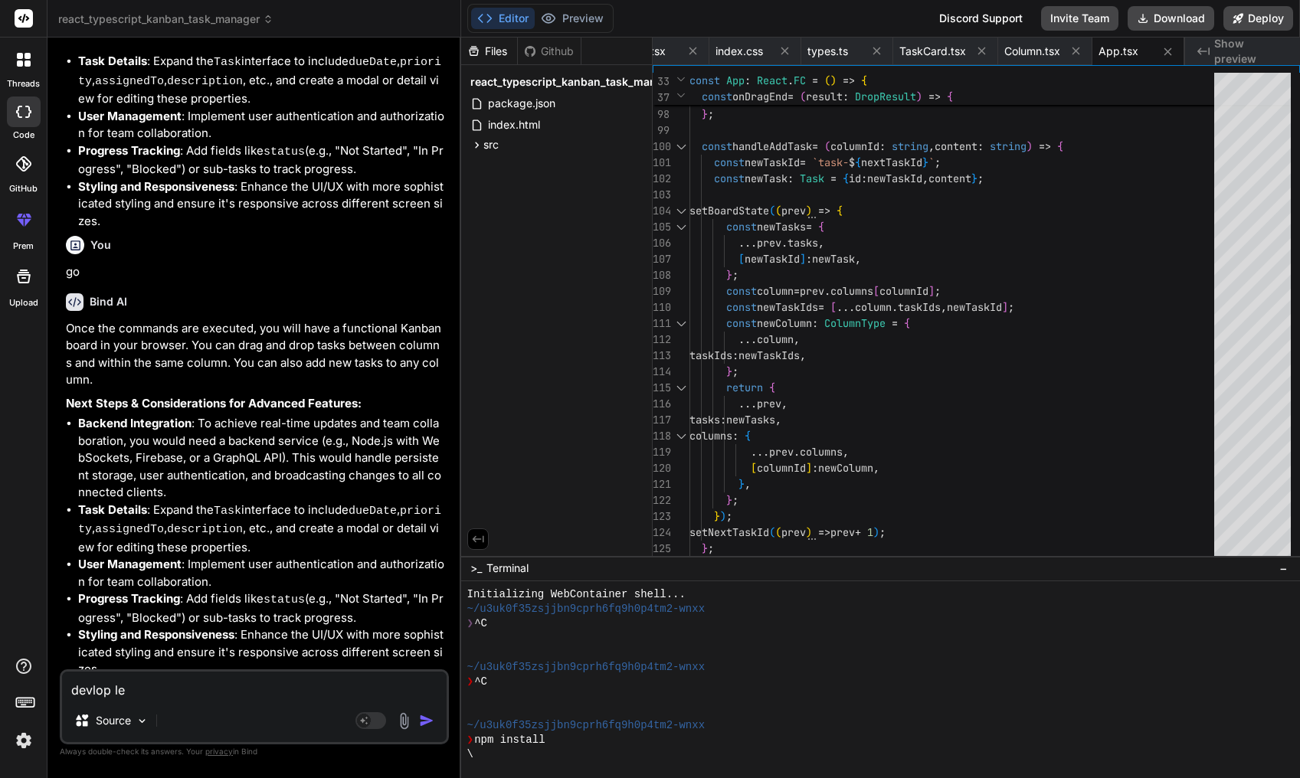
type textarea "x"
type textarea "devlop le m"
type textarea "x"
type textarea "devlop le ma"
type textarea "x"
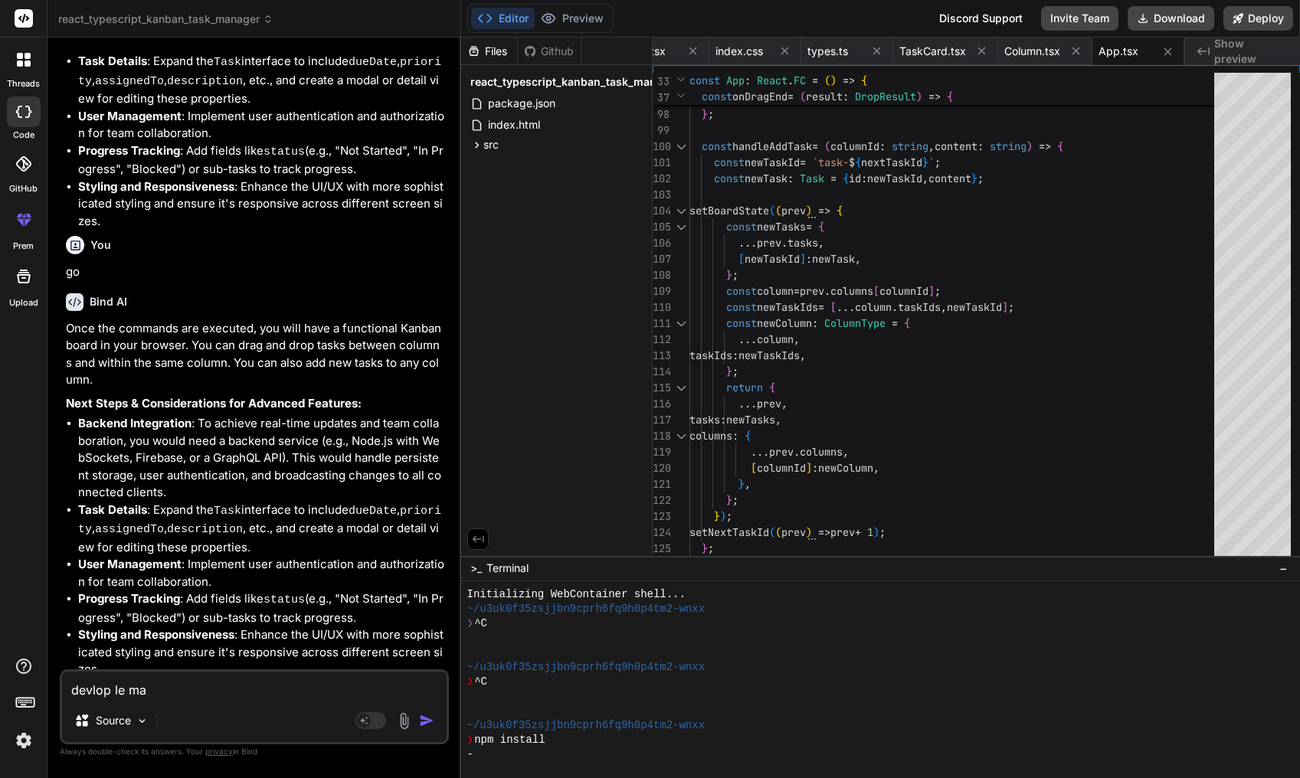
type textarea "devlop le max"
type textarea "x"
type textarea "devlop le max"
type textarea "x"
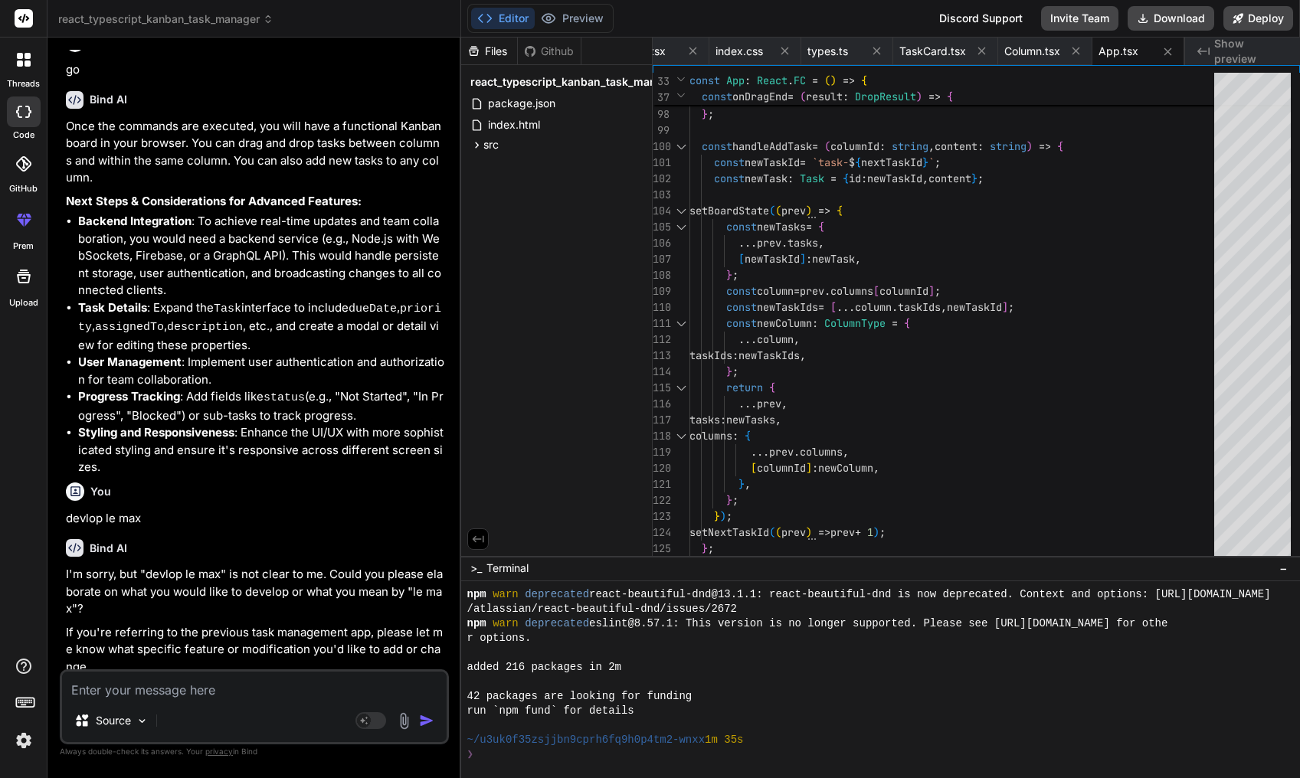
scroll to position [262, 0]
type textarea "x"
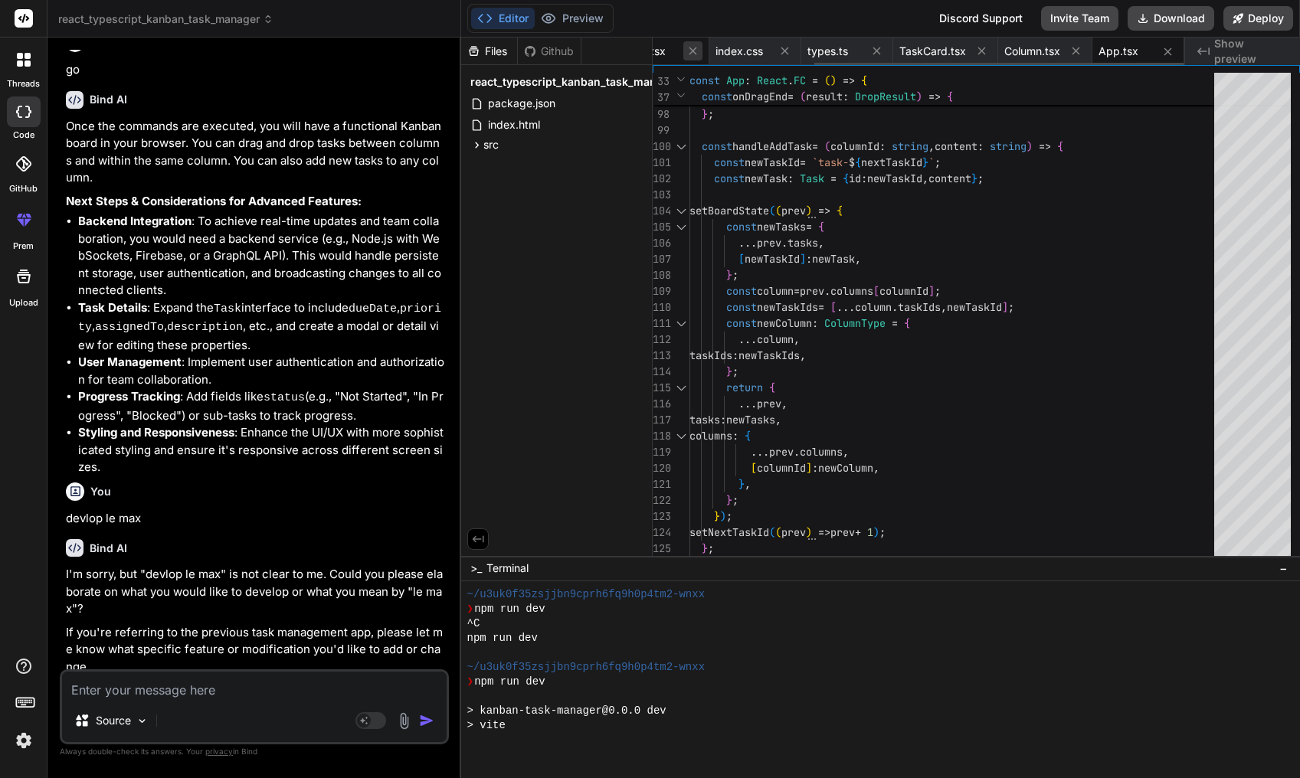
scroll to position [0, 233]
click at [688, 50] on icon at bounding box center [693, 50] width 13 height 13
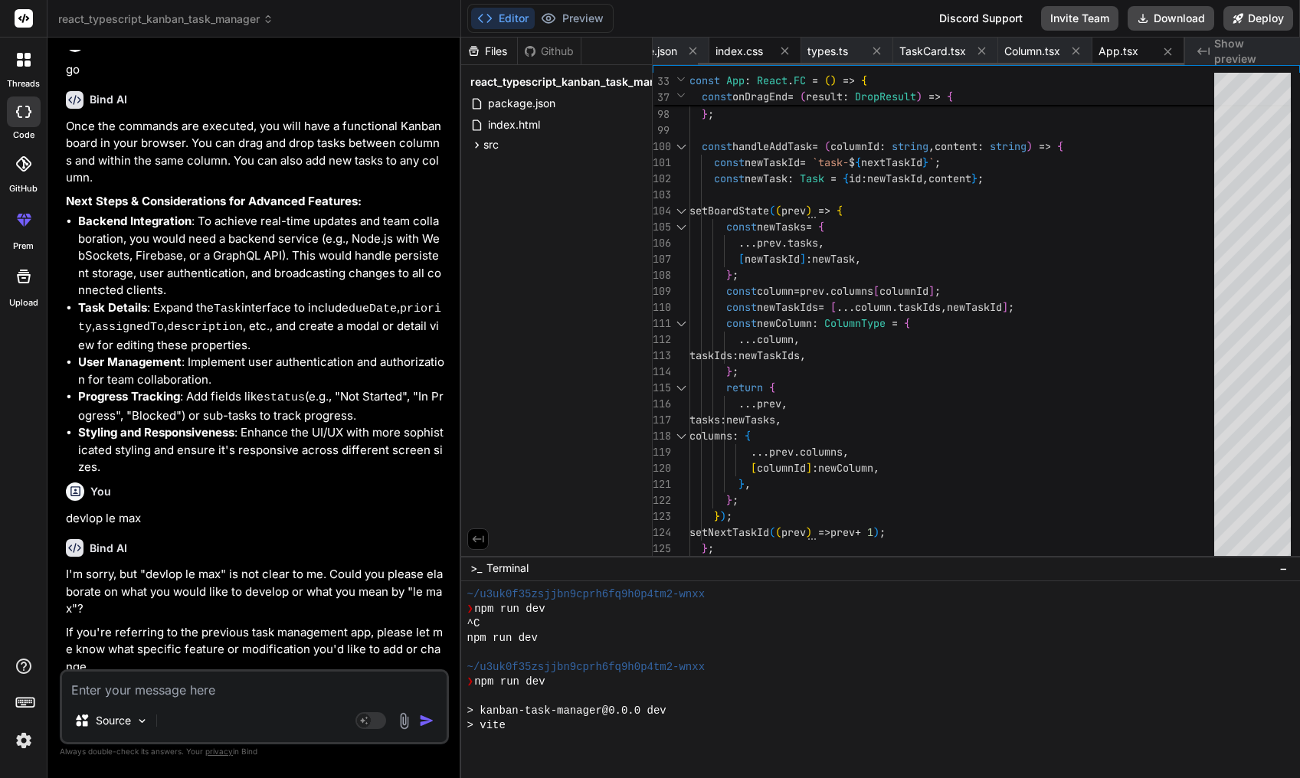
scroll to position [0, 0]
click at [688, 51] on span "index.css" at bounding box center [683, 51] width 48 height 15
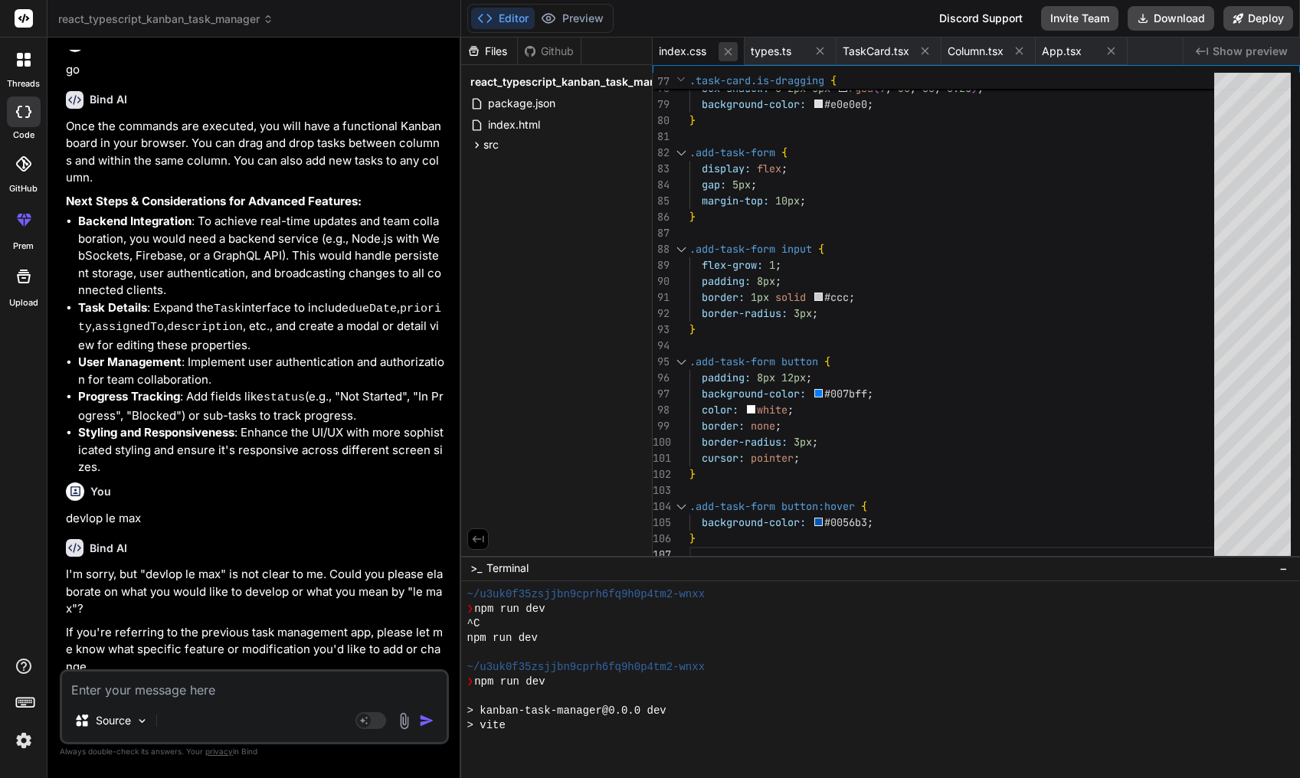
click at [726, 60] on button at bounding box center [728, 51] width 19 height 19
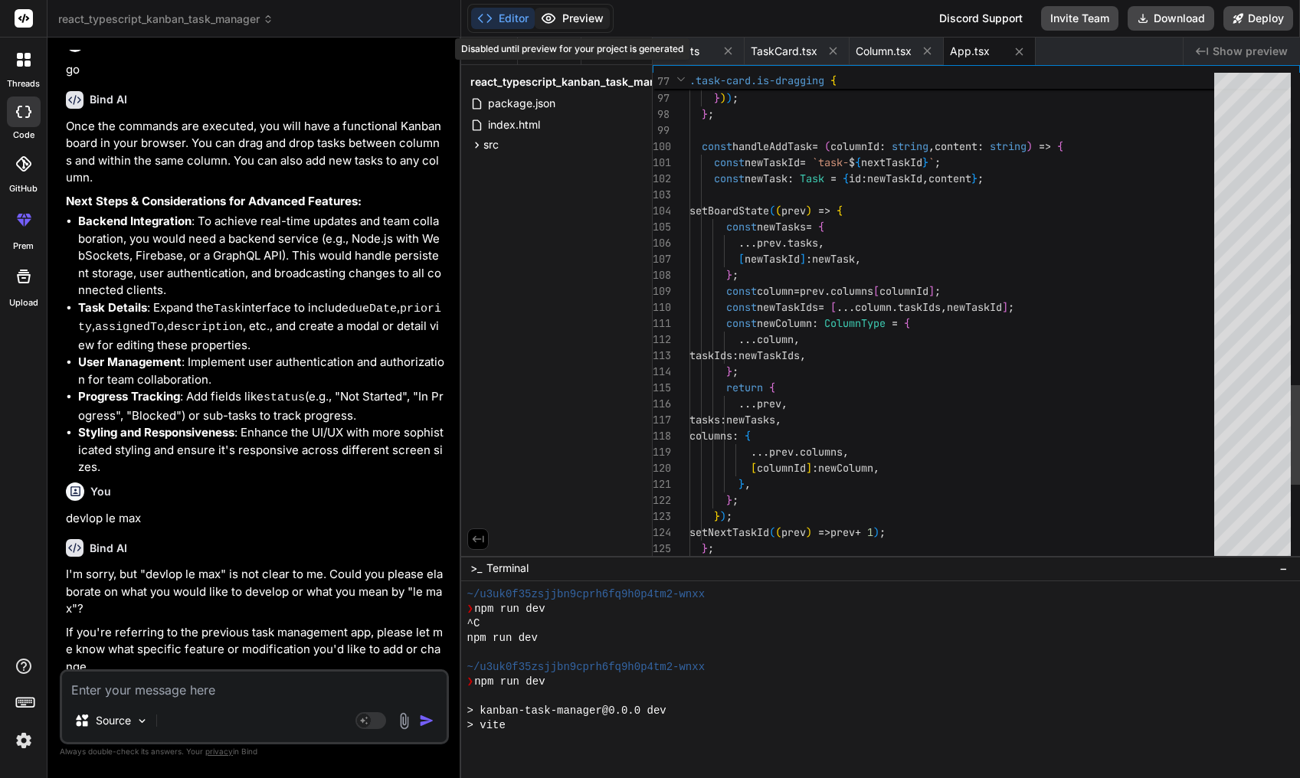
click at [601, 5] on div "Editor Preview Disabled until preview for your project is generated" at bounding box center [540, 18] width 146 height 29
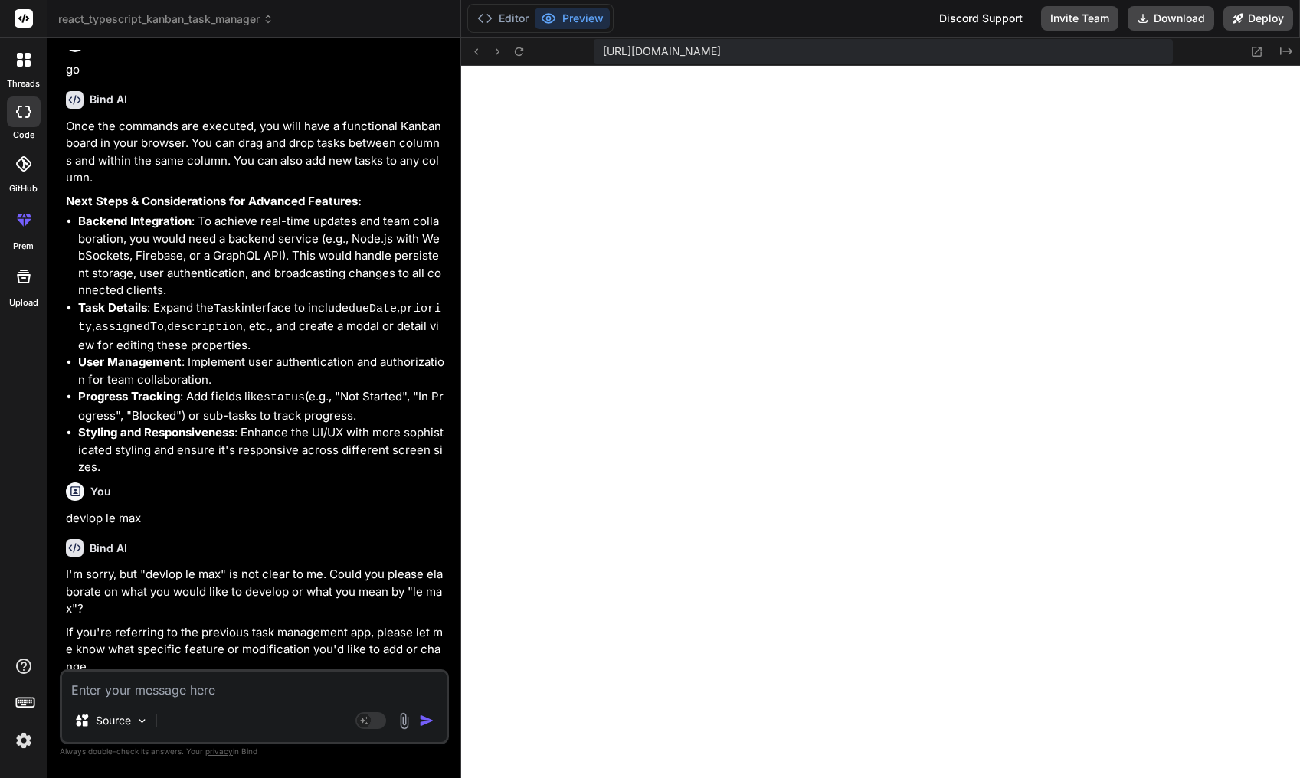
scroll to position [641, 0]
click at [274, 700] on div "Source Agent Mode. When this toggle is activated, AI automatically makes decisi…" at bounding box center [254, 707] width 389 height 75
click at [219, 683] on textarea at bounding box center [254, 686] width 385 height 28
paste textarea "Être un site ciblé pour une société de location de voitures pour tous ses clien…"
type textarea "Être un site ciblé pour une société de location de voitures pour tous ses clien…"
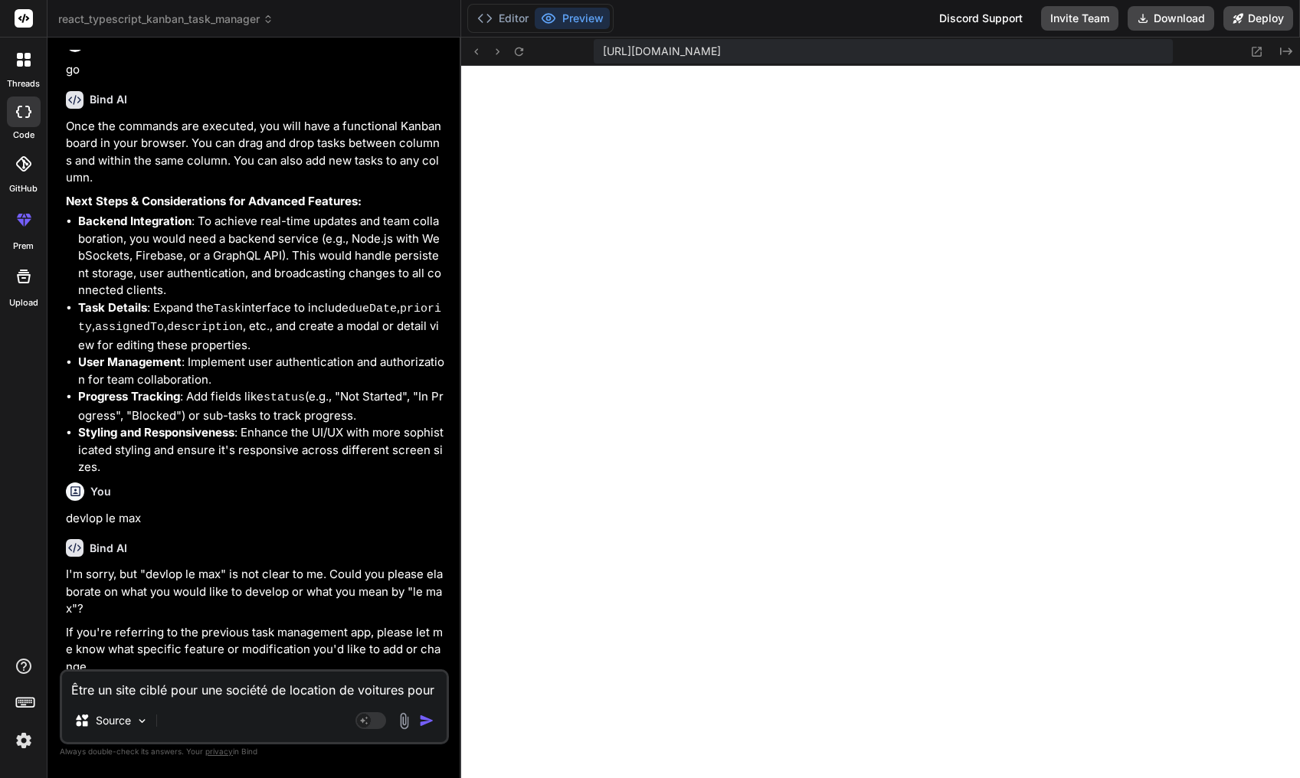
type textarea "x"
type textarea "Être un site ciblé pour une société de location de voitures pour tous ses clien…"
click at [425, 718] on img "button" at bounding box center [426, 720] width 15 height 15
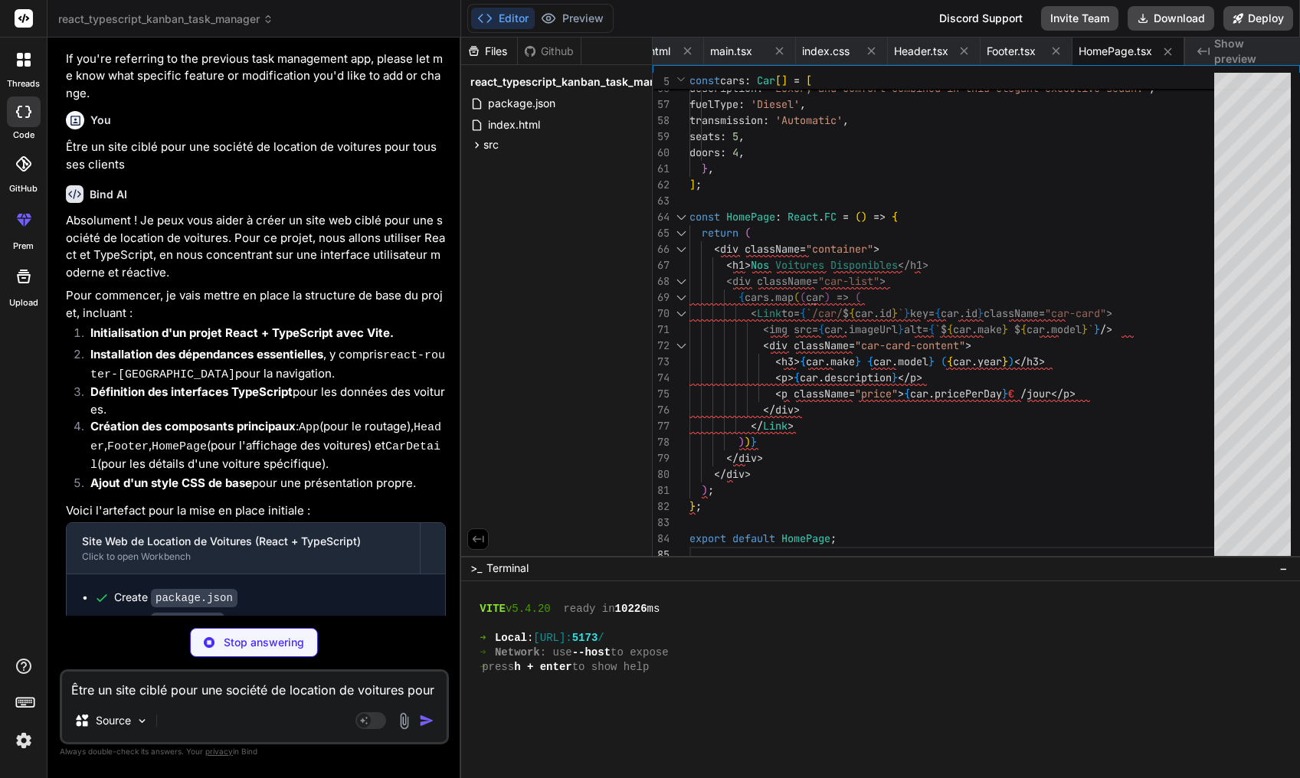
scroll to position [2009, 0]
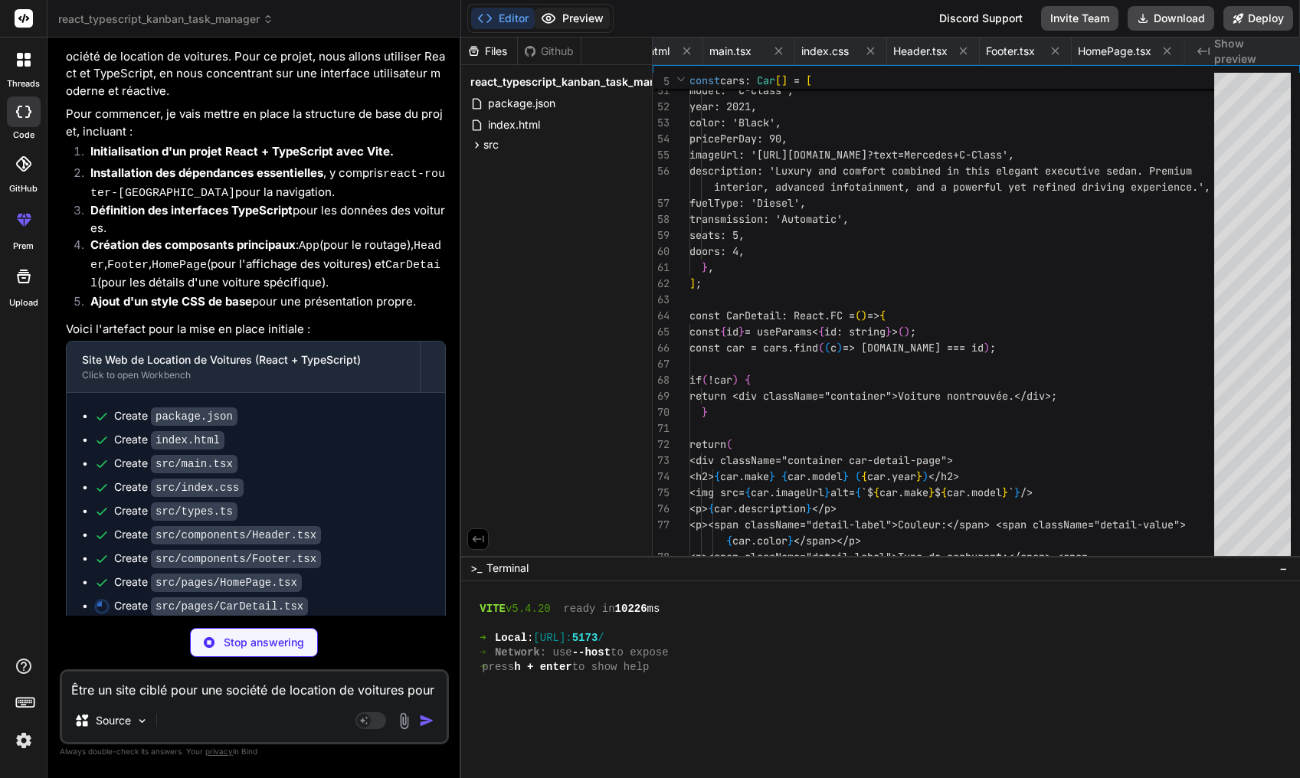
click at [579, 15] on button "Preview" at bounding box center [572, 18] width 75 height 21
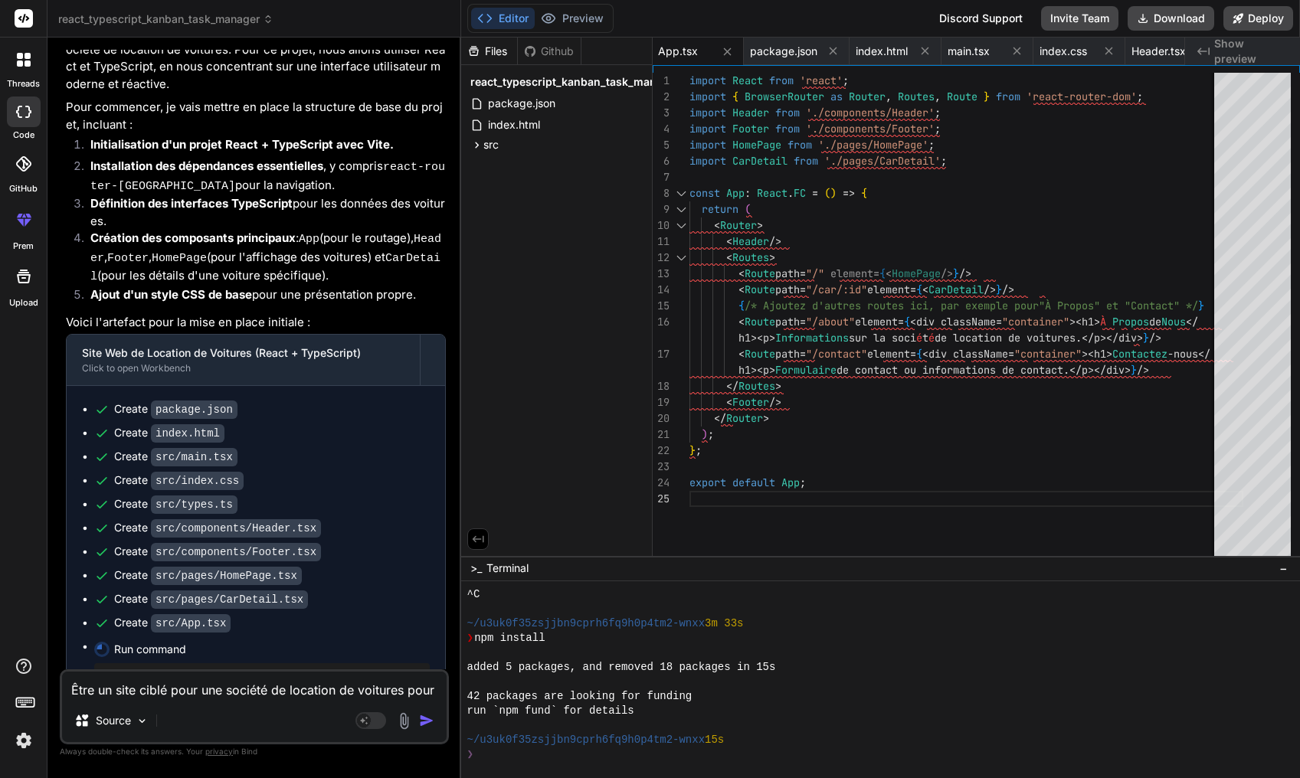
scroll to position [2453, 0]
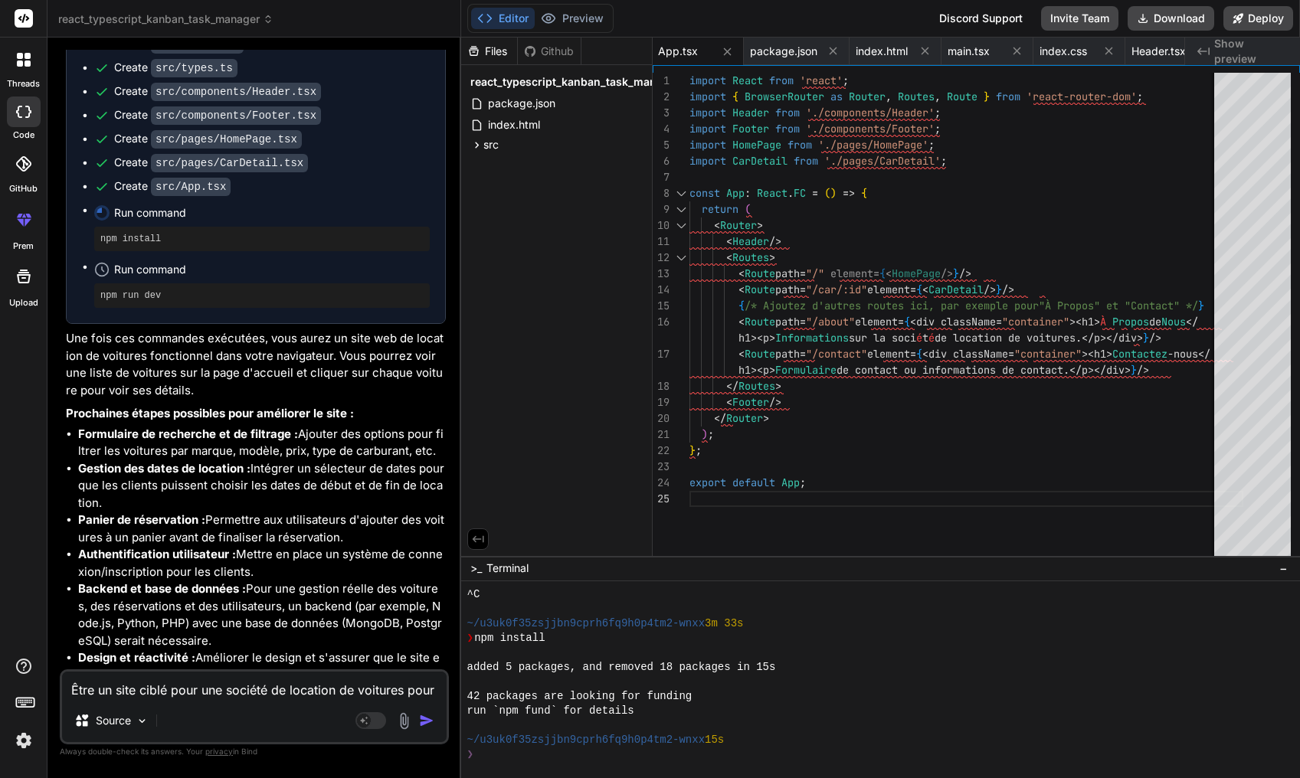
type textarea "x"
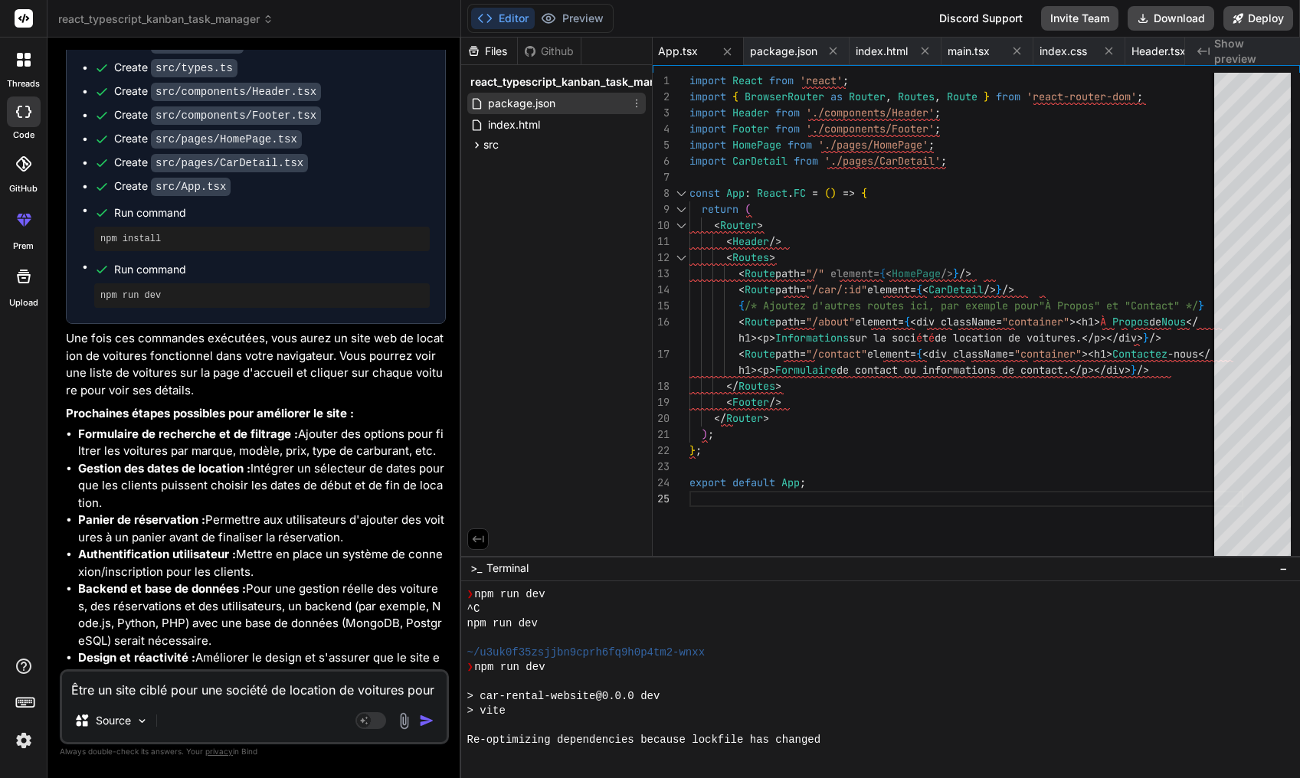
scroll to position [975, 0]
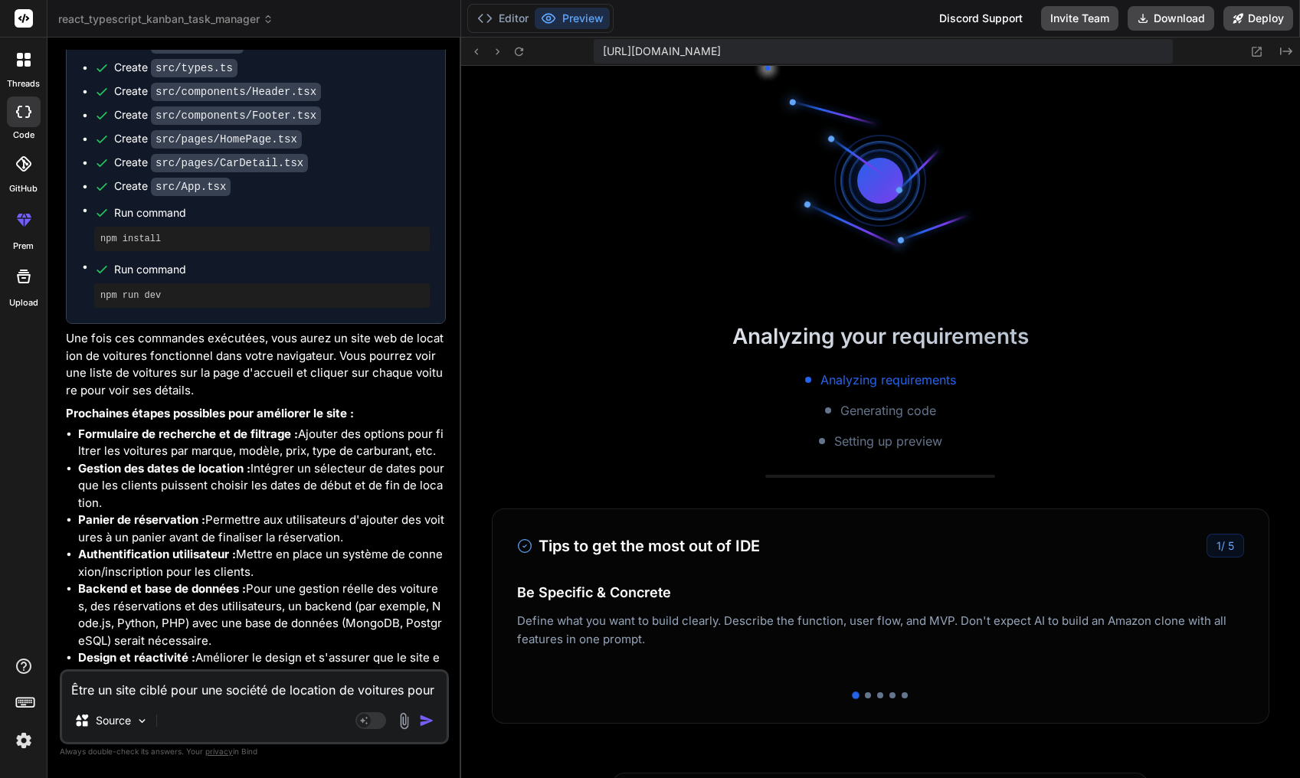
click at [520, 145] on div "Analyzing your requirements Analyzing requirements Generating code Setting up p…" at bounding box center [880, 436] width 839 height 741
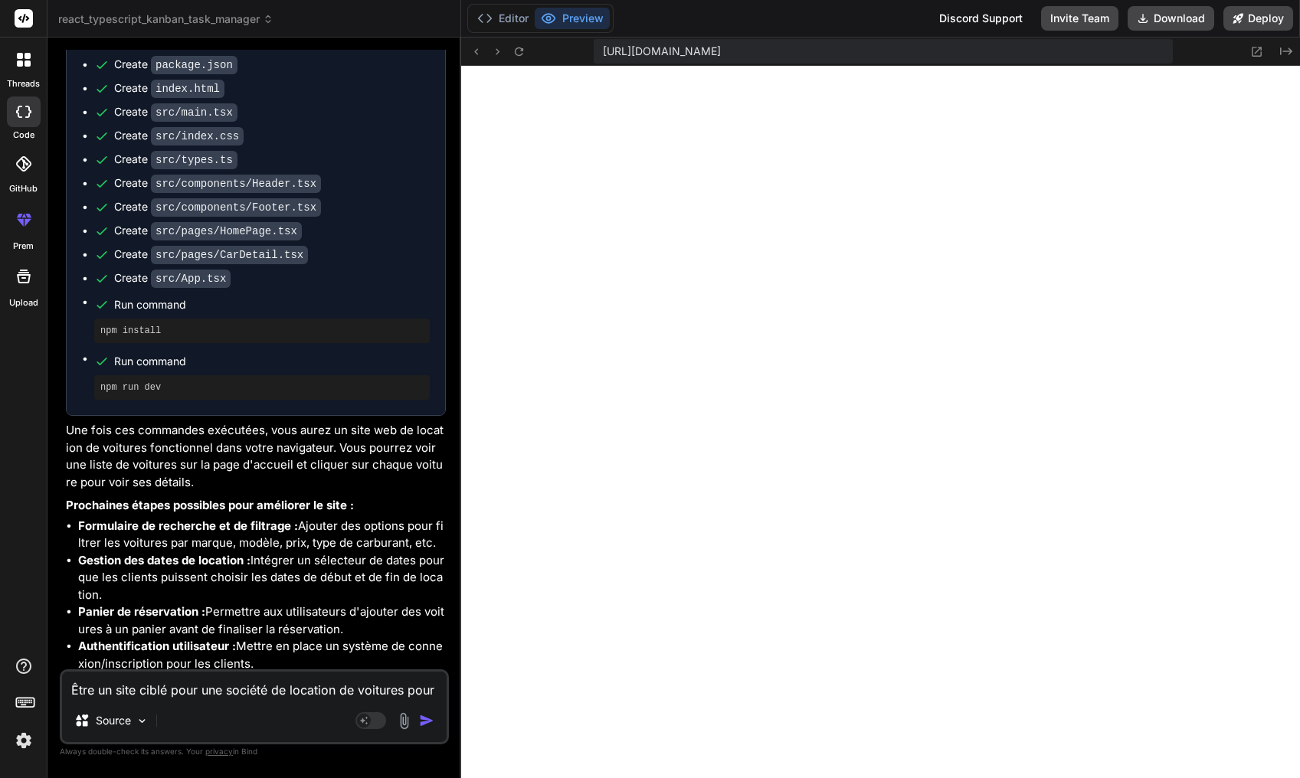
scroll to position [2453, 0]
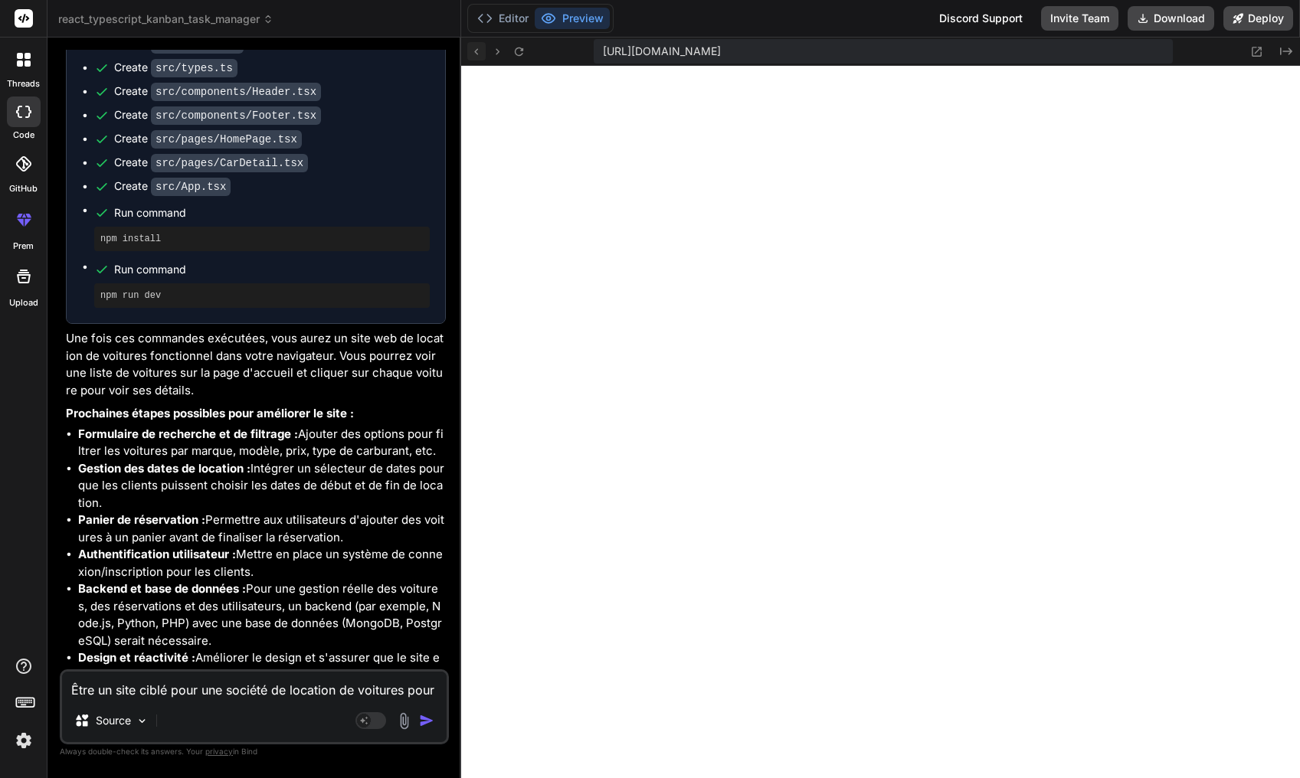
click at [481, 57] on icon at bounding box center [476, 51] width 13 height 13
click at [205, 679] on textarea "Être un site ciblé pour une société de location de voitures pour tous ses clien…" at bounding box center [254, 686] width 385 height 28
type textarea "d"
type textarea "x"
type textarea "de"
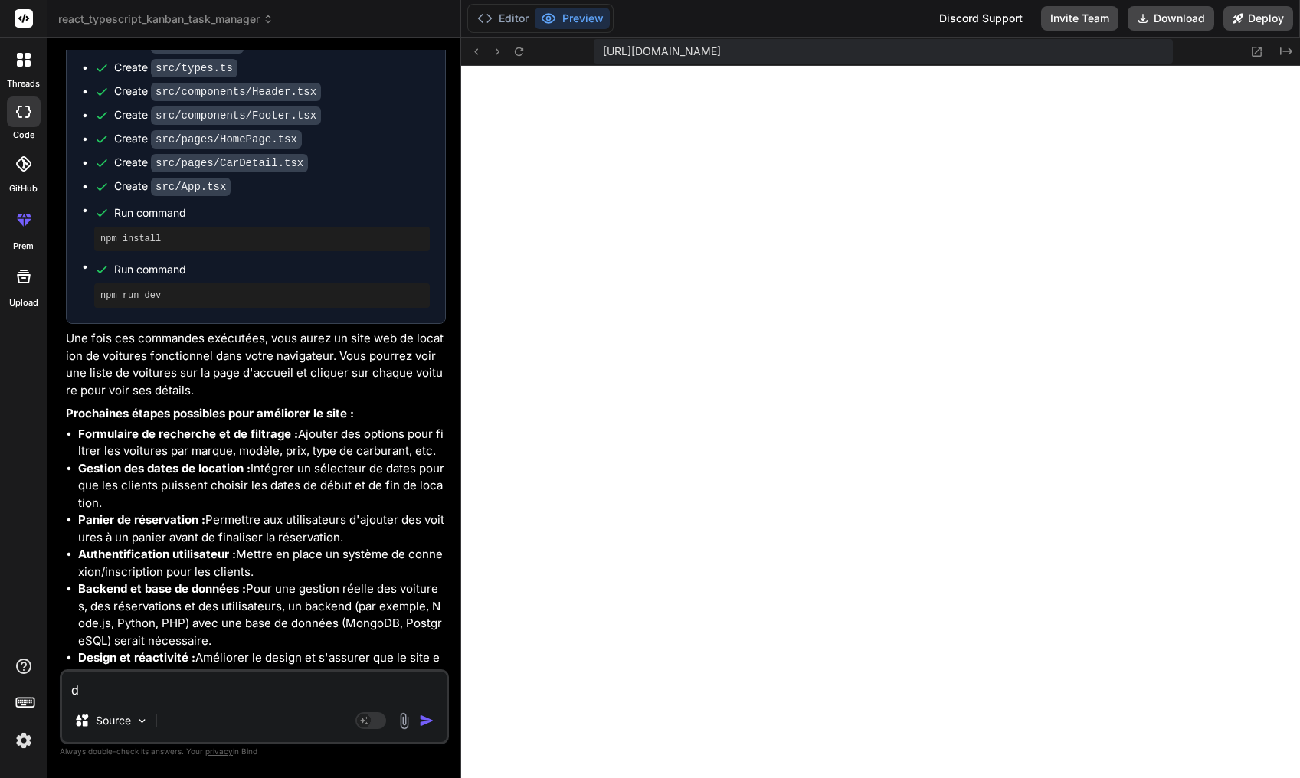
type textarea "x"
type textarea "dev"
type textarea "x"
type textarea "devl"
type textarea "x"
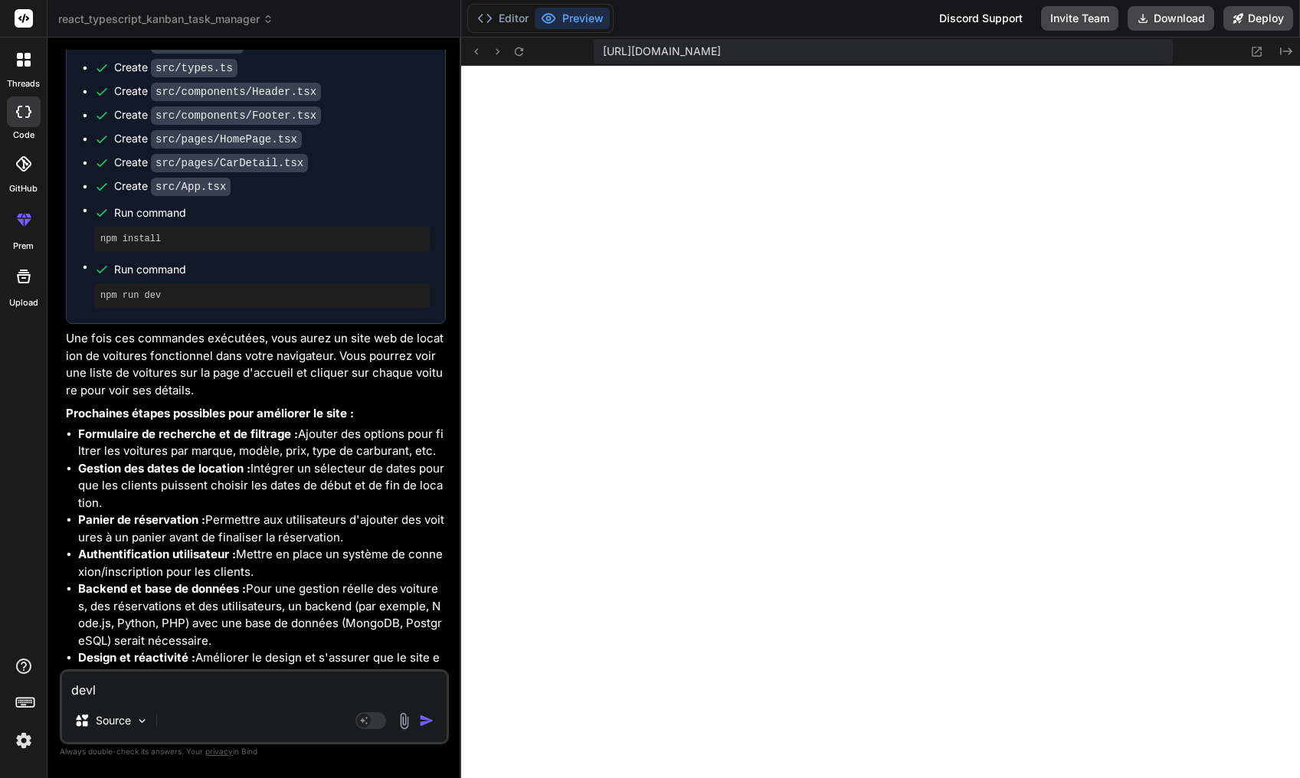
type textarea "devlo"
type textarea "x"
type textarea "devlop"
type textarea "x"
type textarea "devlop"
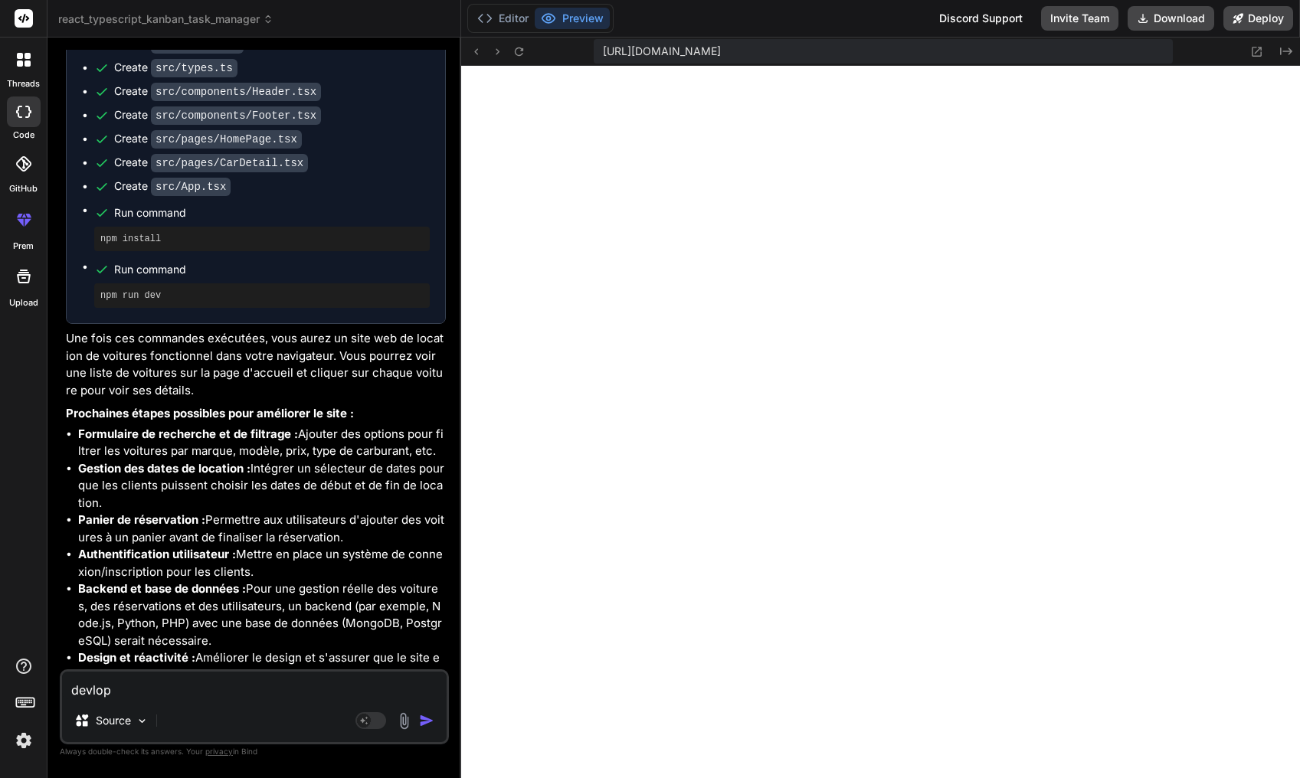
type textarea "x"
type textarea "devlop s"
type textarea "x"
type textarea "devlop se"
type textarea "x"
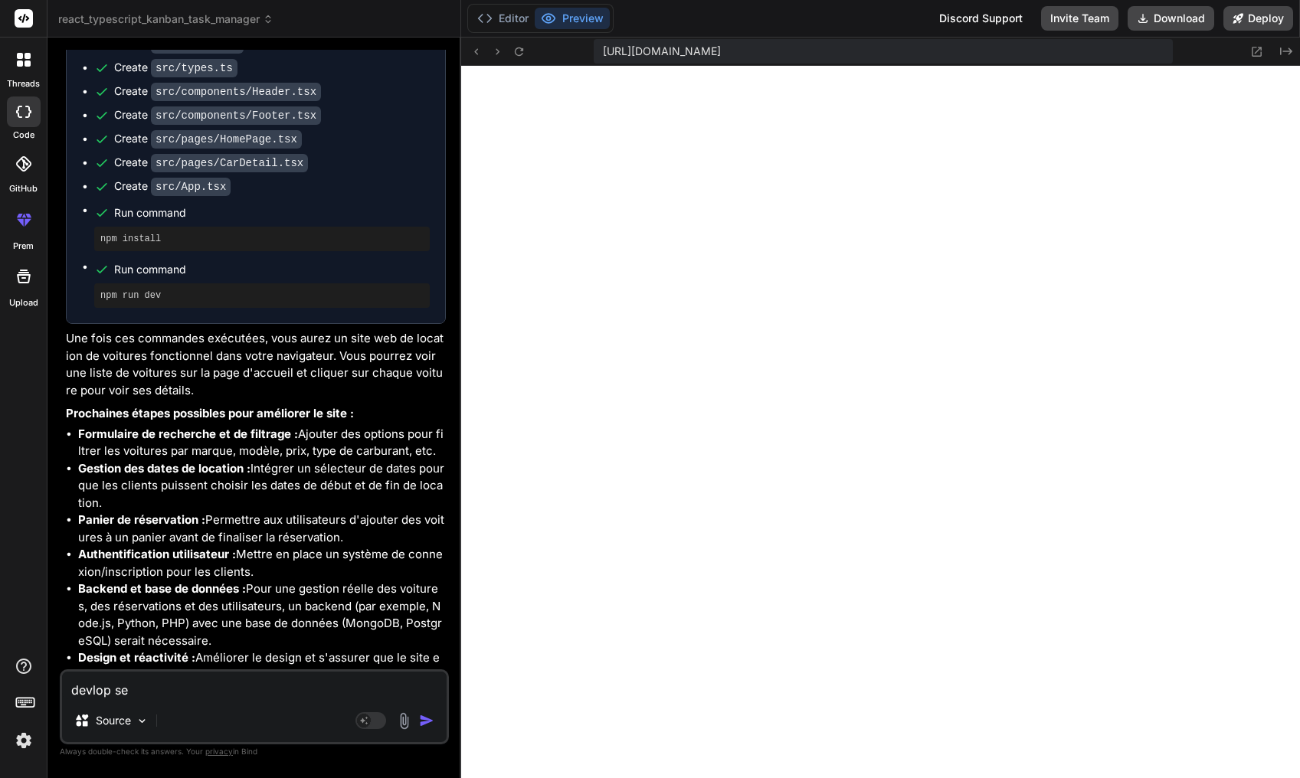
type textarea "devlop set"
type textarea "x"
type textarea "devlop set"
type textarea "x"
type textarea "devlop set w"
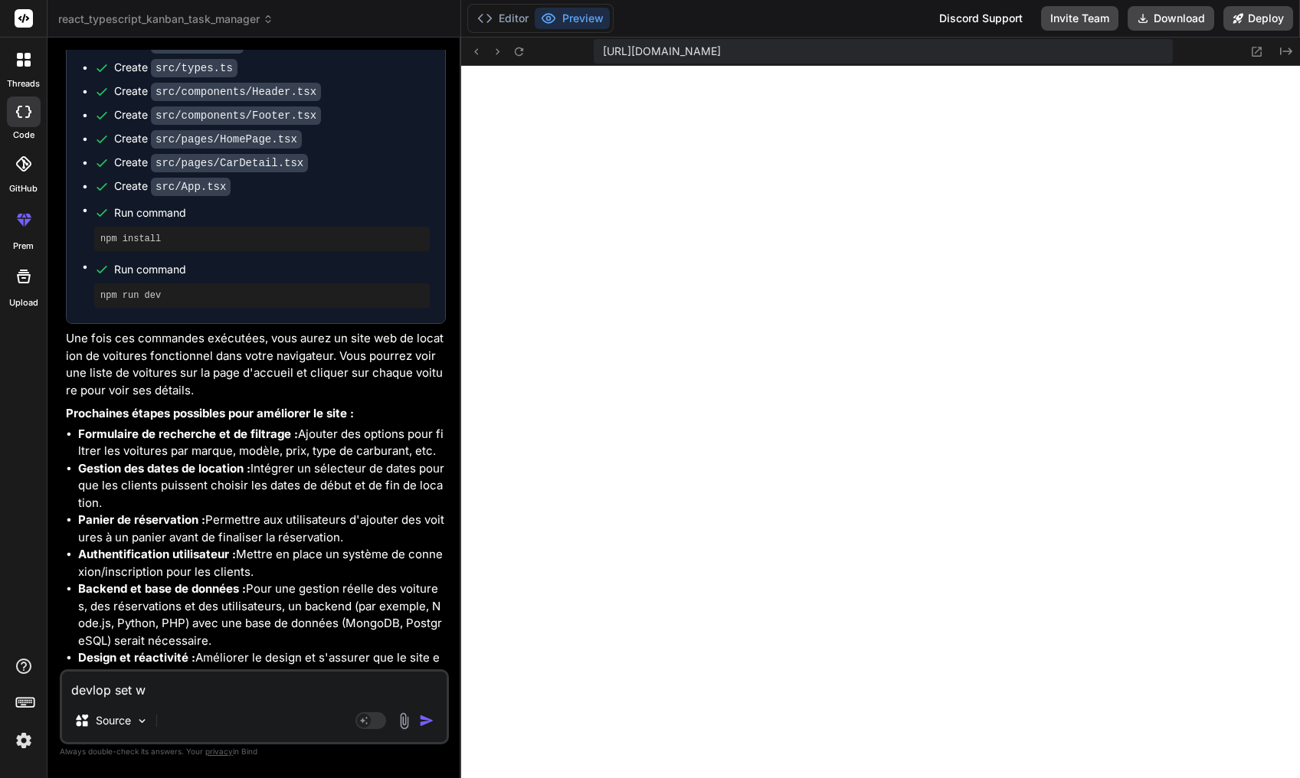
type textarea "x"
type textarea "devlop set we"
type textarea "x"
type textarea "devlop set web"
type textarea "x"
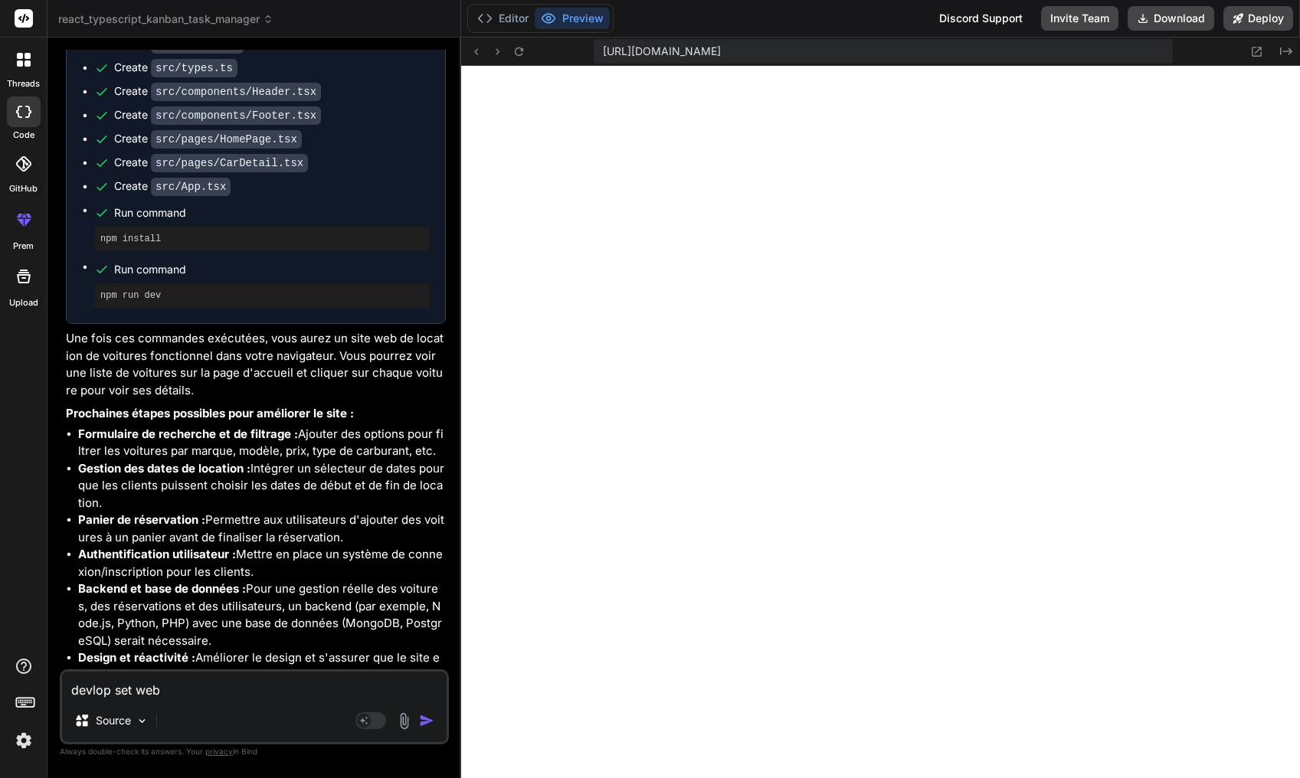
type textarea "devlop set web"
type textarea "x"
type textarea "devlop set web l"
type textarea "x"
type textarea "devlop set web le"
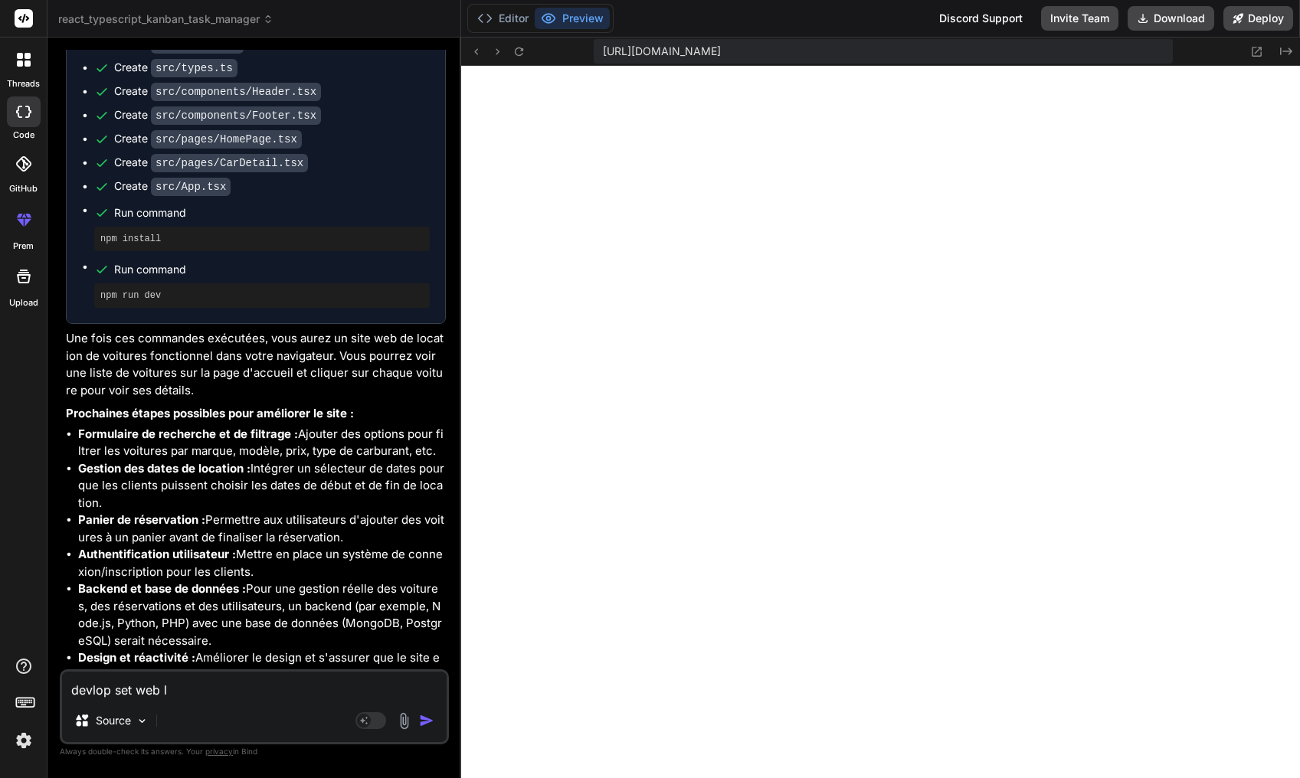
type textarea "x"
type textarea "devlop set web le"
type textarea "x"
type textarea "devlop set web le m"
type textarea "x"
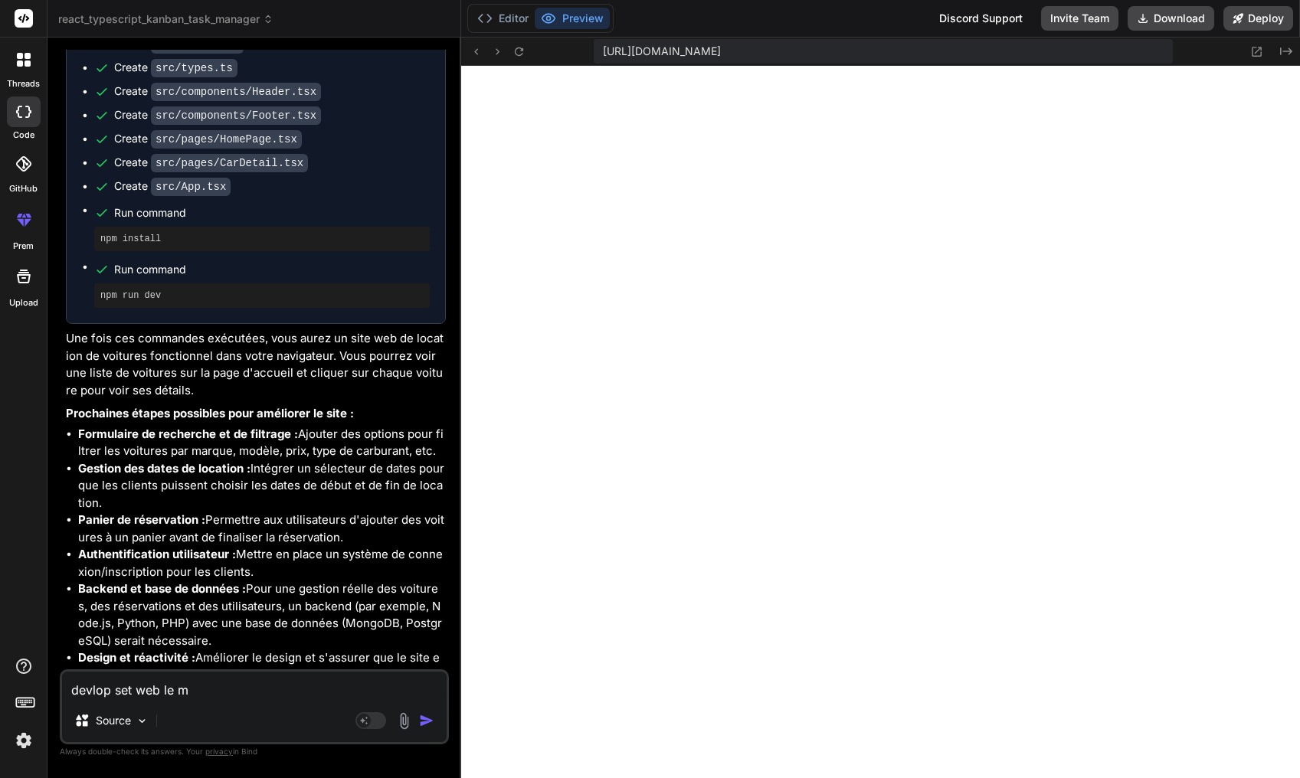
type textarea "devlop set web le ma"
type textarea "x"
type textarea "devlop set web le max"
type textarea "x"
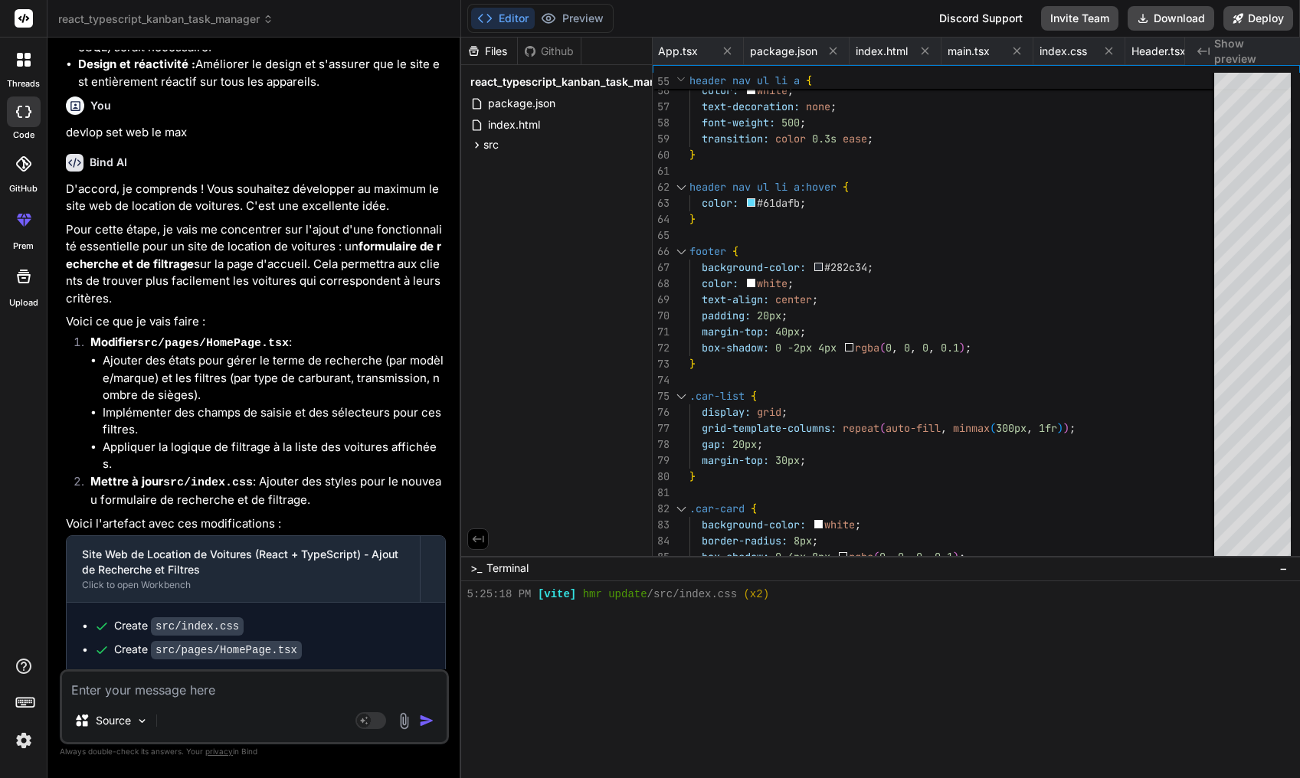
scroll to position [1267, 0]
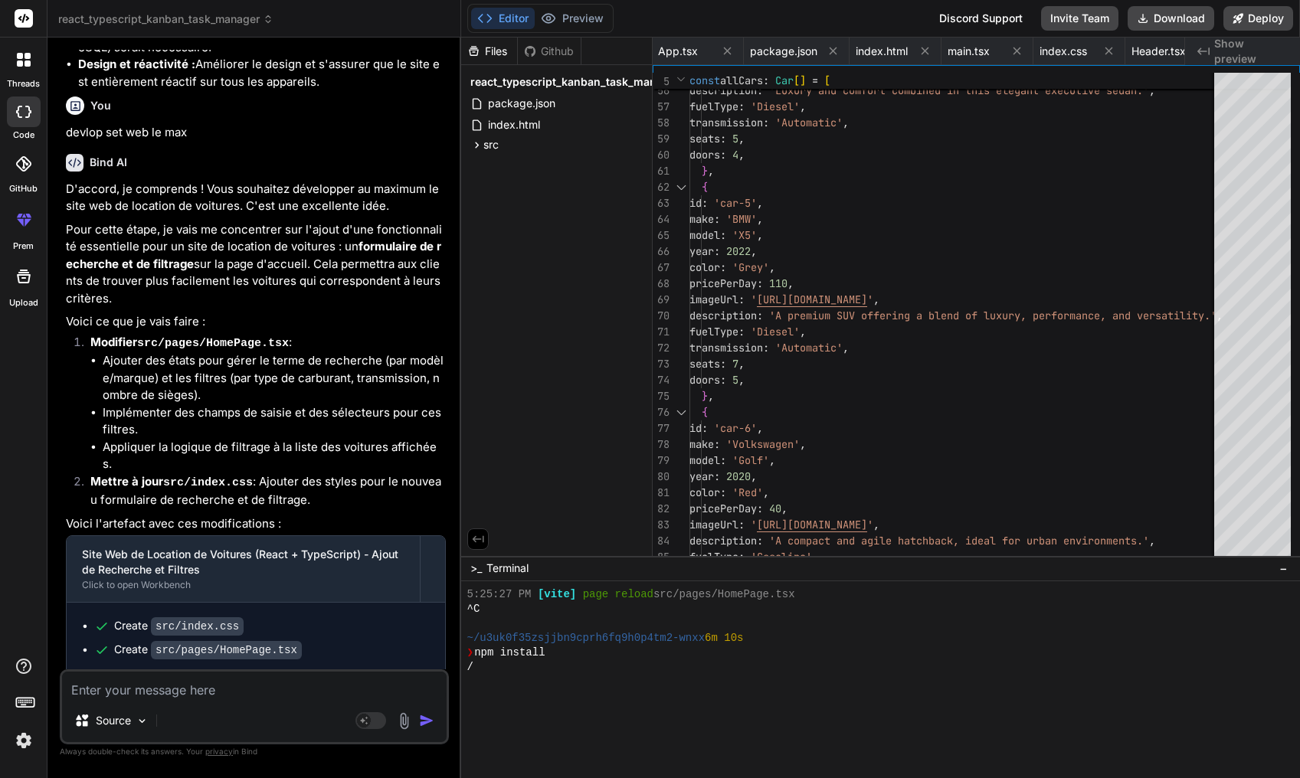
type textarea "x"
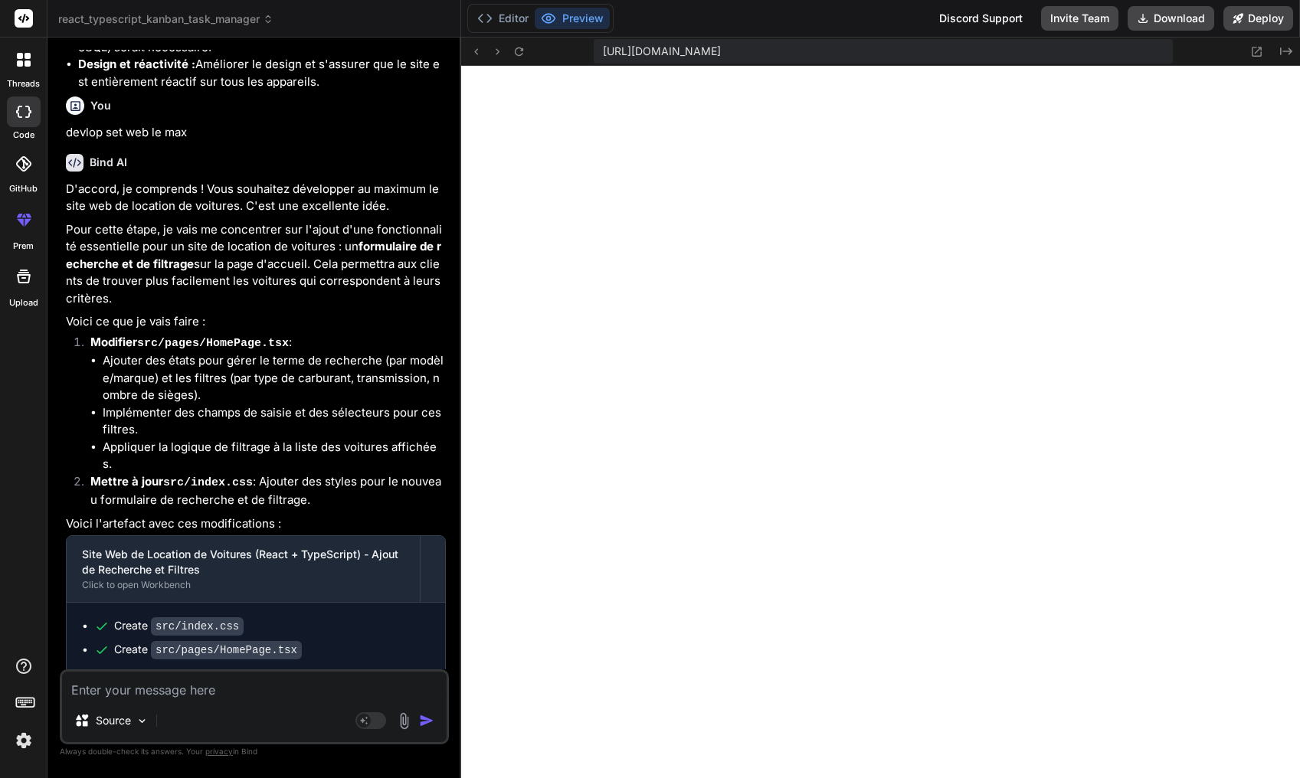
scroll to position [1660, 0]
click at [200, 683] on textarea at bounding box center [254, 686] width 385 height 28
paste textarea "Pour qu’il te crée une liste importante de tous tes clients, tu peux lui demand…"
type textarea "Pour qu’il te crée une liste importante de tous tes clients, tu peux lui demand…"
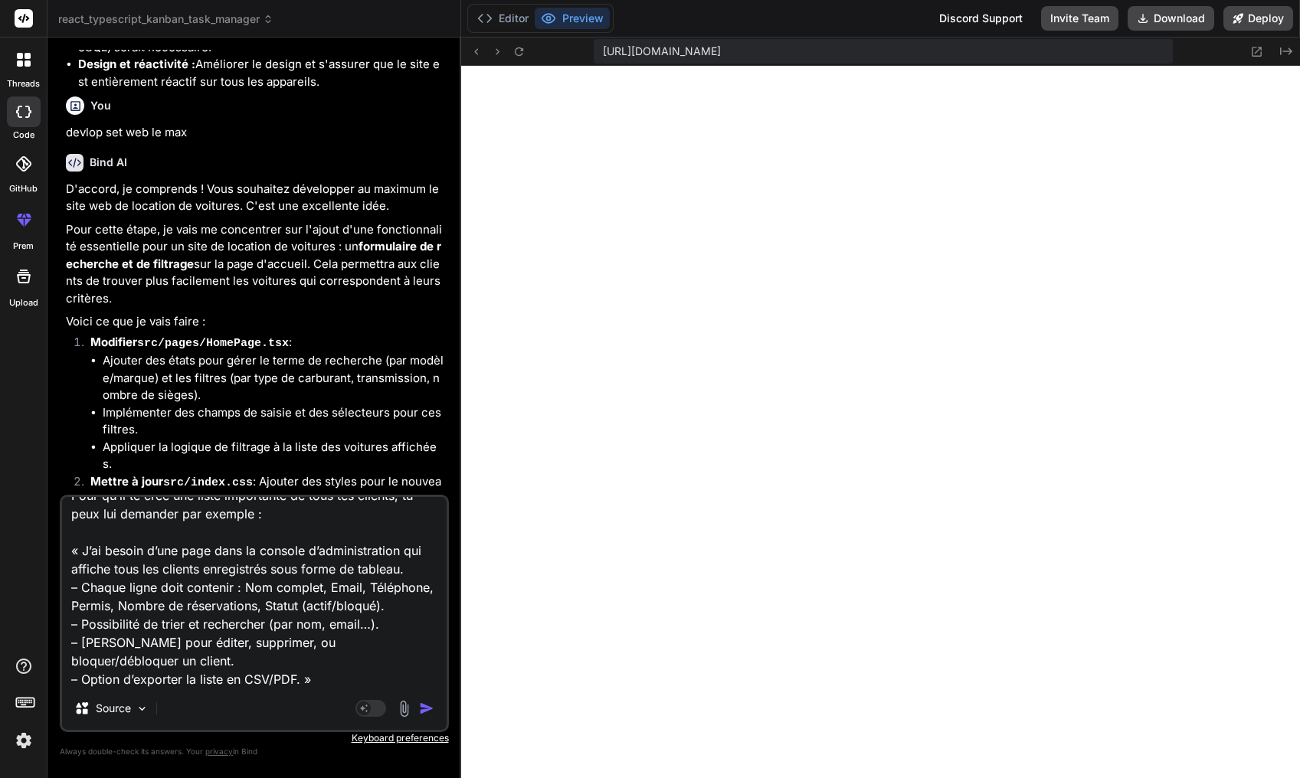
click at [424, 710] on img "button" at bounding box center [426, 708] width 15 height 15
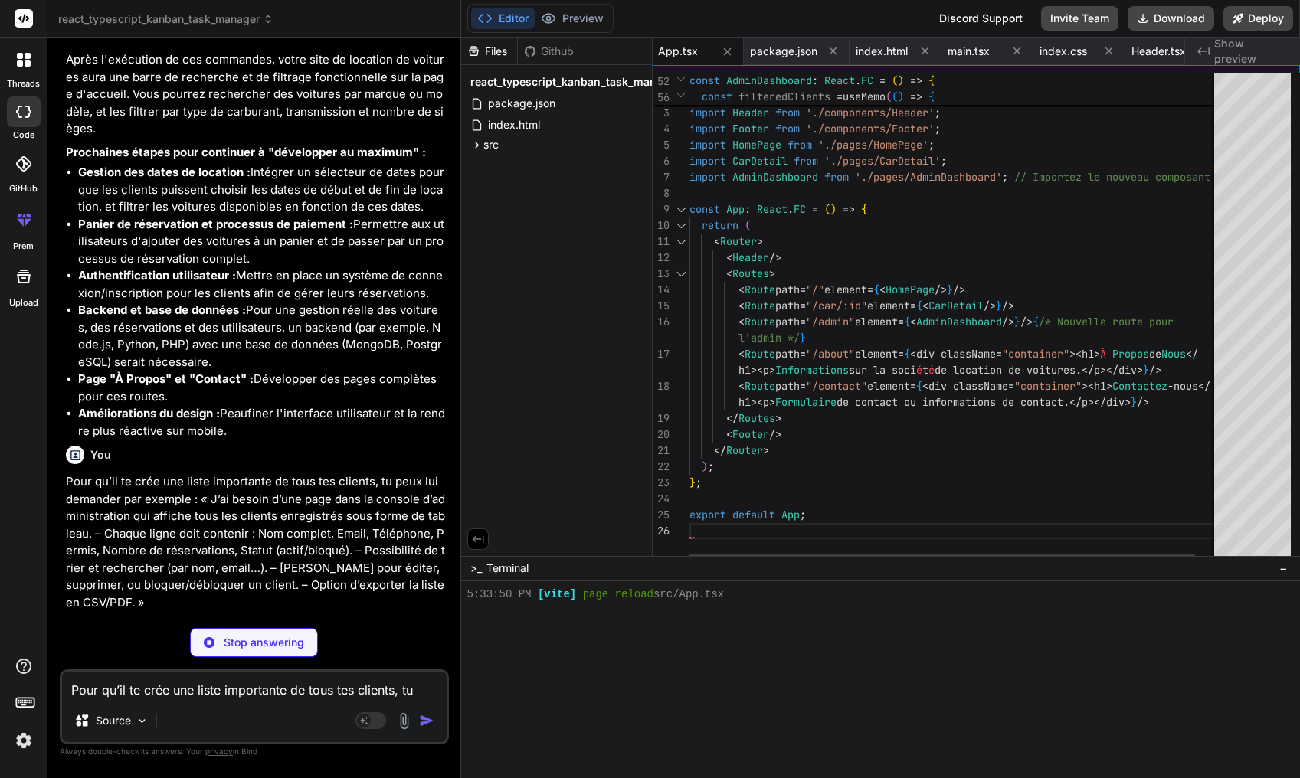
scroll to position [1762, 0]
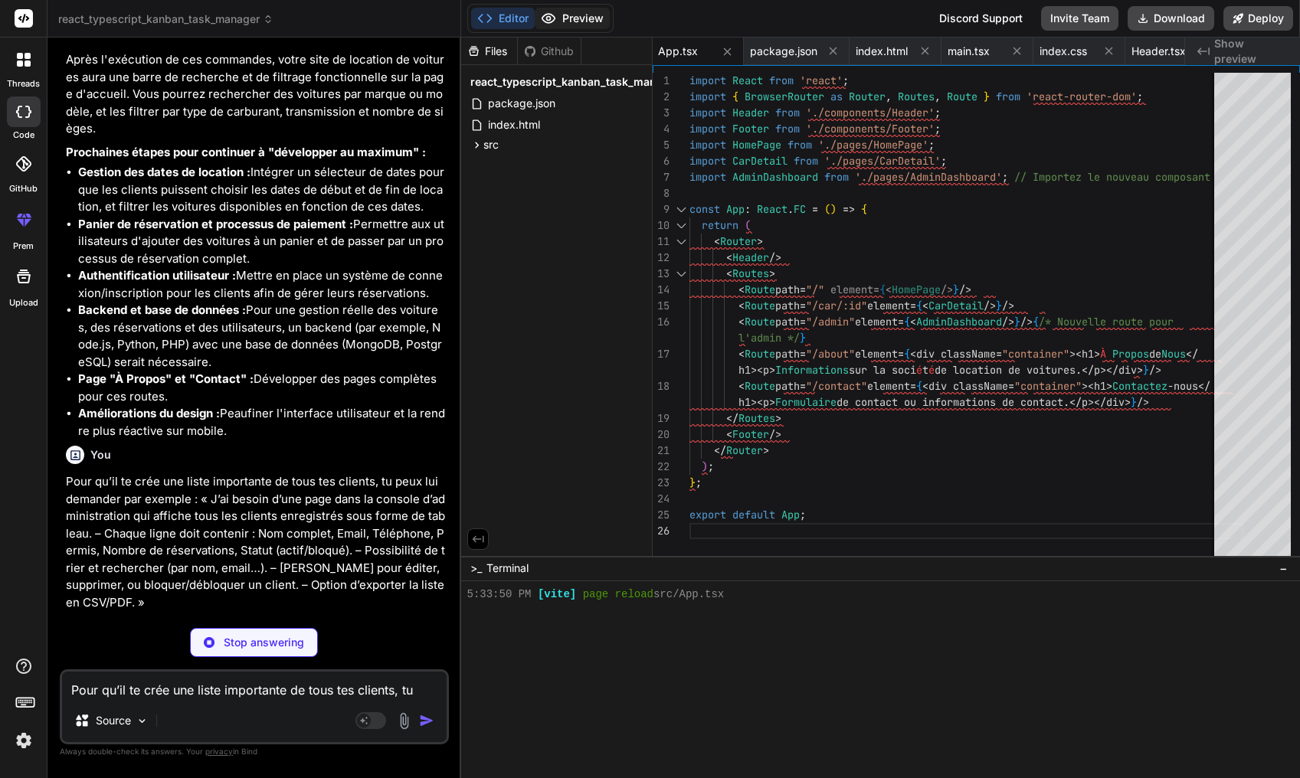
click at [592, 13] on button "Preview" at bounding box center [572, 18] width 75 height 21
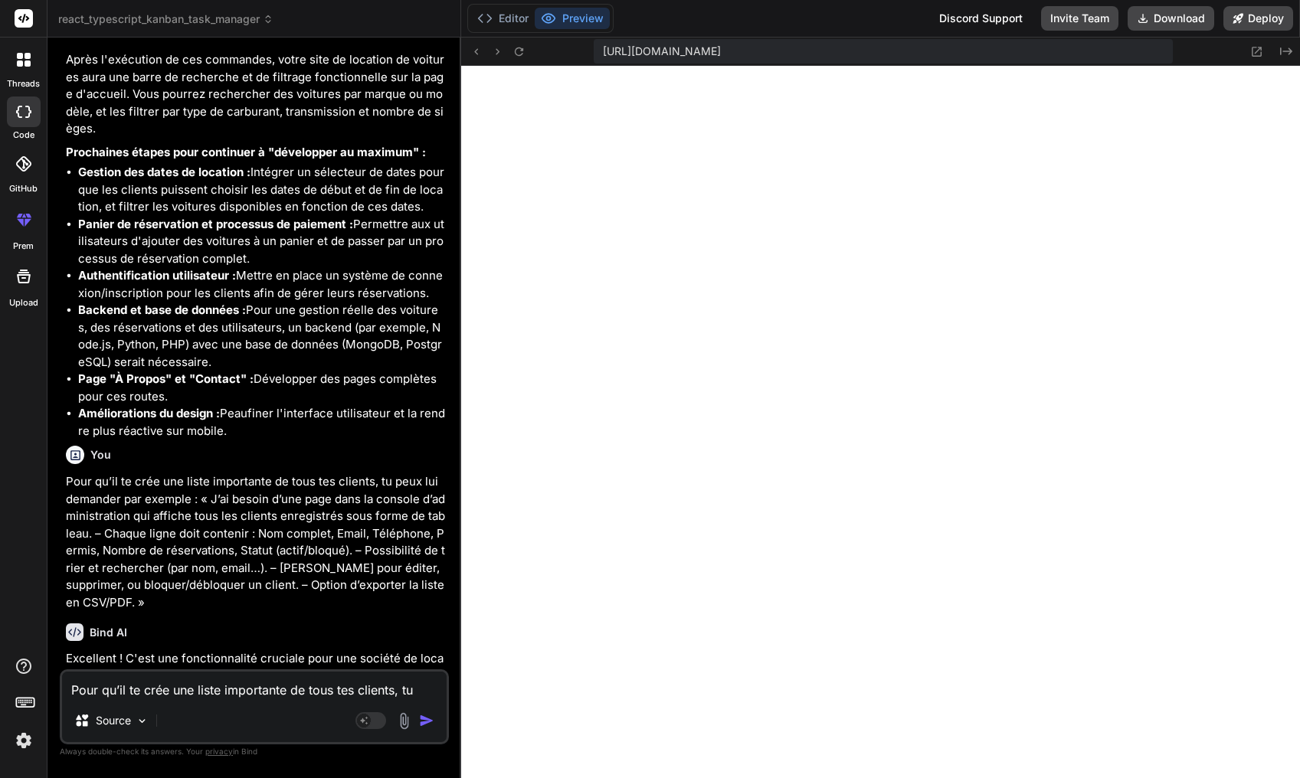
scroll to position [4743, 0]
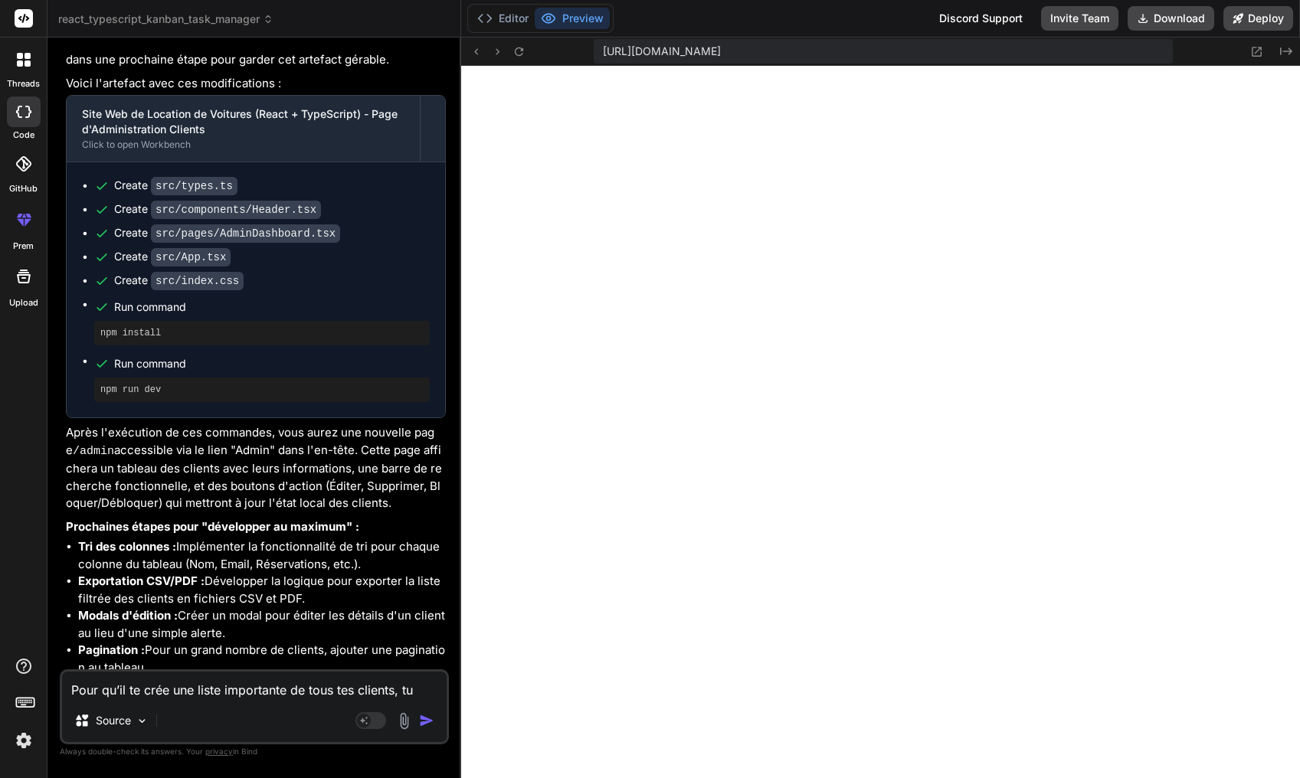
click at [230, 694] on textarea "Pour qu’il te crée une liste importante de tous tes clients, tu peux lui demand…" at bounding box center [254, 686] width 385 height 28
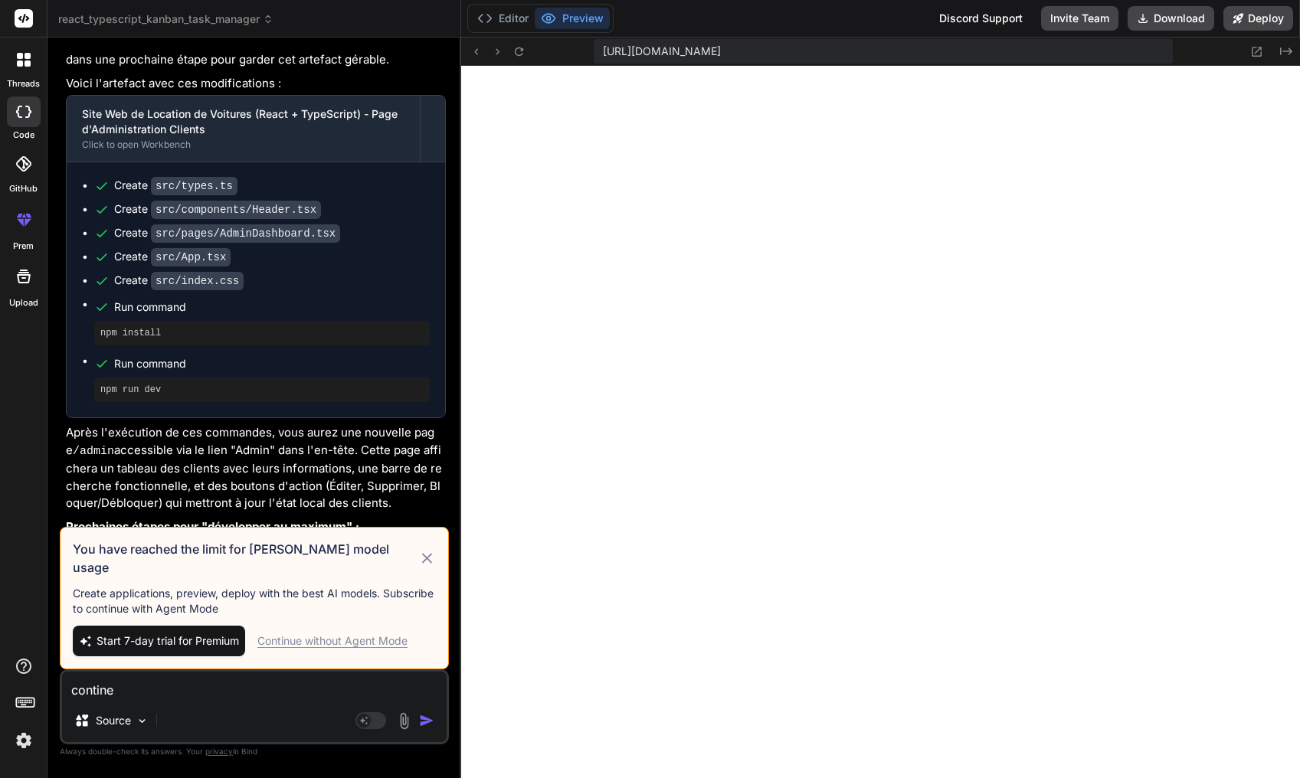
click at [385, 644] on div "Continue without Agent Mode" at bounding box center [332, 641] width 150 height 15
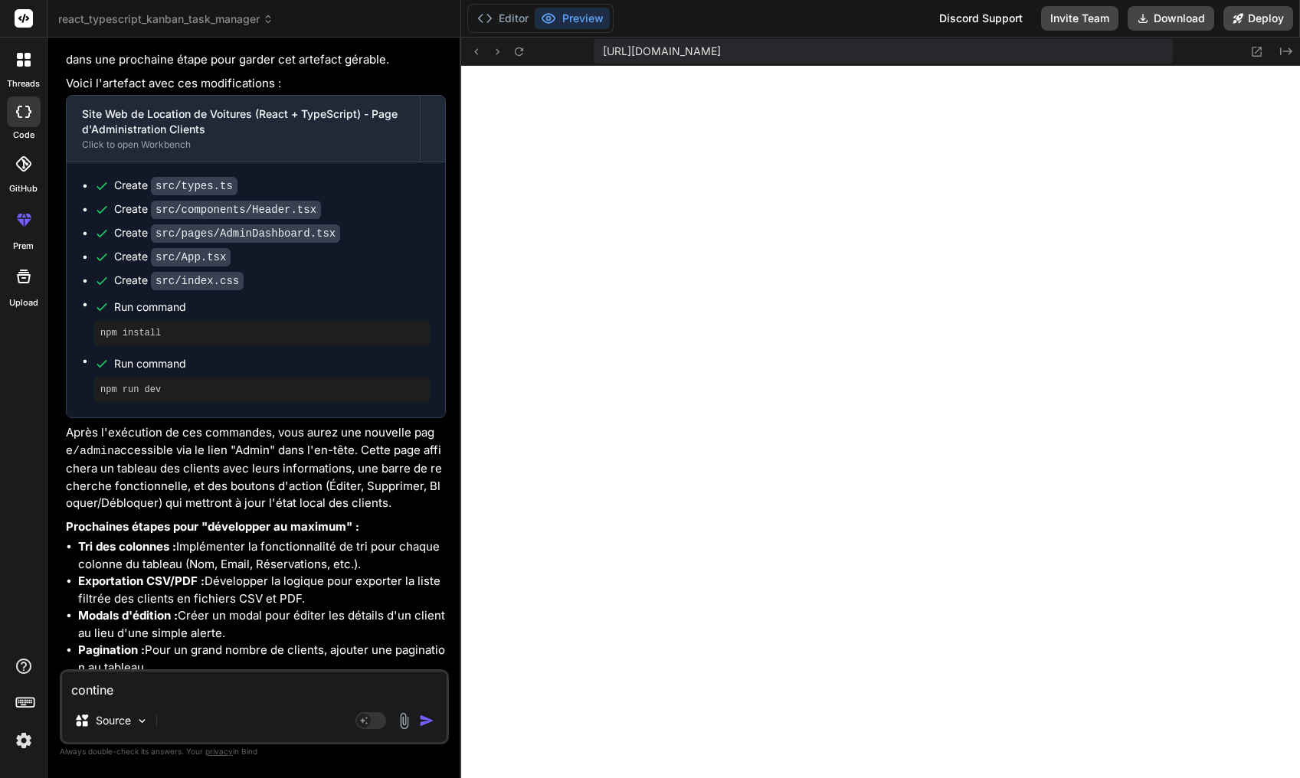
click at [428, 727] on img "button" at bounding box center [426, 720] width 15 height 15
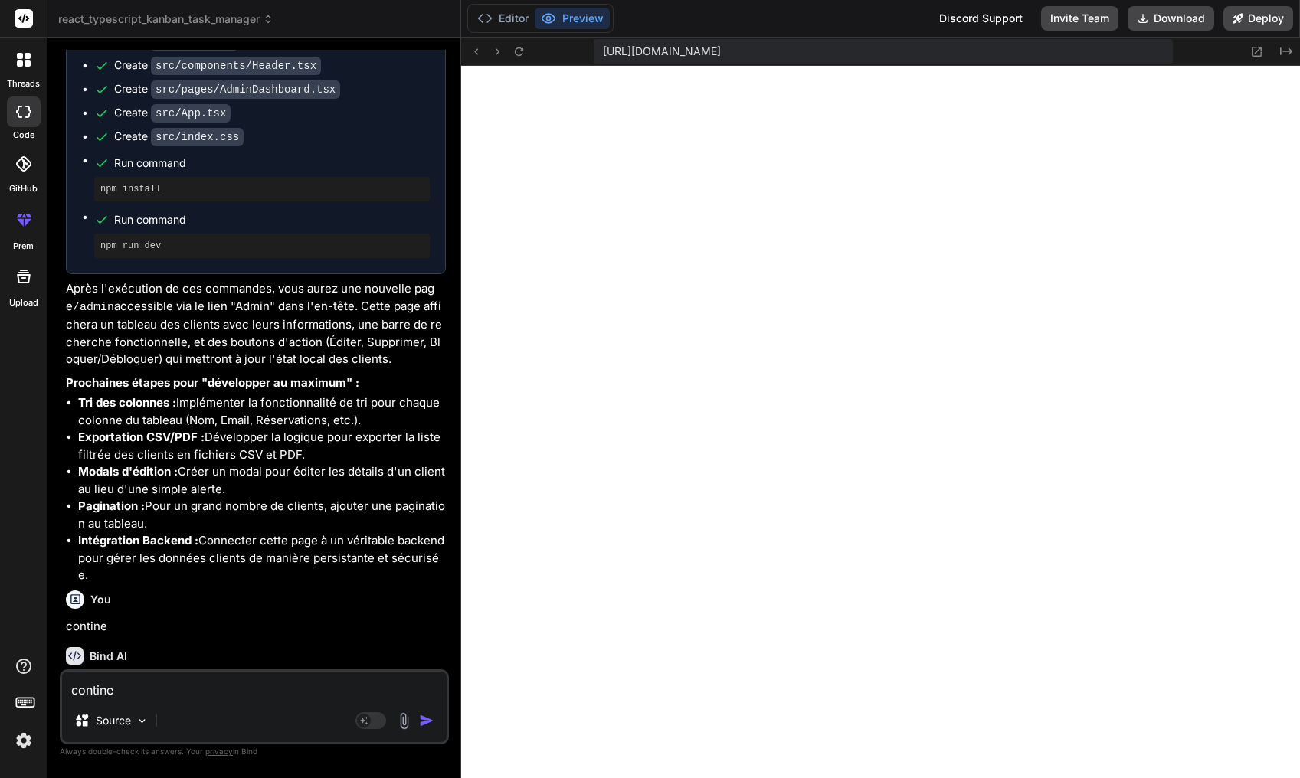
scroll to position [2708, 0]
